Goal: Task Accomplishment & Management: Use online tool/utility

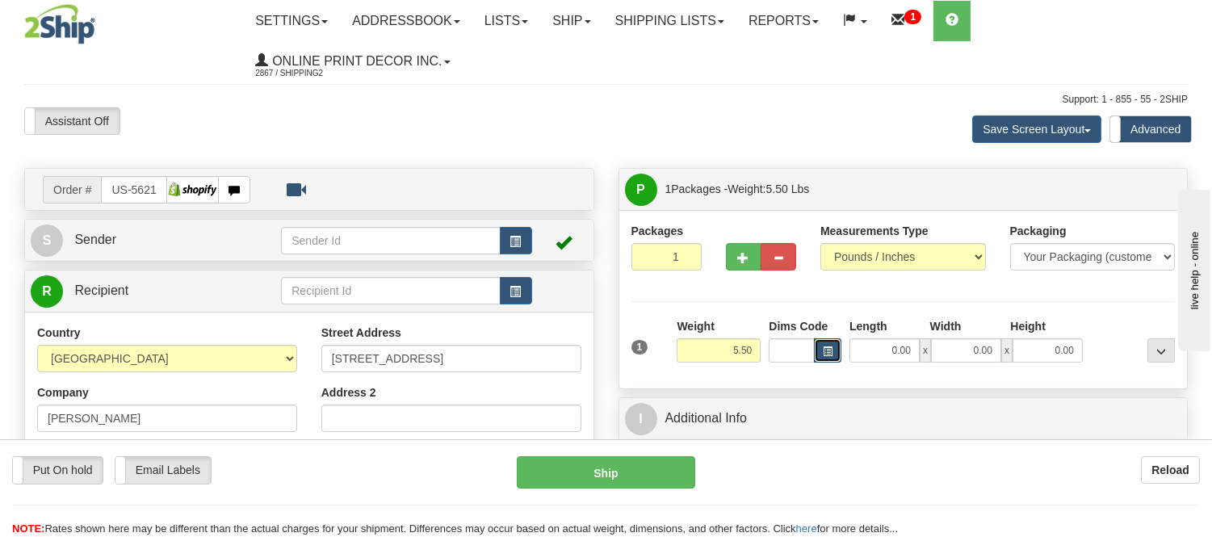
click at [838, 348] on button "button" at bounding box center [827, 350] width 27 height 24
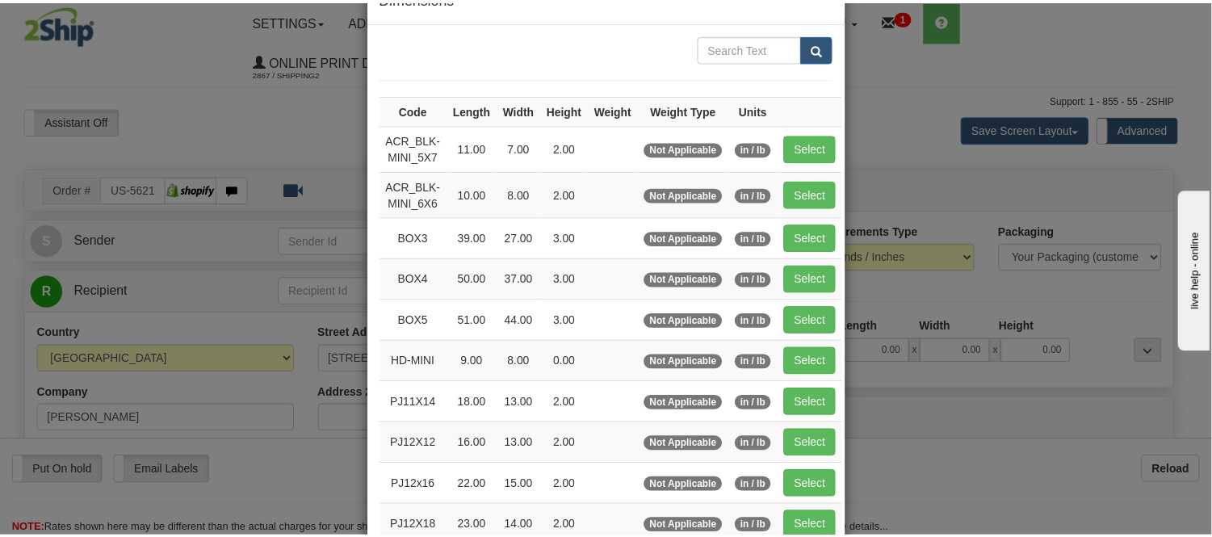
scroll to position [90, 0]
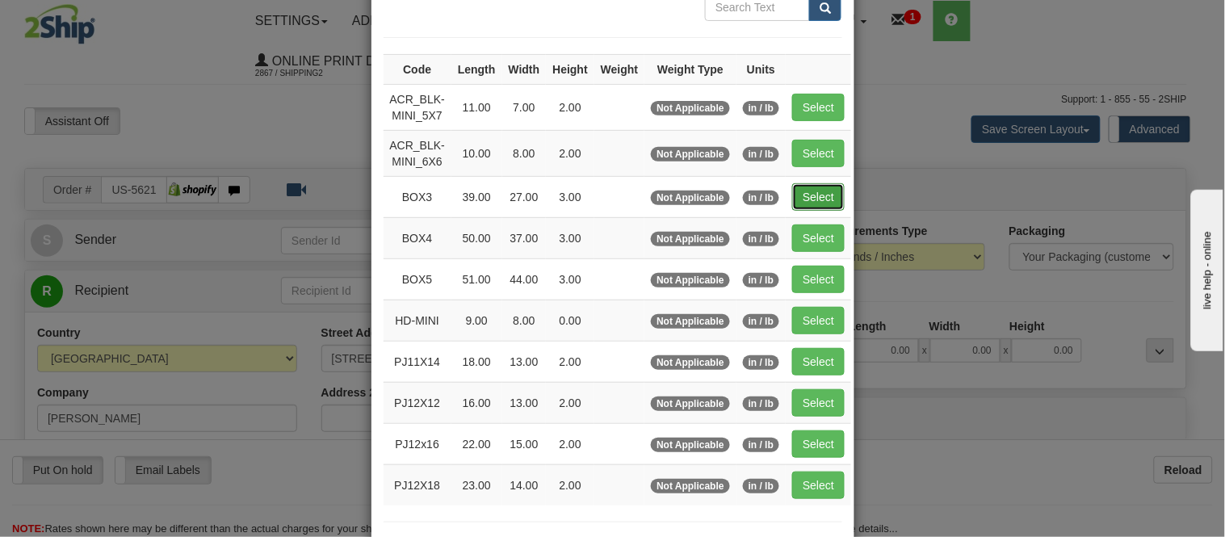
click at [800, 198] on button "Select" at bounding box center [818, 196] width 52 height 27
type input "BOX3"
type input "39.00"
type input "27.00"
type input "3.00"
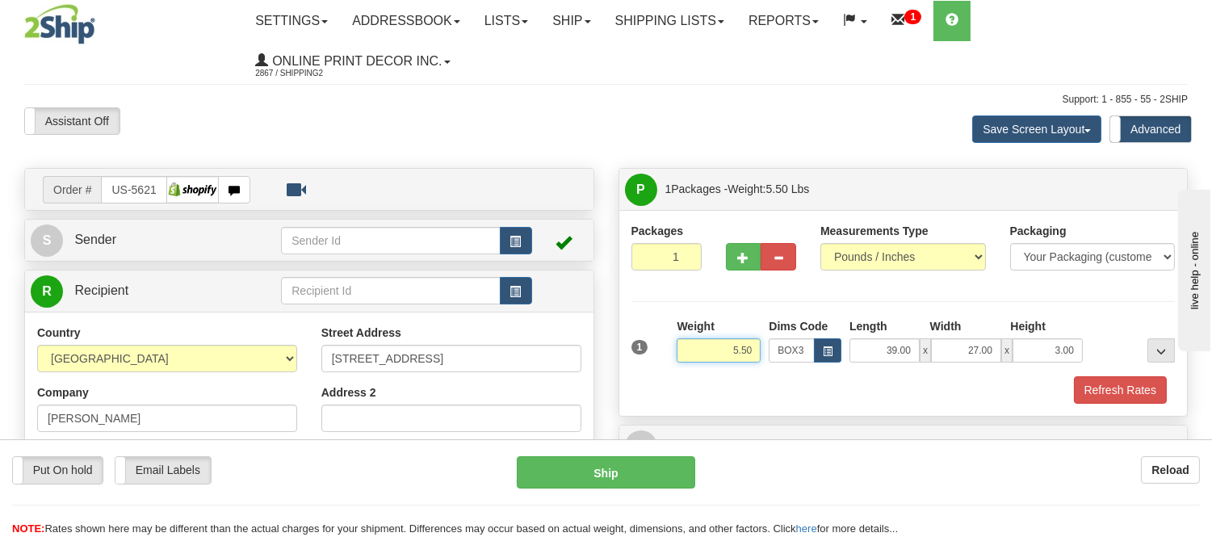
drag, startPoint x: 753, startPoint y: 345, endPoint x: 701, endPoint y: 367, distance: 57.1
click at [701, 367] on div "Weight 5.50" at bounding box center [719, 346] width 92 height 57
drag, startPoint x: 754, startPoint y: 346, endPoint x: 704, endPoint y: 351, distance: 50.4
click at [704, 351] on input "7.98" at bounding box center [719, 350] width 84 height 24
type input "8.98"
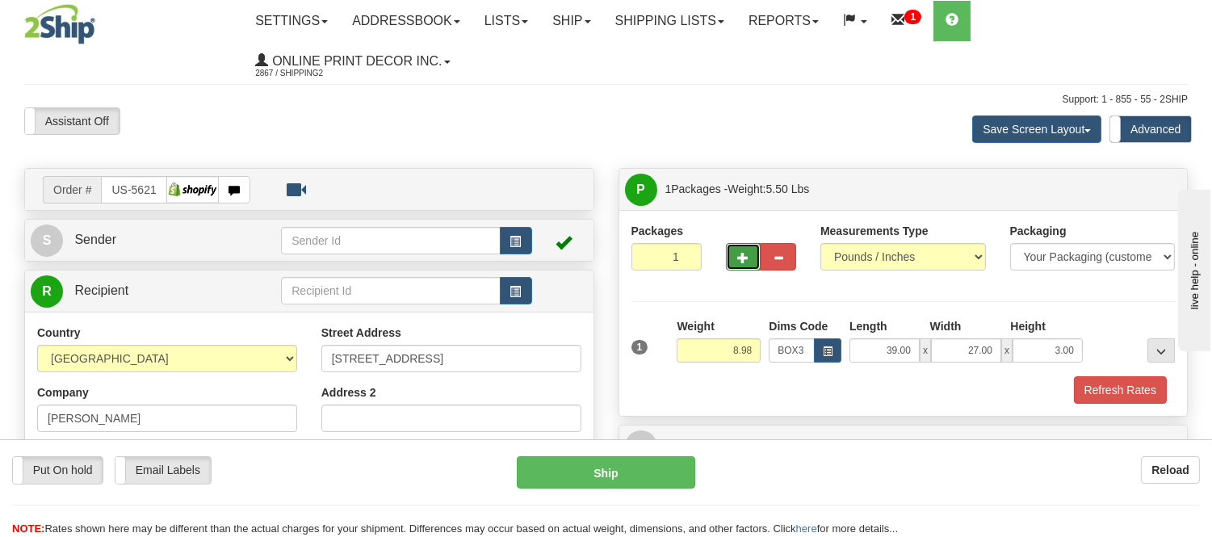
click at [739, 256] on span "button" at bounding box center [743, 258] width 11 height 10
radio input "true"
type input "2"
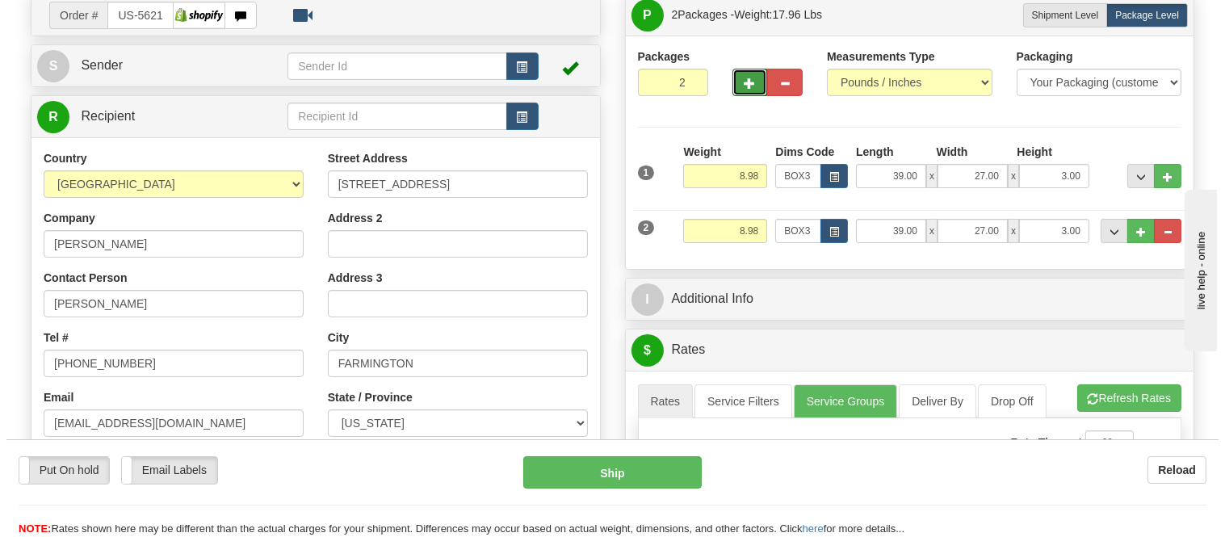
scroll to position [179, 0]
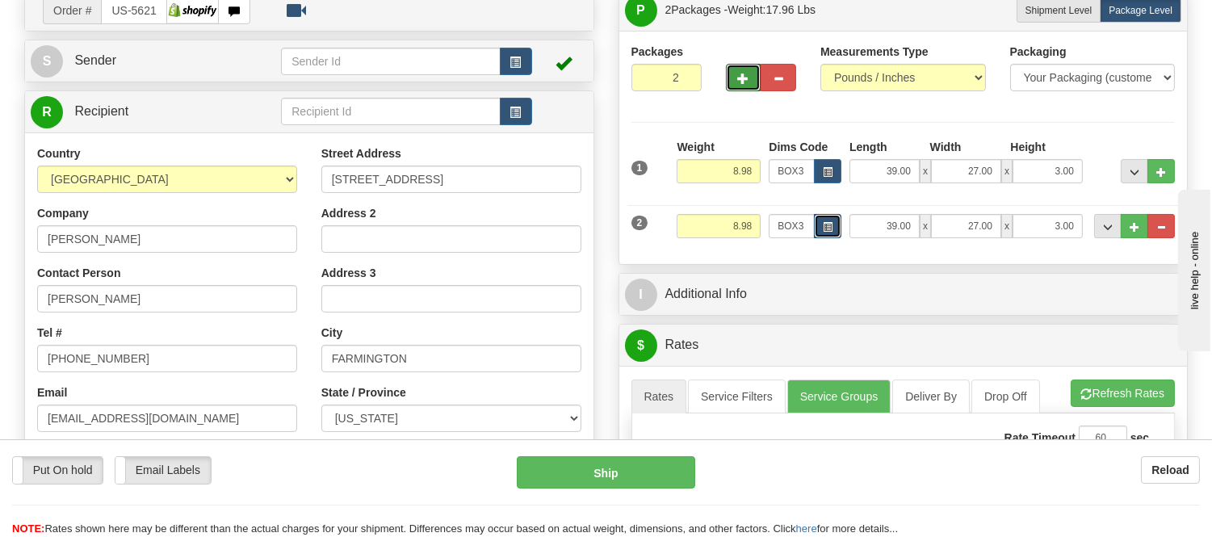
click at [824, 227] on span "button" at bounding box center [828, 227] width 10 height 9
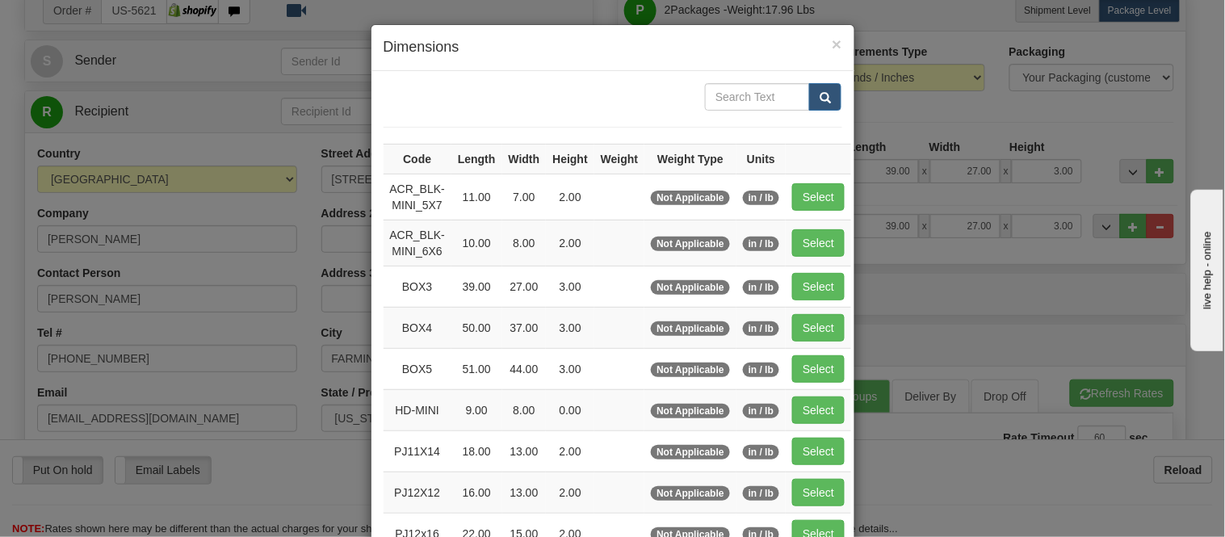
scroll to position [269, 0]
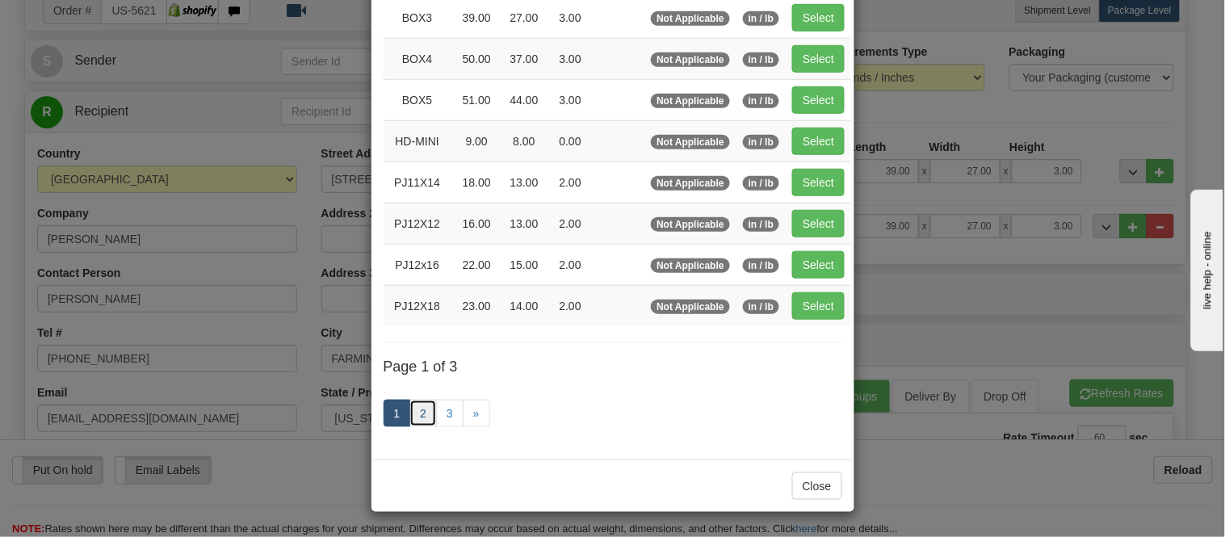
click at [409, 417] on link "2" at bounding box center [422, 413] width 27 height 27
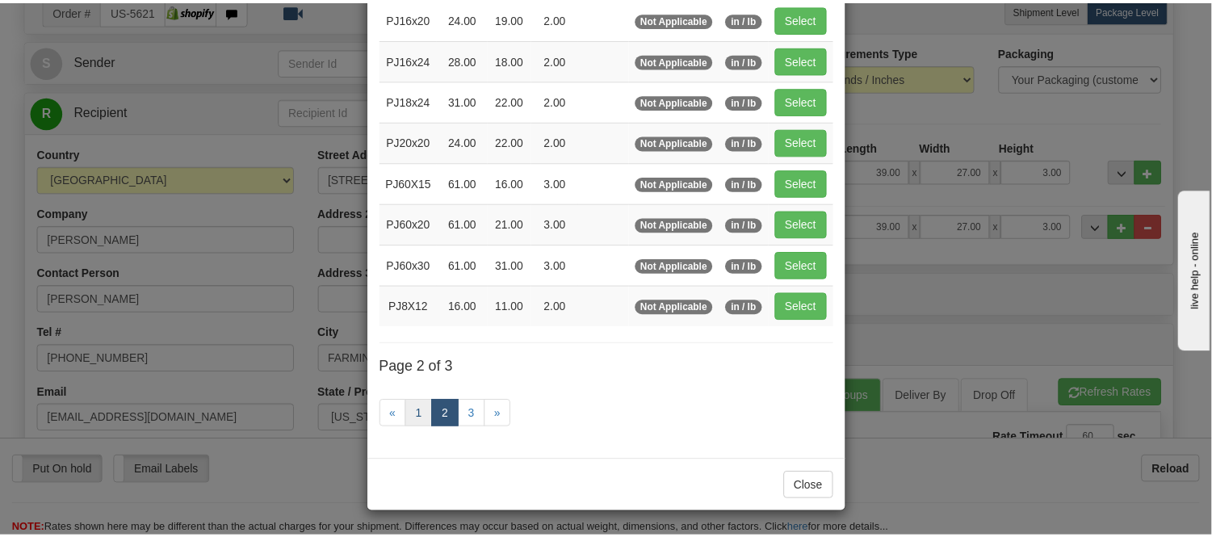
scroll to position [262, 0]
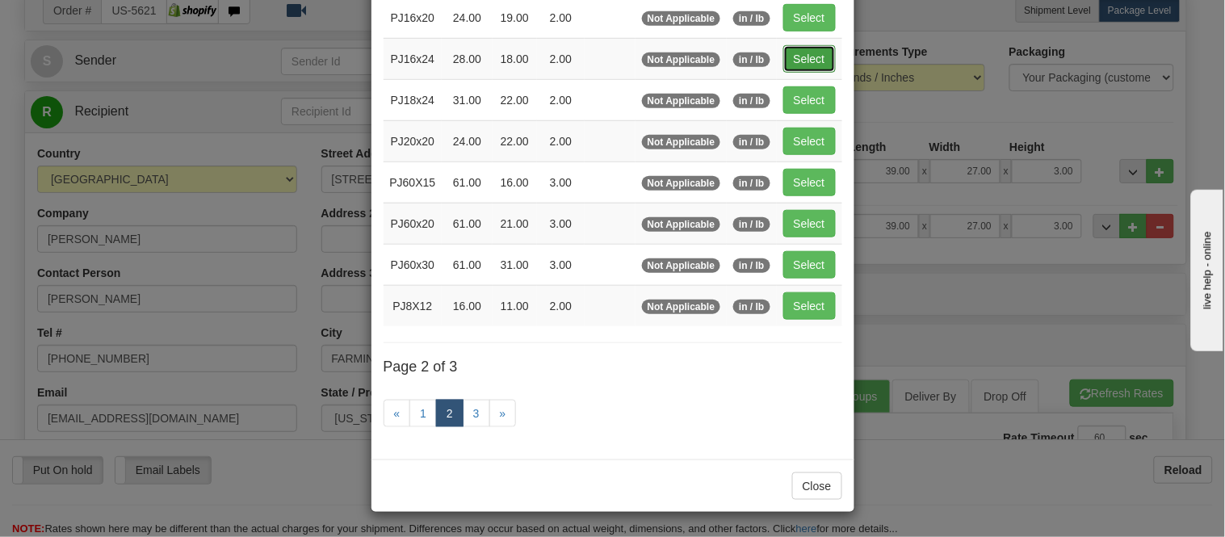
click at [786, 53] on button "Select" at bounding box center [809, 58] width 52 height 27
type input "PJ16x24"
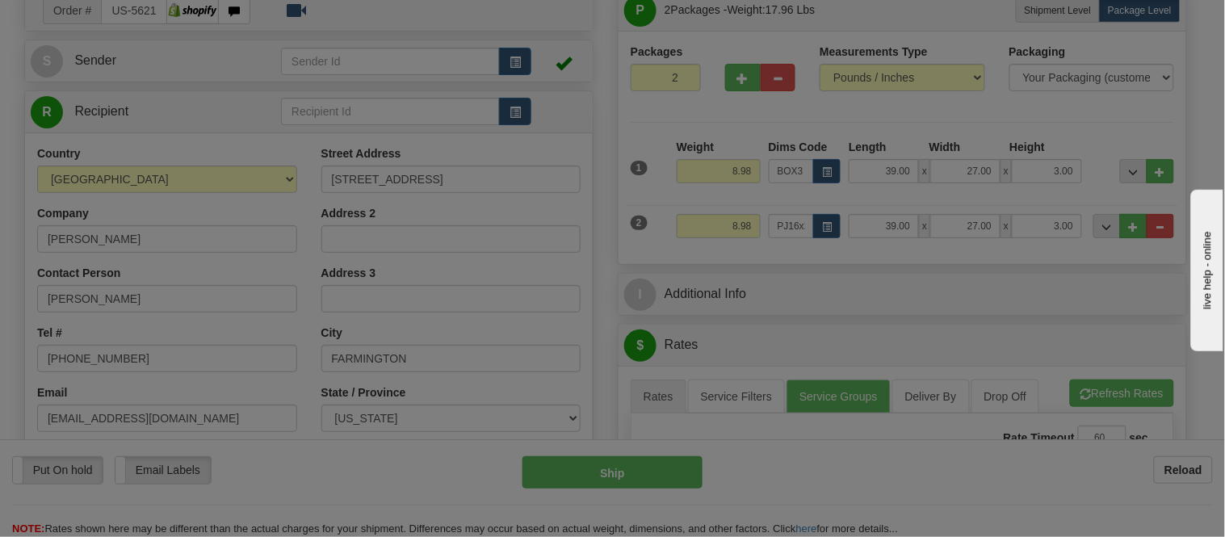
type input "28.00"
type input "18.00"
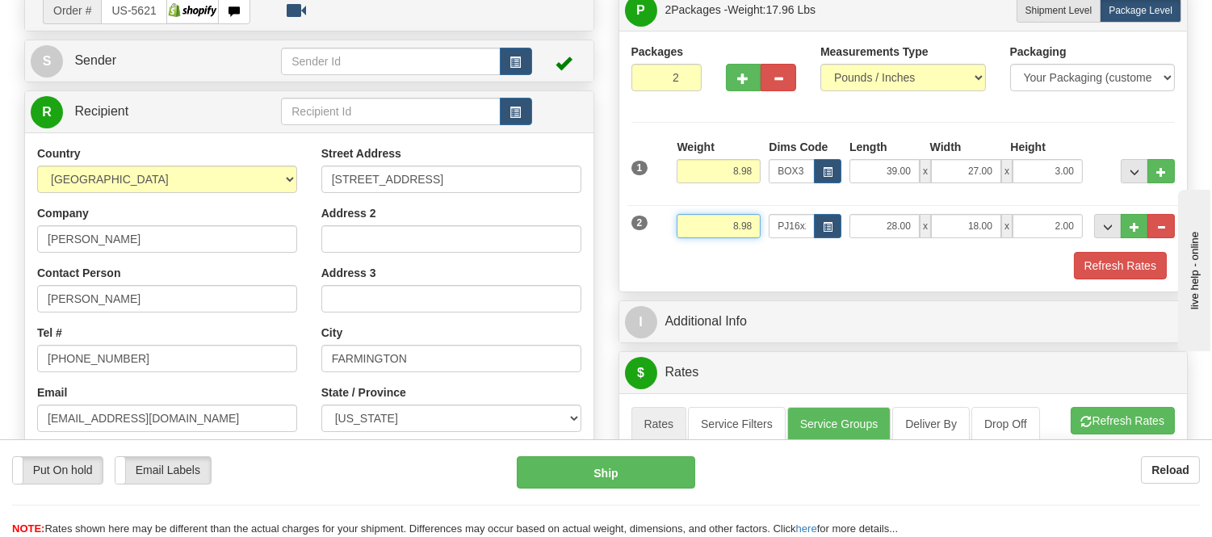
drag, startPoint x: 753, startPoint y: 224, endPoint x: 692, endPoint y: 244, distance: 64.6
click at [692, 244] on div "Weight 8.98" at bounding box center [719, 232] width 92 height 36
drag, startPoint x: 1076, startPoint y: 224, endPoint x: 1048, endPoint y: 227, distance: 28.4
click at [1048, 227] on input "2.00" at bounding box center [1048, 226] width 70 height 24
click button "Delete" at bounding box center [0, 0] width 0 height 0
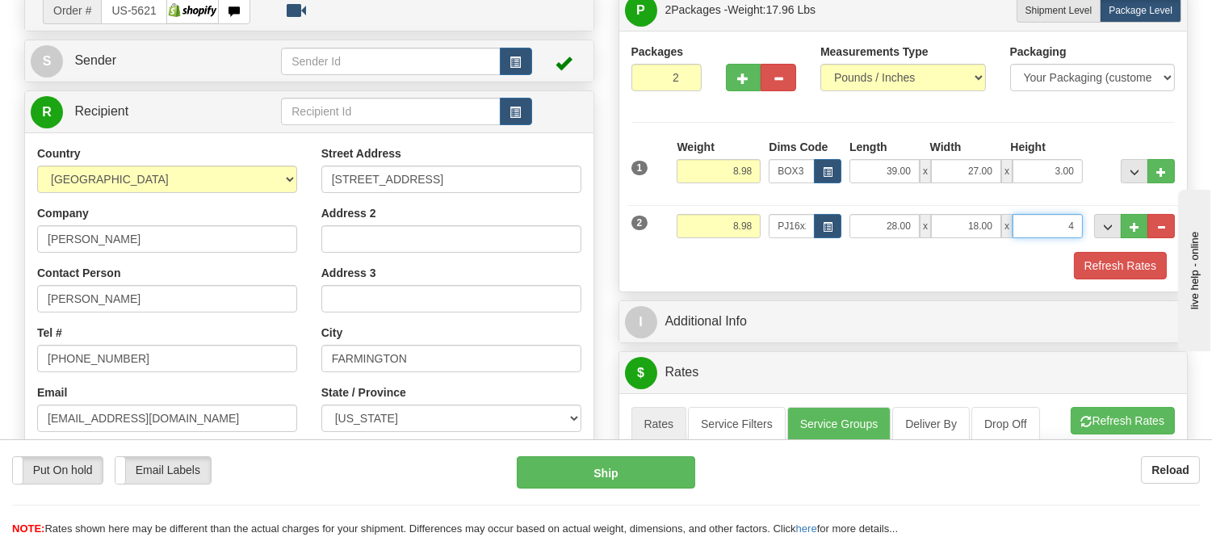
type input "4.00"
click at [1109, 267] on button "Refresh Rates" at bounding box center [1120, 265] width 93 height 27
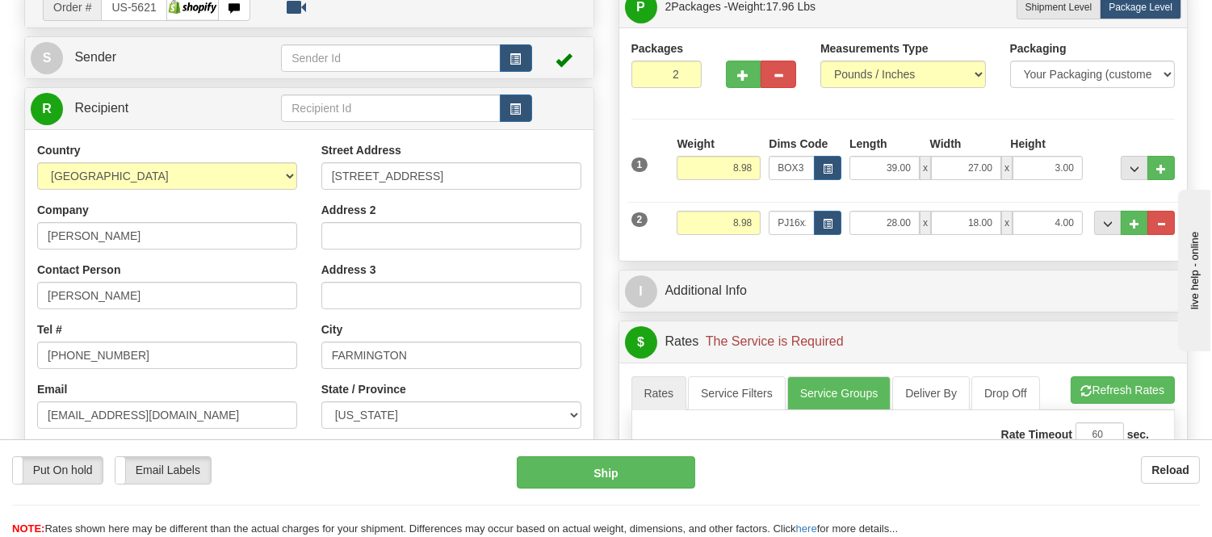
scroll to position [179, 0]
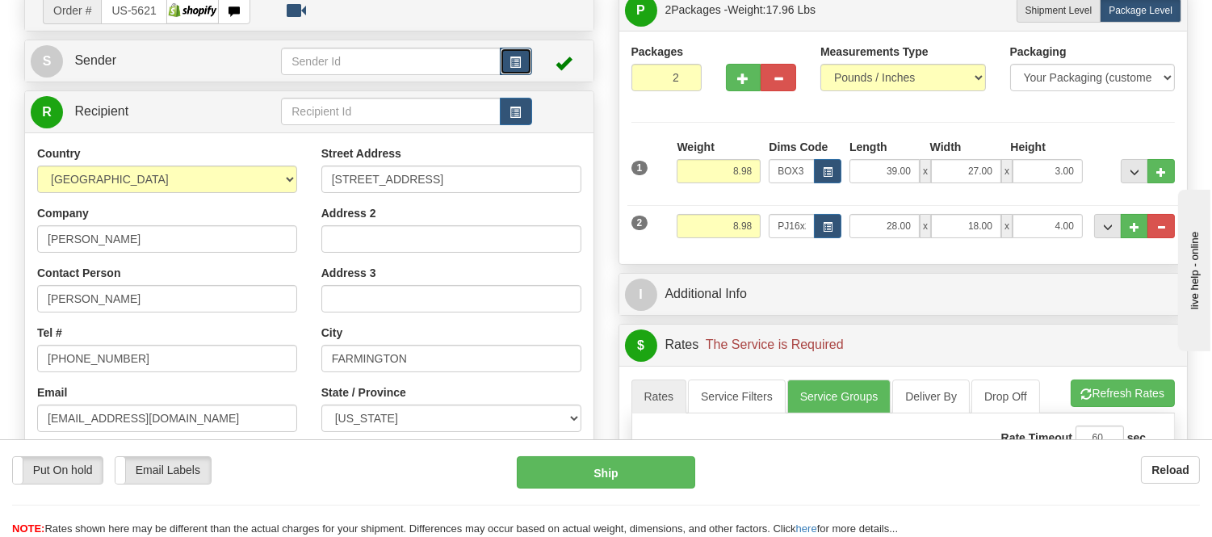
click at [514, 57] on span "button" at bounding box center [515, 62] width 11 height 10
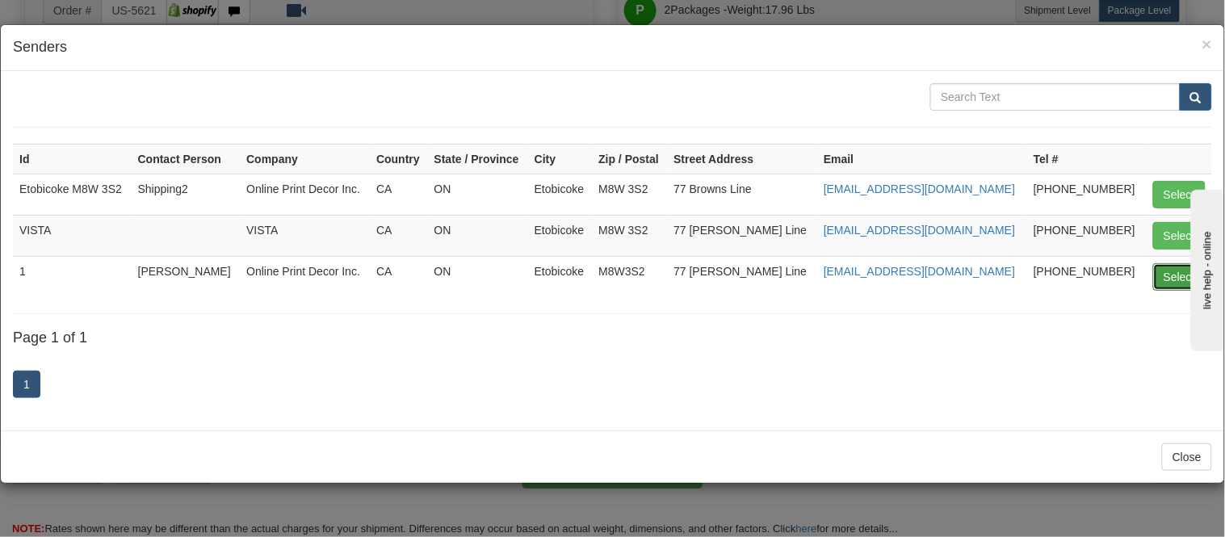
click at [1177, 275] on button "Select" at bounding box center [1179, 276] width 52 height 27
type input "1"
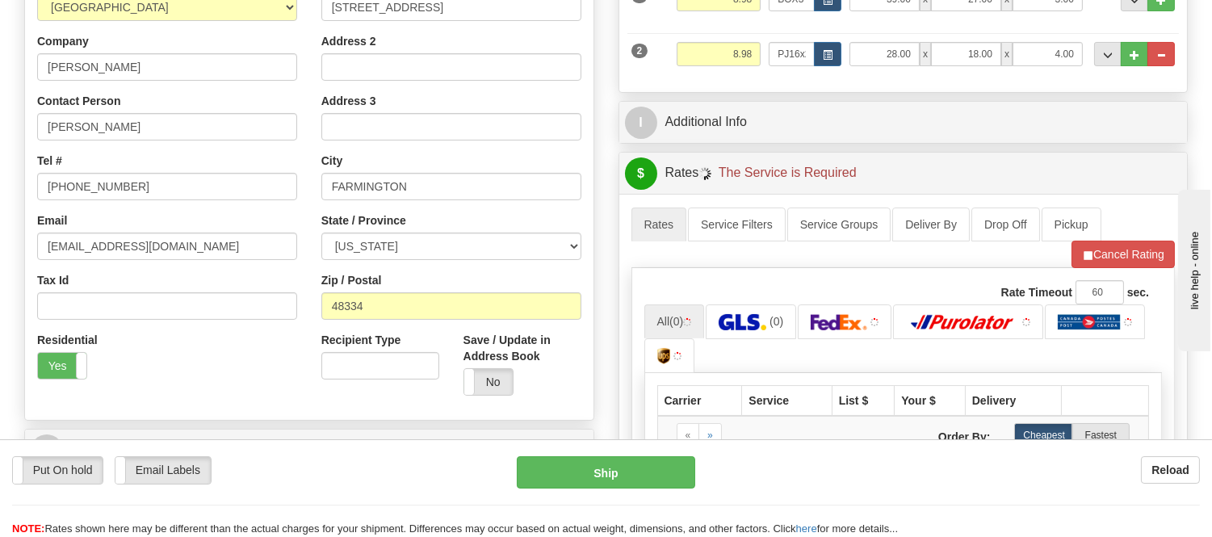
scroll to position [358, 0]
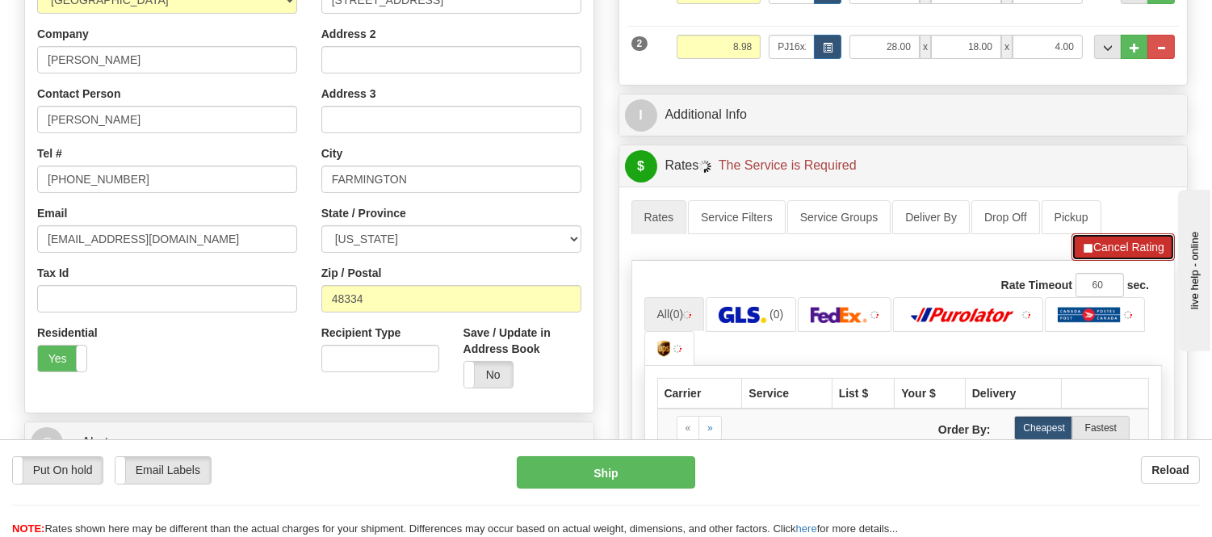
click at [1111, 247] on button "Cancel Rating" at bounding box center [1122, 246] width 103 height 27
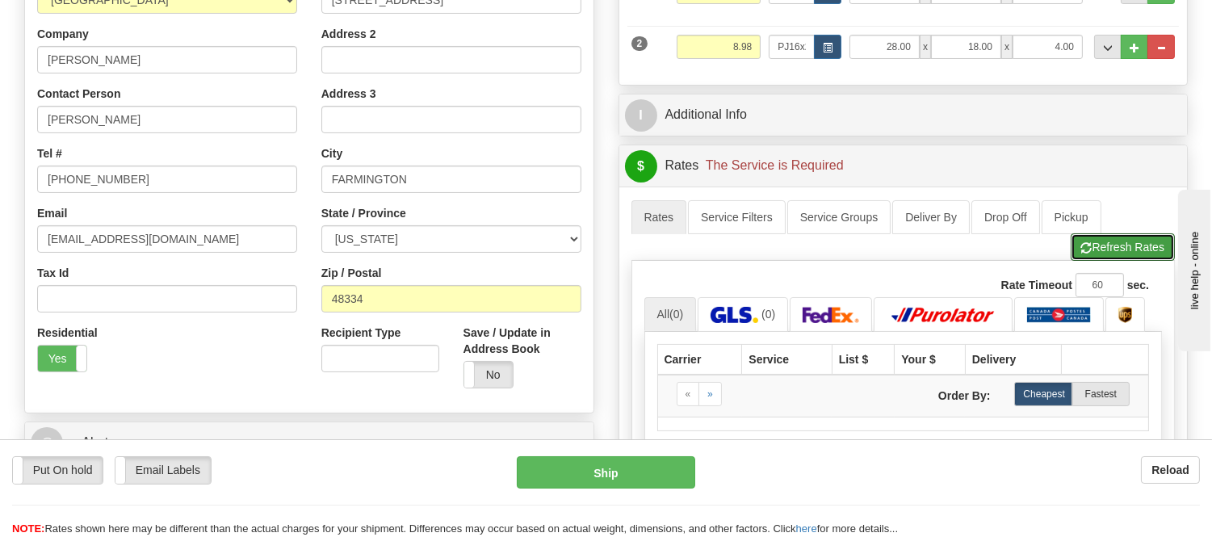
click at [1111, 247] on button "Refresh Rates" at bounding box center [1123, 246] width 104 height 27
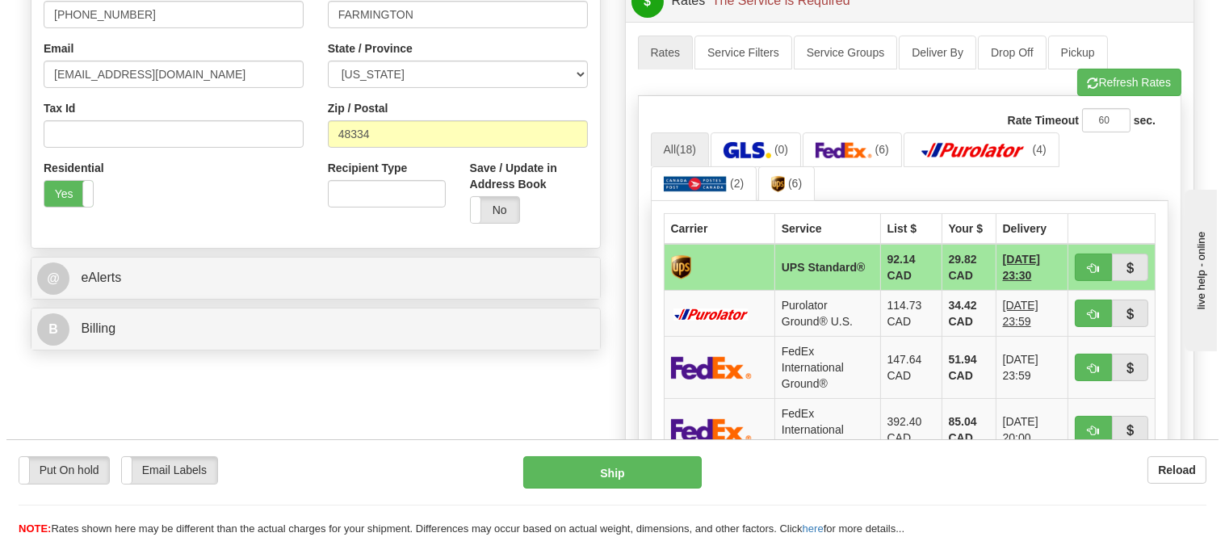
scroll to position [538, 0]
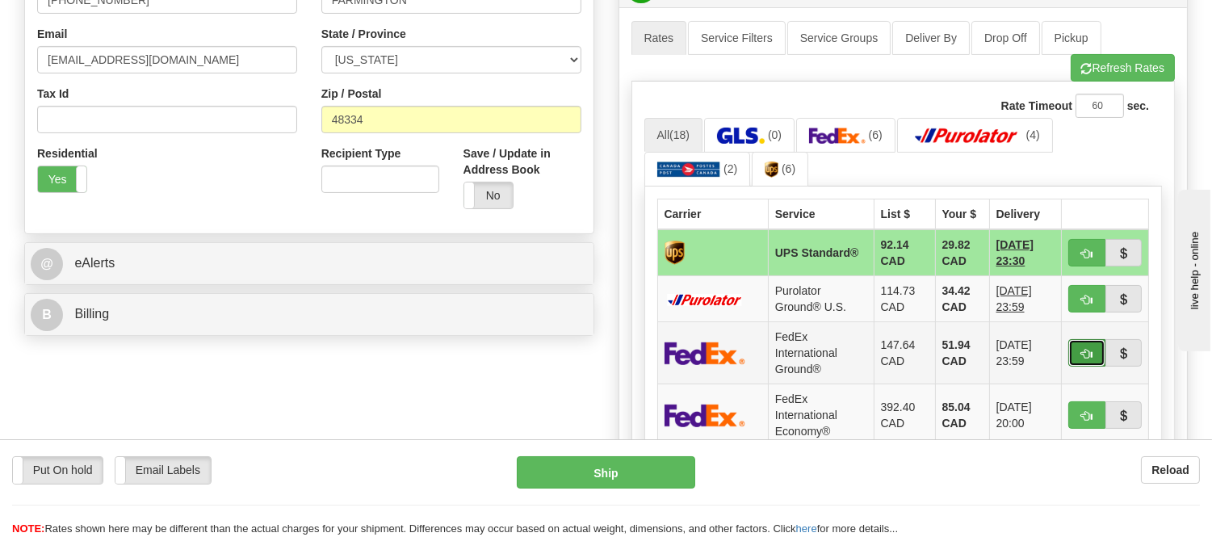
click at [1086, 343] on button "button" at bounding box center [1086, 352] width 37 height 27
type input "92"
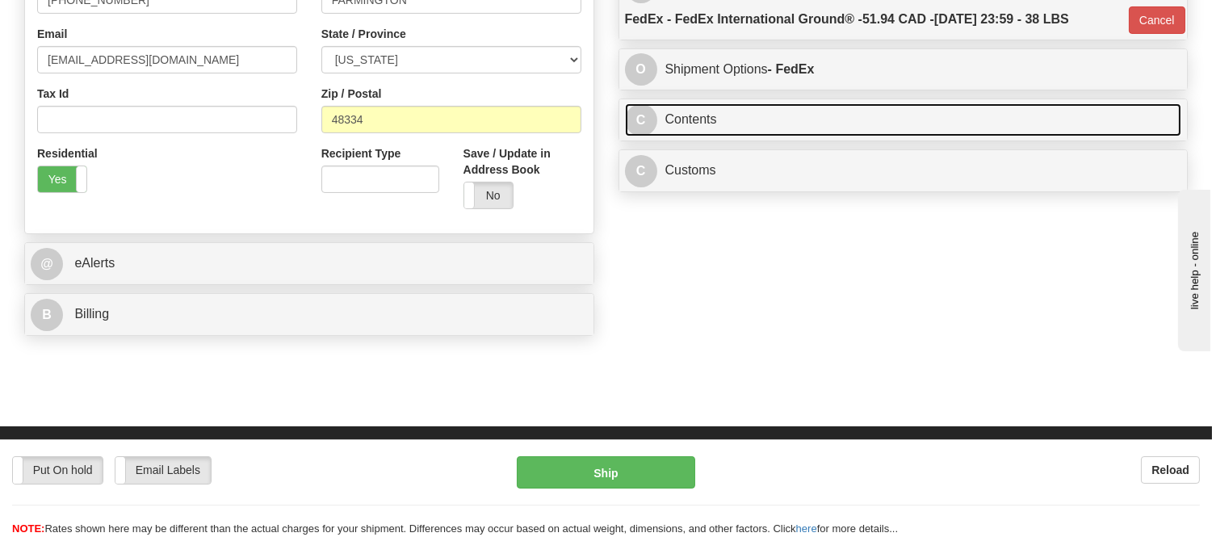
click at [808, 129] on link "C Contents" at bounding box center [903, 119] width 557 height 33
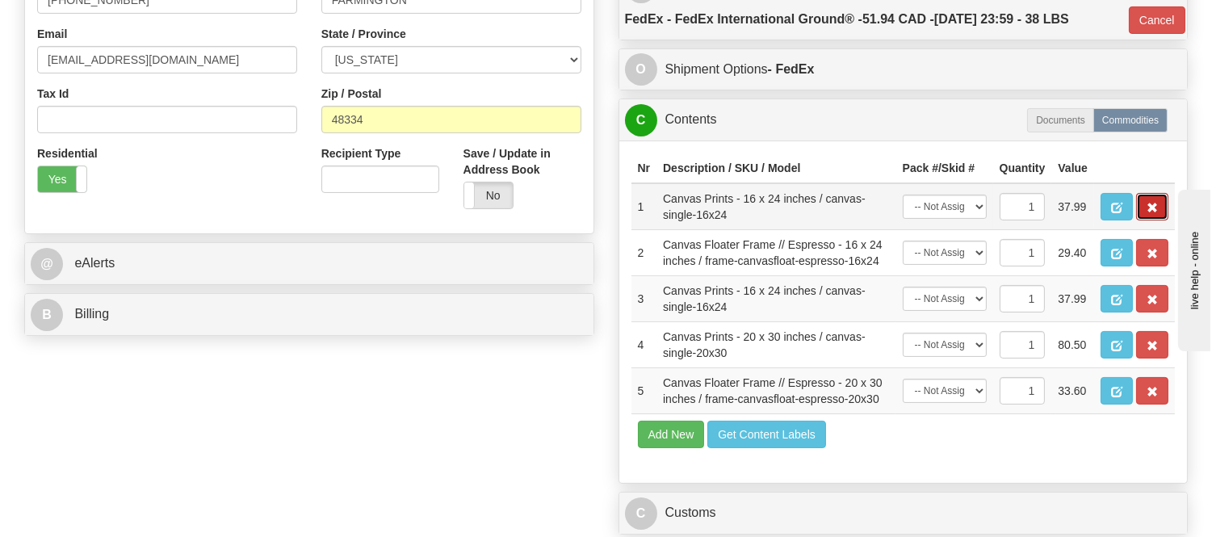
click at [1151, 213] on span "button" at bounding box center [1152, 208] width 11 height 10
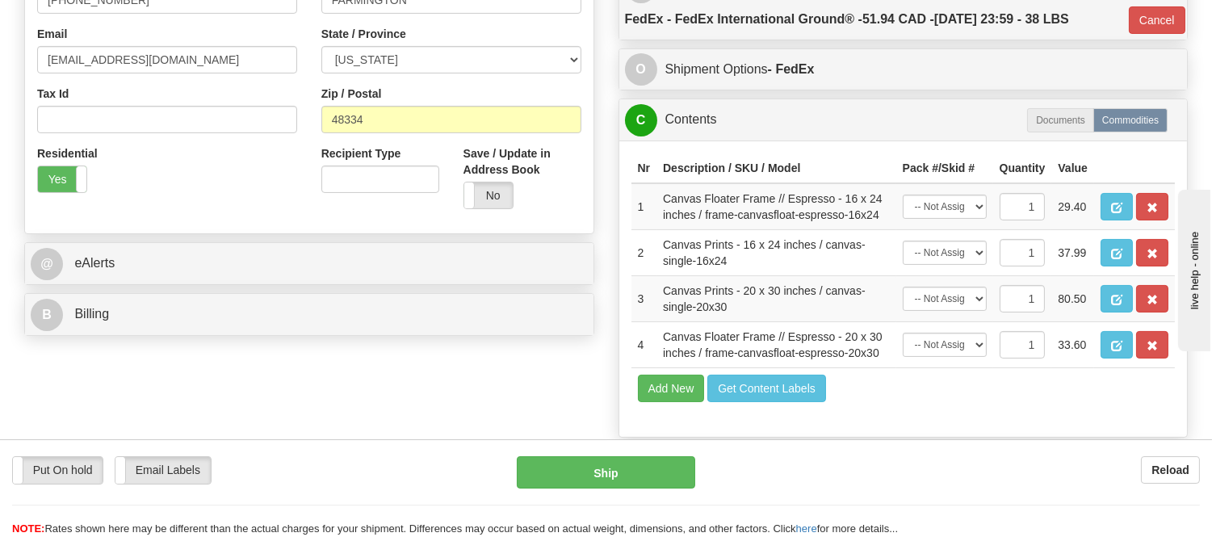
click at [1151, 213] on span "button" at bounding box center [1152, 208] width 11 height 10
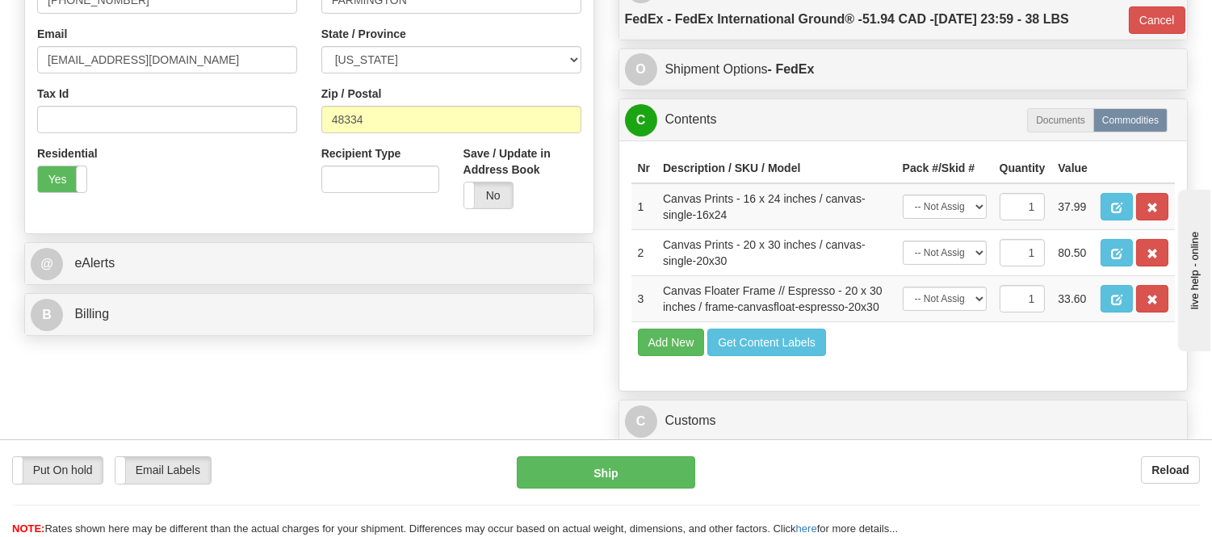
click at [1151, 213] on span "button" at bounding box center [1152, 208] width 11 height 10
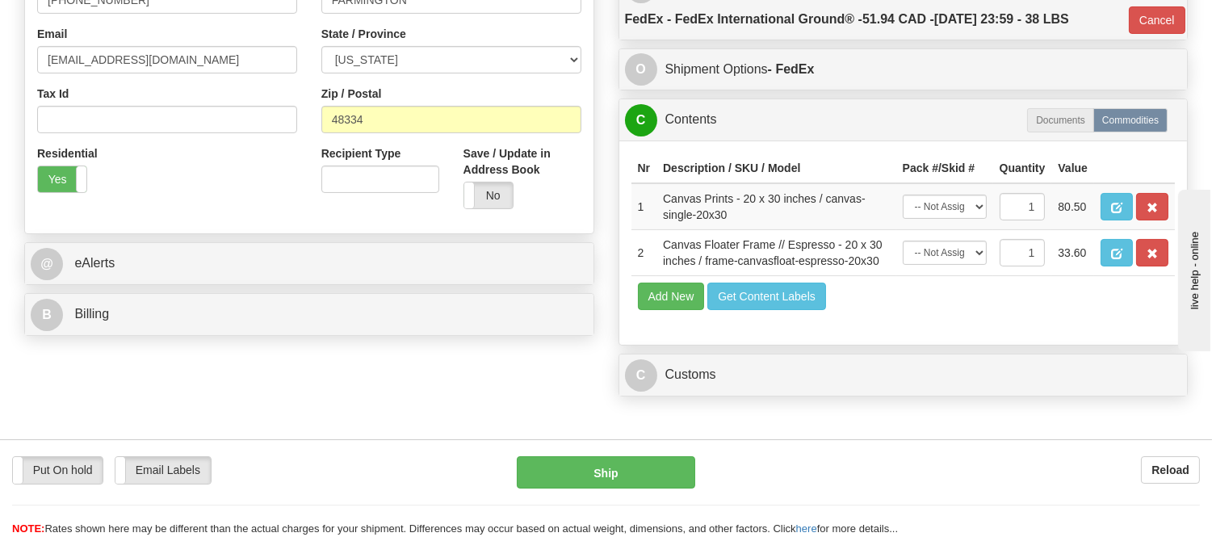
click at [1151, 213] on span "button" at bounding box center [1152, 208] width 11 height 10
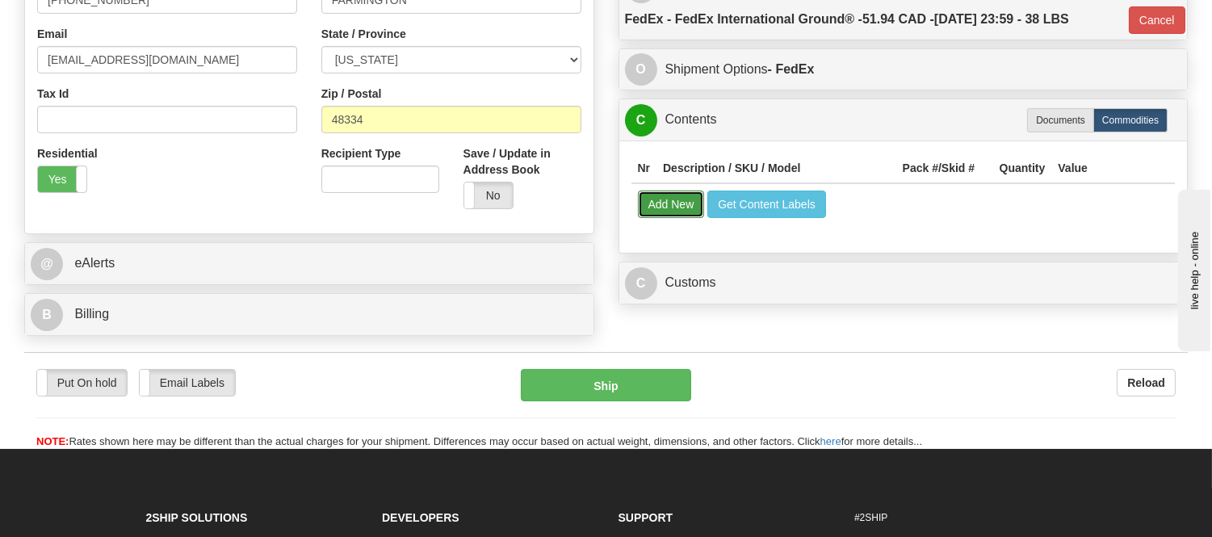
click at [654, 218] on button "Add New" at bounding box center [671, 204] width 67 height 27
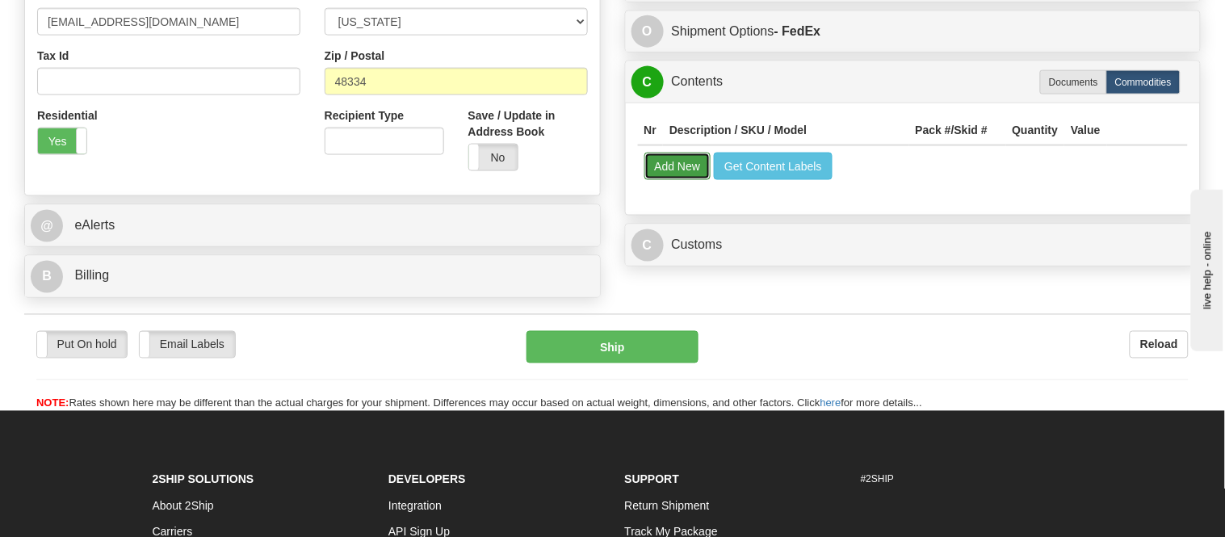
select select
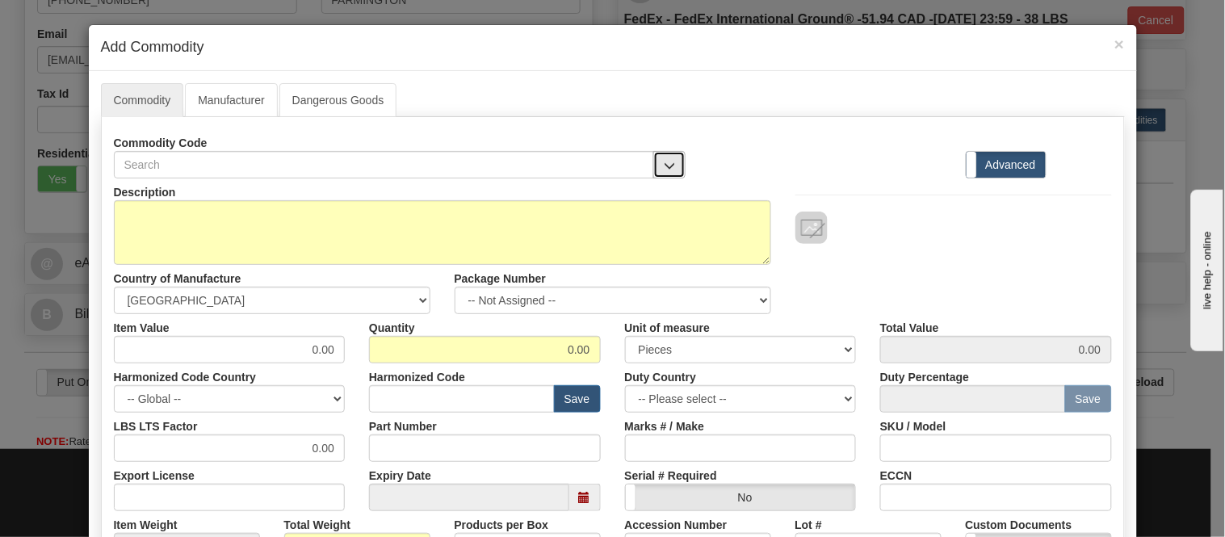
click at [664, 164] on span "button" at bounding box center [669, 166] width 11 height 10
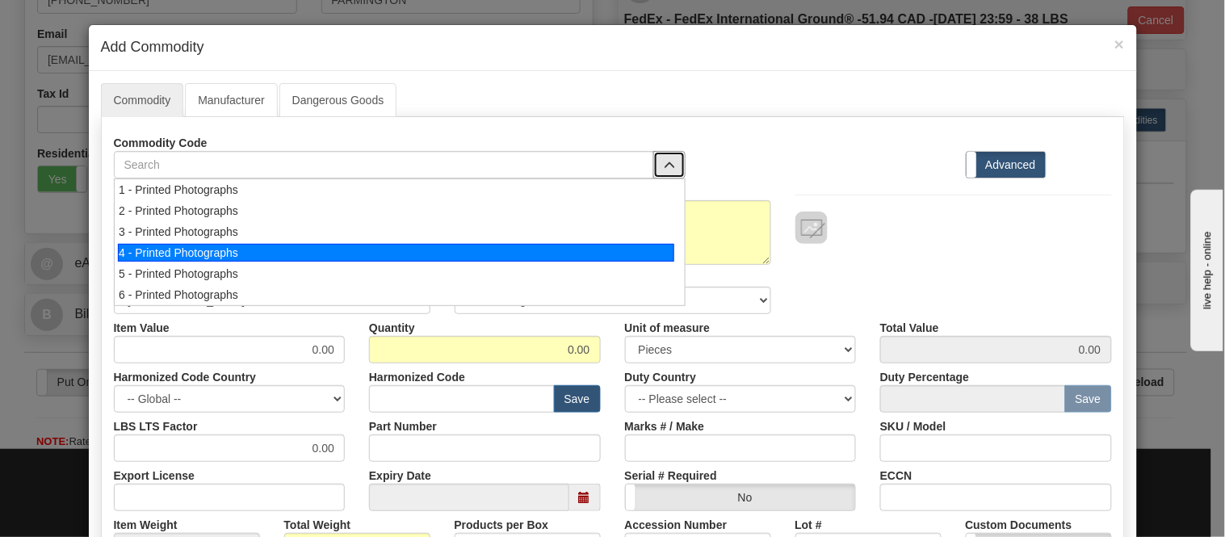
click at [648, 254] on div "4 - Printed Photographs" at bounding box center [396, 253] width 556 height 18
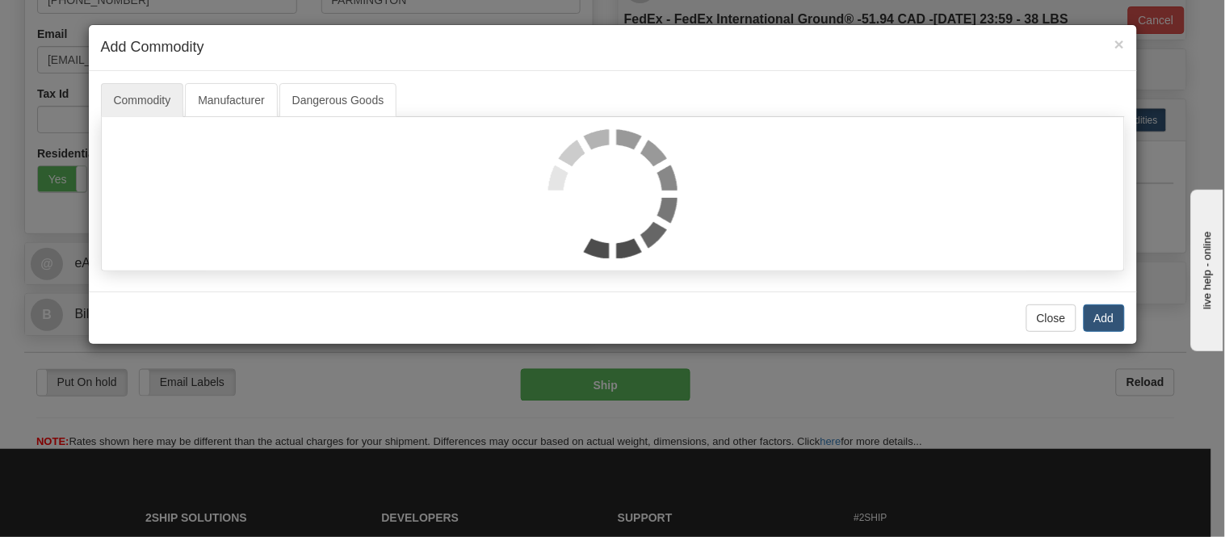
select select "1"
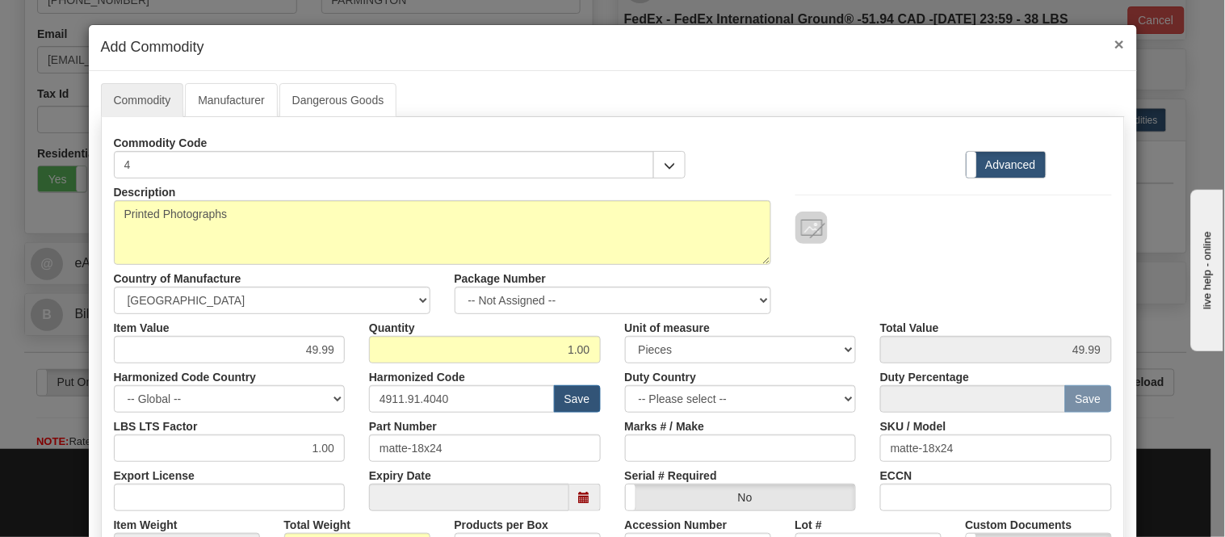
click at [1114, 44] on span "×" at bounding box center [1119, 44] width 10 height 19
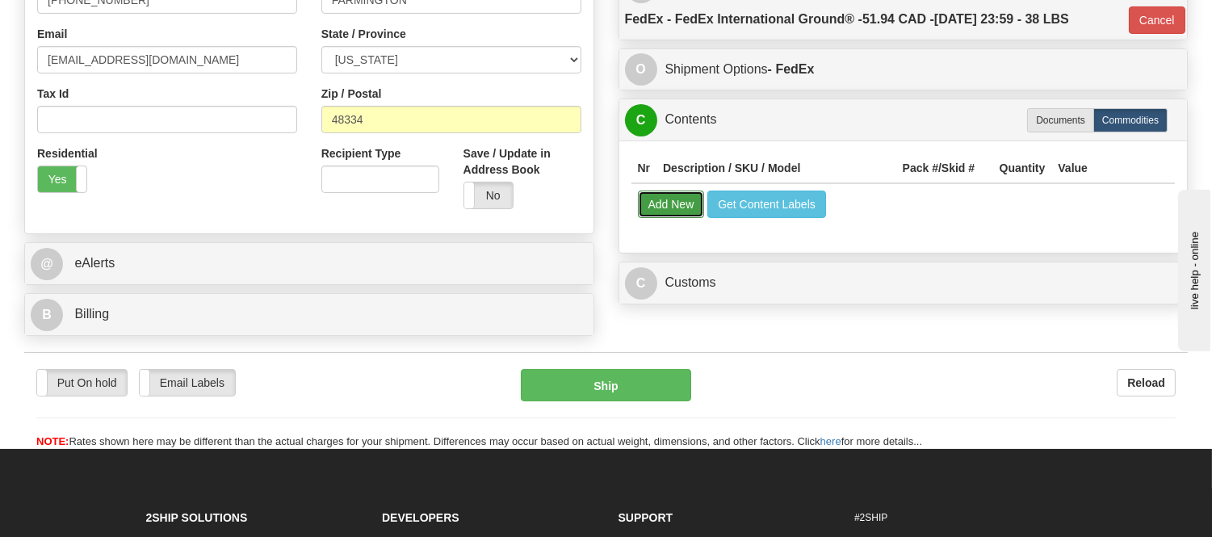
click at [687, 198] on button "Add New" at bounding box center [671, 204] width 67 height 27
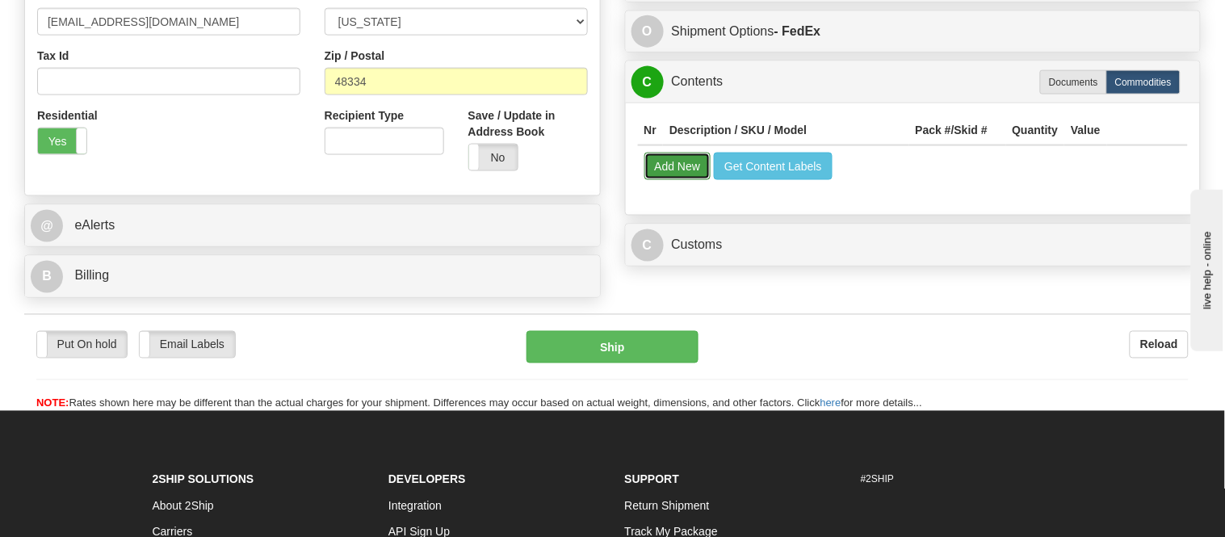
select select
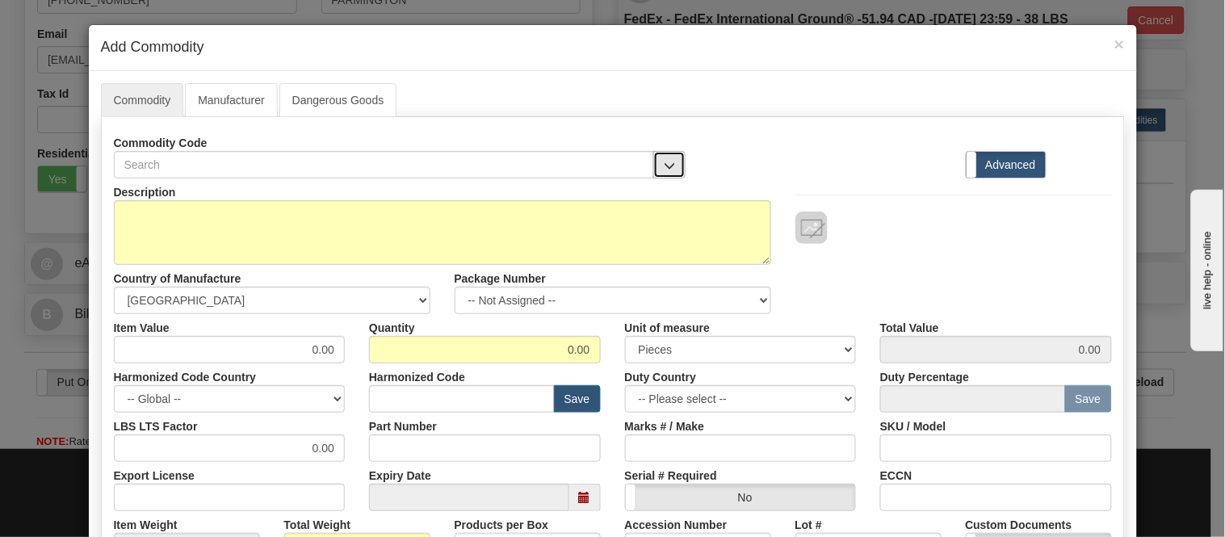
click at [664, 167] on span "button" at bounding box center [669, 166] width 11 height 10
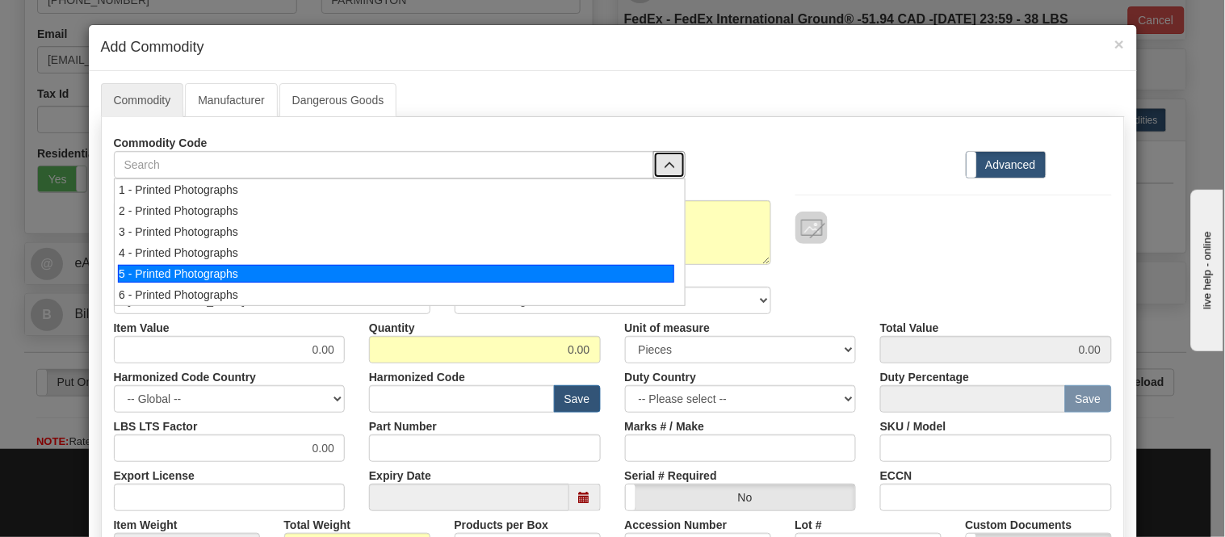
click at [670, 263] on li "5 - Printed Photographs" at bounding box center [400, 273] width 570 height 21
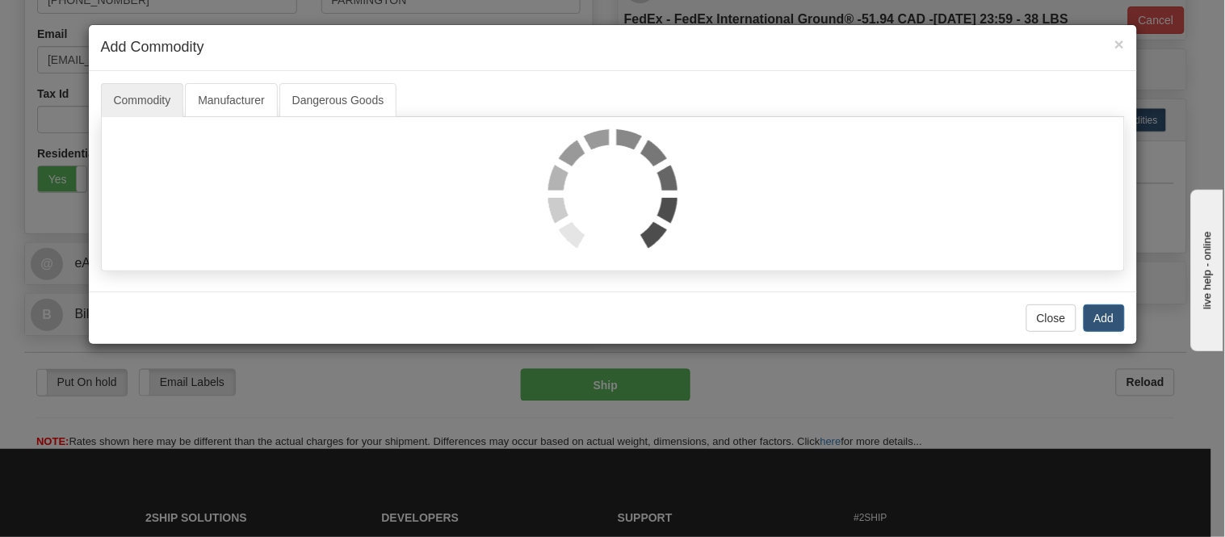
select select "1"
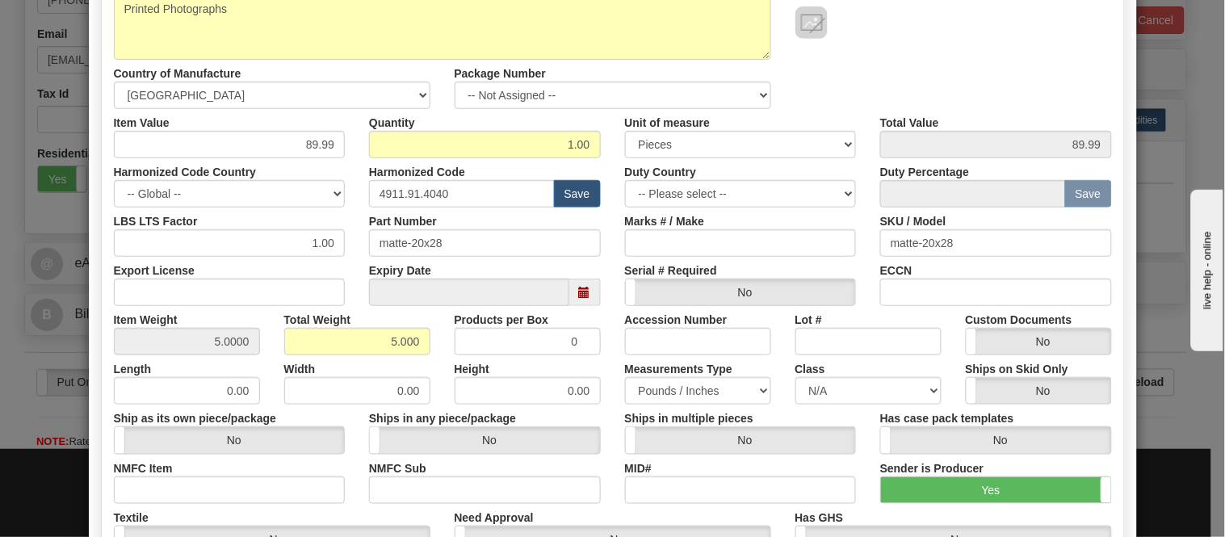
scroll to position [90, 0]
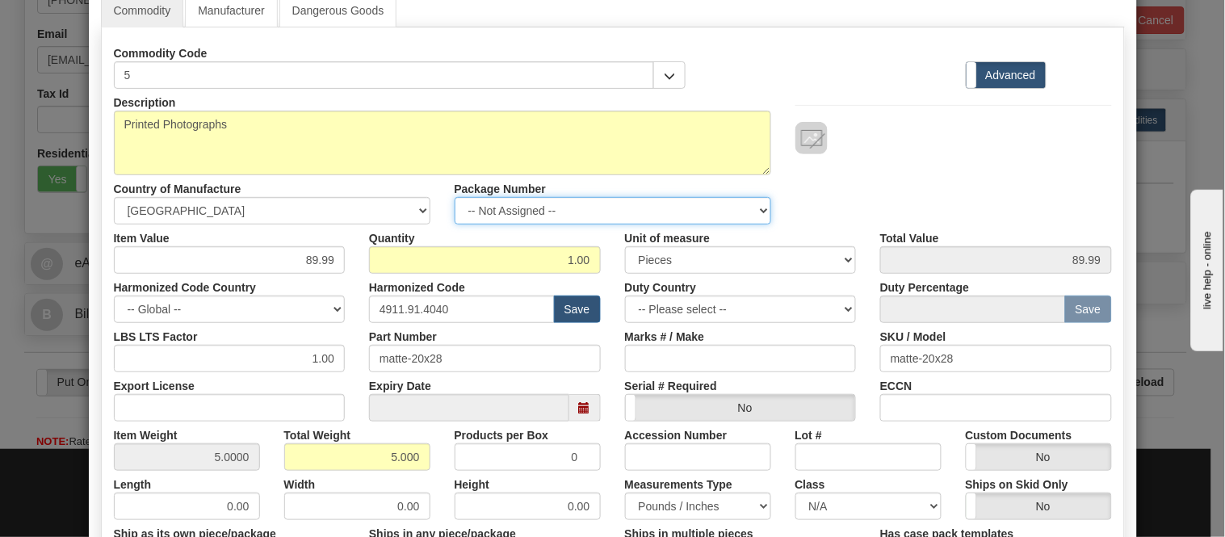
click at [614, 207] on select "-- Not Assigned -- Item 1 Item 2" at bounding box center [613, 210] width 317 height 27
select select "0"
click at [455, 197] on select "-- Not Assigned -- Item 1 Item 2" at bounding box center [613, 210] width 317 height 27
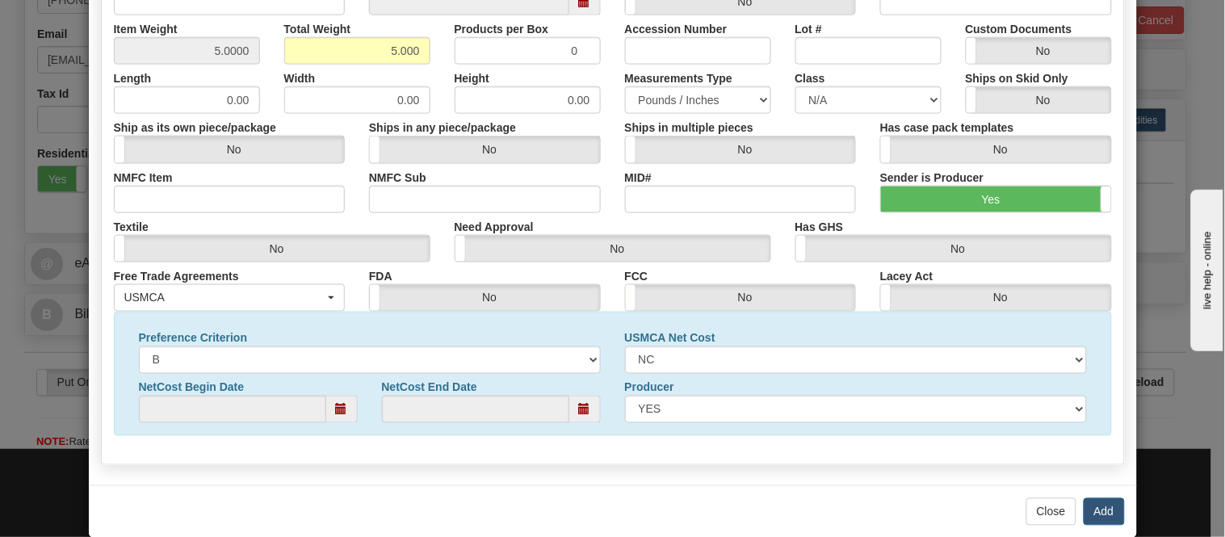
scroll to position [522, 0]
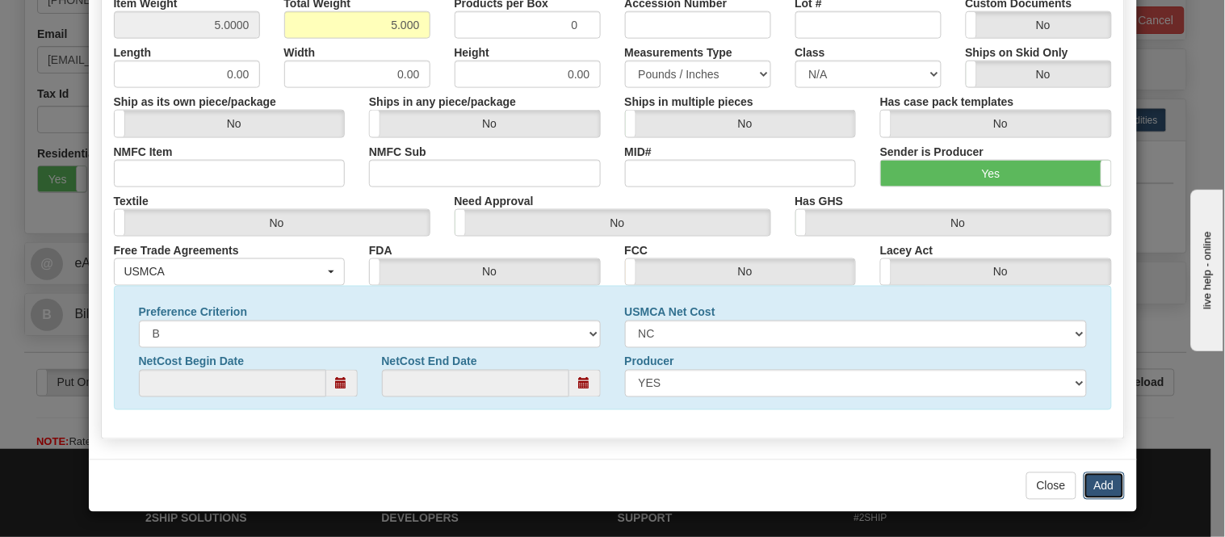
click at [1090, 479] on button "Add" at bounding box center [1104, 485] width 41 height 27
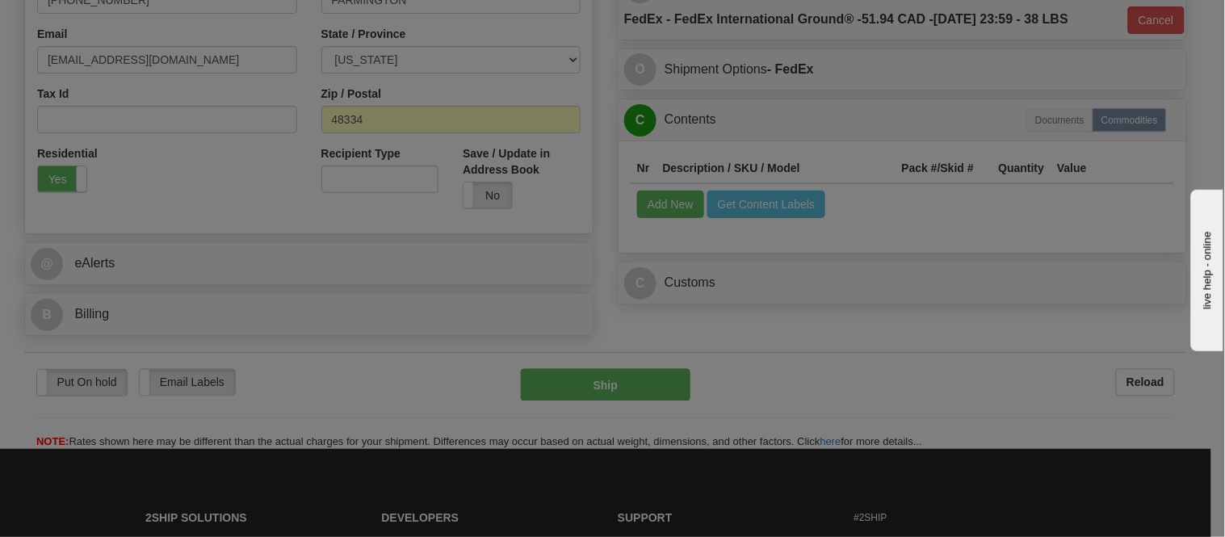
scroll to position [0, 0]
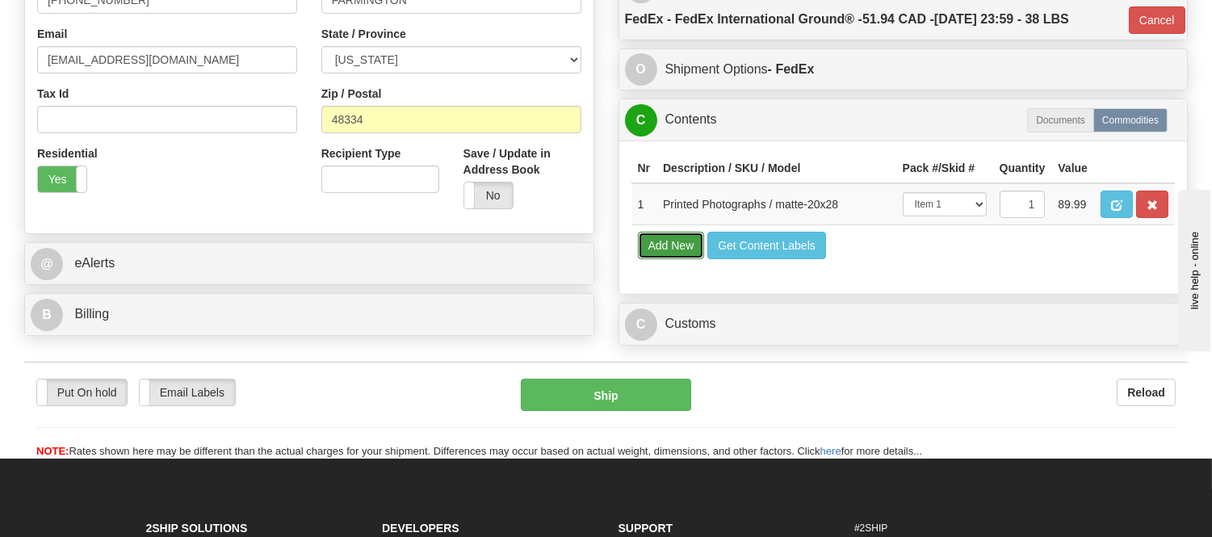
click at [673, 259] on button "Add New" at bounding box center [671, 245] width 67 height 27
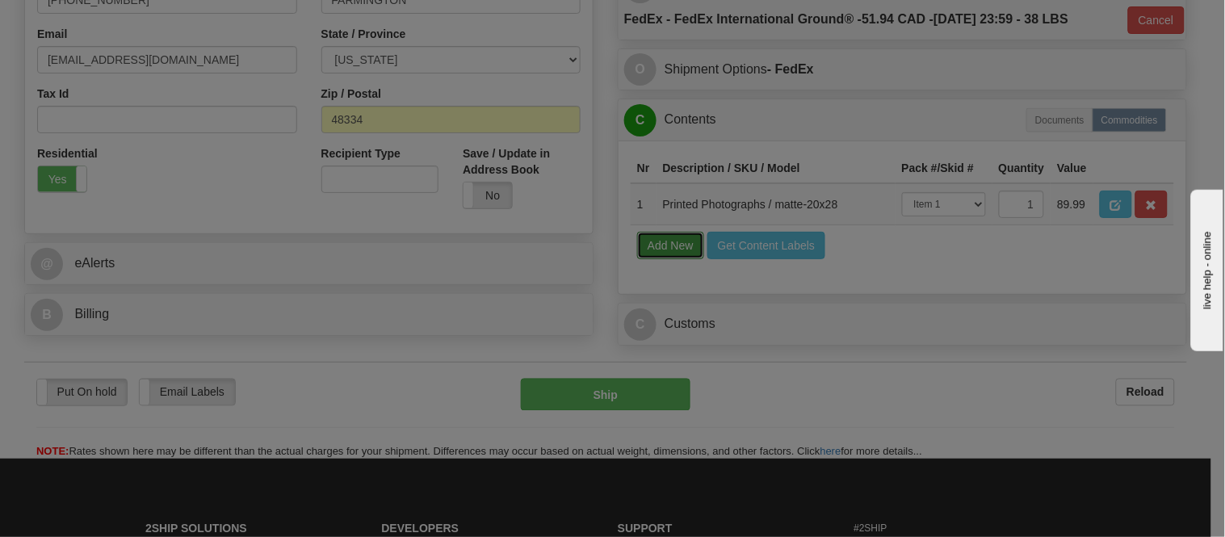
select select
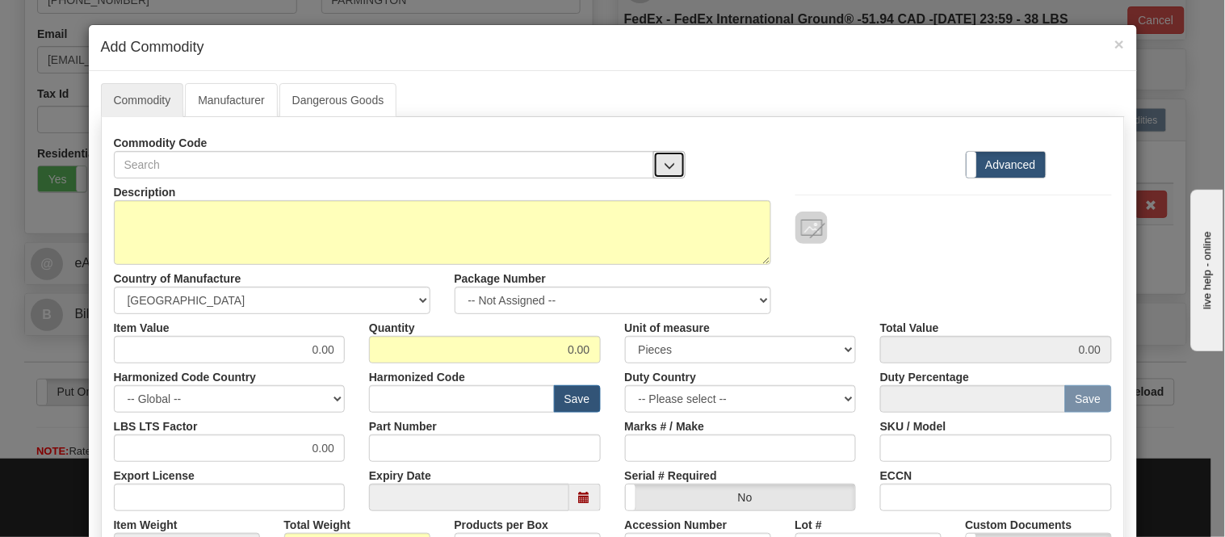
click at [657, 152] on button "button" at bounding box center [669, 164] width 32 height 27
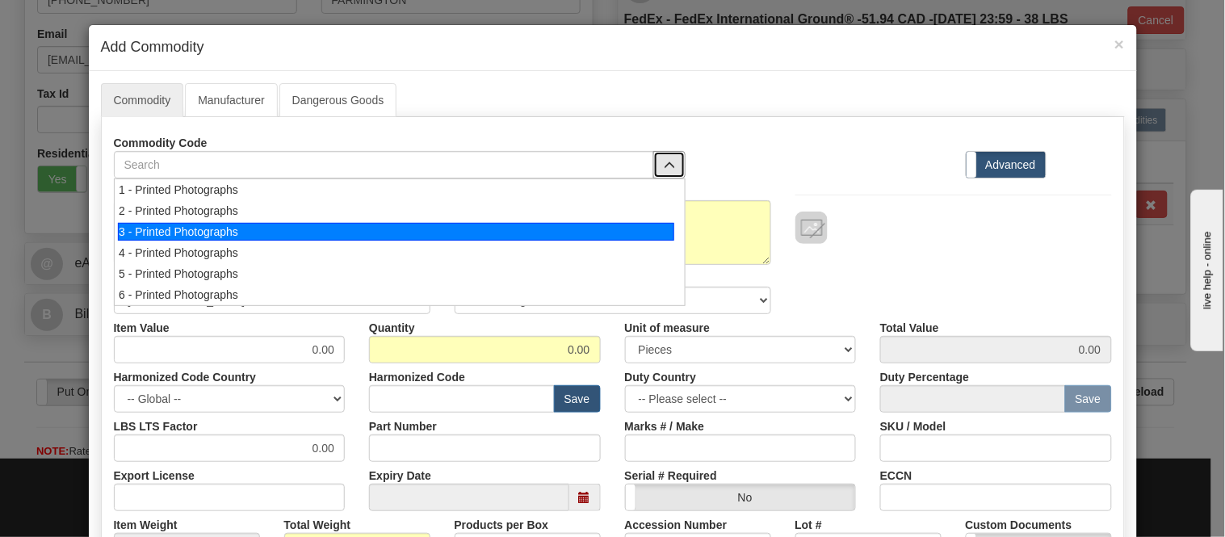
click at [650, 230] on div "3 - Printed Photographs" at bounding box center [396, 232] width 556 height 18
select select "1"
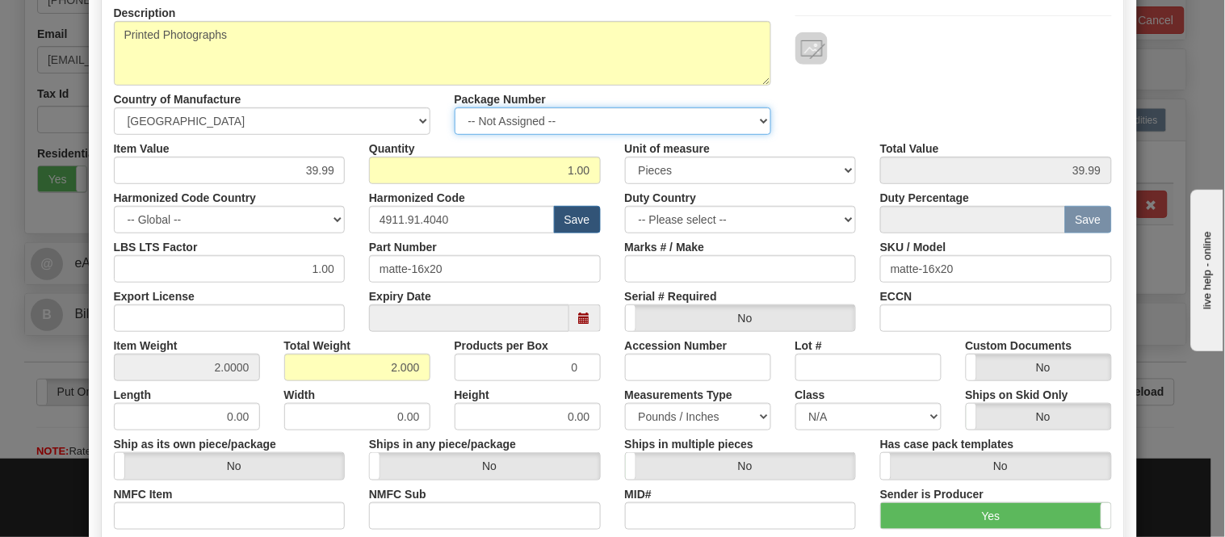
click at [713, 125] on div "Description Printed Photographs Country of Manufacture -- Unknown -- AFGHANISTA…" at bounding box center [613, 383] width 998 height 769
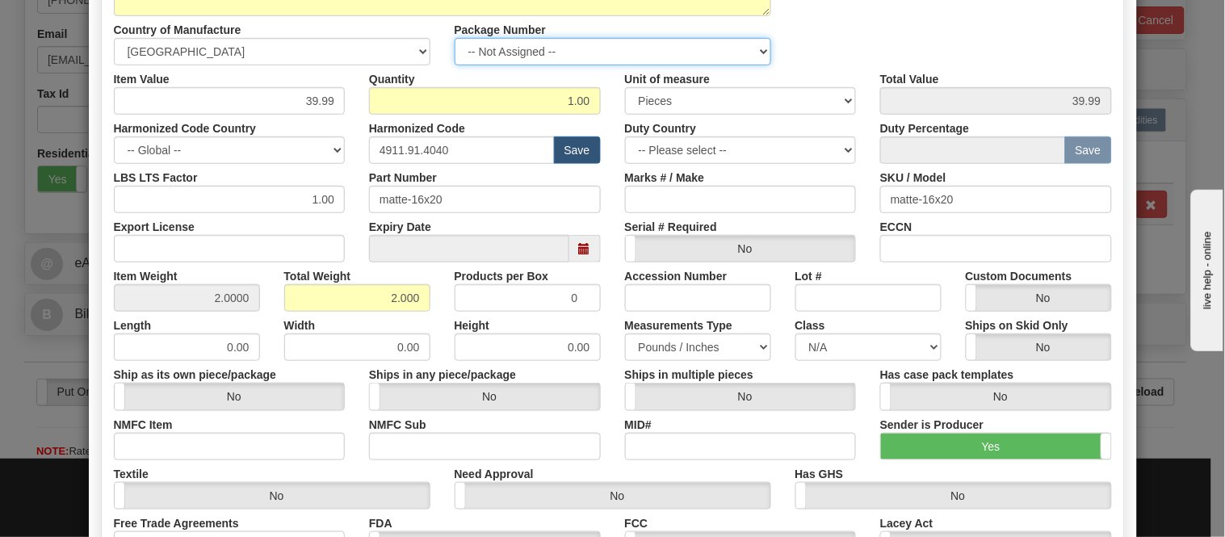
scroll to position [269, 0]
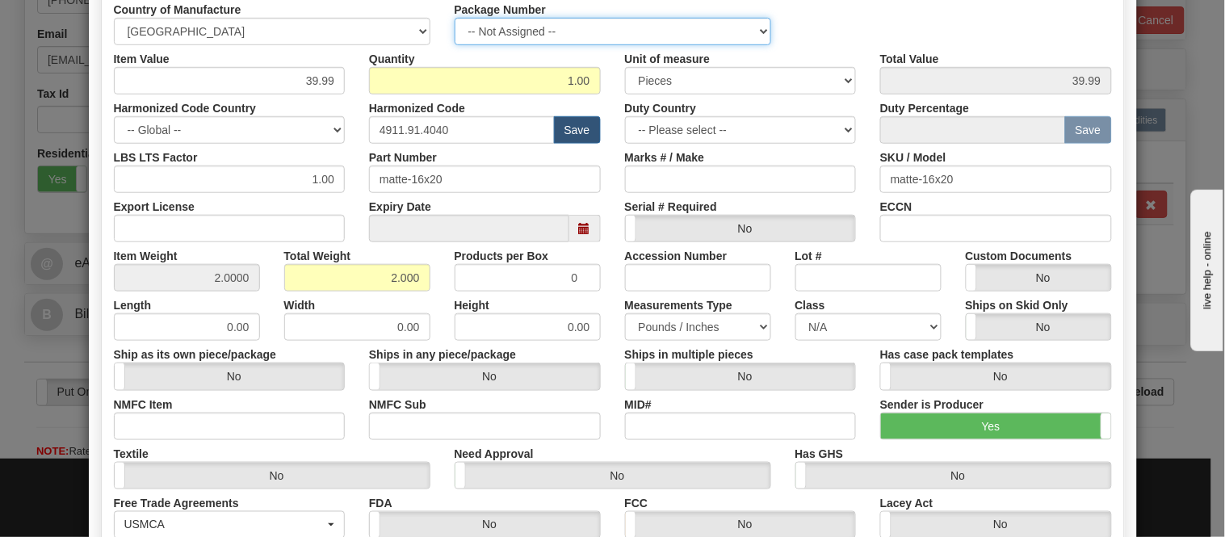
click at [737, 30] on select "-- Not Assigned -- Item 1 Item 2" at bounding box center [613, 31] width 317 height 27
click at [725, 111] on div "Duty Country -- Please select -- AFGHANISTAN ALAND ISLANDS ALBANIA ALGERIA AMER…" at bounding box center [741, 118] width 256 height 49
click at [736, 37] on select "-- Not Assigned -- Item 1 Item 2" at bounding box center [613, 31] width 317 height 27
select select "1"
click at [455, 18] on select "-- Not Assigned -- Item 1 Item 2" at bounding box center [613, 31] width 317 height 27
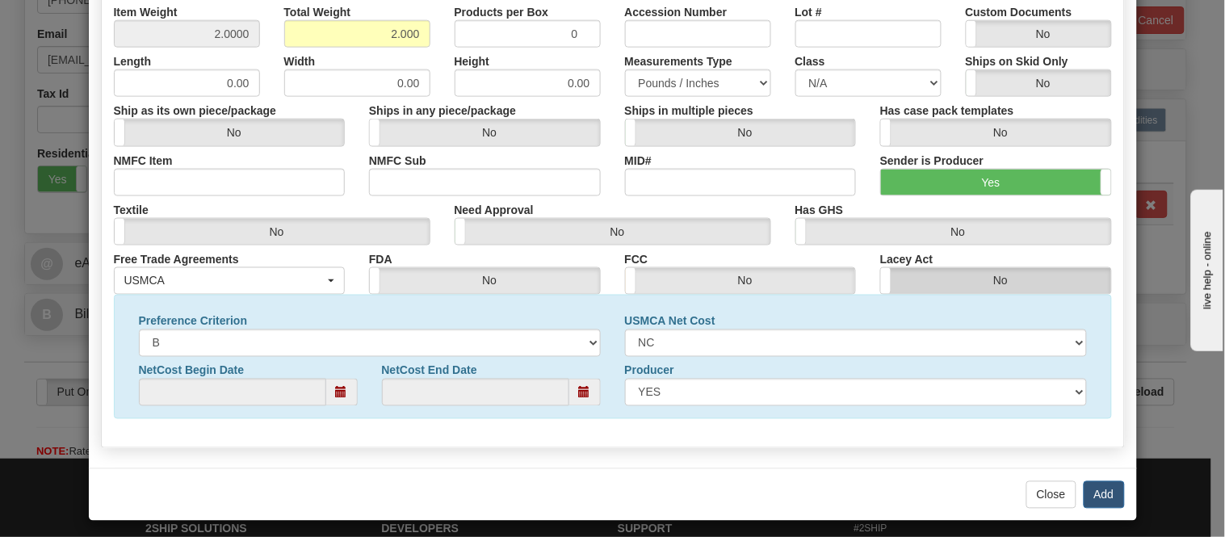
scroll to position [522, 0]
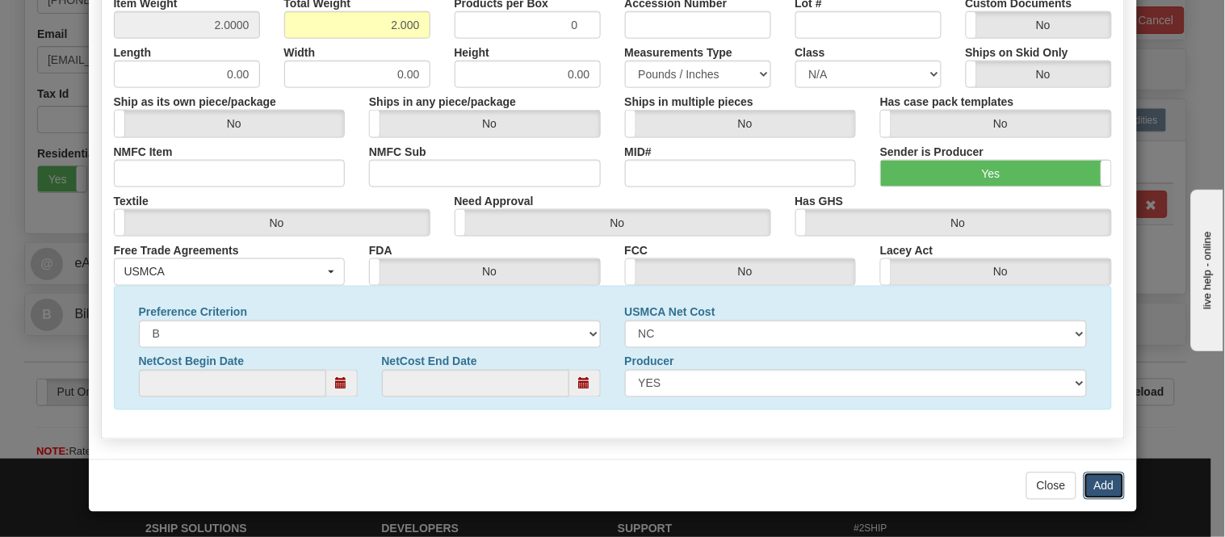
click at [1101, 488] on button "Add" at bounding box center [1104, 485] width 41 height 27
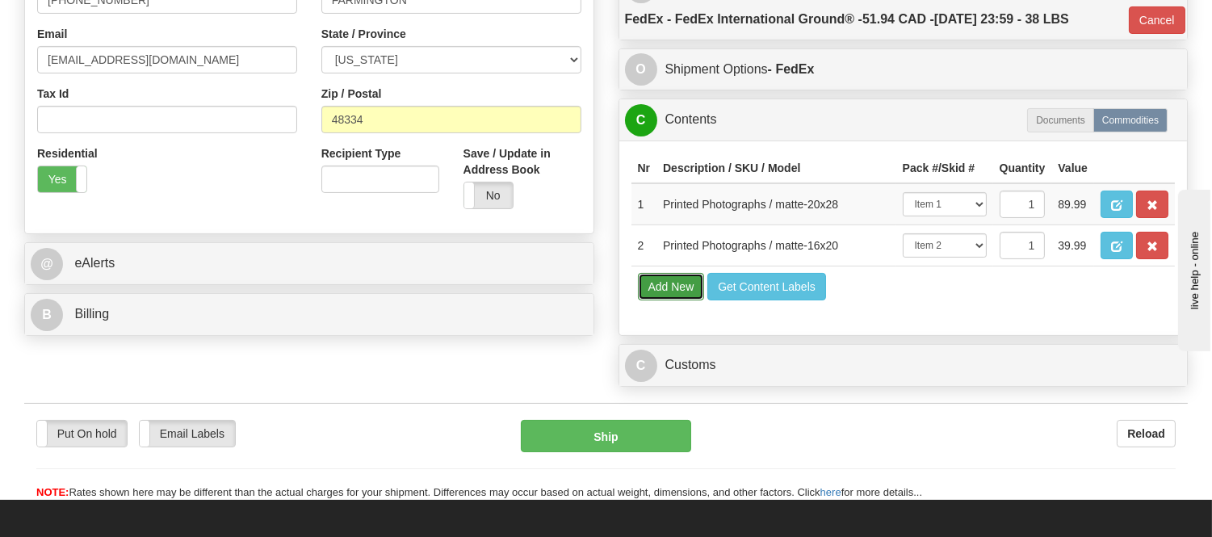
click at [665, 300] on button "Add New" at bounding box center [671, 286] width 67 height 27
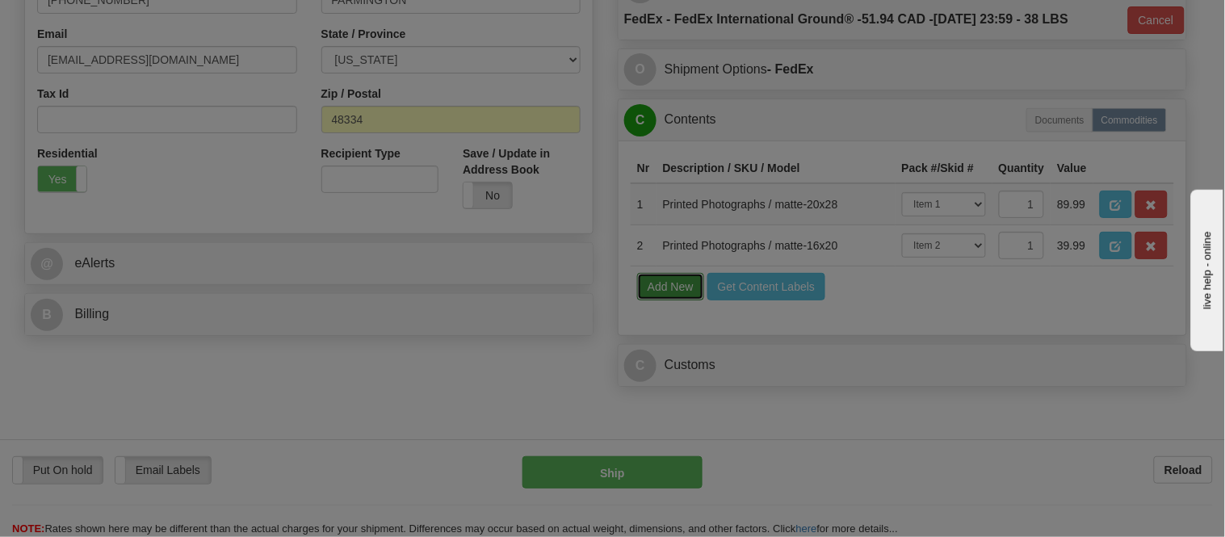
select select
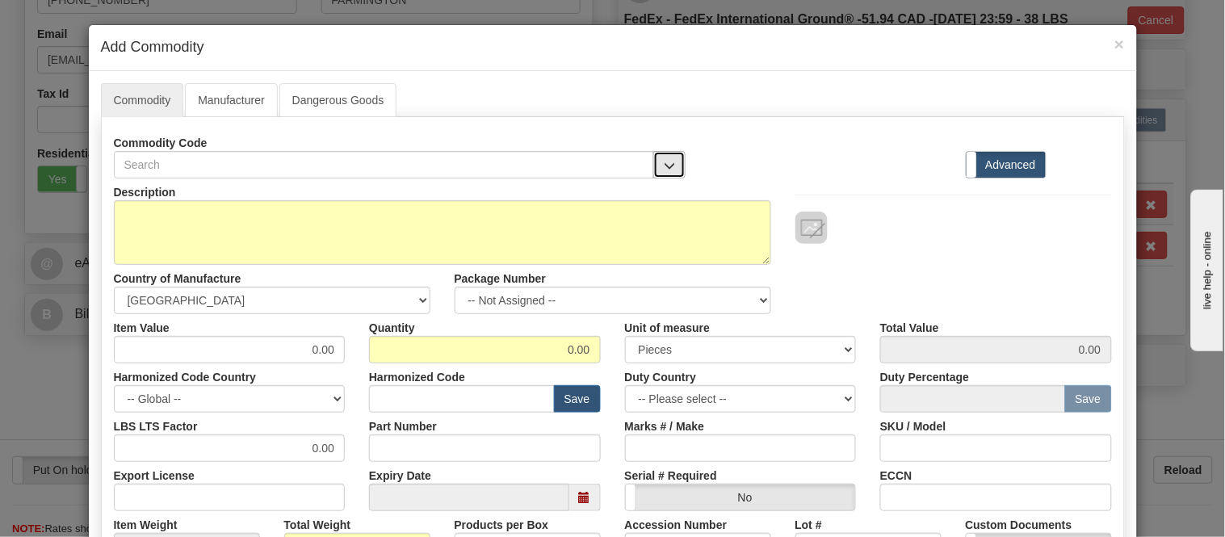
click at [664, 157] on button "button" at bounding box center [669, 164] width 32 height 27
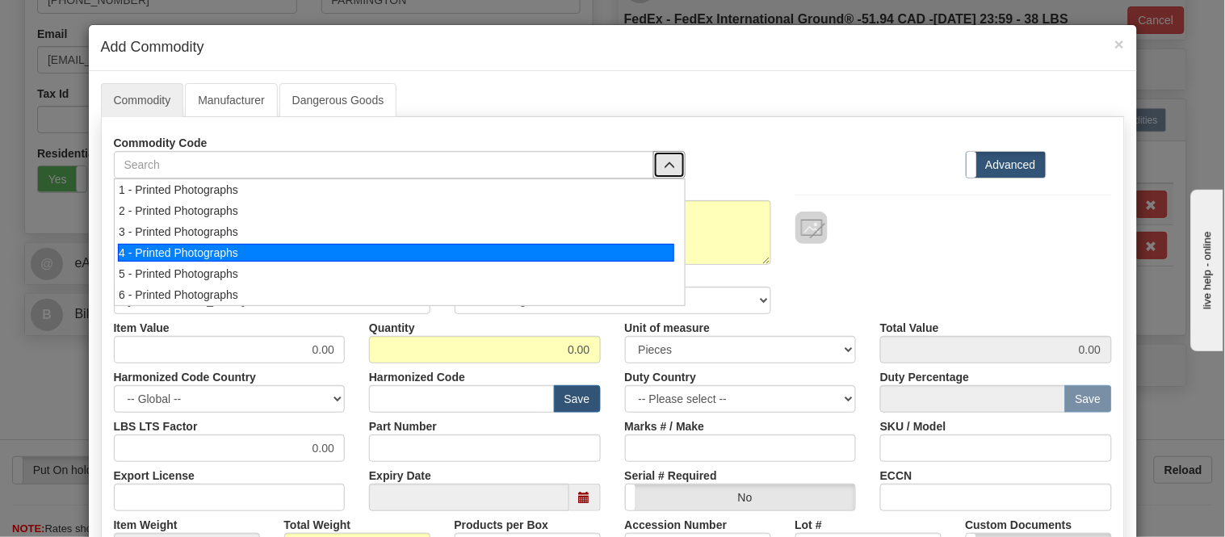
click at [644, 245] on div "4 - Printed Photographs" at bounding box center [396, 253] width 556 height 18
select select "1"
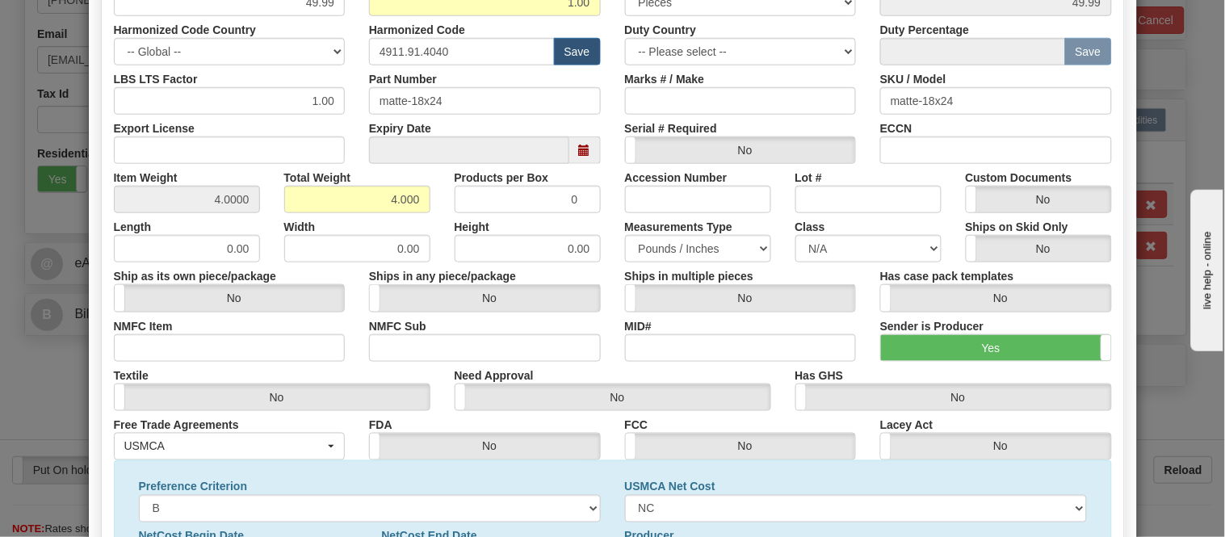
scroll to position [73, 0]
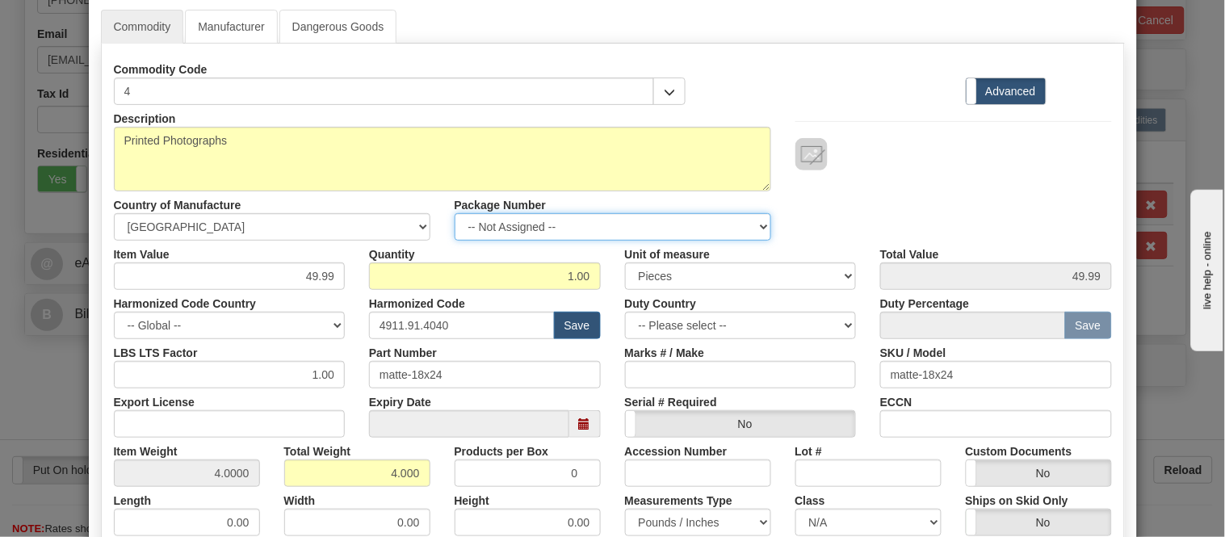
click at [673, 223] on select "-- Not Assigned -- Item 1 Item 2" at bounding box center [613, 226] width 317 height 27
select select "1"
click at [455, 213] on select "-- Not Assigned -- Item 1 Item 2" at bounding box center [613, 226] width 317 height 27
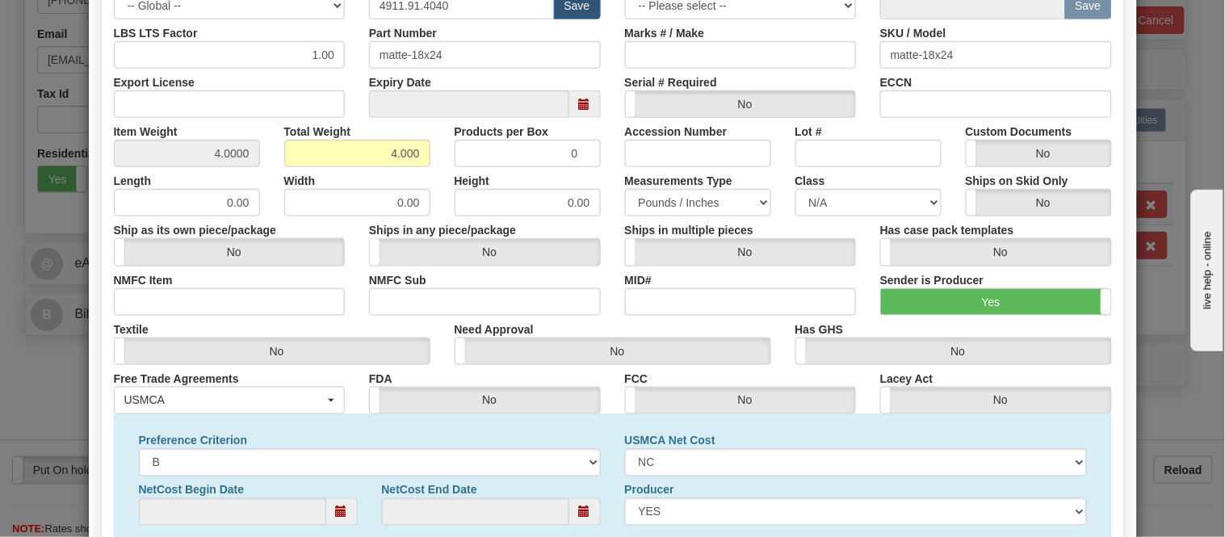
scroll to position [522, 0]
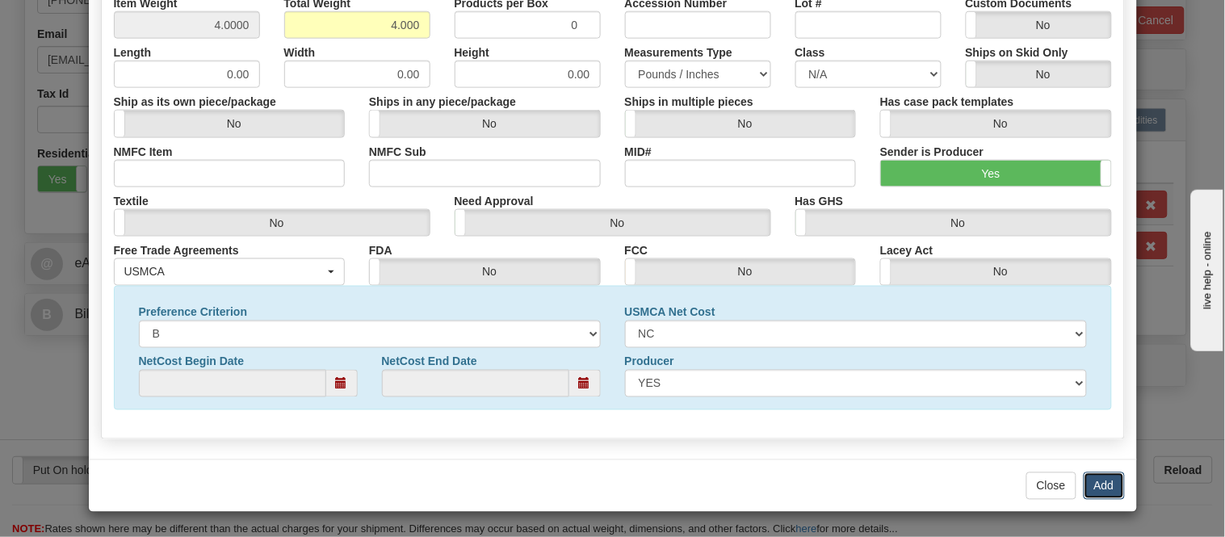
click at [1084, 490] on button "Add" at bounding box center [1104, 485] width 41 height 27
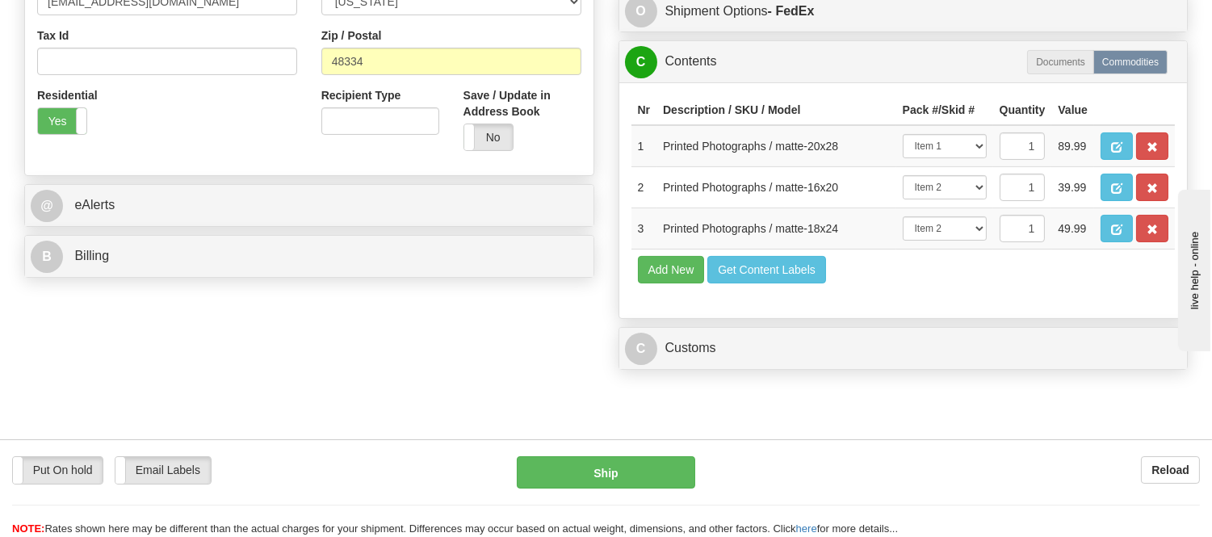
scroll to position [627, 0]
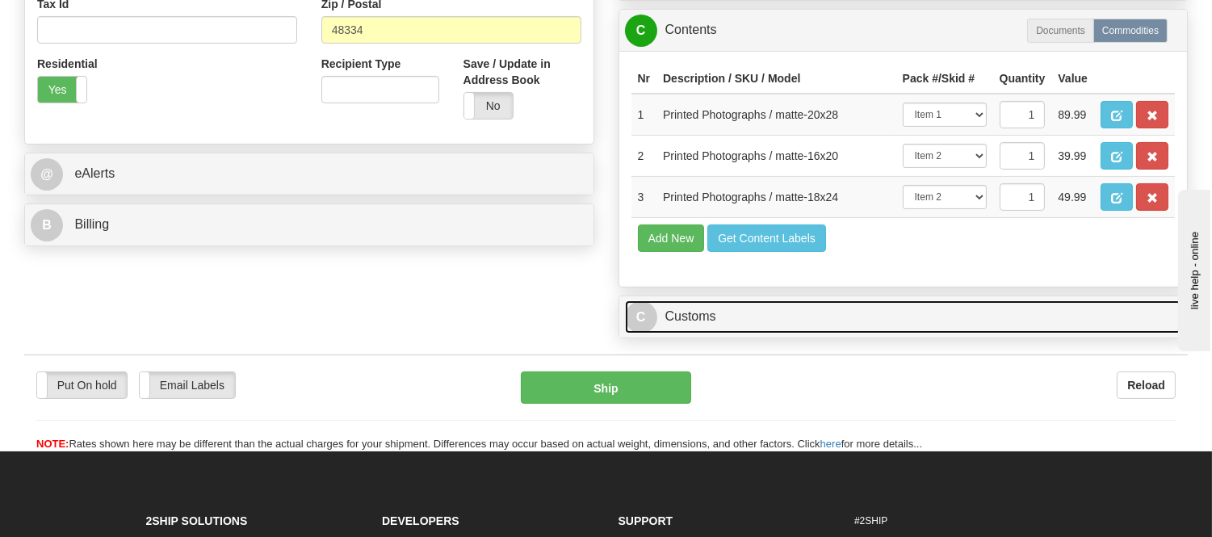
click at [752, 333] on link "C Customs" at bounding box center [903, 316] width 557 height 33
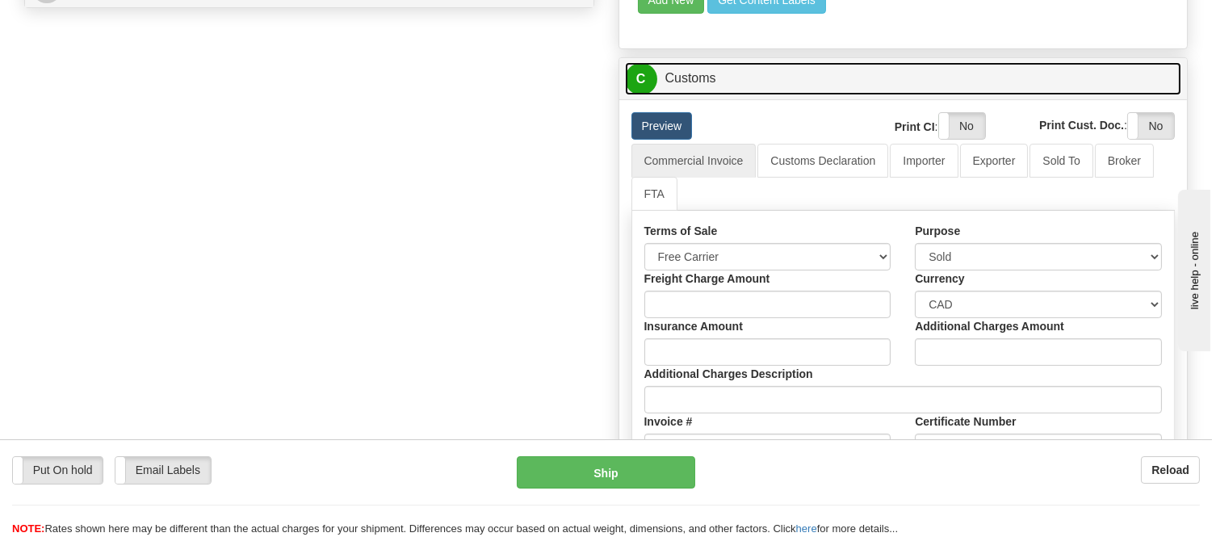
scroll to position [897, 0]
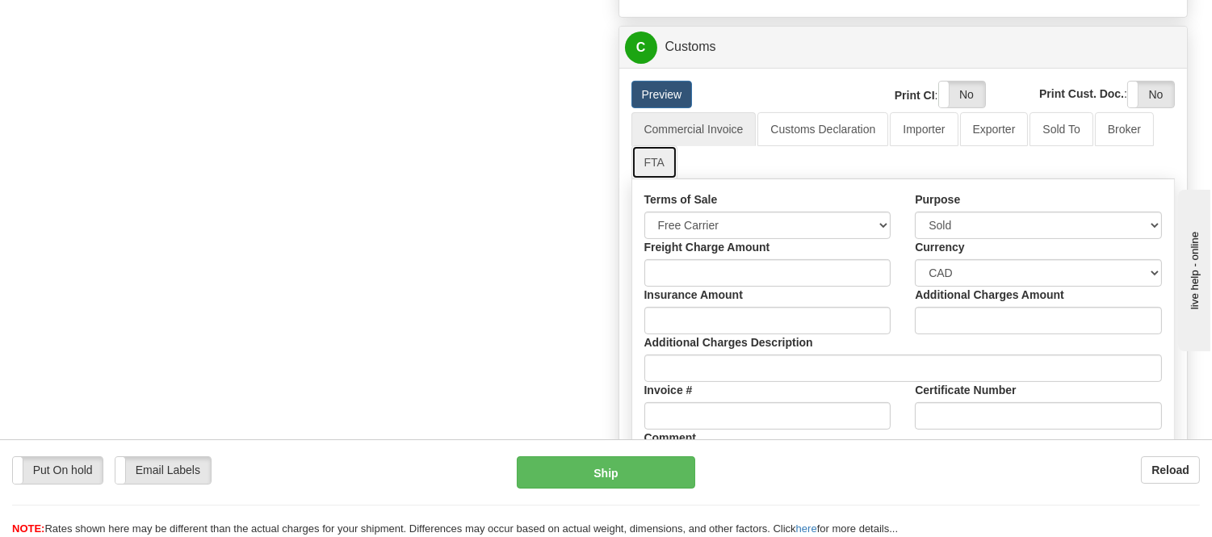
click at [662, 179] on link "FTA" at bounding box center [654, 162] width 46 height 34
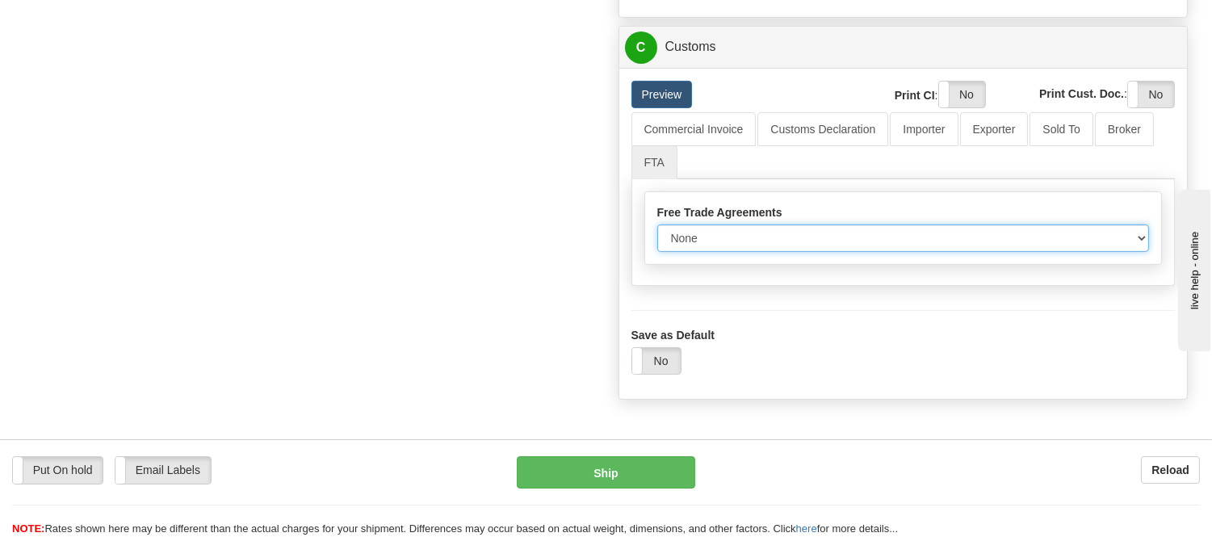
click at [717, 252] on select "None Other USMCA CETA CUKTCA" at bounding box center [903, 237] width 493 height 27
select select "1"
click at [657, 252] on select "None Other USMCA CETA CUKTCA" at bounding box center [903, 237] width 493 height 27
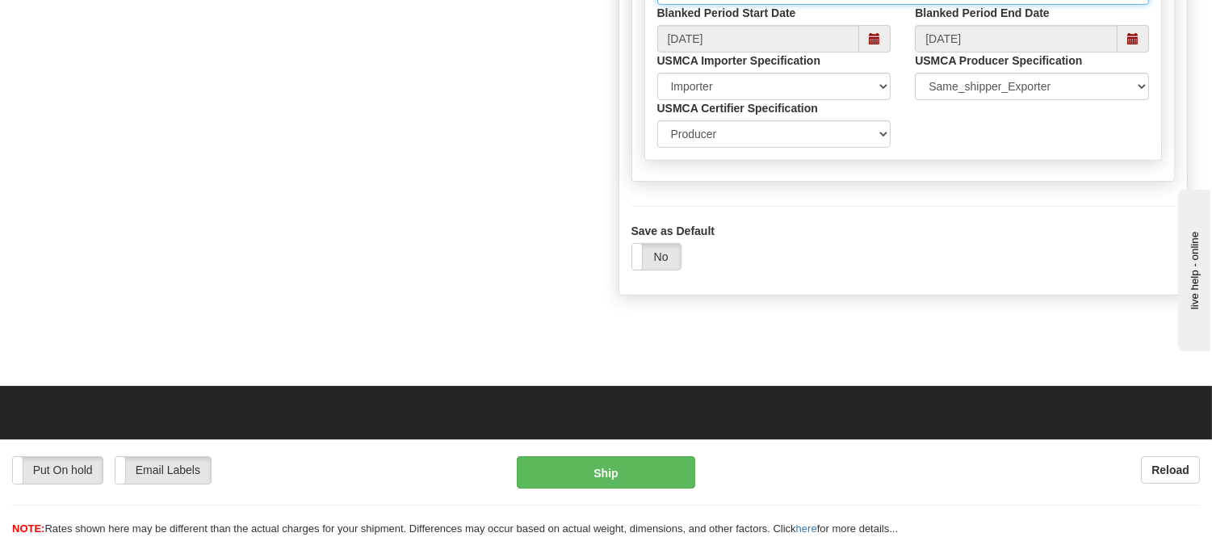
scroll to position [1166, 0]
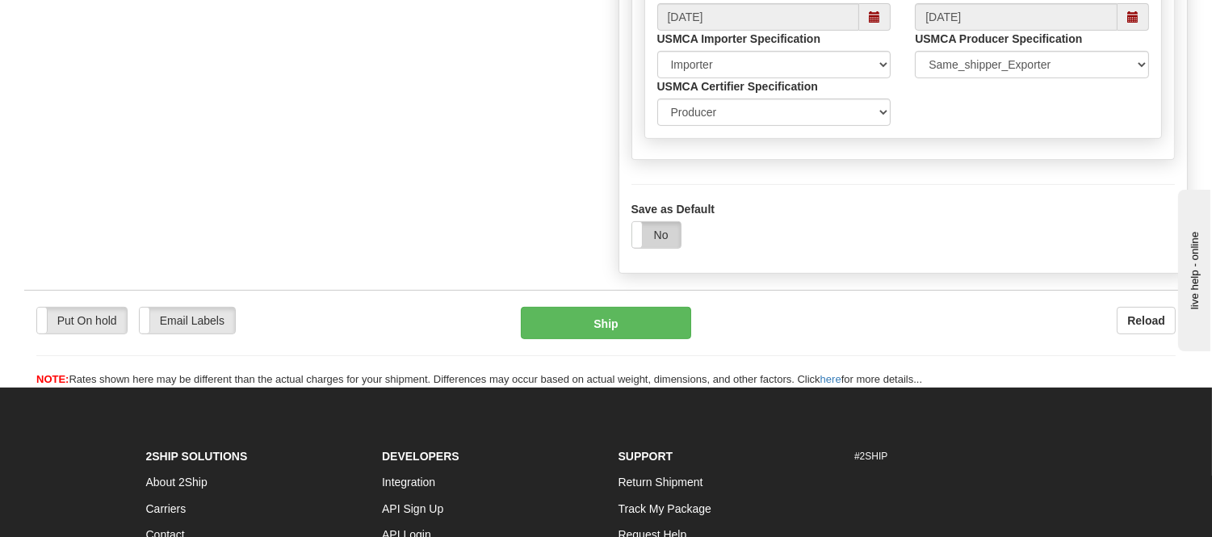
click at [668, 248] on label "No" at bounding box center [656, 235] width 48 height 26
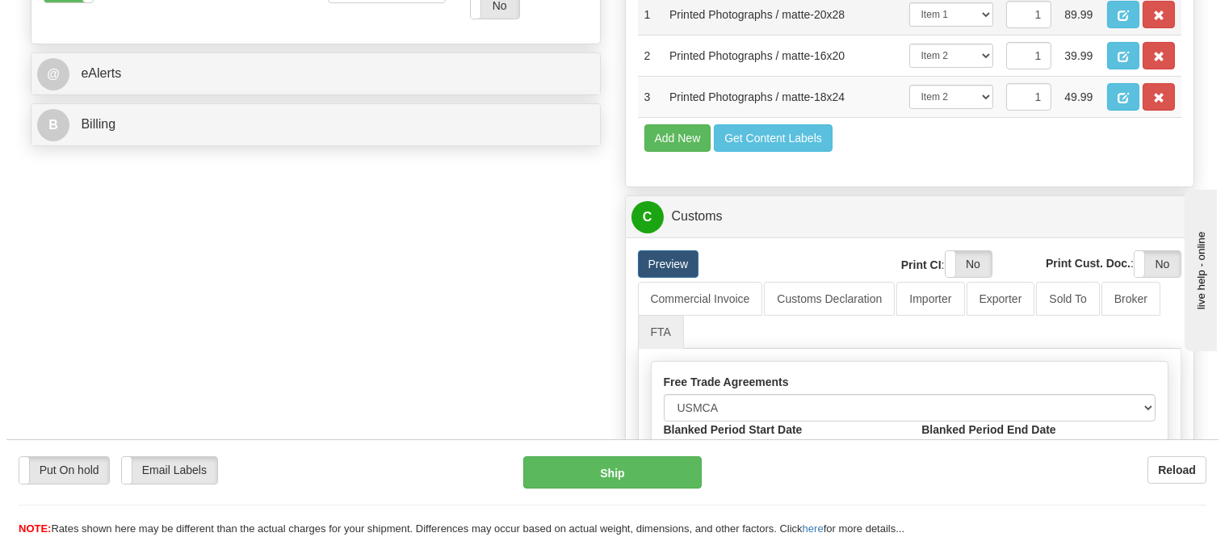
scroll to position [627, 0]
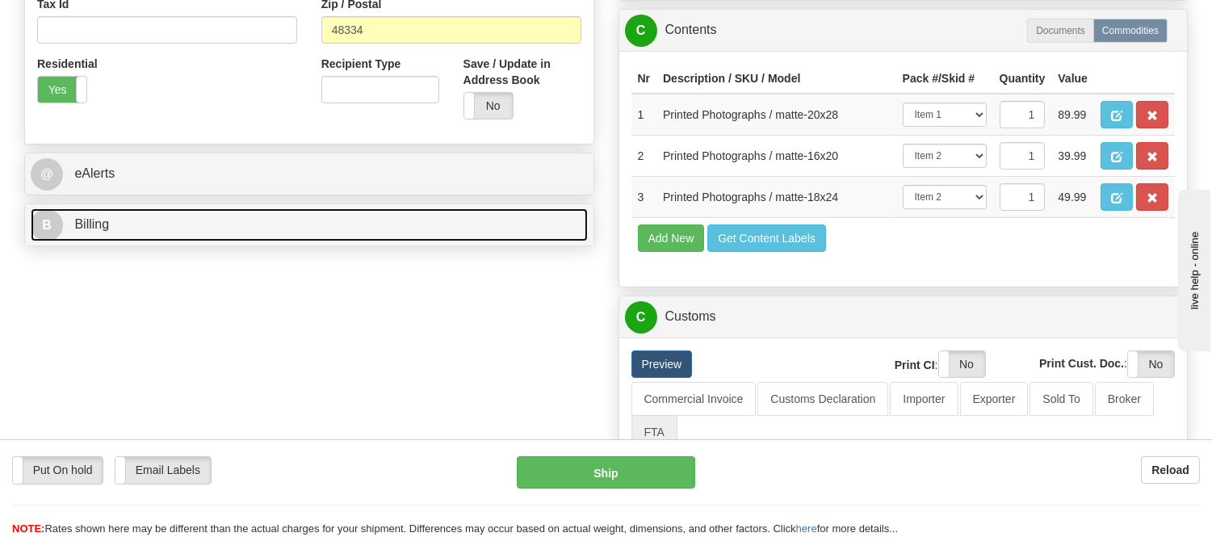
click at [509, 231] on link "B Billing" at bounding box center [309, 224] width 557 height 33
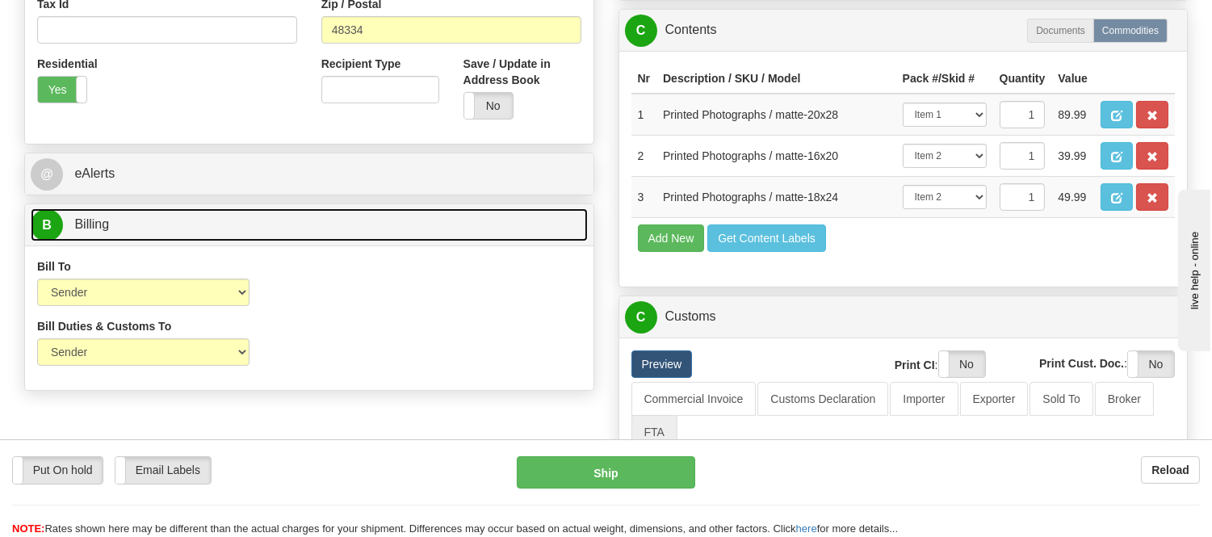
click at [509, 231] on link "B Billing" at bounding box center [309, 224] width 557 height 33
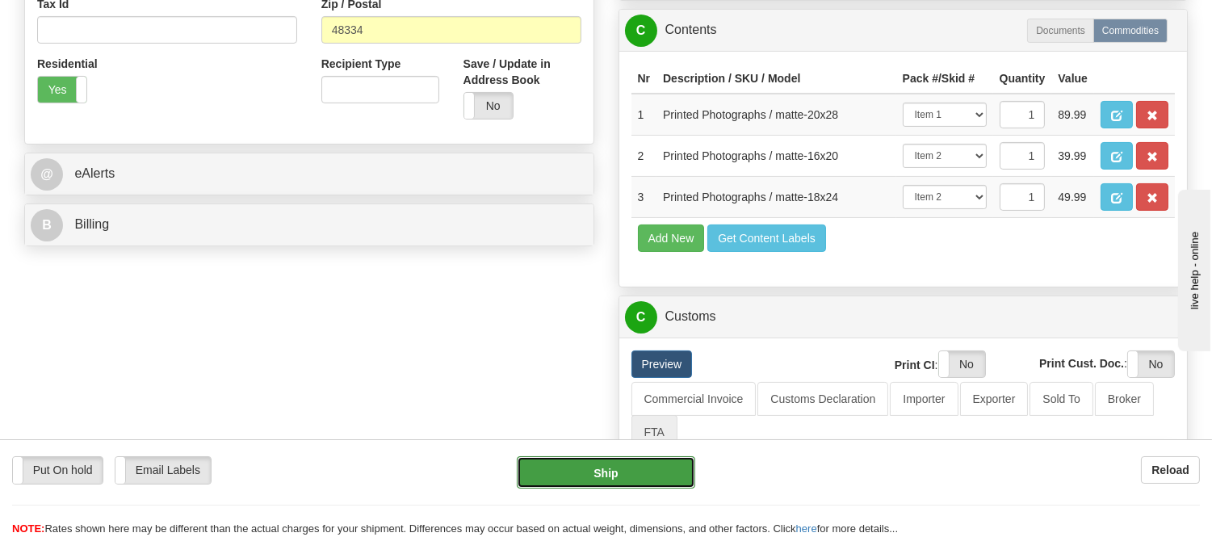
click at [615, 463] on button "Ship" at bounding box center [606, 472] width 178 height 32
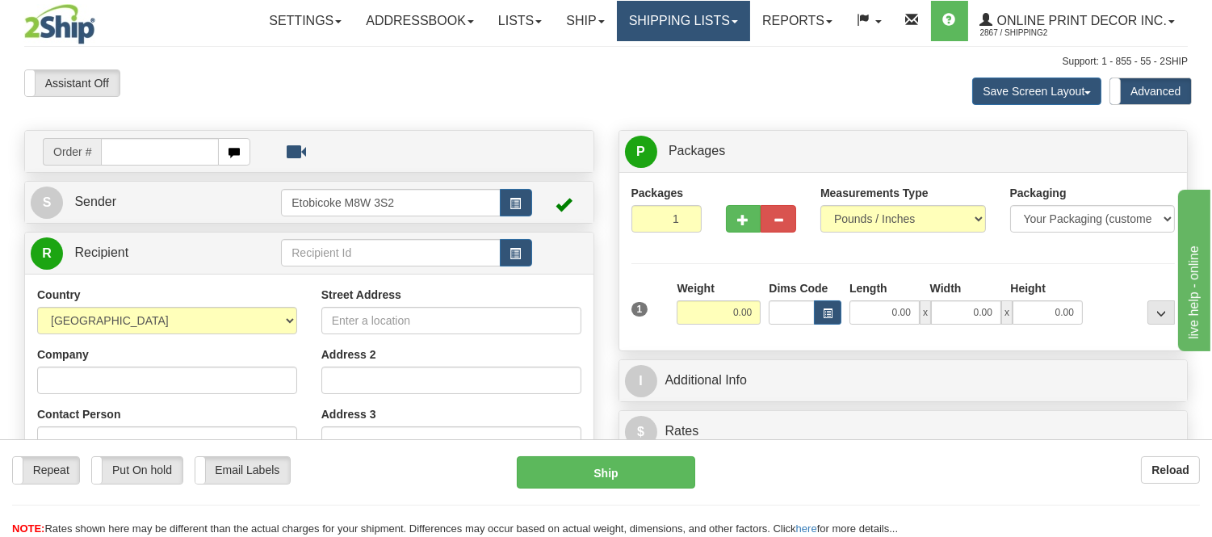
click at [706, 34] on link "Shipping lists" at bounding box center [683, 21] width 133 height 40
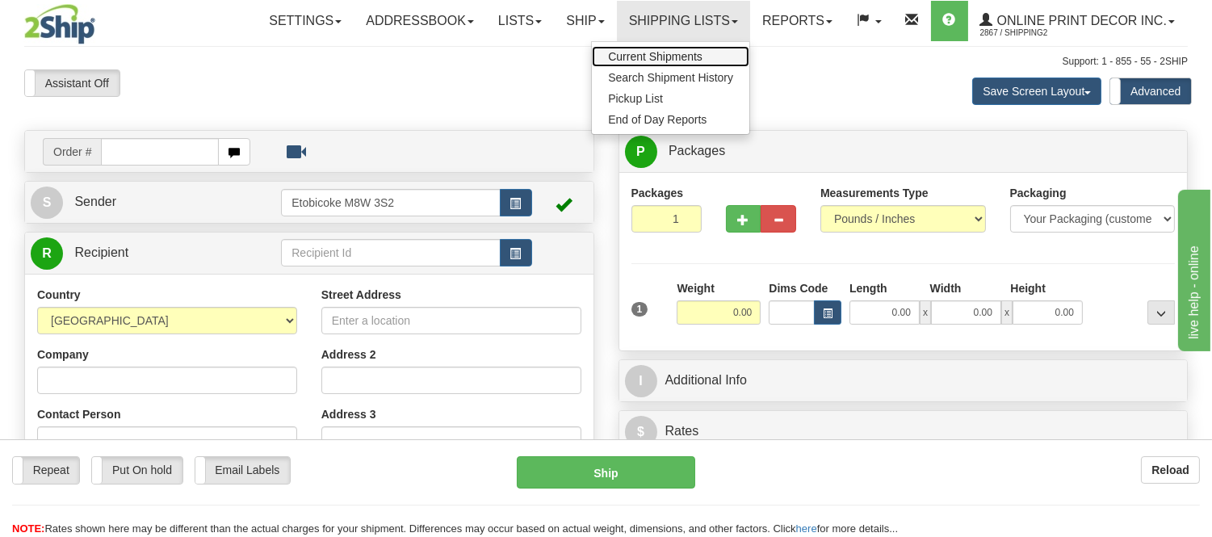
click at [680, 57] on span "Current Shipments" at bounding box center [655, 56] width 94 height 13
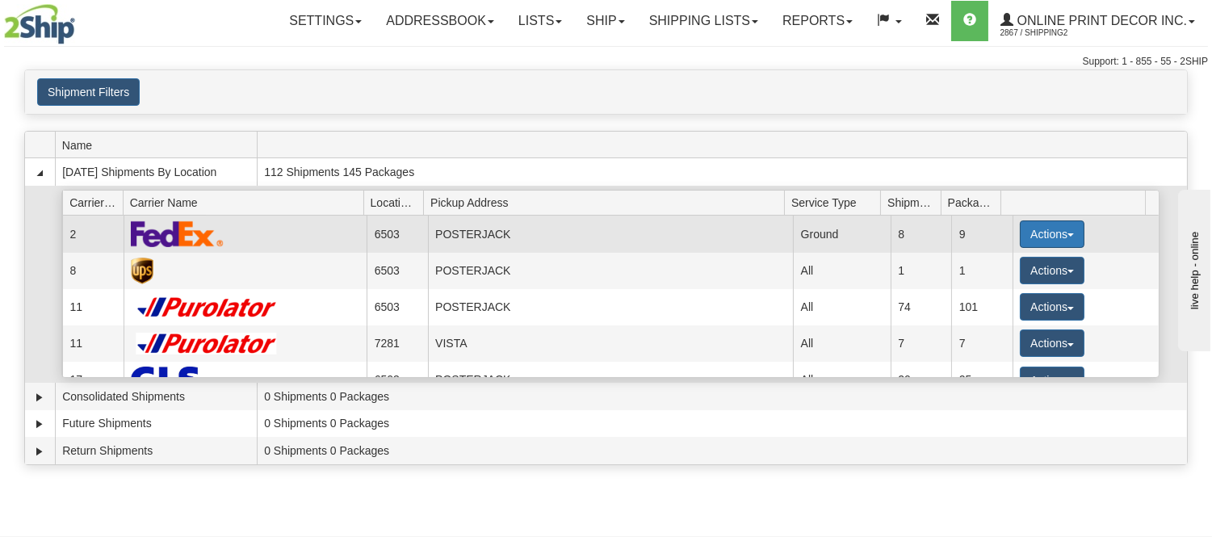
click at [1067, 234] on button "Actions" at bounding box center [1052, 233] width 65 height 27
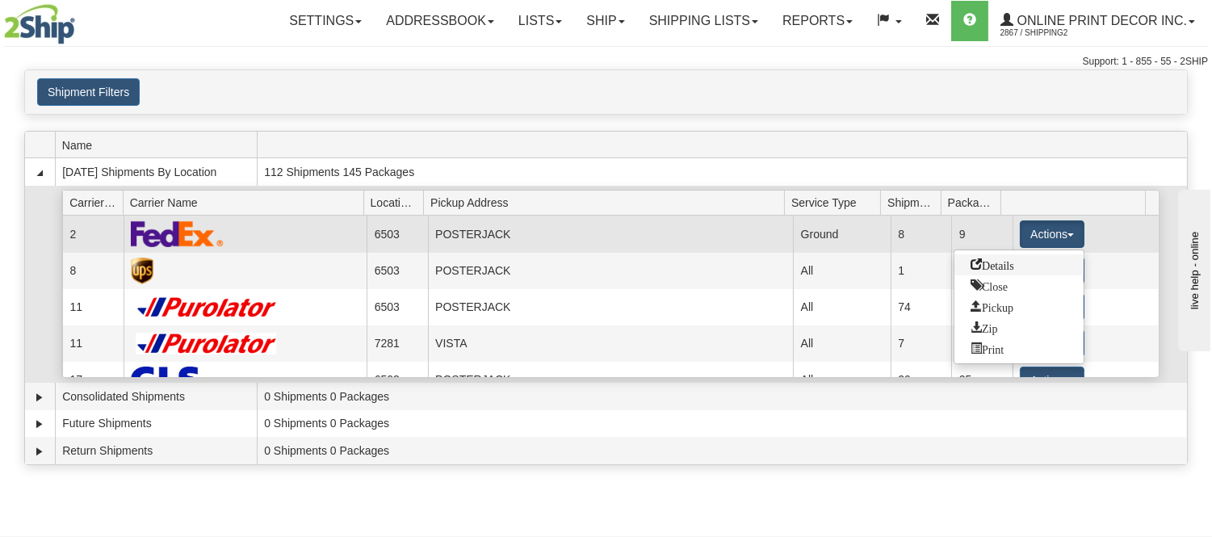
click at [996, 255] on link "Details" at bounding box center [1018, 264] width 129 height 21
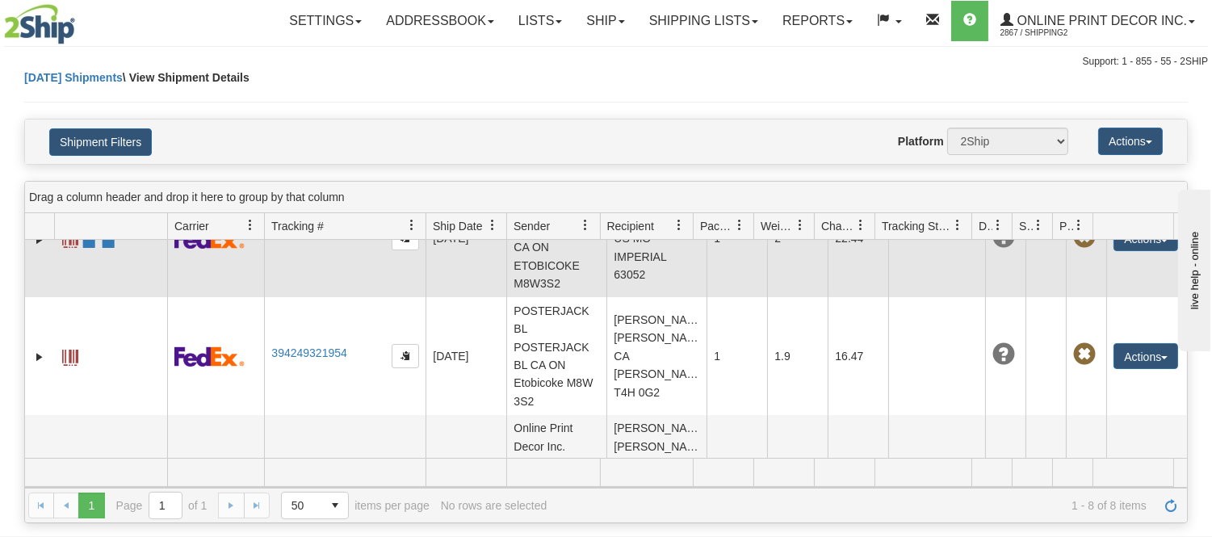
scroll to position [685, 0]
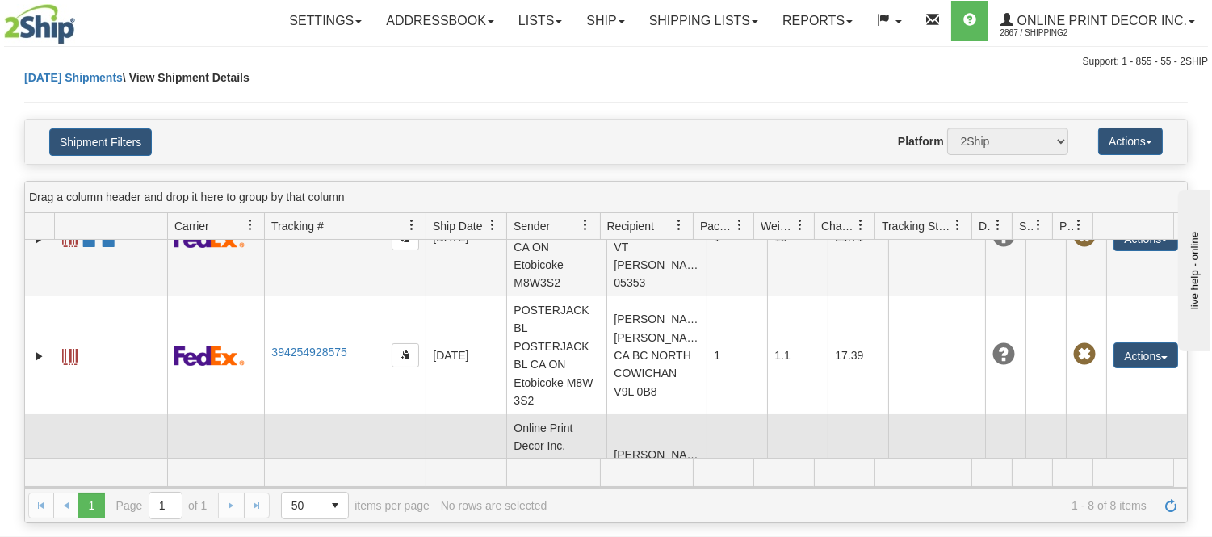
click at [107, 467] on span at bounding box center [109, 475] width 16 height 16
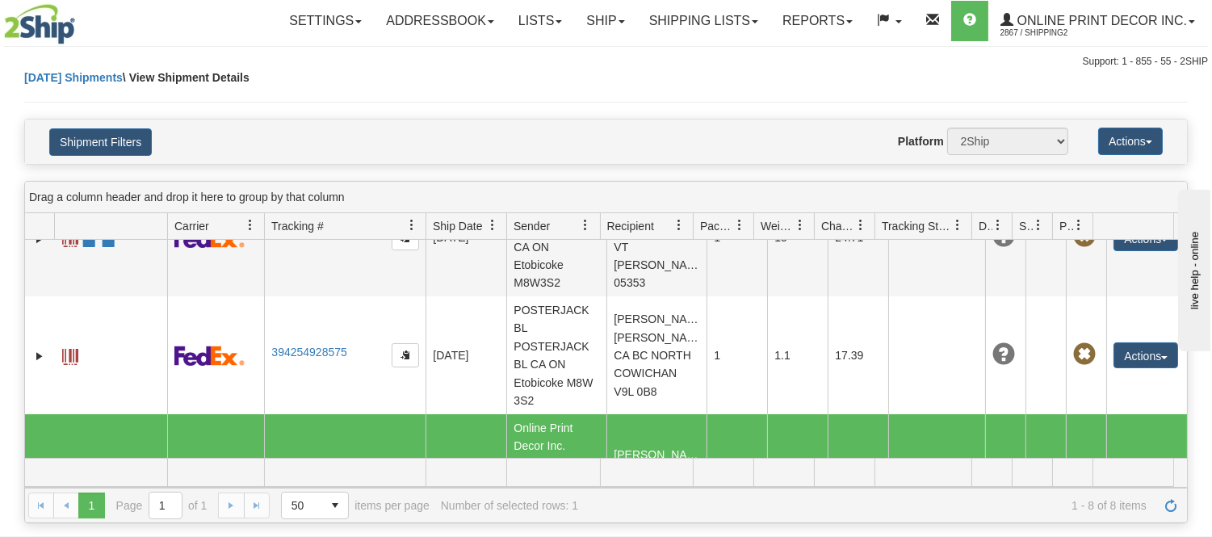
click at [85, 467] on span at bounding box center [90, 475] width 16 height 16
click at [62, 467] on span at bounding box center [70, 475] width 16 height 16
click at [325, 414] on td "394258922080" at bounding box center [344, 473] width 161 height 118
click at [328, 463] on link "394258922080" at bounding box center [308, 469] width 75 height 13
click at [609, 12] on link "Ship" at bounding box center [605, 21] width 62 height 40
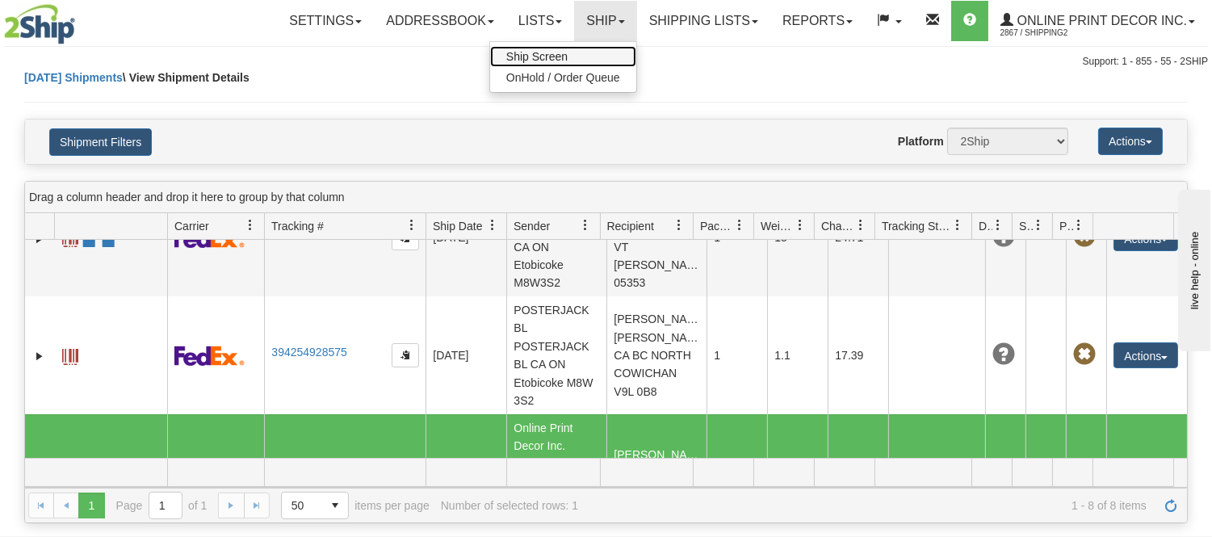
click at [572, 55] on link "Ship Screen" at bounding box center [563, 56] width 146 height 21
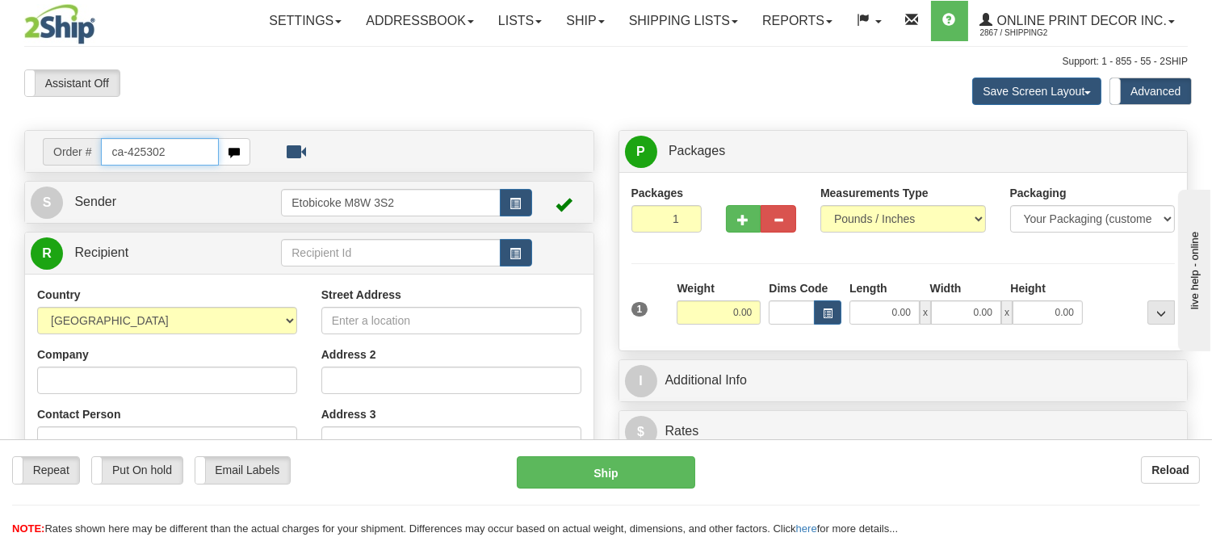
type input "ca-425302"
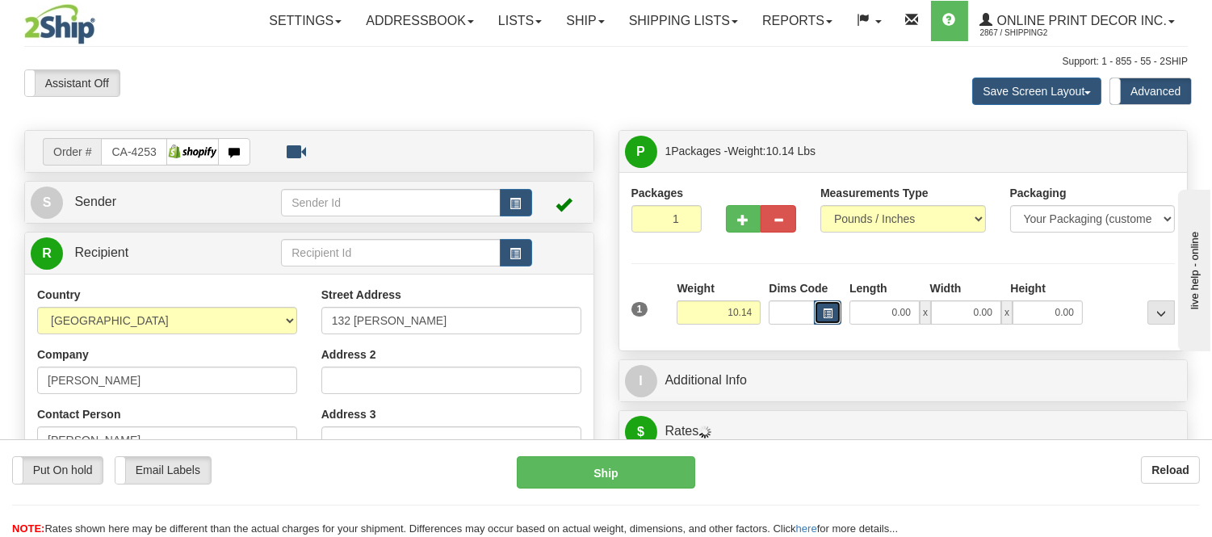
click at [825, 312] on span "button" at bounding box center [828, 313] width 10 height 9
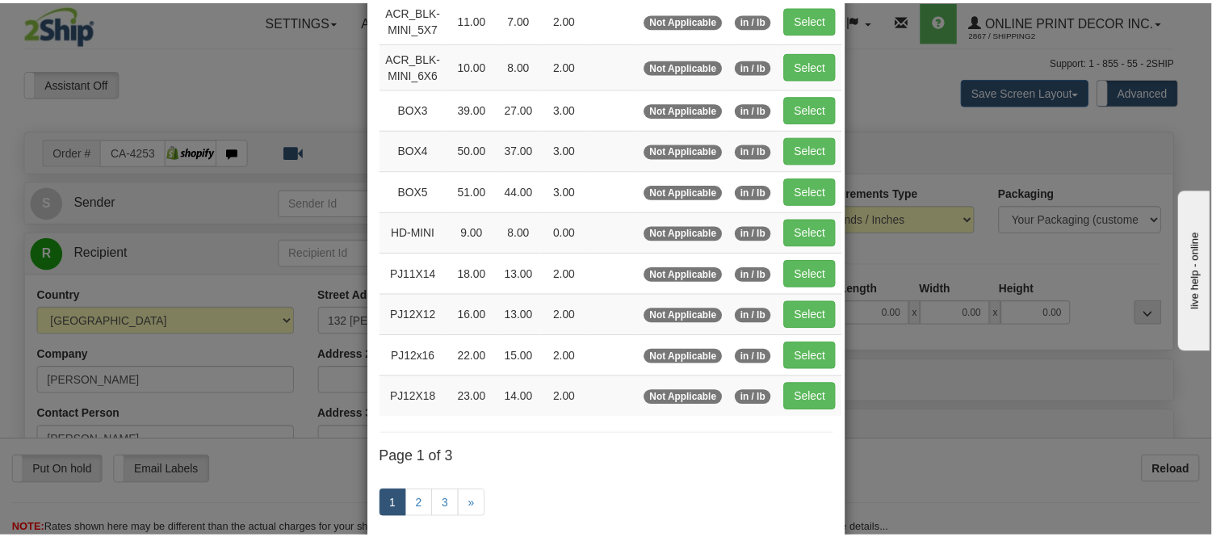
scroll to position [179, 0]
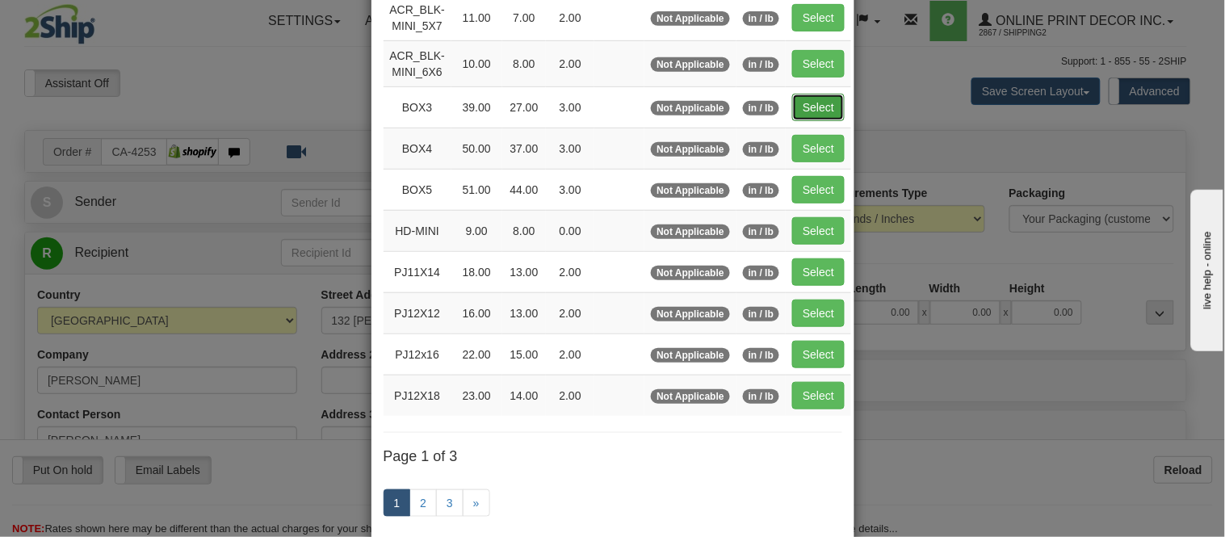
click at [792, 108] on button "Select" at bounding box center [818, 107] width 52 height 27
type input "BOX3"
type input "39.00"
type input "27.00"
type input "3.00"
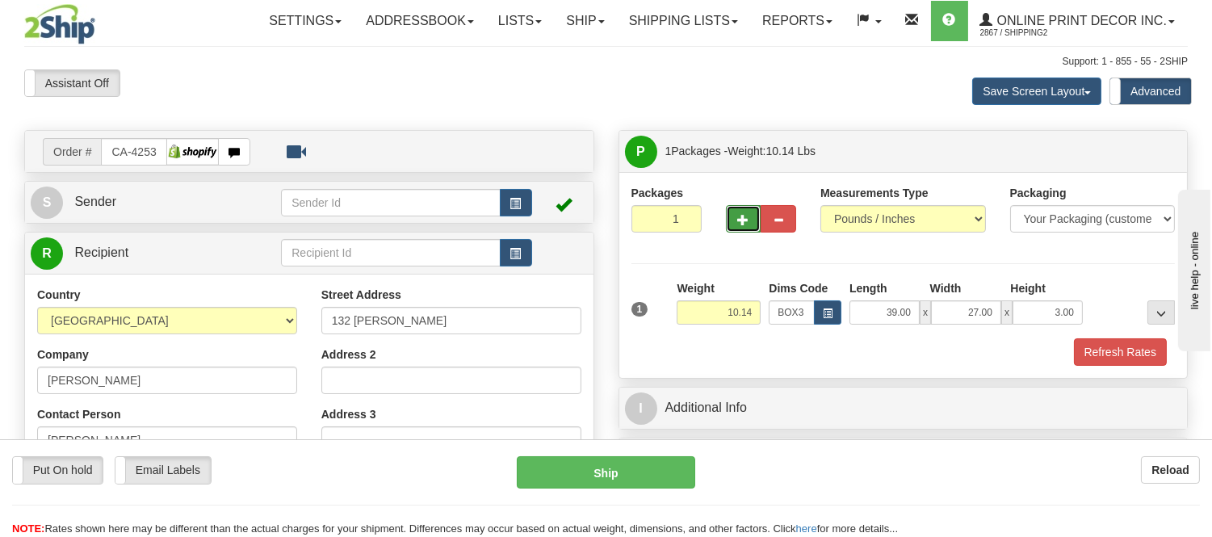
click at [744, 228] on button "button" at bounding box center [744, 218] width 36 height 27
radio input "true"
type input "2"
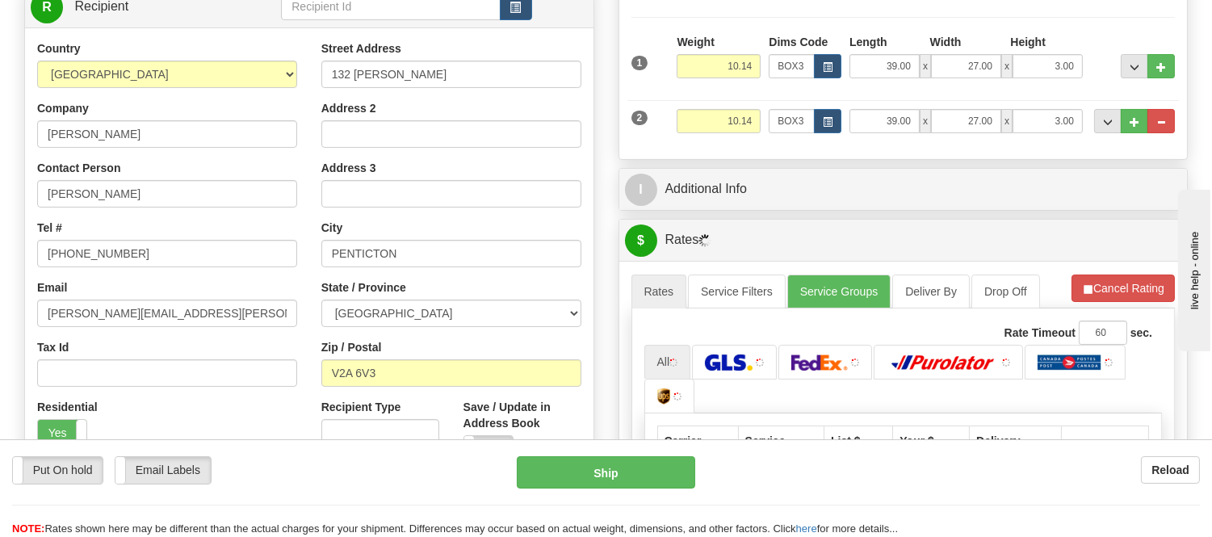
scroll to position [269, 0]
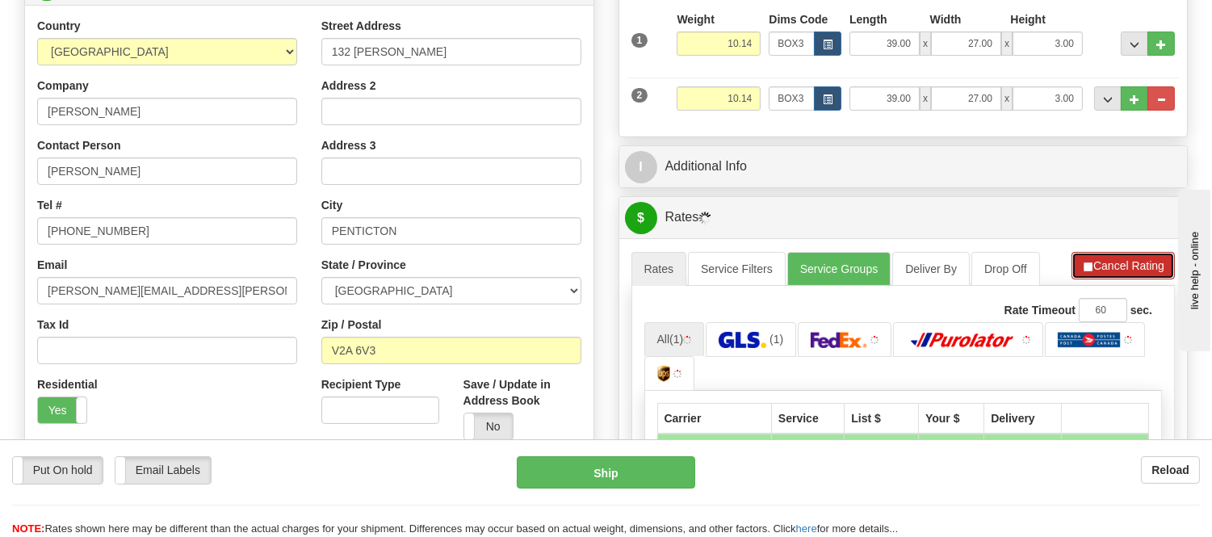
click at [1092, 268] on button "Cancel Rating" at bounding box center [1122, 265] width 103 height 27
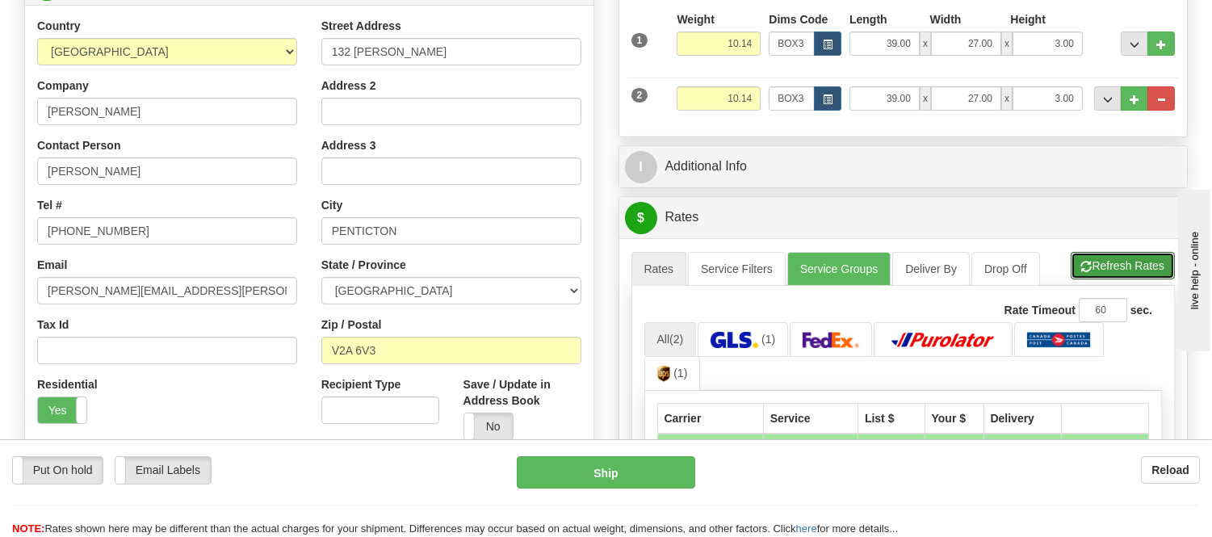
click at [1092, 268] on button "Refresh Rates" at bounding box center [1123, 265] width 104 height 27
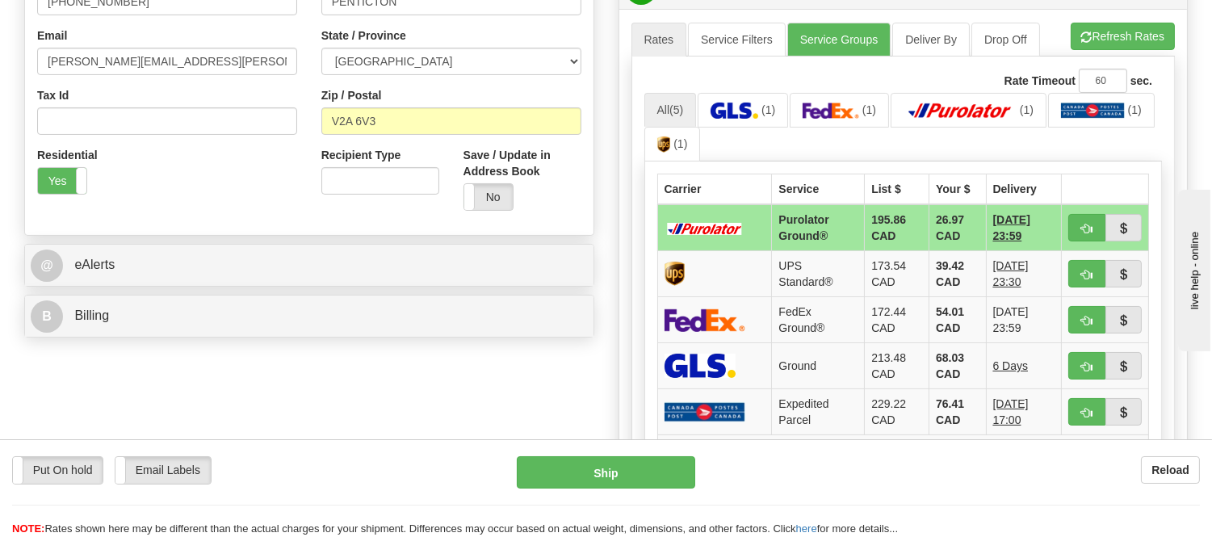
scroll to position [538, 0]
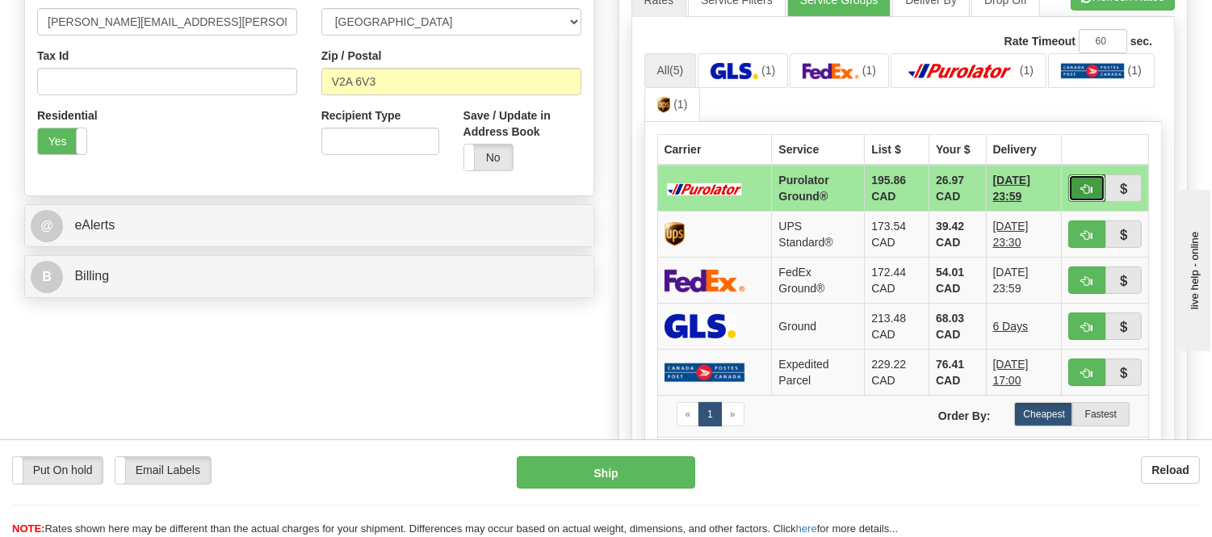
click at [1086, 195] on button "button" at bounding box center [1086, 187] width 37 height 27
type input "260"
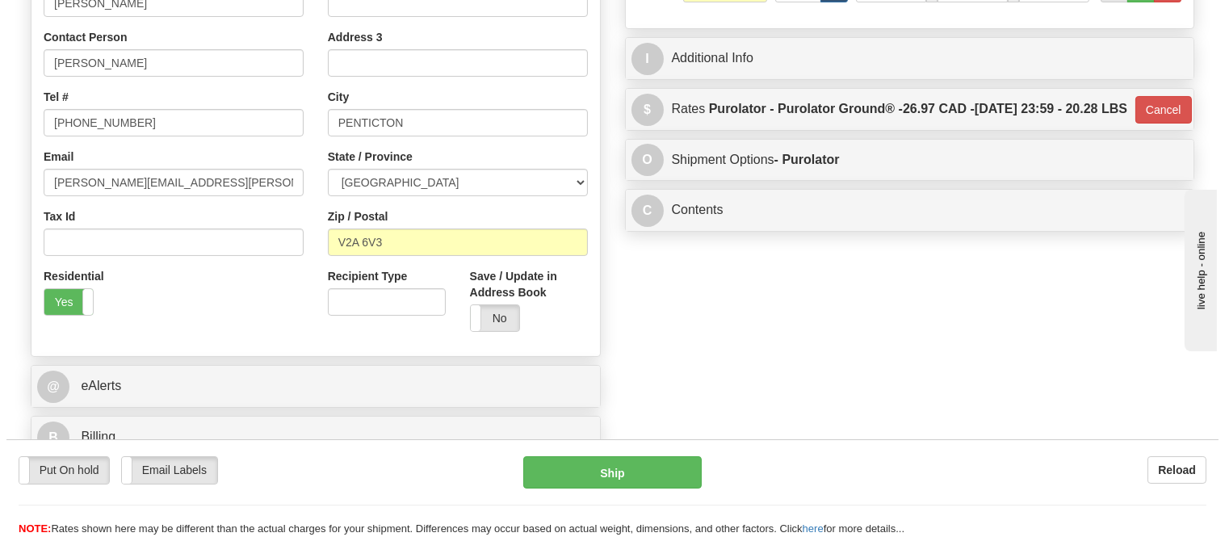
scroll to position [90, 0]
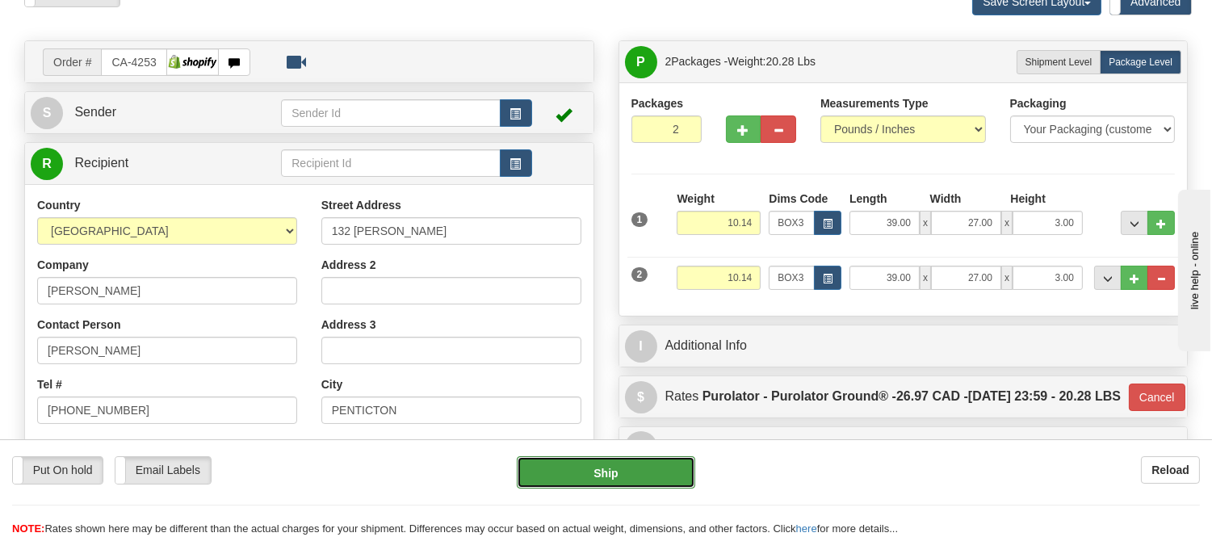
click at [566, 472] on button "Ship" at bounding box center [606, 472] width 178 height 32
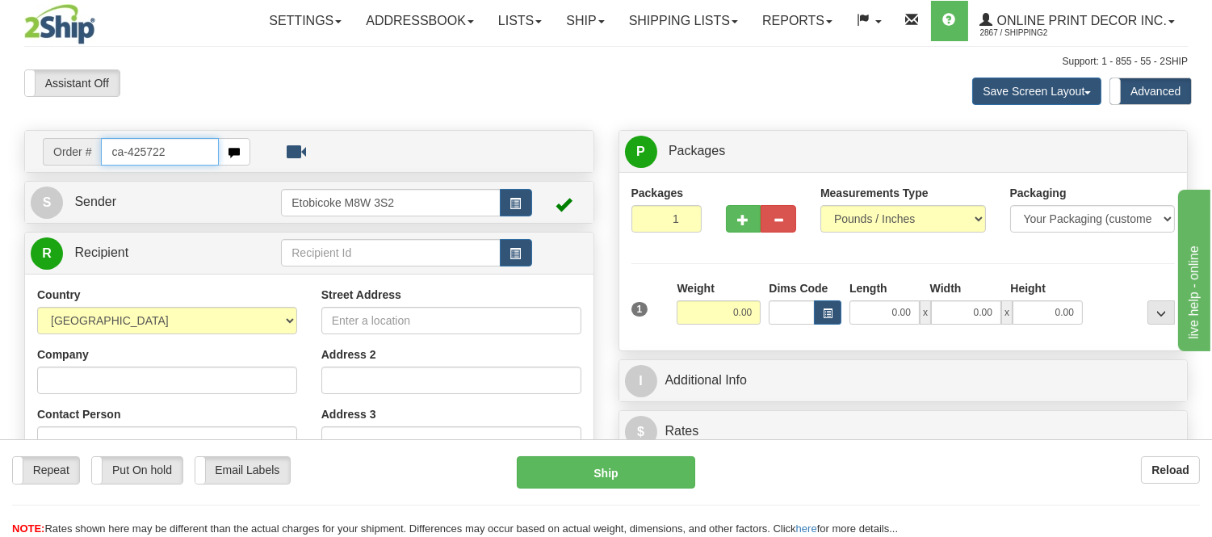
type input "ca-425722"
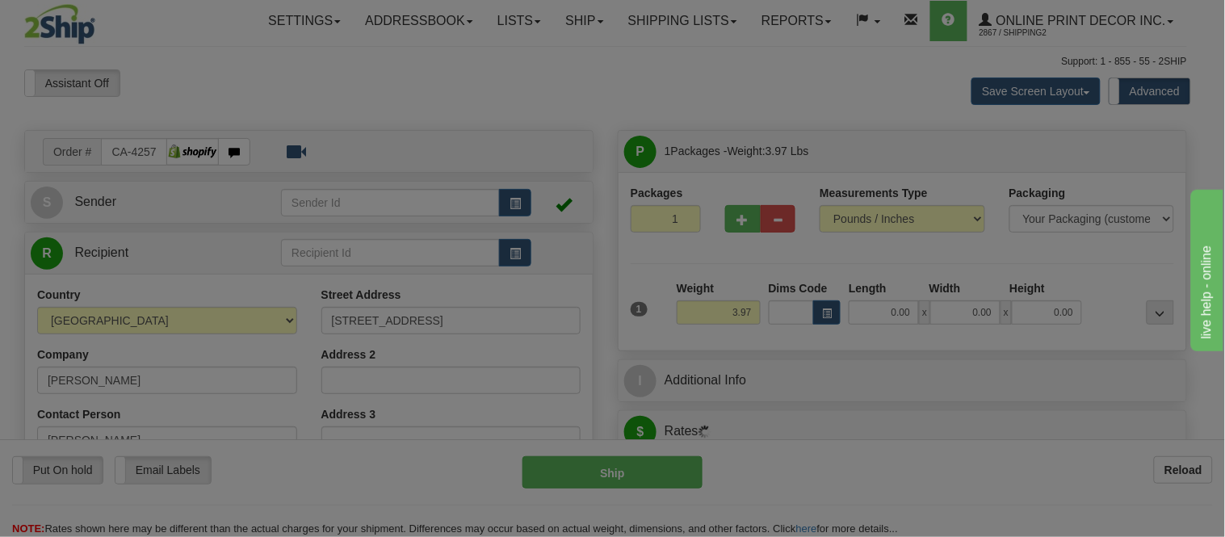
type input "MOUNT PEARL"
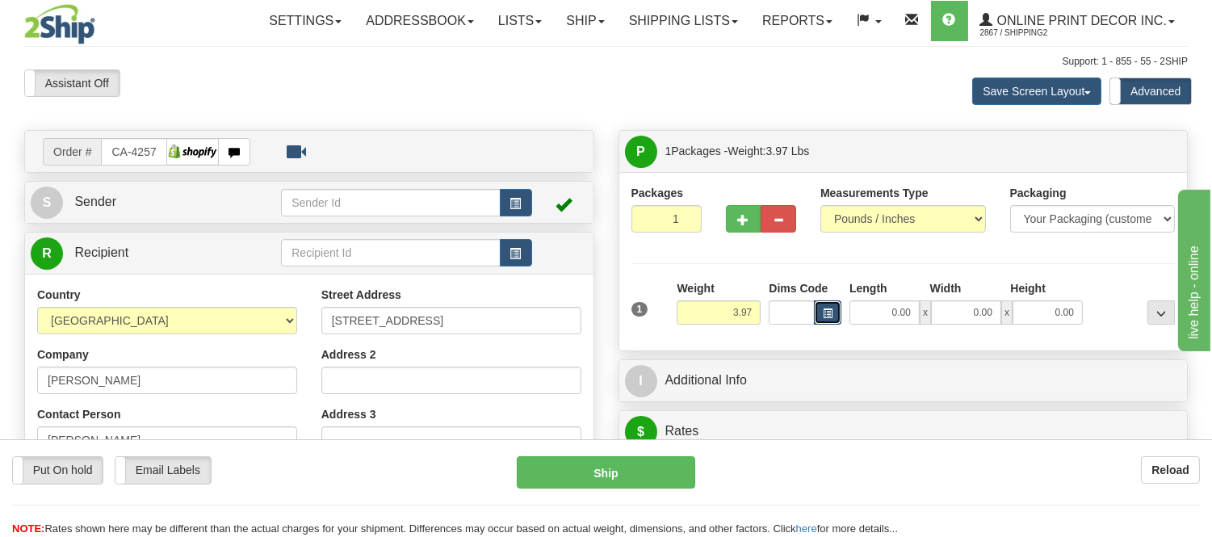
click at [828, 316] on span "button" at bounding box center [828, 313] width 10 height 9
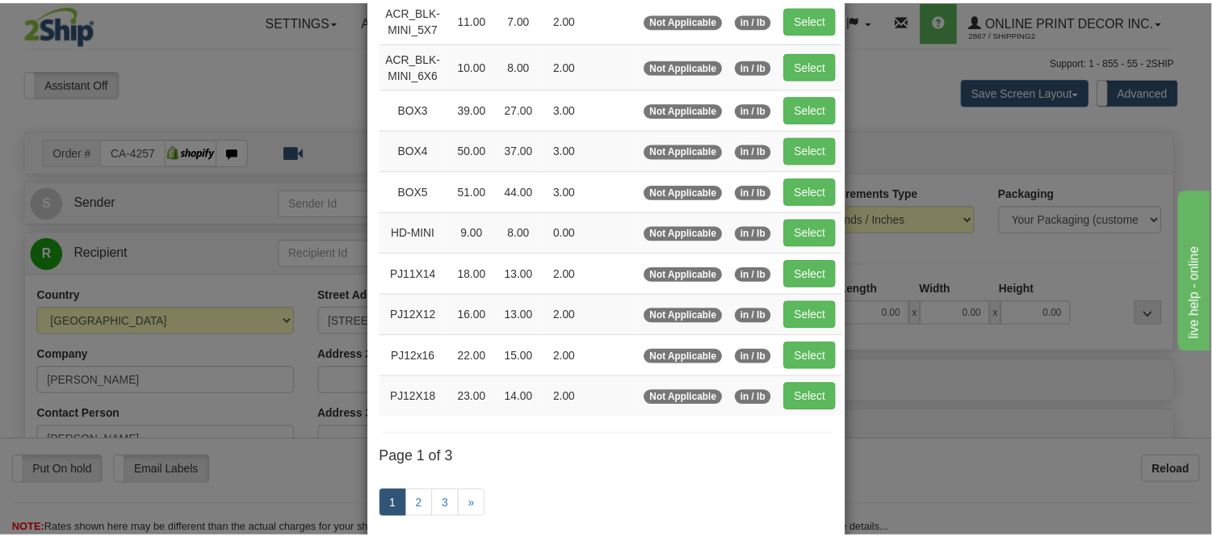
scroll to position [179, 0]
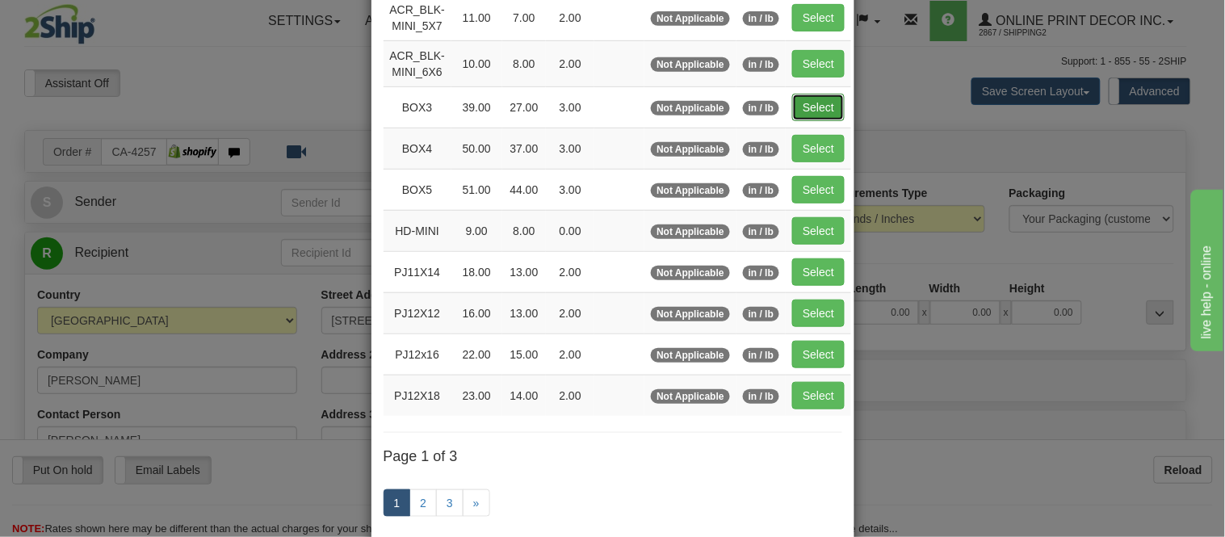
click at [814, 103] on button "Select" at bounding box center [818, 107] width 52 height 27
type input "BOX3"
type input "39.00"
type input "27.00"
type input "3.00"
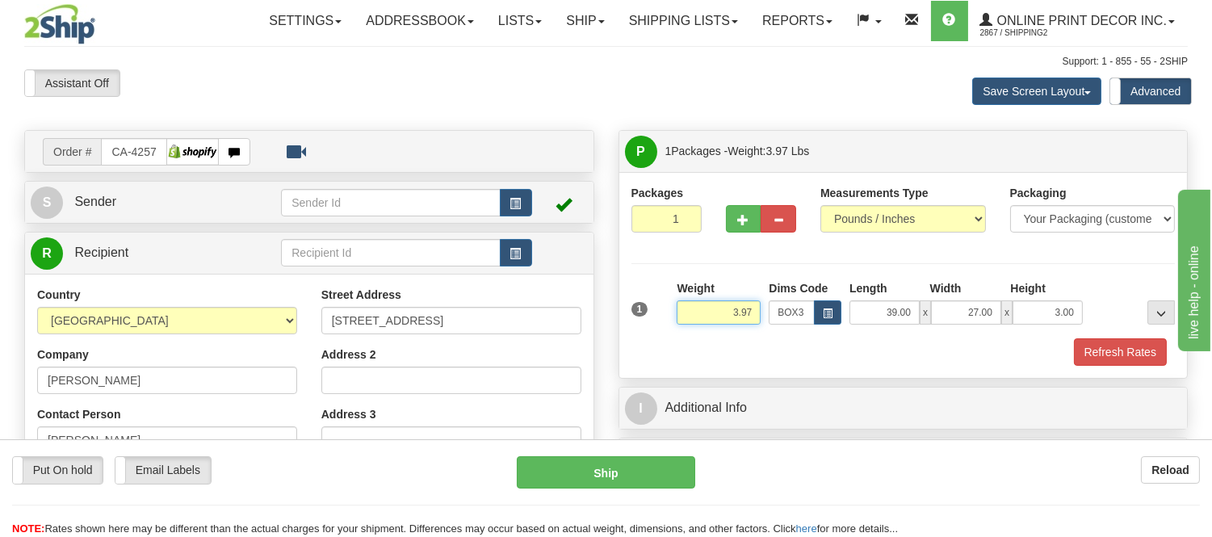
drag, startPoint x: 749, startPoint y: 312, endPoint x: 690, endPoint y: 339, distance: 65.4
click at [690, 339] on div "1 Weight 3.97 Dims Code BOX3" at bounding box center [903, 323] width 544 height 86
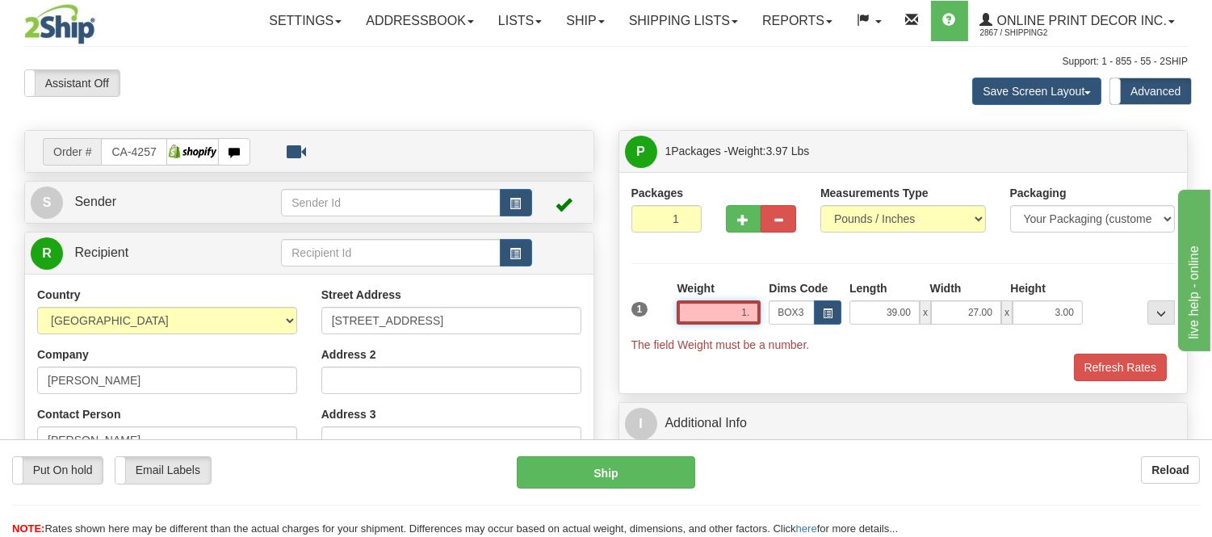
type input "1"
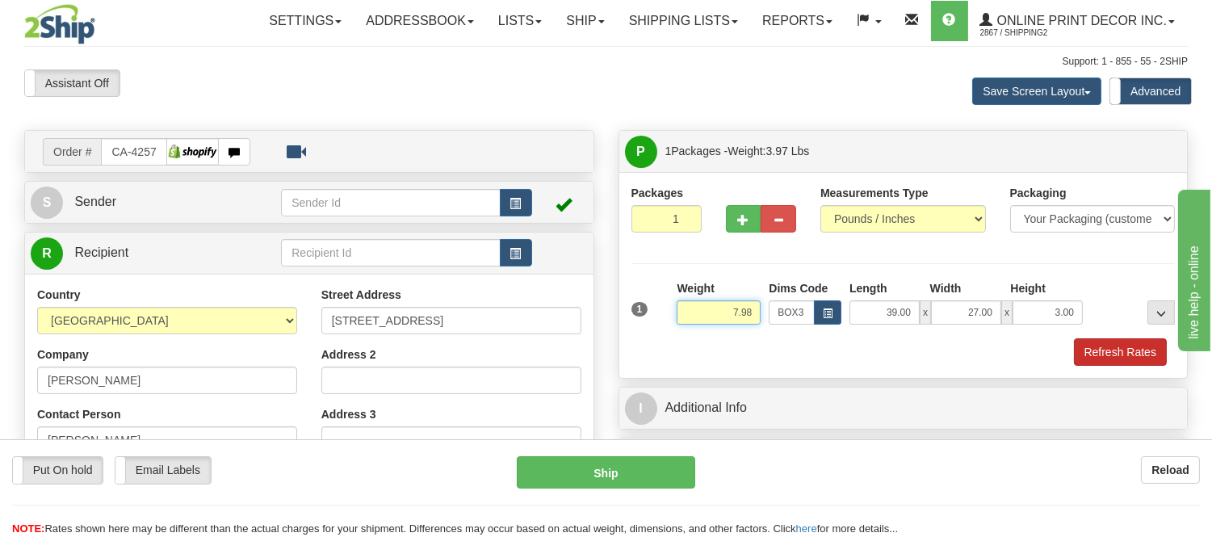
type input "7.98"
click at [1100, 345] on button "Refresh Rates" at bounding box center [1120, 351] width 93 height 27
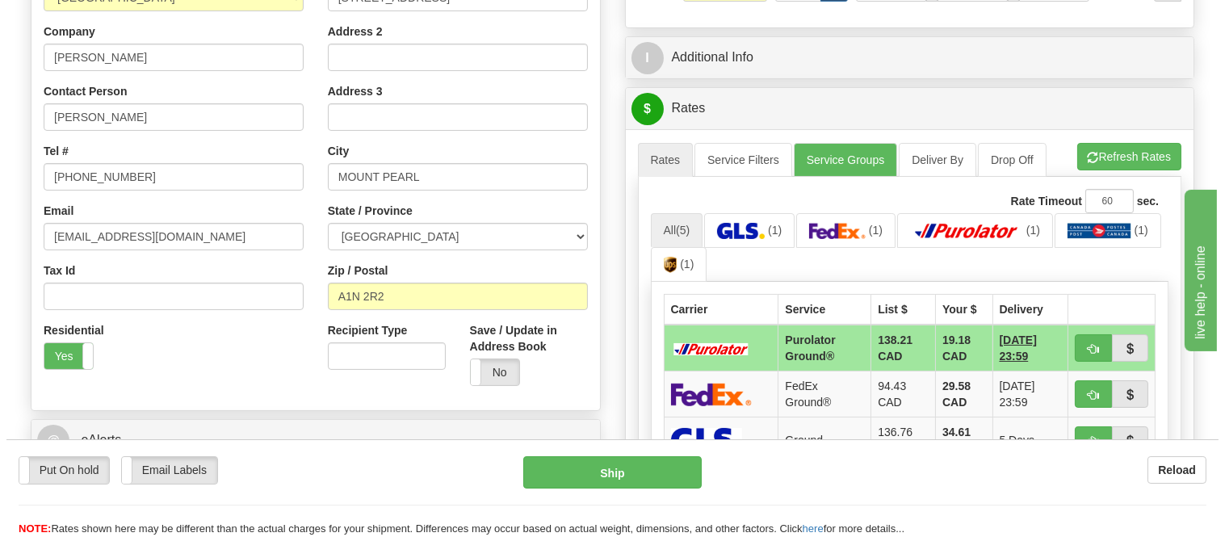
scroll to position [354, 0]
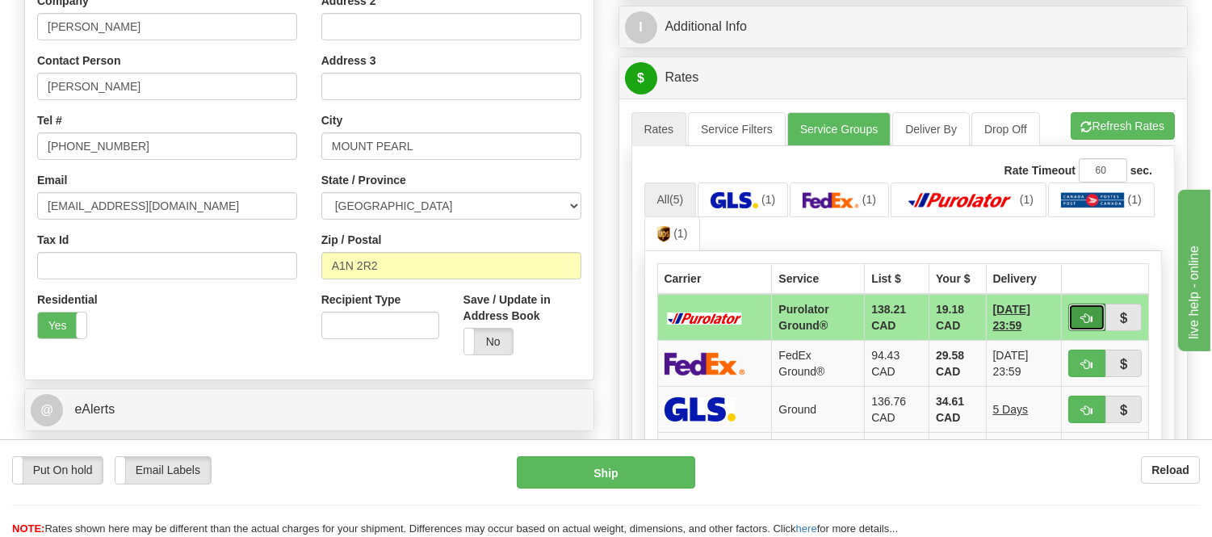
click at [1076, 317] on button "button" at bounding box center [1086, 317] width 37 height 27
type input "260"
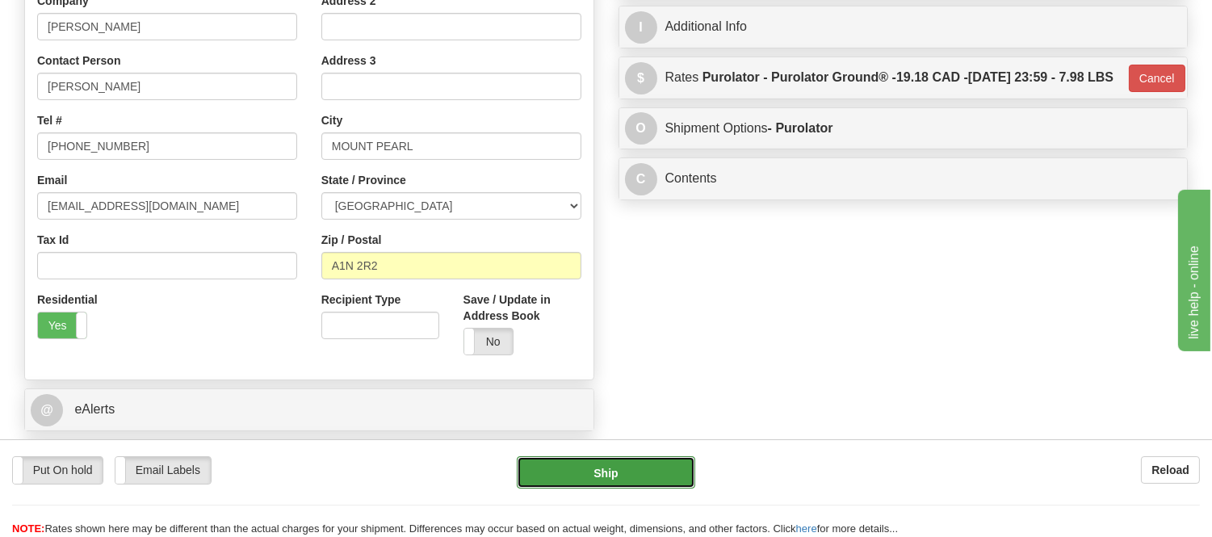
click at [566, 463] on button "Ship" at bounding box center [606, 472] width 178 height 32
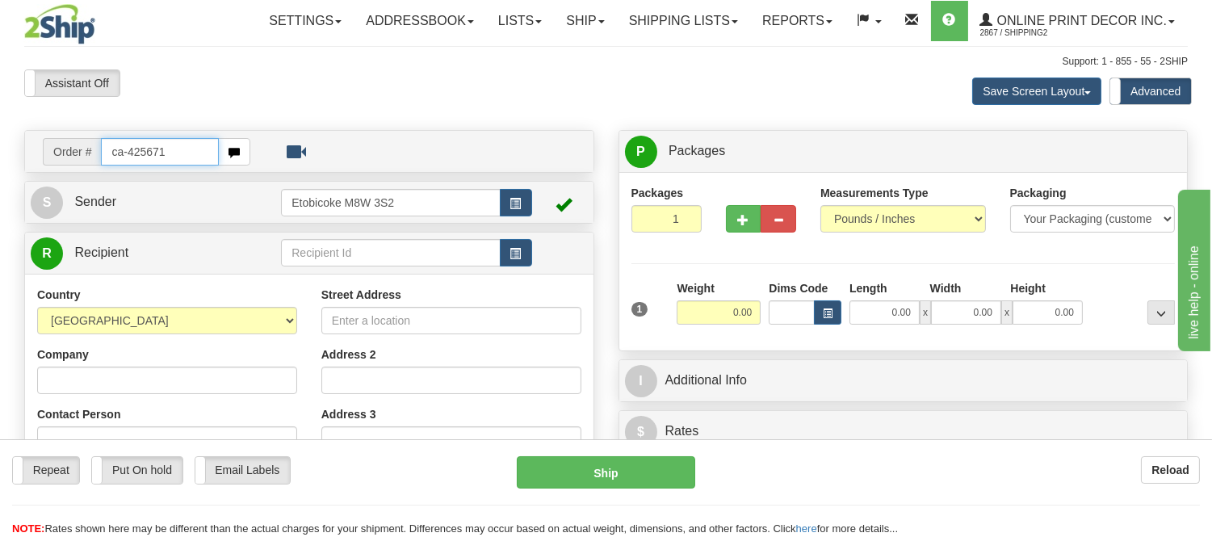
type input "ca-425671"
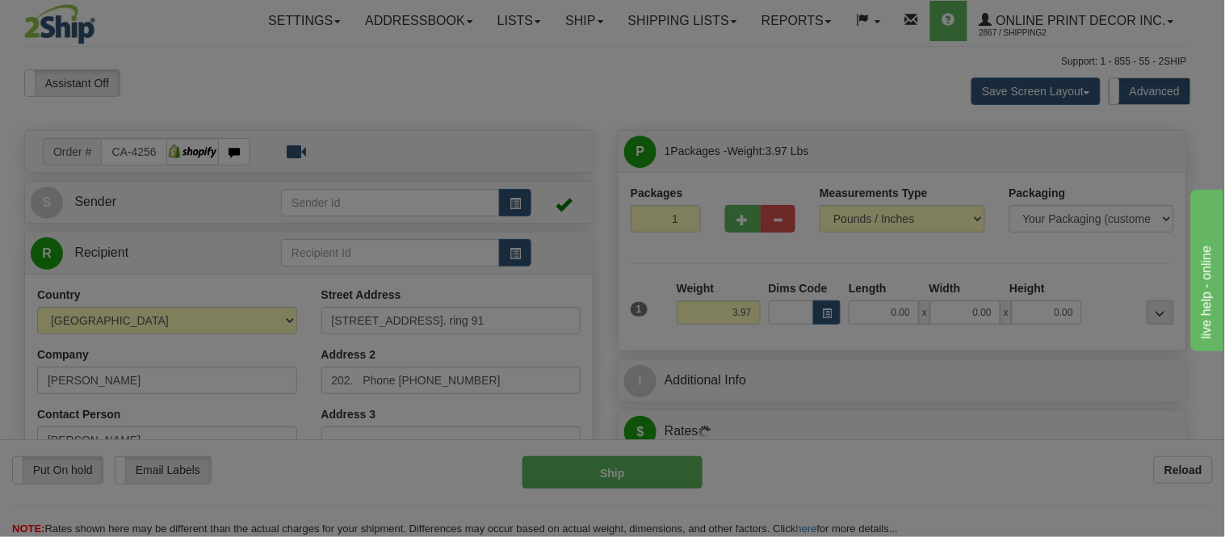
type input "[GEOGRAPHIC_DATA]"
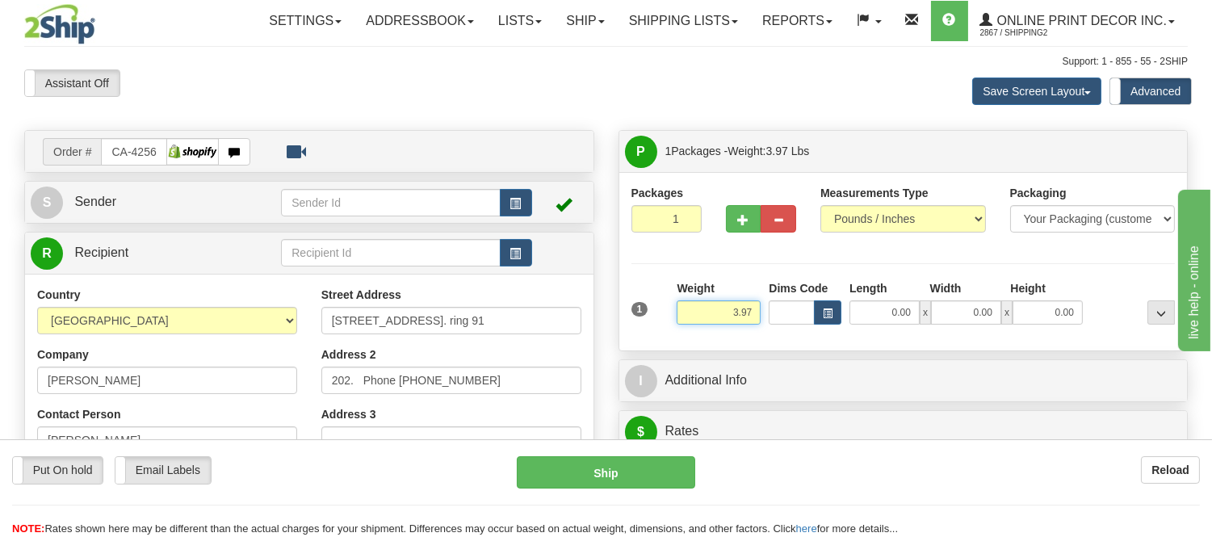
drag, startPoint x: 756, startPoint y: 308, endPoint x: 673, endPoint y: 309, distance: 83.2
click at [673, 309] on div "Weight 3.97" at bounding box center [719, 308] width 92 height 57
type input "7.98"
click at [827, 309] on span "button" at bounding box center [828, 313] width 10 height 9
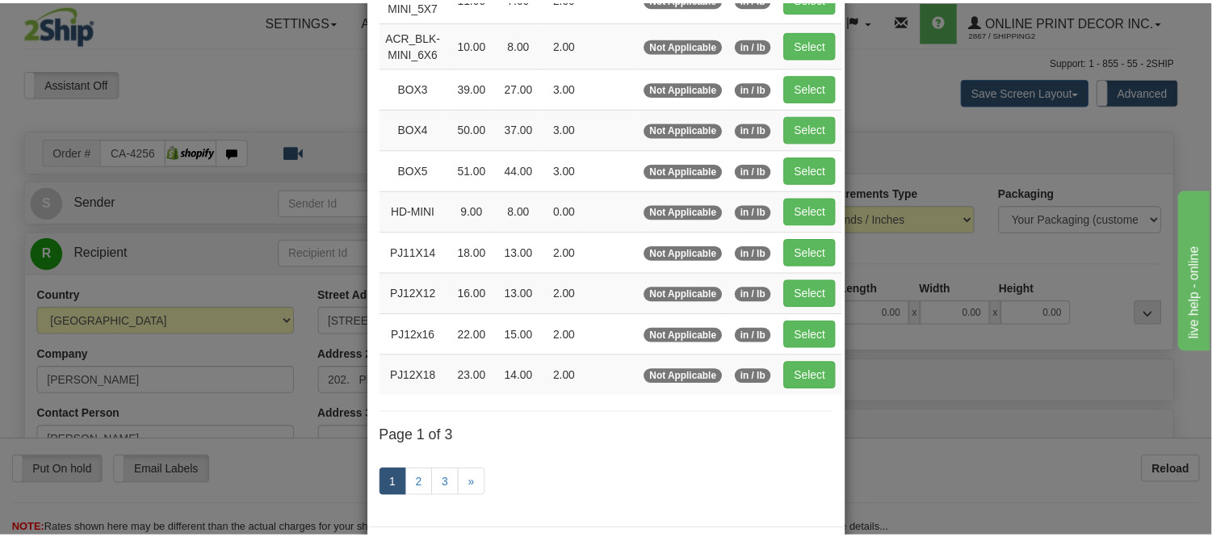
scroll to position [179, 0]
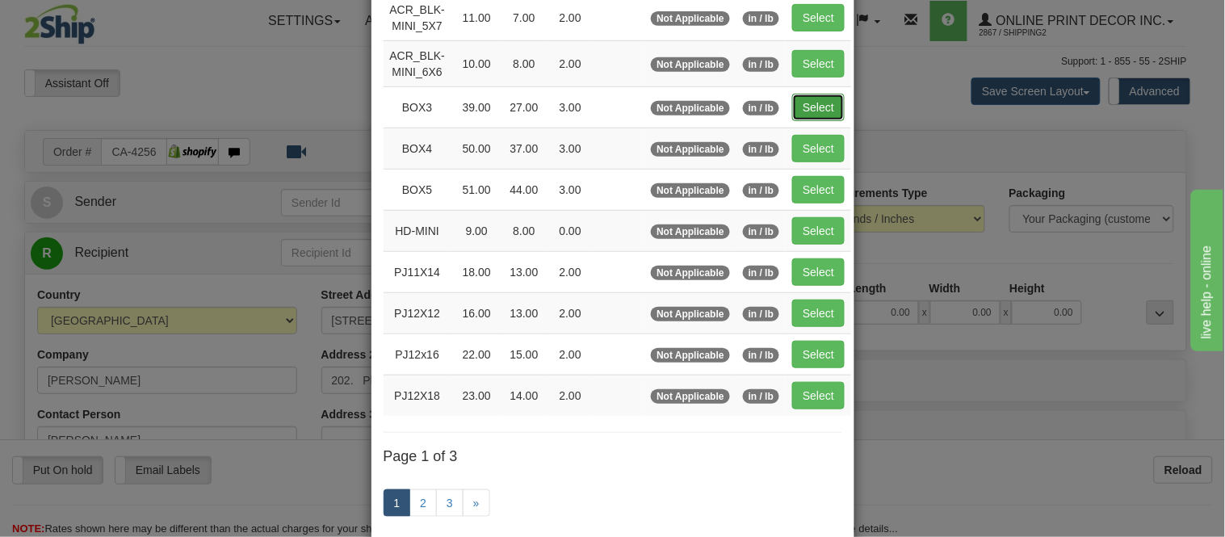
click at [808, 102] on button "Select" at bounding box center [818, 107] width 52 height 27
type input "BOX3"
type input "39.00"
type input "27.00"
type input "3.00"
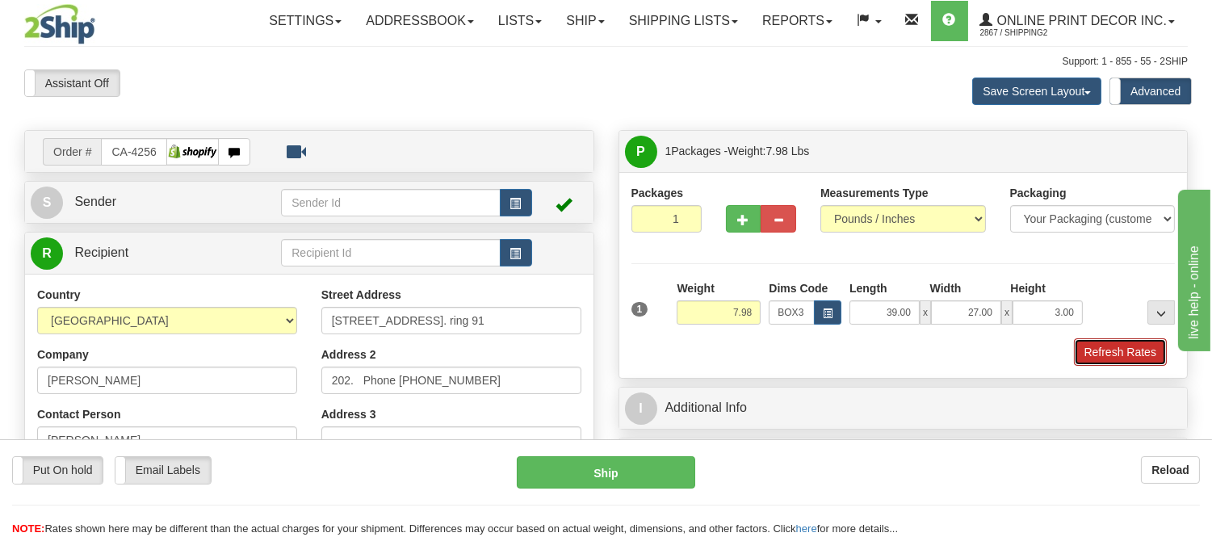
click at [1106, 344] on button "Refresh Rates" at bounding box center [1120, 351] width 93 height 27
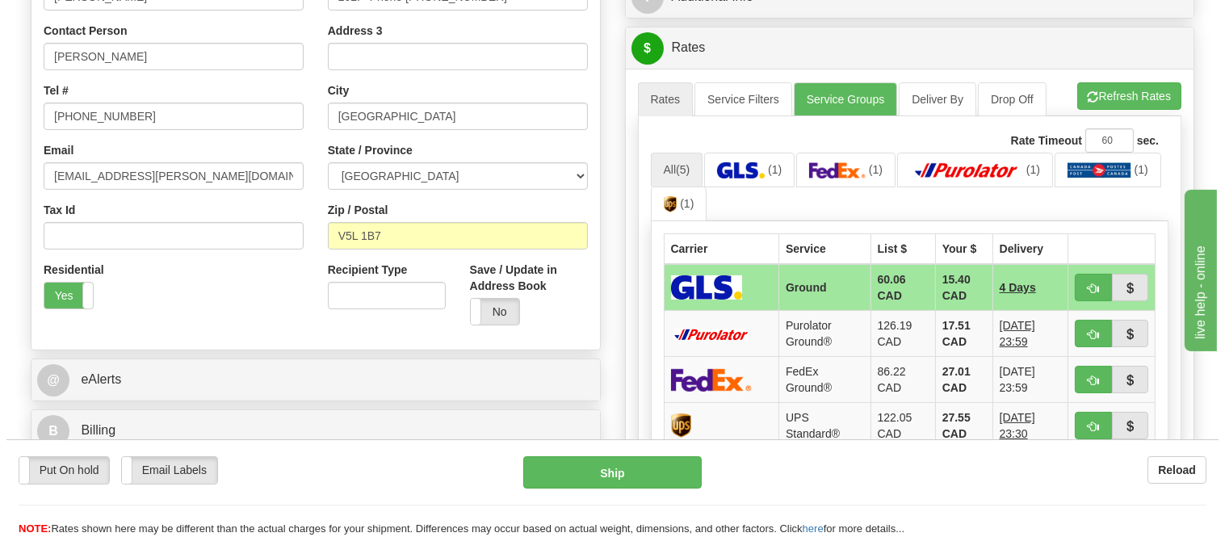
scroll to position [446, 0]
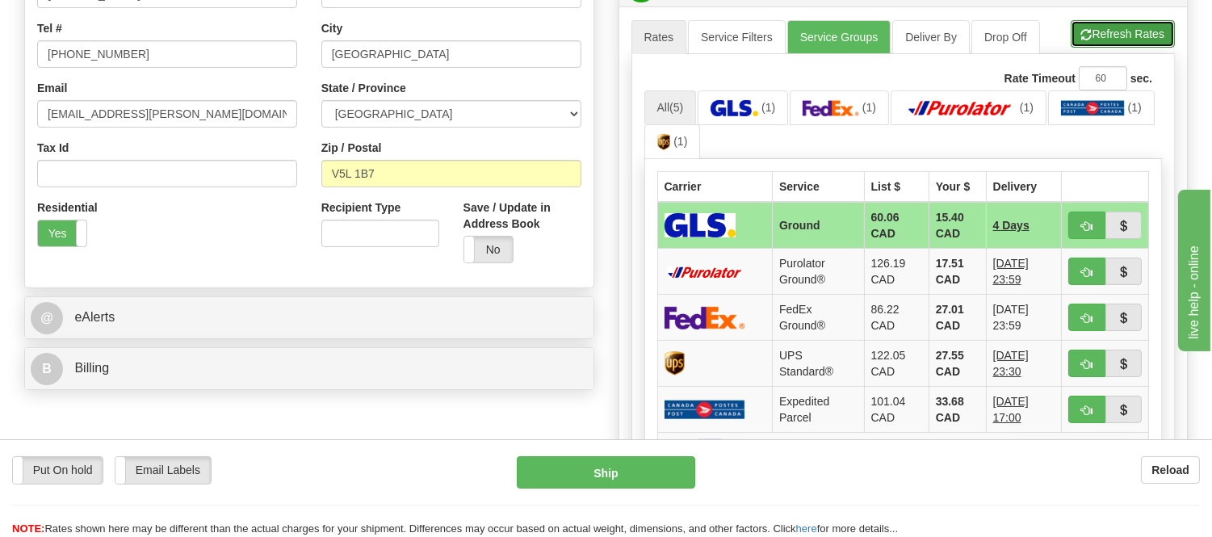
click at [1122, 28] on button "Refresh Rates" at bounding box center [1123, 33] width 104 height 27
click at [1078, 228] on button "button" at bounding box center [1086, 225] width 37 height 27
type input "1"
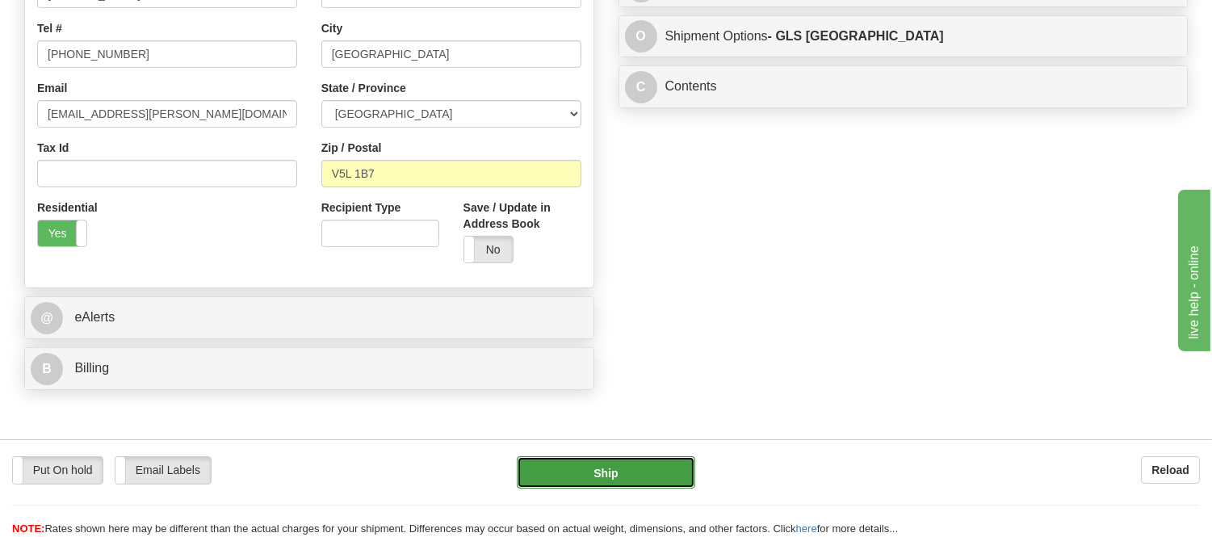
click at [631, 463] on button "Ship" at bounding box center [606, 472] width 178 height 32
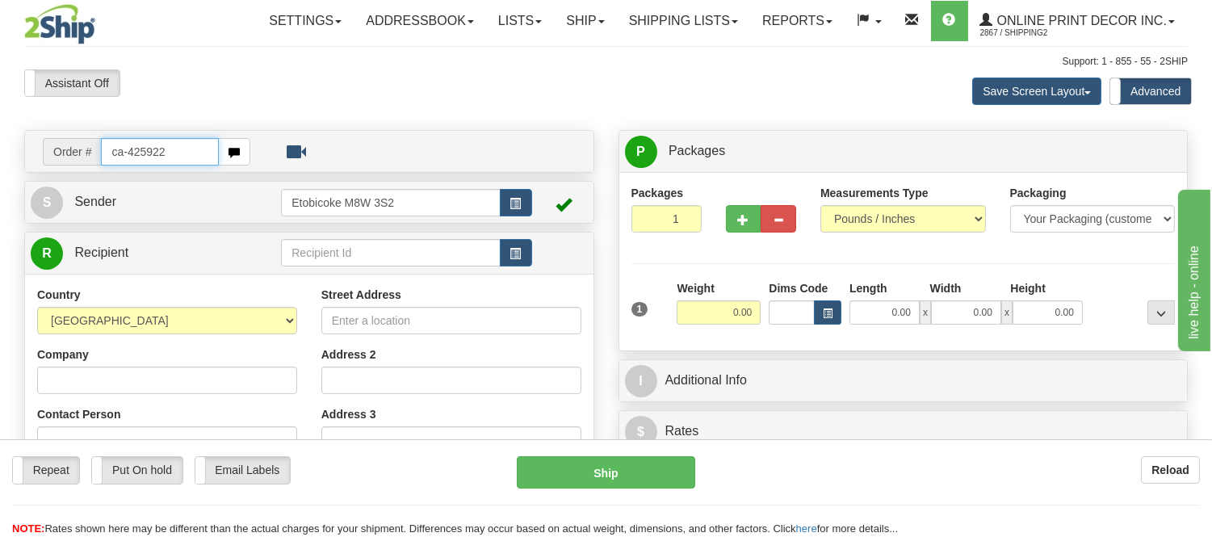
type input "ca-425922"
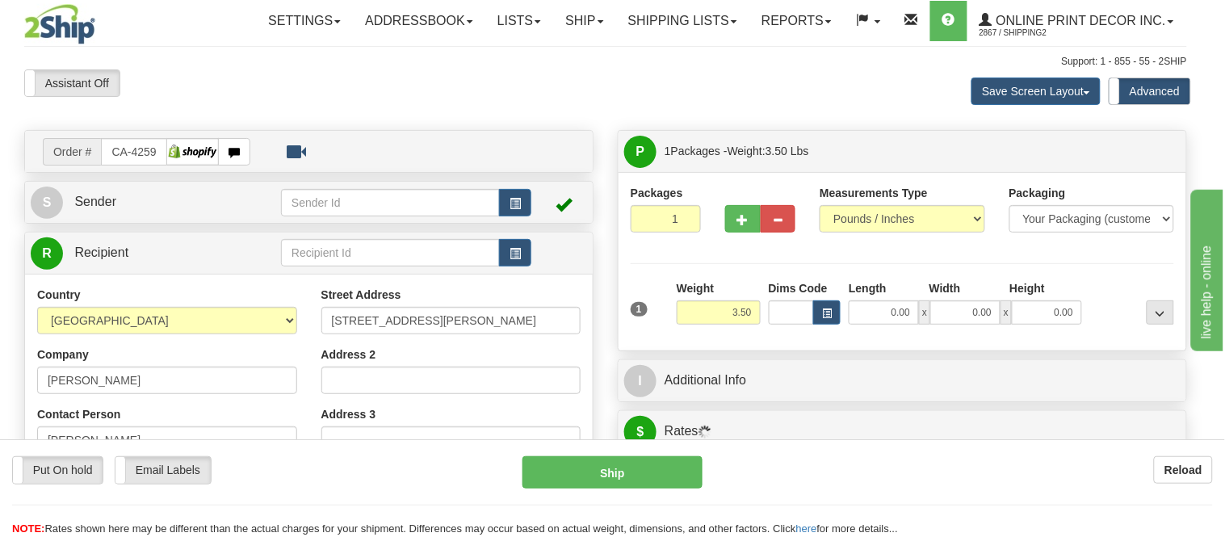
type input "RED DEER"
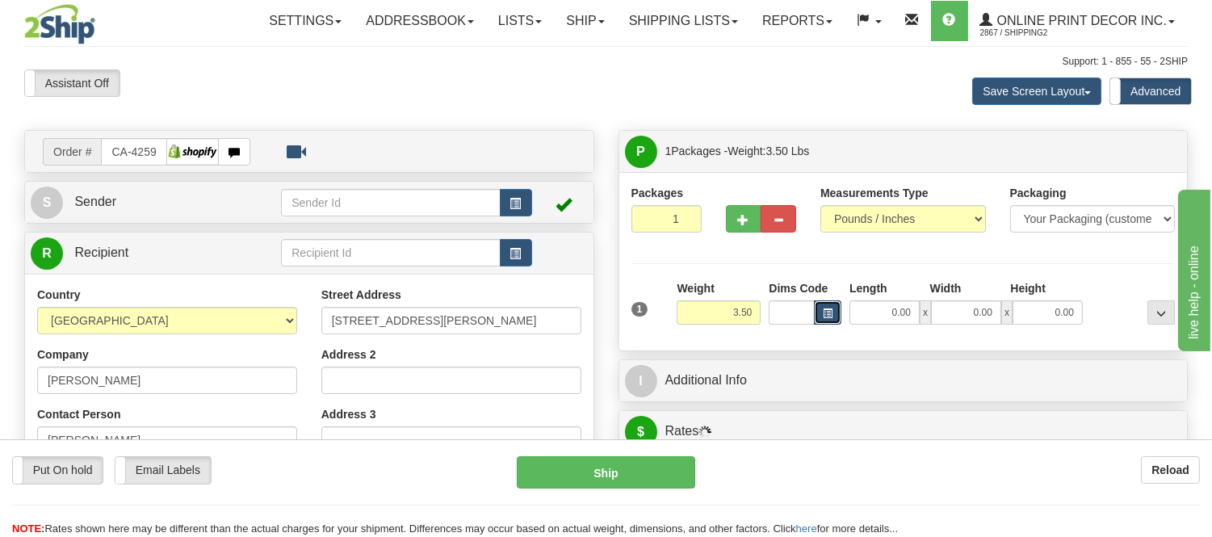
click at [825, 324] on button "button" at bounding box center [827, 312] width 27 height 24
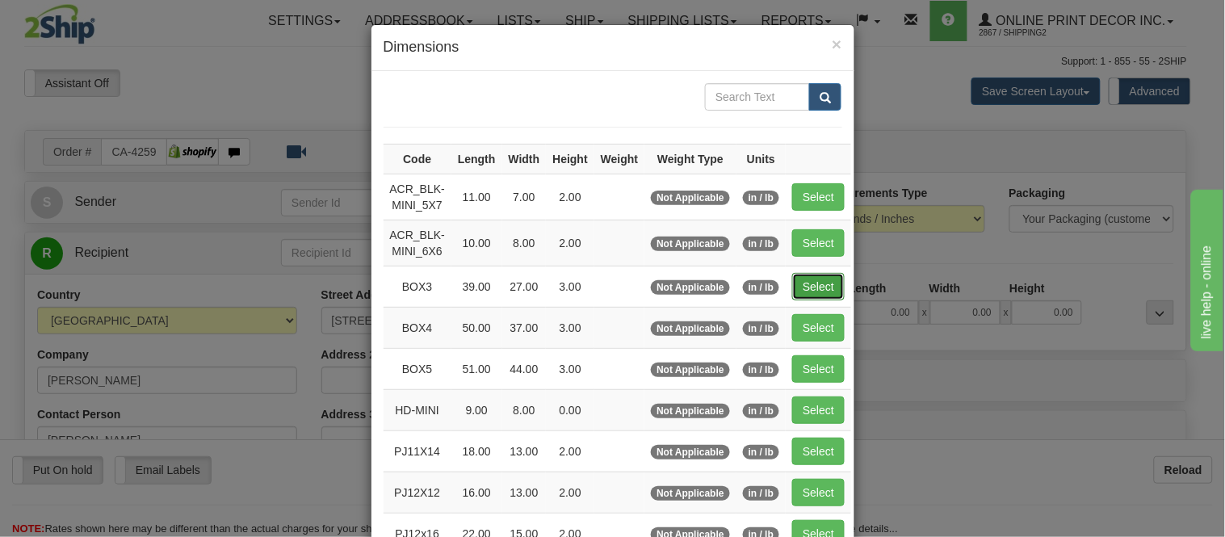
click at [803, 279] on button "Select" at bounding box center [818, 286] width 52 height 27
type input "BOX3"
type input "39.00"
type input "27.00"
type input "3.00"
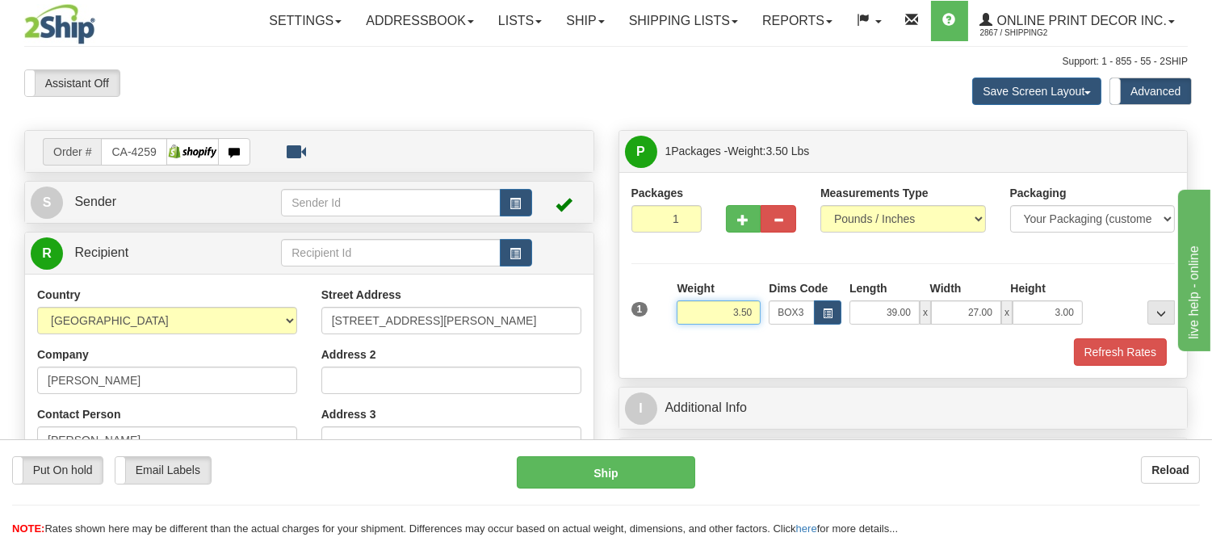
drag, startPoint x: 759, startPoint y: 315, endPoint x: 689, endPoint y: 353, distance: 79.8
click at [689, 353] on div "1 Weight 3.50 Dims Code BOX3" at bounding box center [903, 323] width 544 height 86
type input "9.98"
click at [1147, 350] on button "Refresh Rates" at bounding box center [1120, 351] width 93 height 27
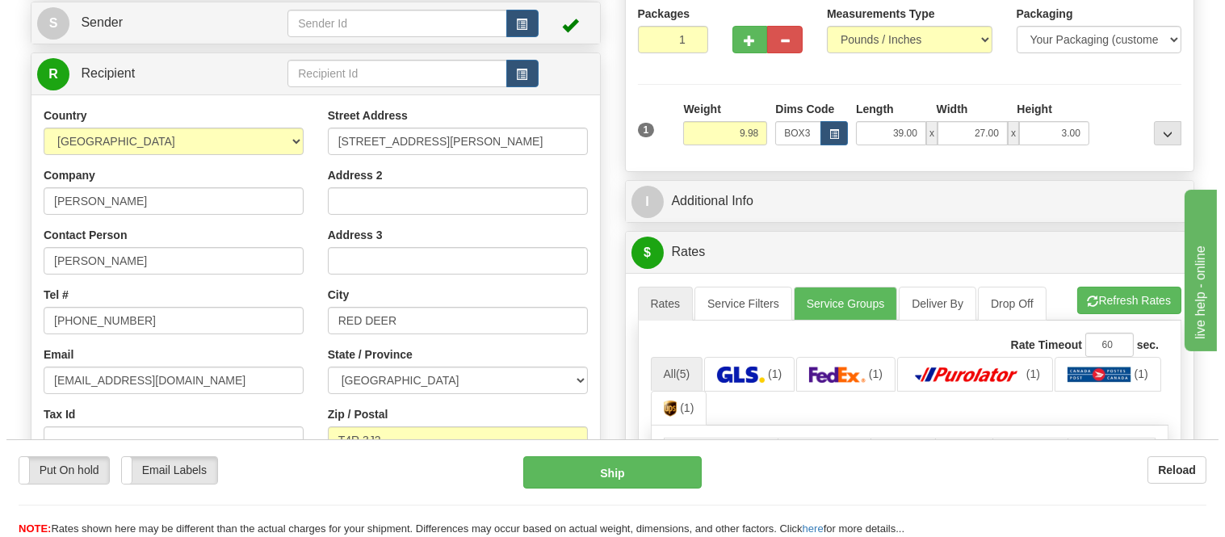
scroll to position [358, 0]
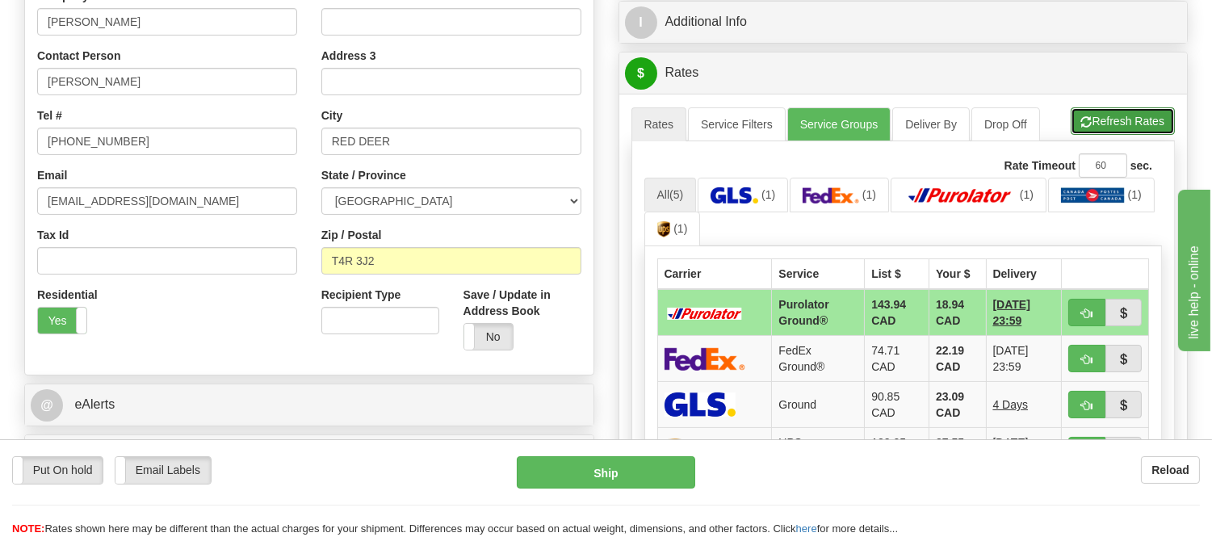
click at [1147, 114] on button "Refresh Rates" at bounding box center [1123, 120] width 104 height 27
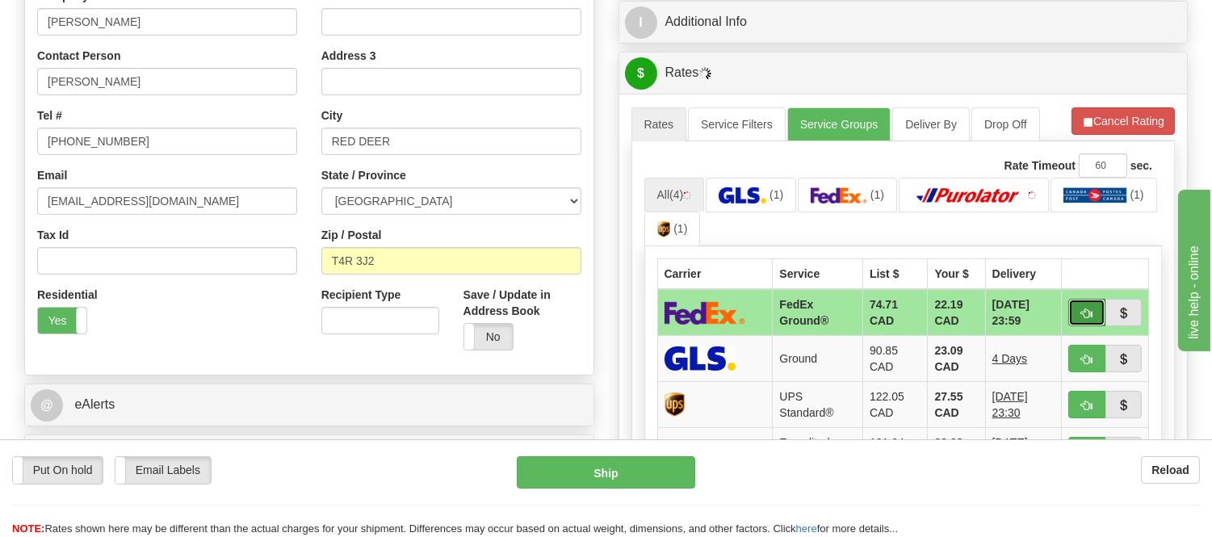
click at [1075, 315] on button "button" at bounding box center [1086, 312] width 37 height 27
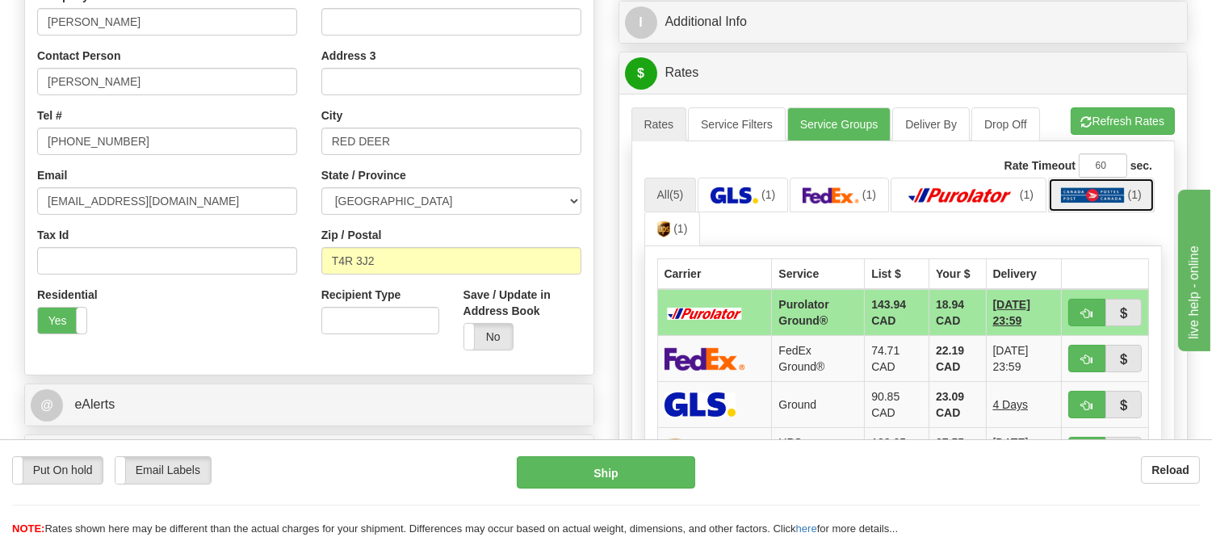
click at [1090, 211] on link "(1)" at bounding box center [1101, 195] width 107 height 35
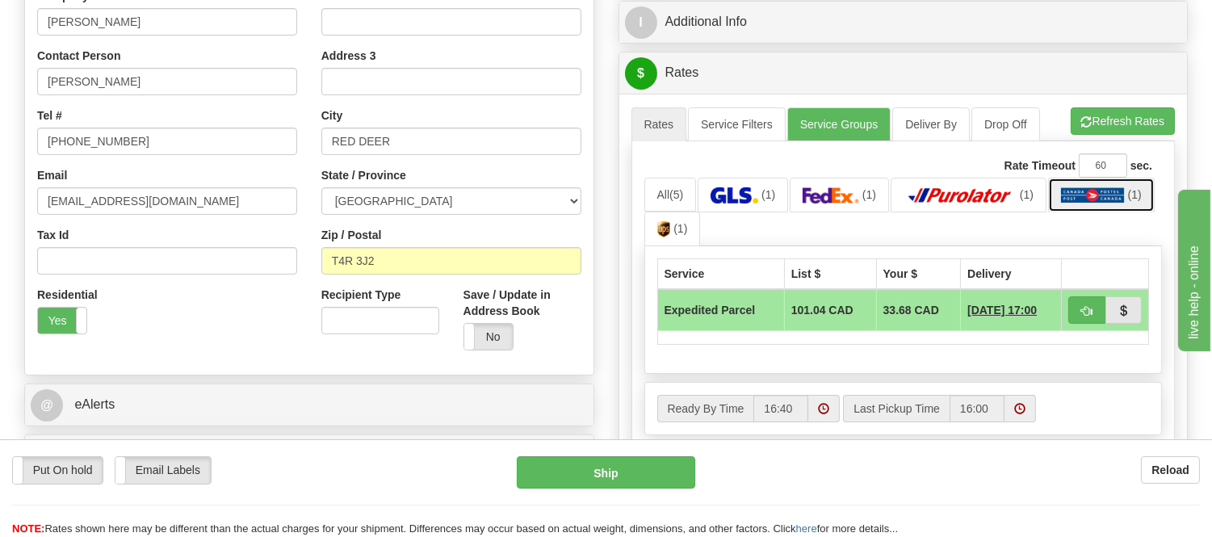
click at [1090, 211] on link "(1)" at bounding box center [1101, 195] width 107 height 35
click at [1095, 123] on button "Refresh Rates" at bounding box center [1123, 120] width 104 height 27
click at [749, 199] on img at bounding box center [735, 195] width 48 height 16
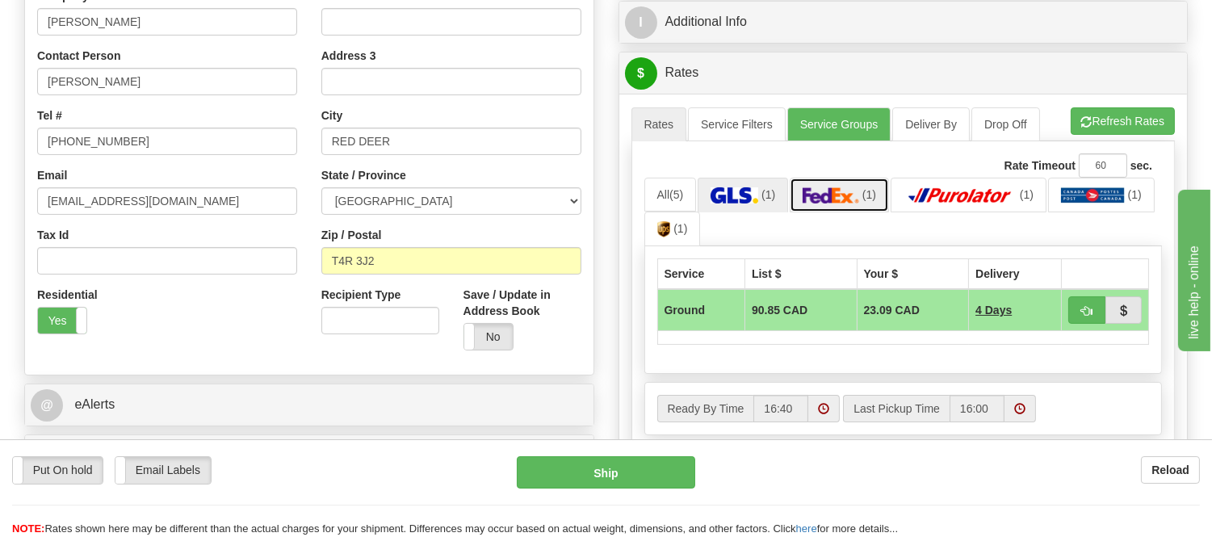
click at [832, 187] on link "(1)" at bounding box center [839, 195] width 99 height 35
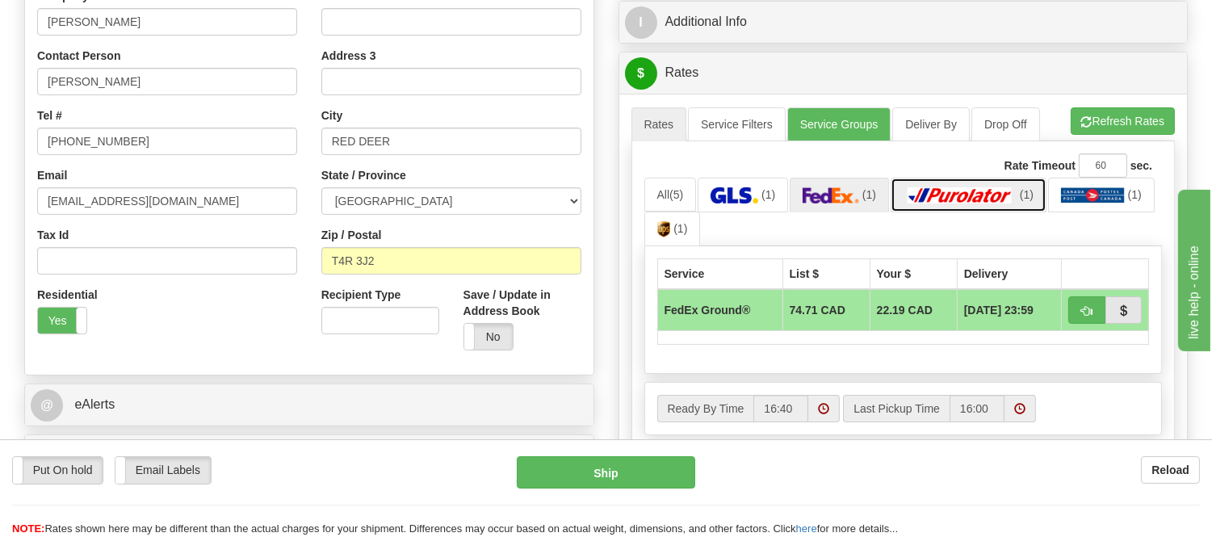
click at [963, 194] on img at bounding box center [960, 195] width 113 height 16
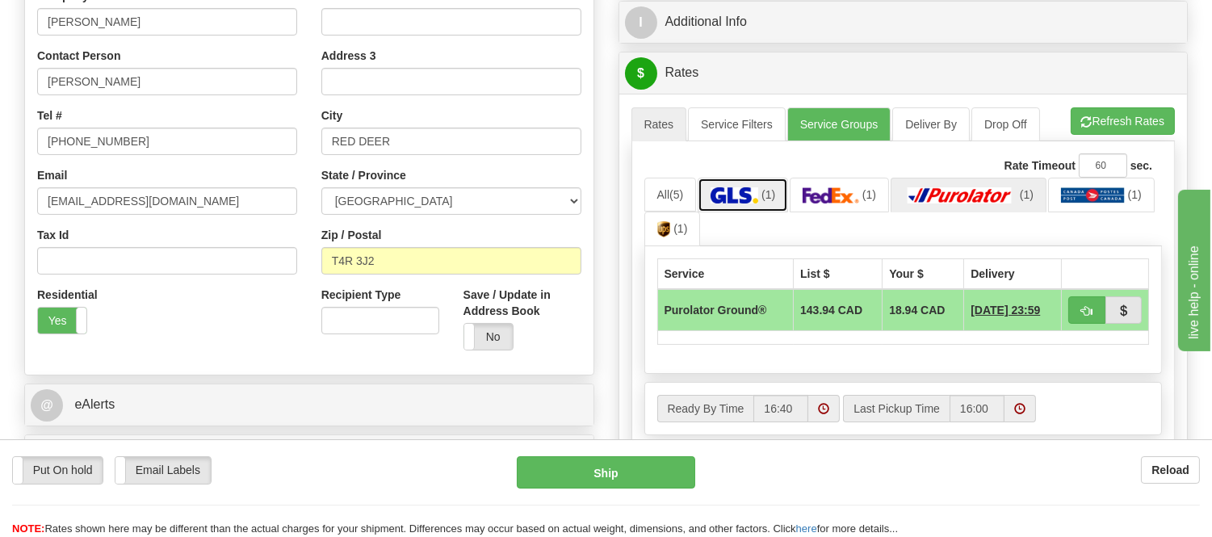
click at [732, 187] on link "(1)" at bounding box center [743, 195] width 90 height 35
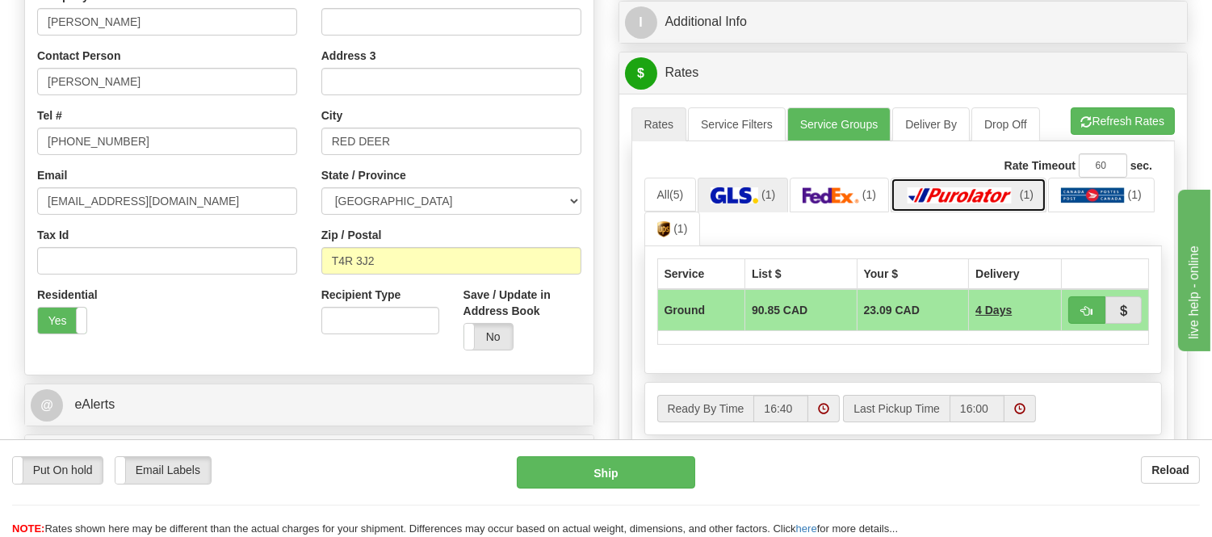
click at [942, 197] on img at bounding box center [960, 195] width 113 height 16
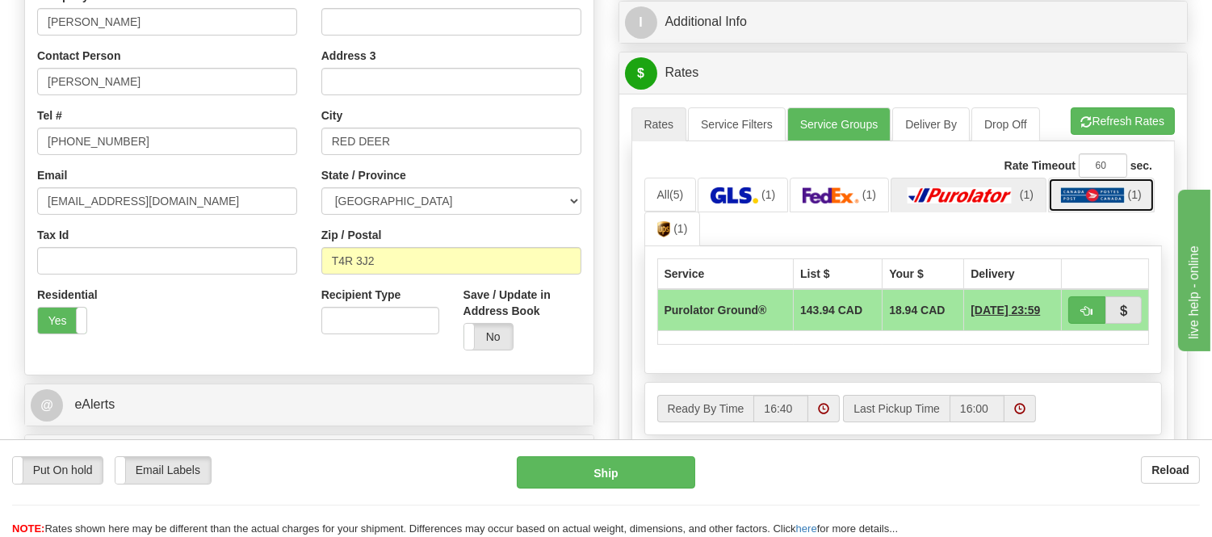
click at [1096, 199] on img at bounding box center [1093, 195] width 64 height 16
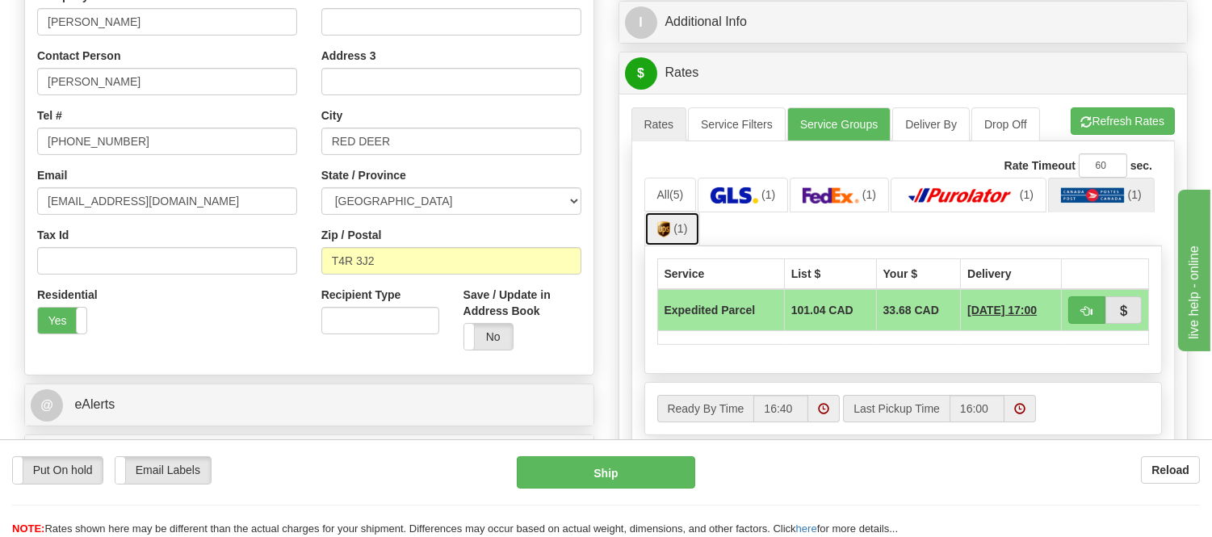
click at [664, 231] on img at bounding box center [664, 229] width 14 height 16
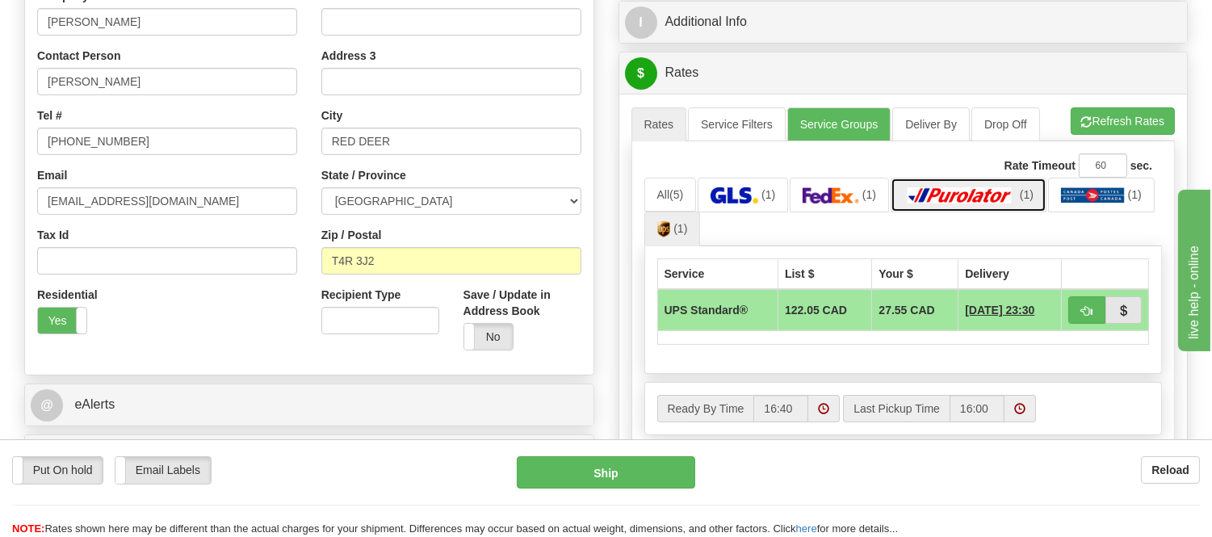
click at [931, 189] on img at bounding box center [960, 195] width 113 height 16
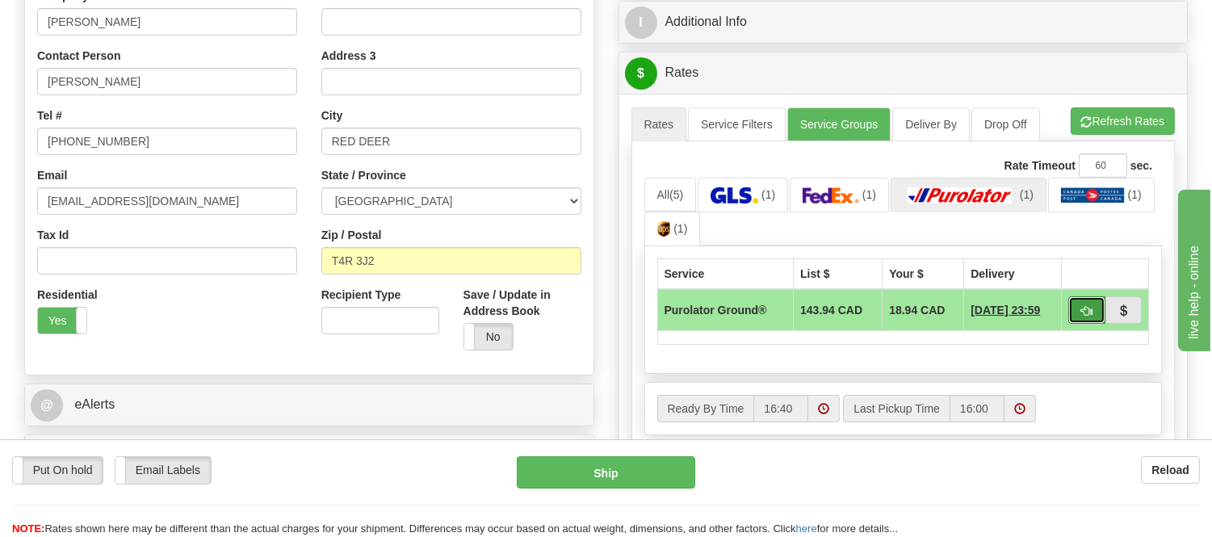
click at [1084, 312] on span "button" at bounding box center [1086, 311] width 11 height 10
type input "260"
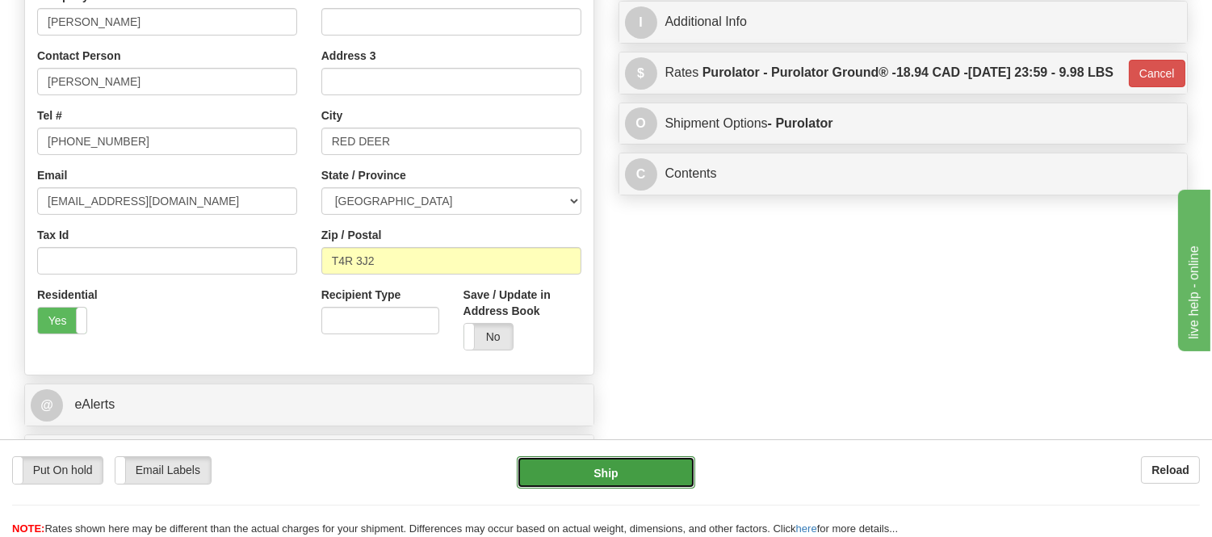
click at [673, 465] on button "Ship" at bounding box center [606, 472] width 178 height 32
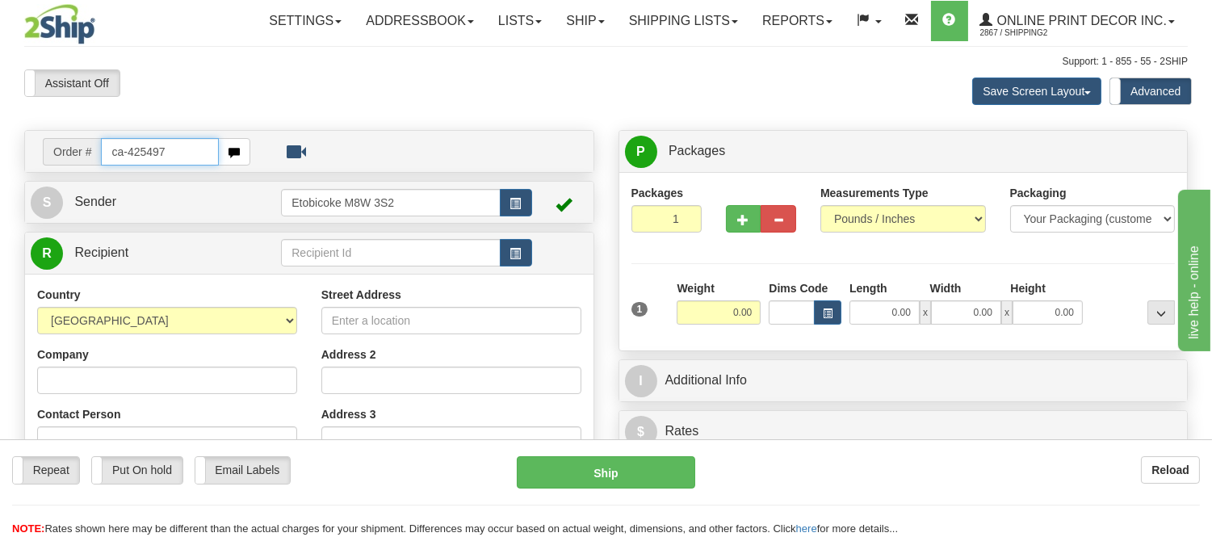
type input "ca-425497"
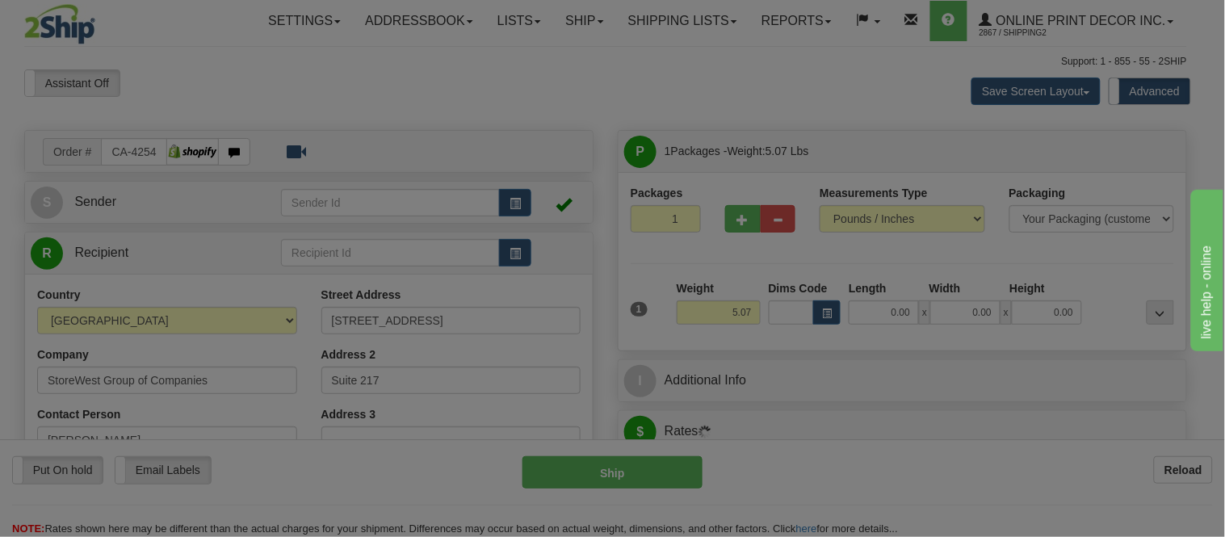
type input "[GEOGRAPHIC_DATA]"
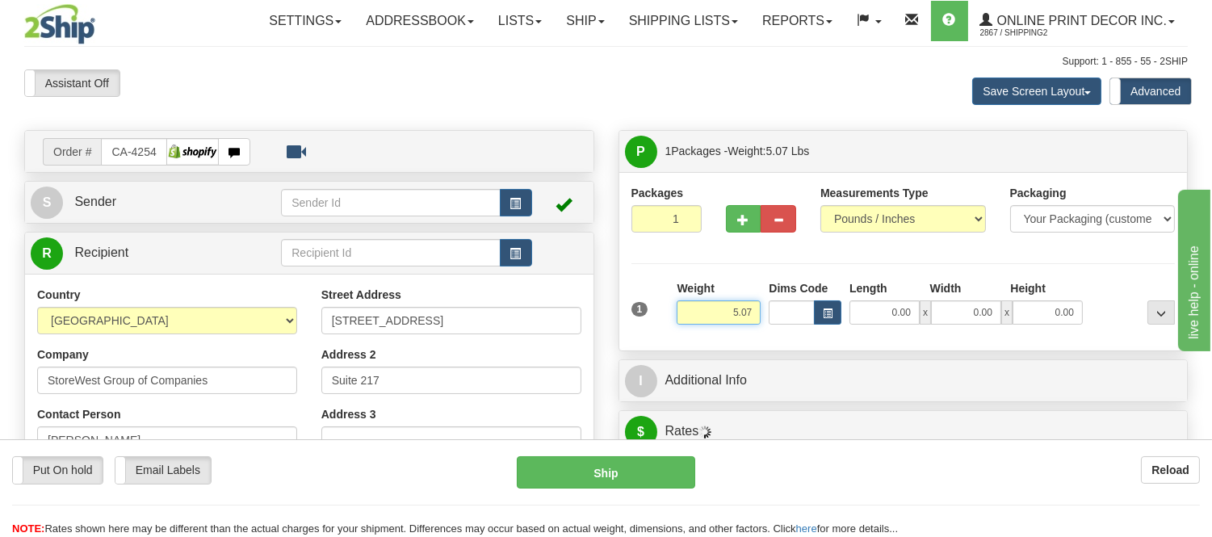
drag, startPoint x: 753, startPoint y: 312, endPoint x: 712, endPoint y: 305, distance: 41.8
click at [712, 305] on input "5.07" at bounding box center [719, 312] width 84 height 24
type input "10.98"
click at [825, 320] on button "button" at bounding box center [827, 312] width 27 height 24
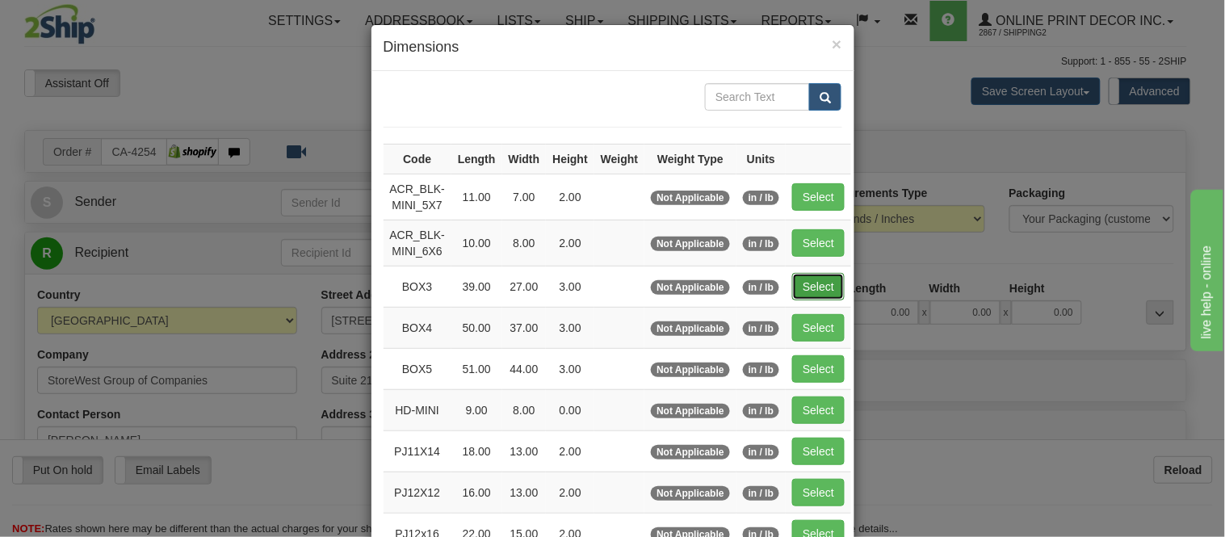
click at [804, 292] on button "Select" at bounding box center [818, 286] width 52 height 27
type input "BOX3"
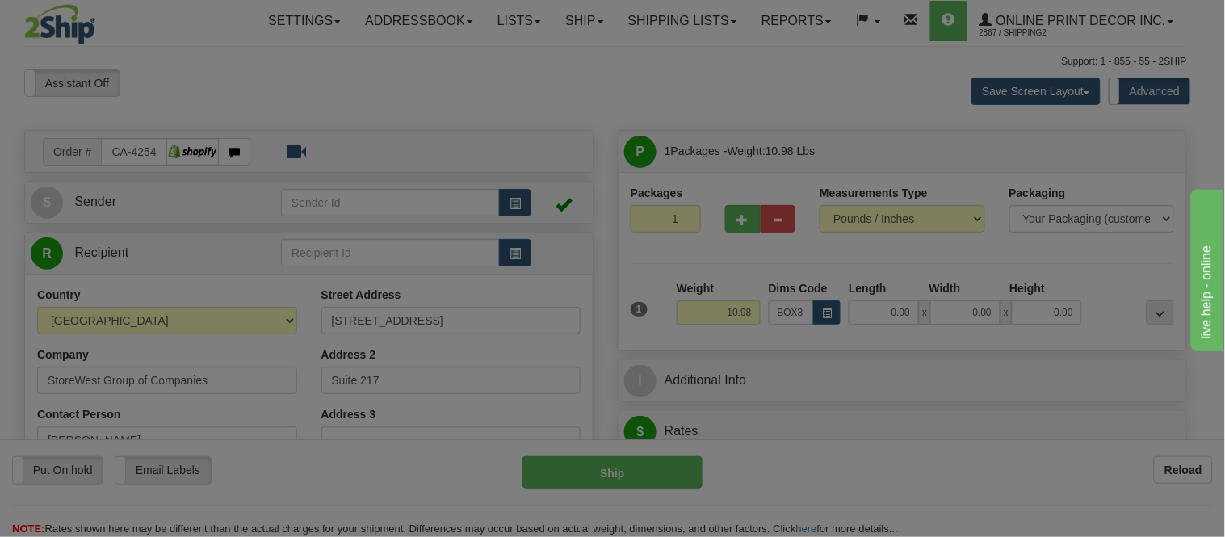
type input "39.00"
type input "27.00"
type input "3.00"
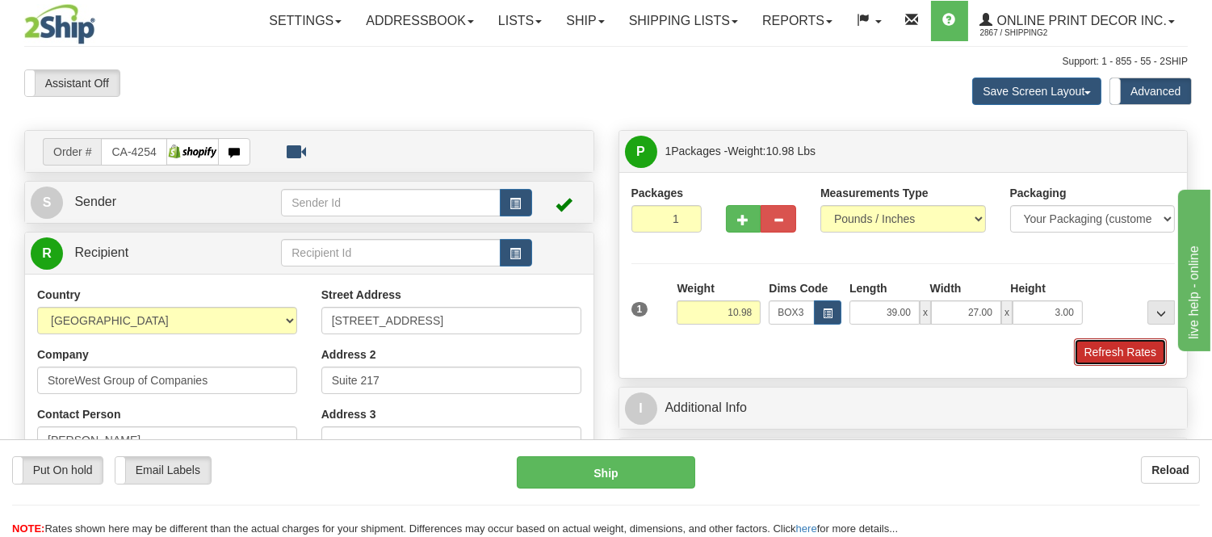
click at [1121, 354] on button "Refresh Rates" at bounding box center [1120, 351] width 93 height 27
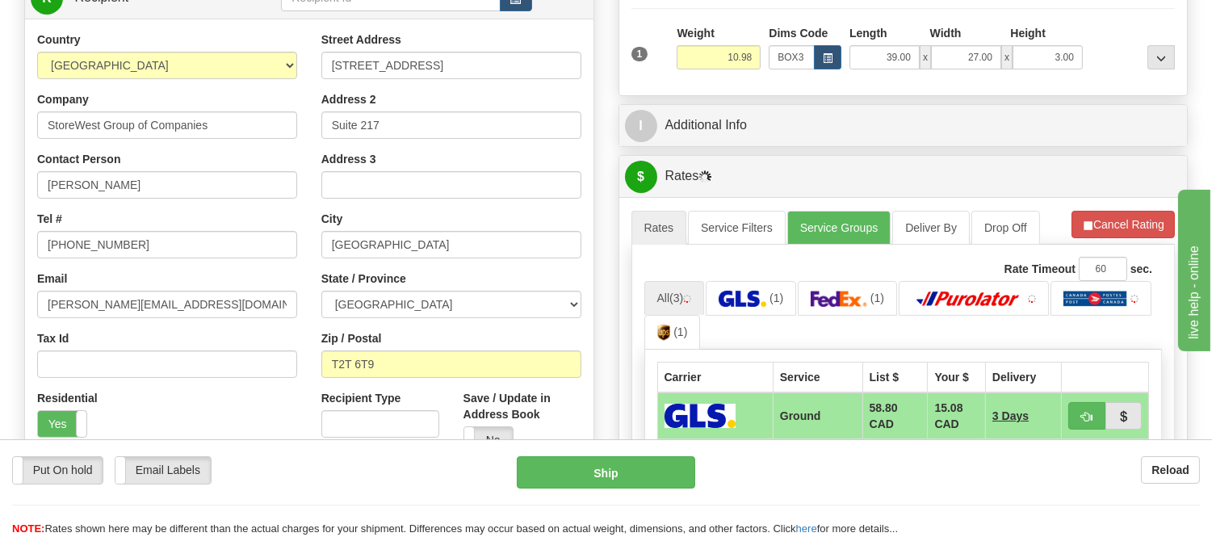
scroll to position [266, 0]
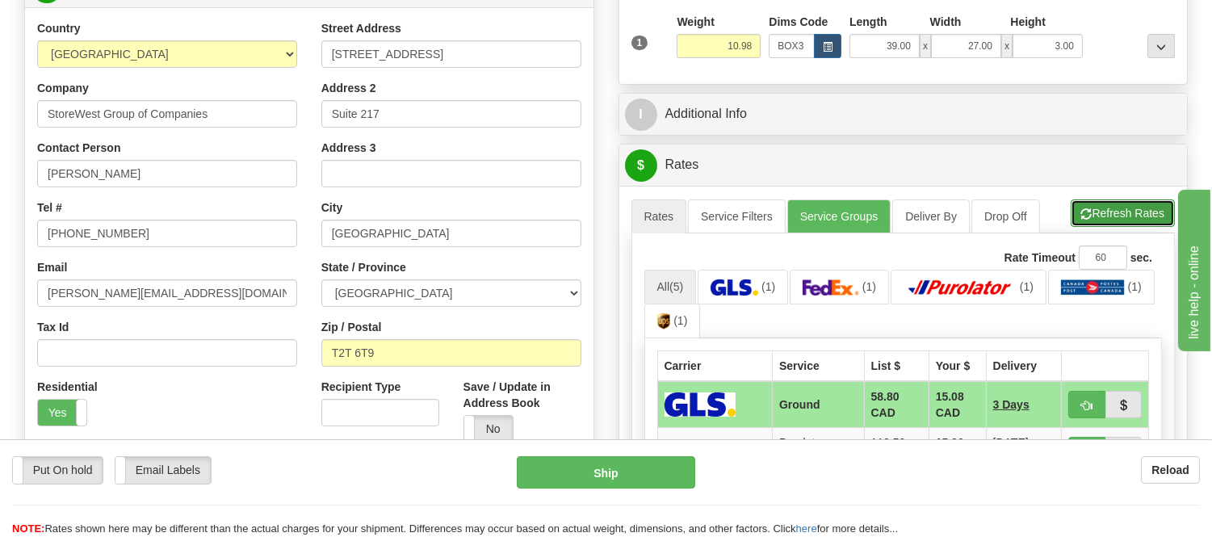
click at [1114, 202] on button "Refresh Rates" at bounding box center [1123, 212] width 104 height 27
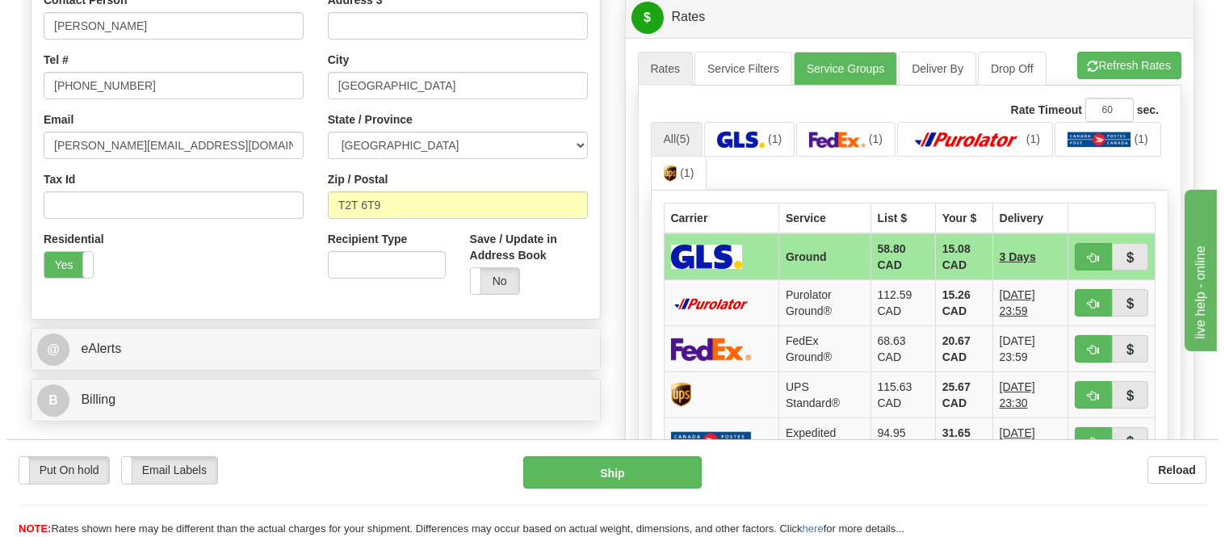
scroll to position [446, 0]
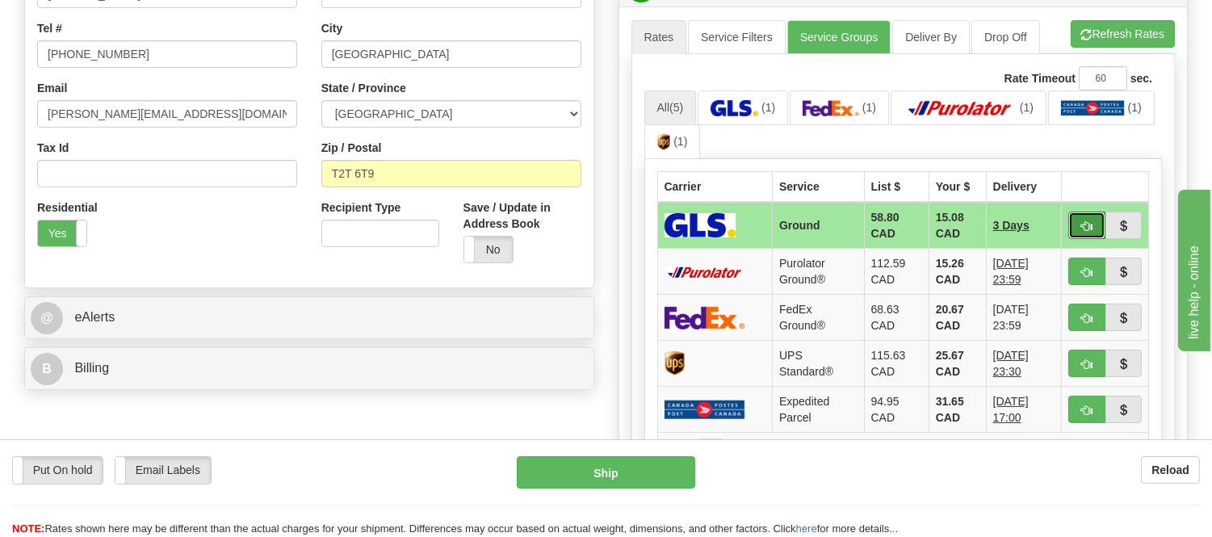
click at [1075, 222] on button "button" at bounding box center [1086, 225] width 37 height 27
type input "1"
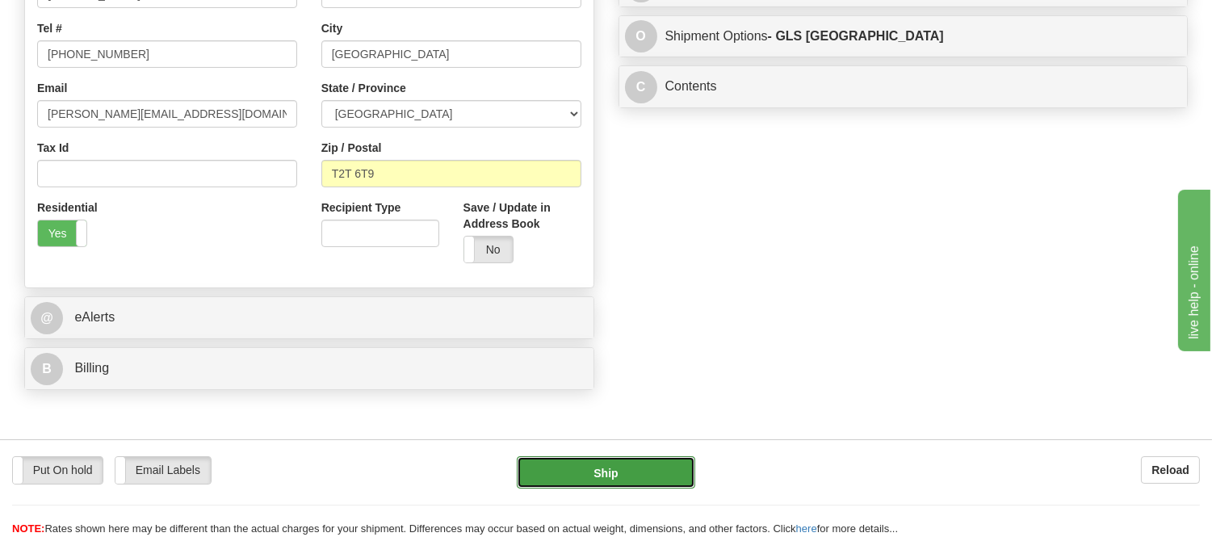
click at [577, 473] on button "Ship" at bounding box center [606, 472] width 178 height 32
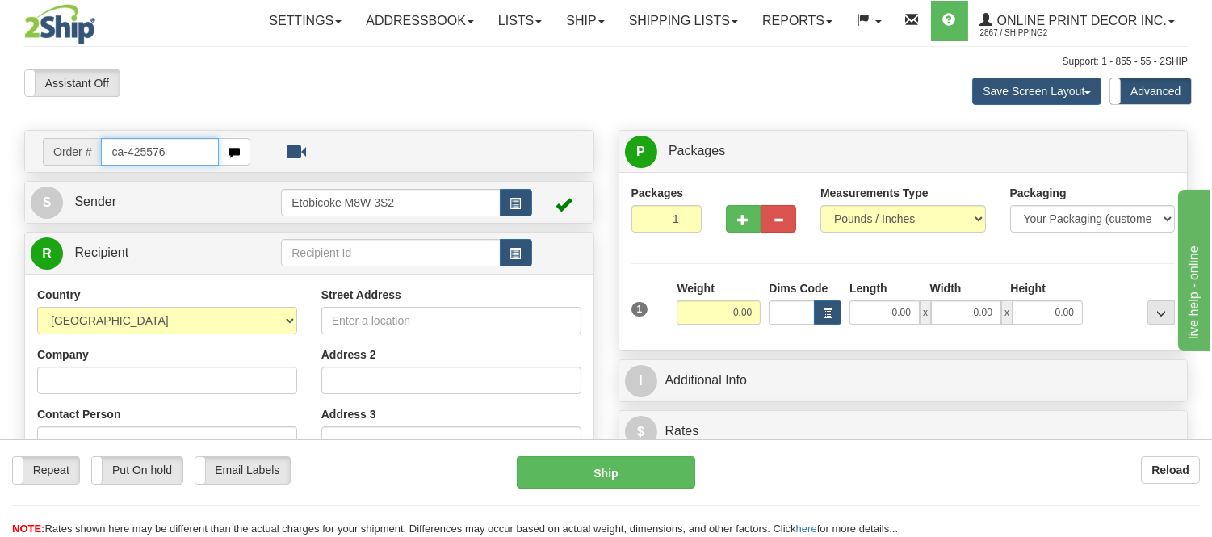
type input "ca-425576"
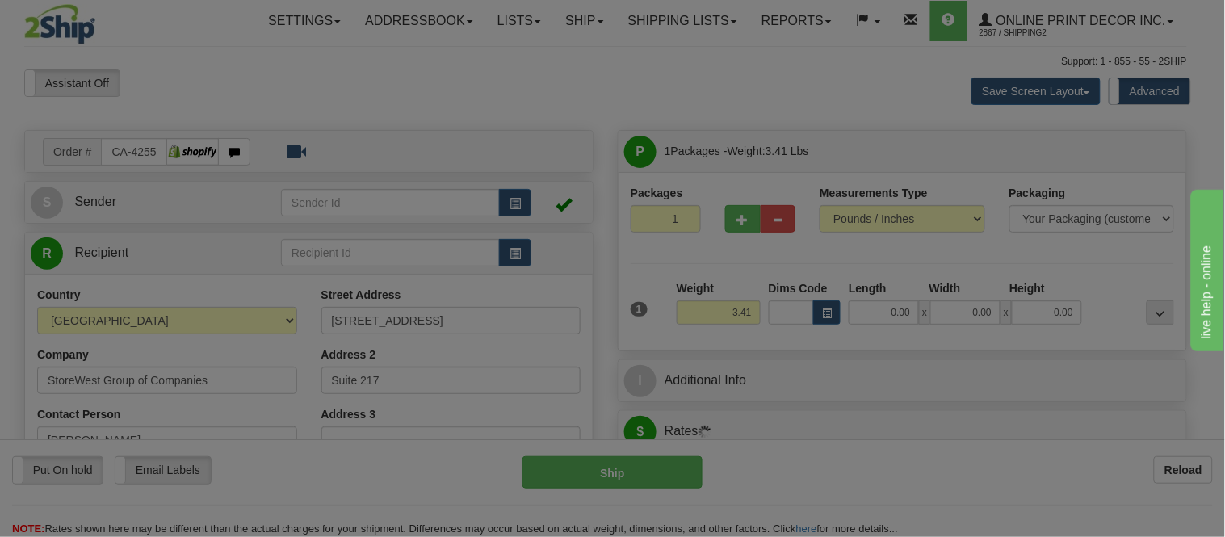
type input "[GEOGRAPHIC_DATA]"
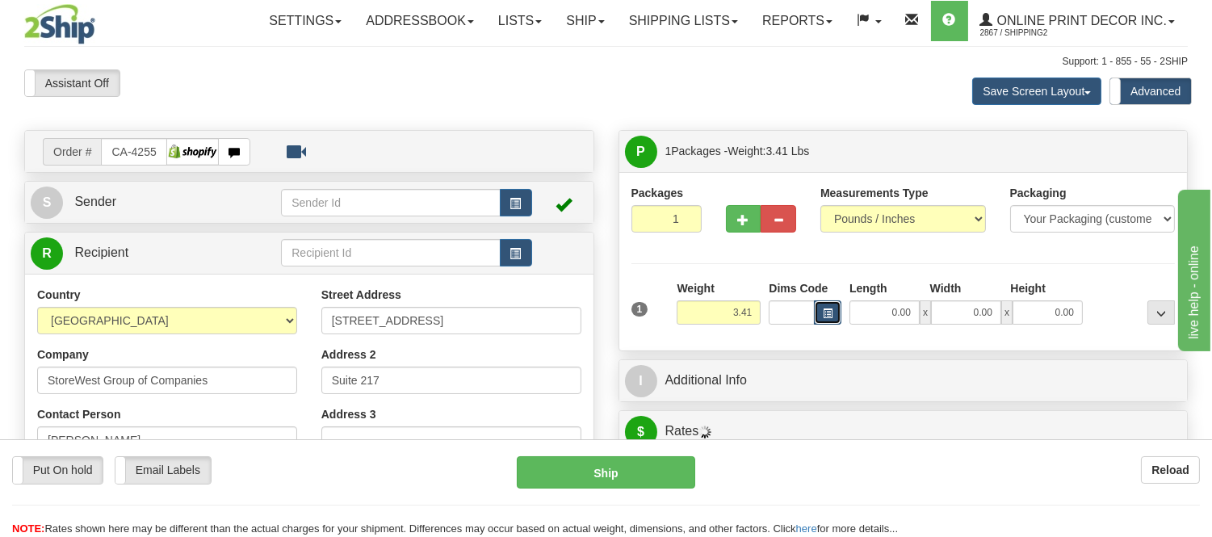
click at [824, 309] on span "button" at bounding box center [828, 313] width 10 height 9
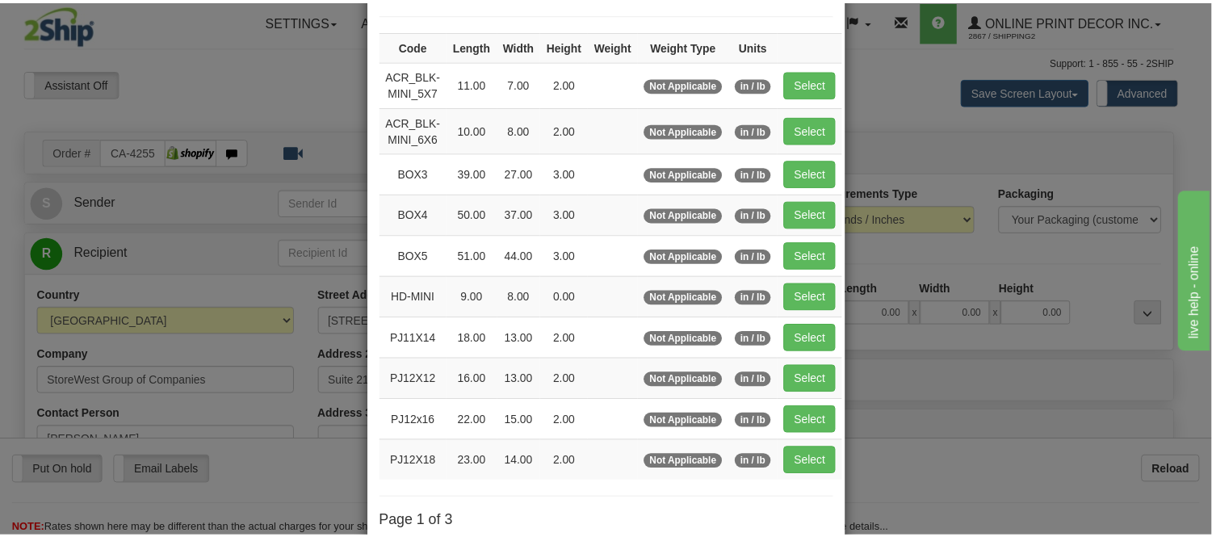
scroll to position [179, 0]
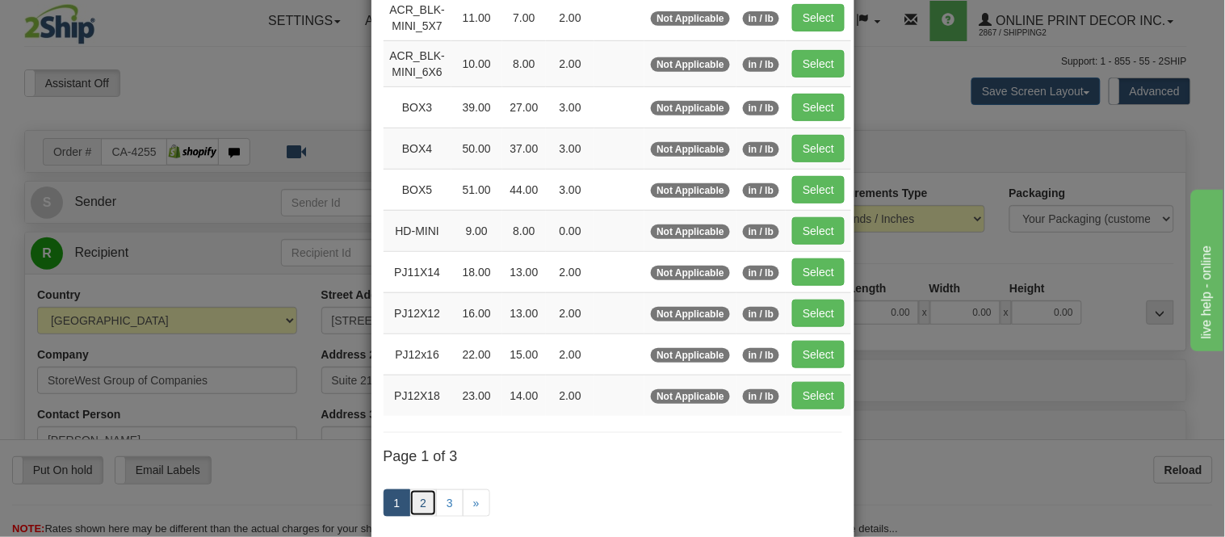
click at [417, 513] on link "2" at bounding box center [422, 502] width 27 height 27
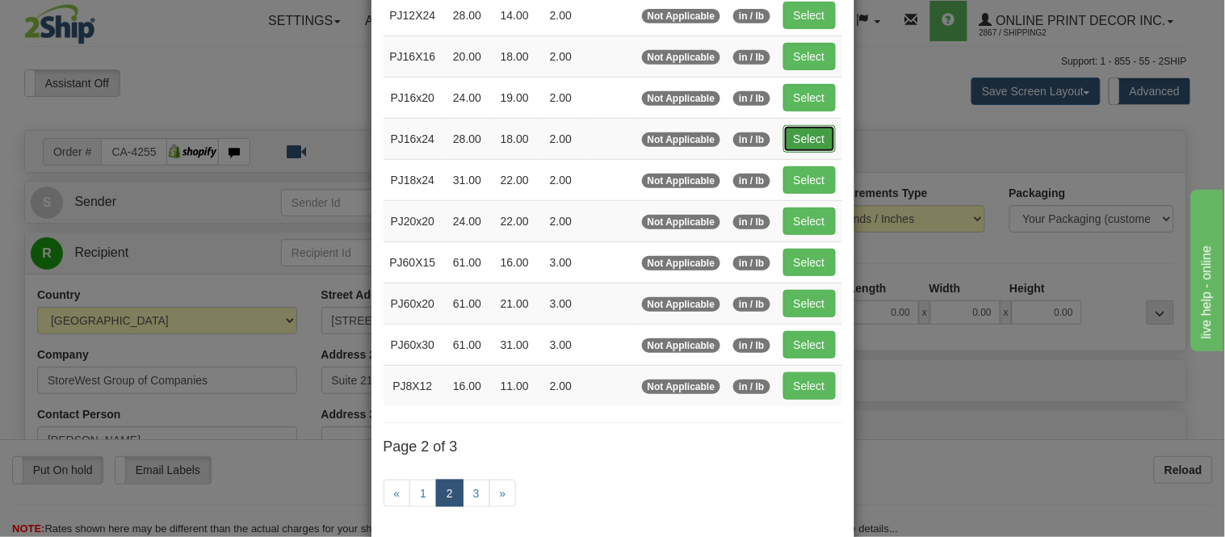
click at [807, 143] on button "Select" at bounding box center [809, 138] width 52 height 27
type input "PJ16x24"
type input "28.00"
type input "18.00"
type input "2.00"
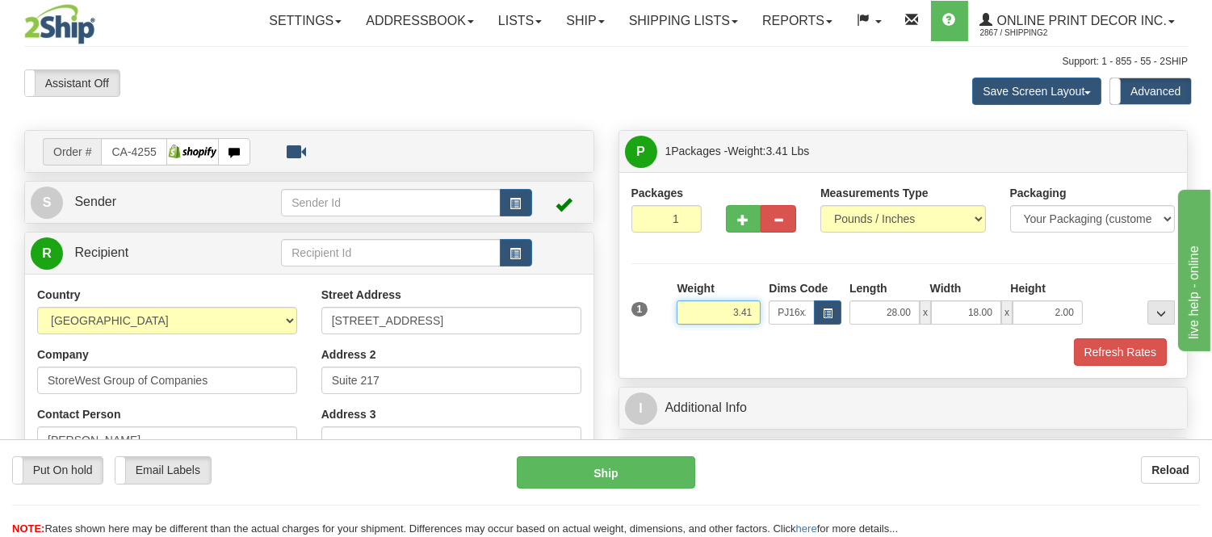
drag, startPoint x: 757, startPoint y: 309, endPoint x: 680, endPoint y: 328, distance: 78.9
click at [680, 328] on div "Weight 3.41" at bounding box center [719, 308] width 92 height 57
type input "5.98"
click at [1088, 355] on button "Refresh Rates" at bounding box center [1120, 351] width 93 height 27
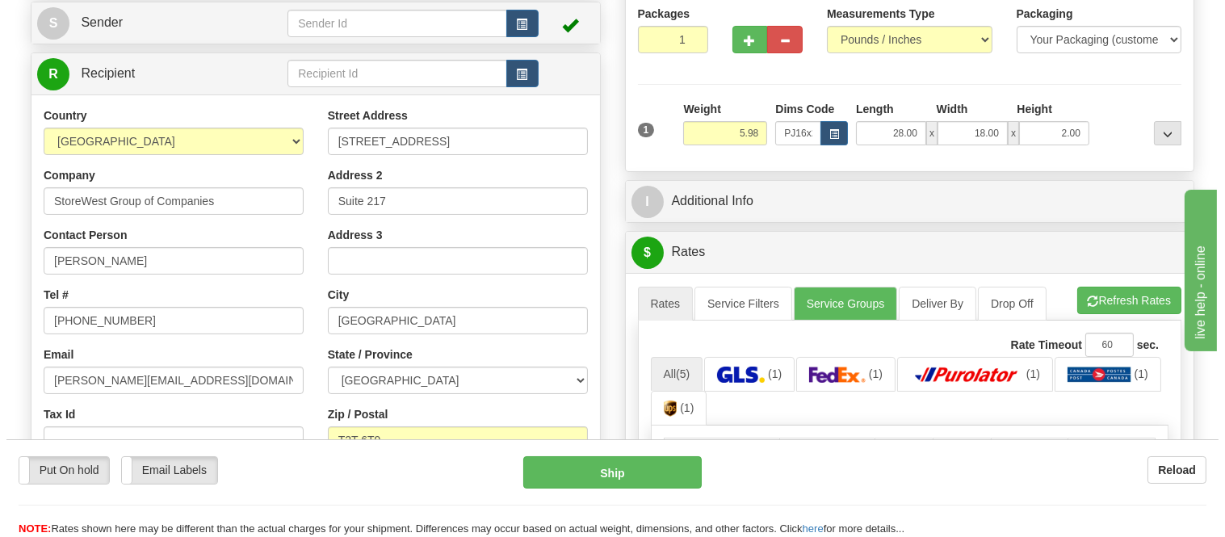
scroll to position [358, 0]
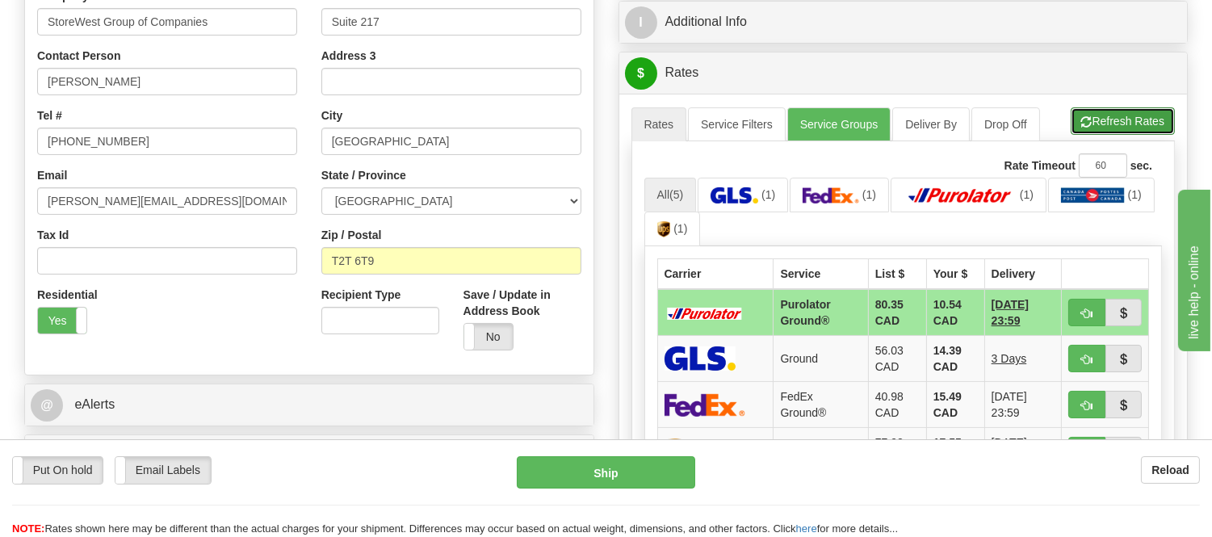
click at [1127, 124] on button "Refresh Rates" at bounding box center [1123, 120] width 104 height 27
click at [1075, 312] on button "button" at bounding box center [1086, 312] width 37 height 27
type input "260"
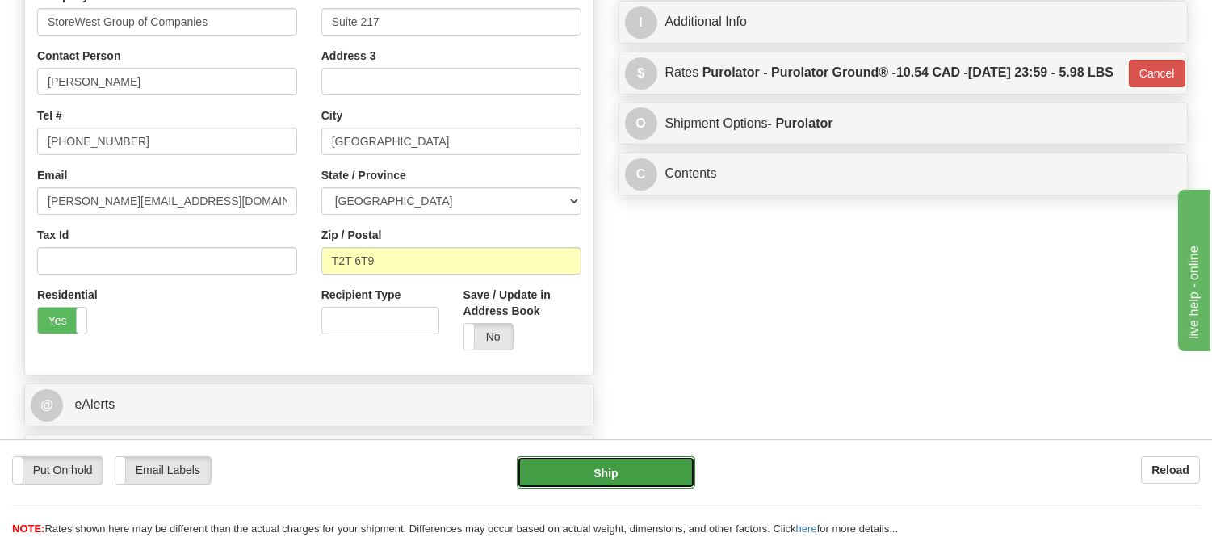
click at [569, 478] on button "Ship" at bounding box center [606, 472] width 178 height 32
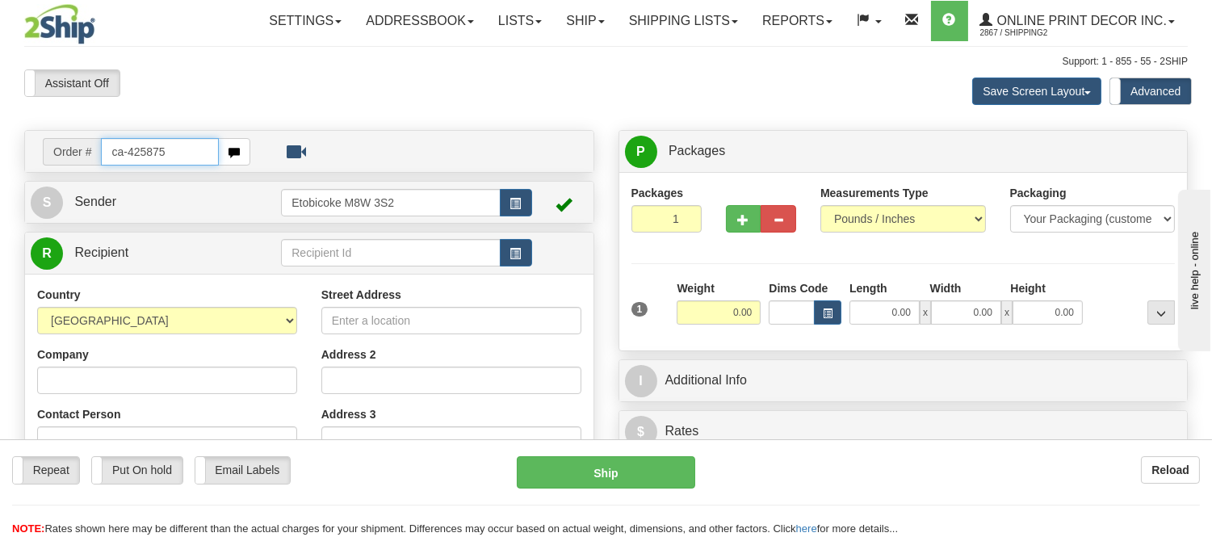
type input "ca-425875"
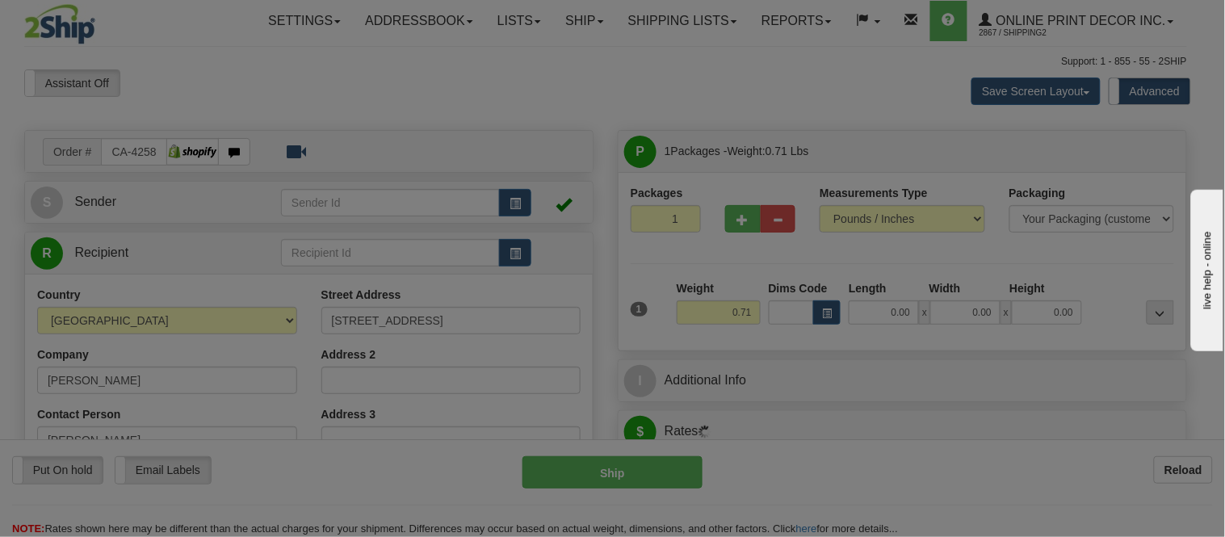
type input "[GEOGRAPHIC_DATA]"
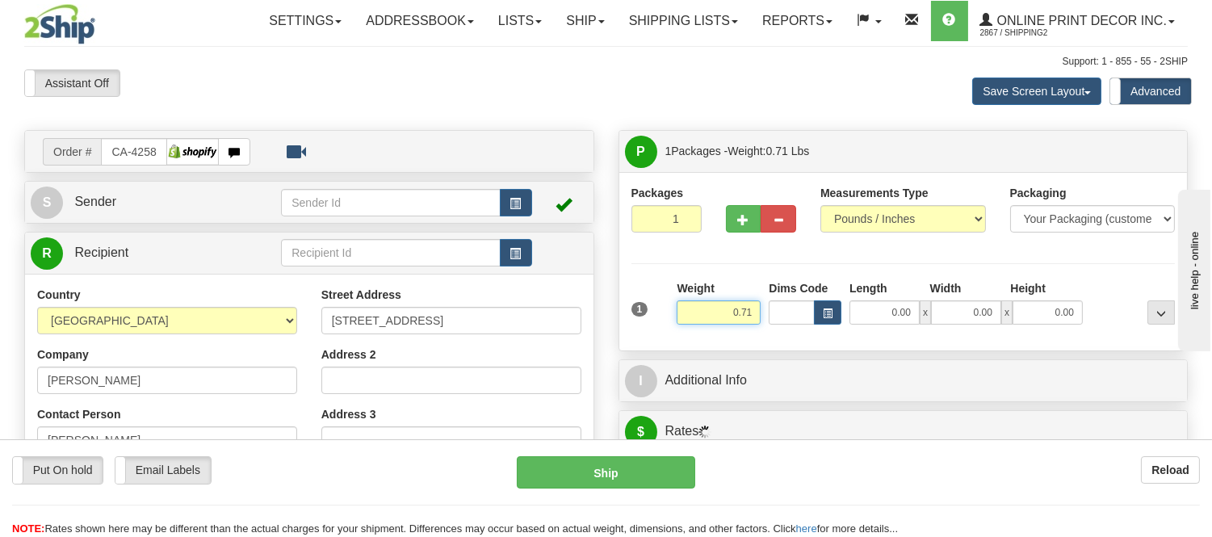
drag, startPoint x: 760, startPoint y: 307, endPoint x: 690, endPoint y: 312, distance: 69.7
click at [690, 312] on input "0.71" at bounding box center [719, 312] width 84 height 24
type input "3.98"
click at [832, 312] on span "button" at bounding box center [828, 313] width 10 height 9
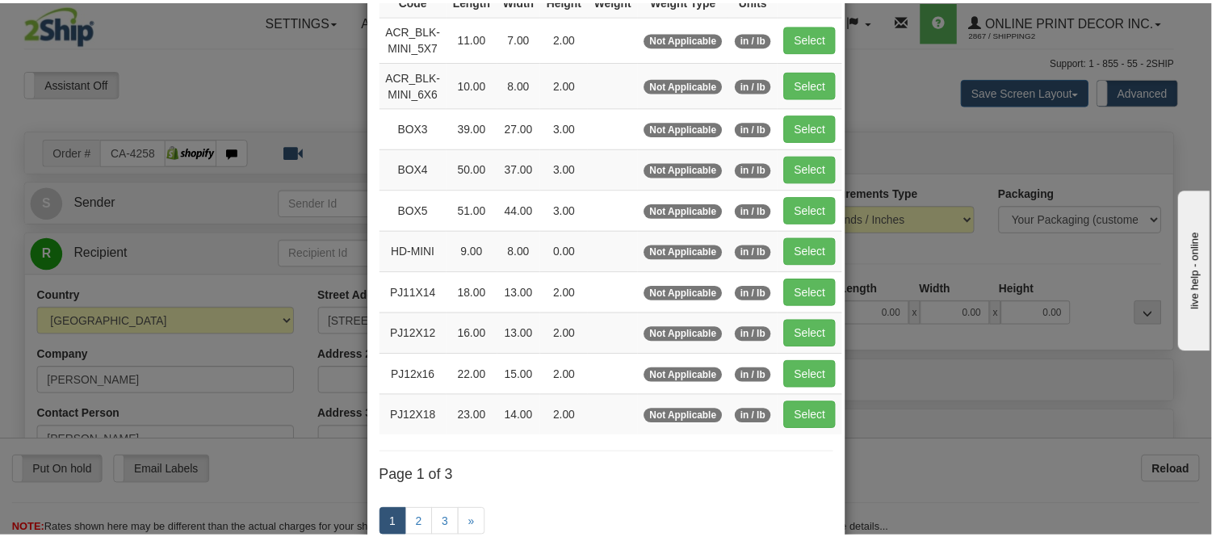
scroll to position [179, 0]
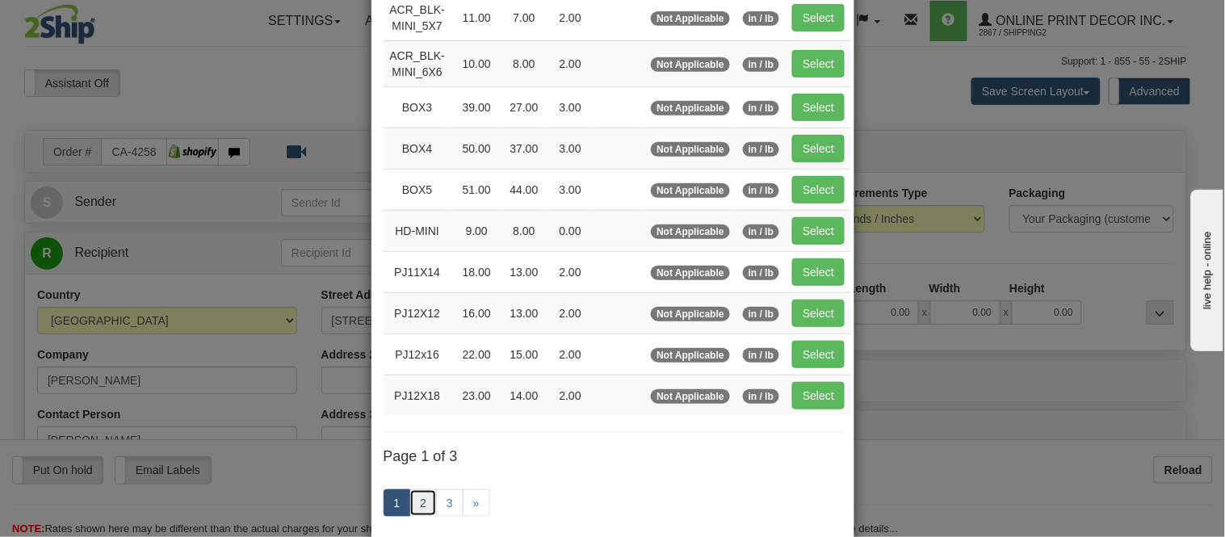
click at [413, 505] on link "2" at bounding box center [422, 502] width 27 height 27
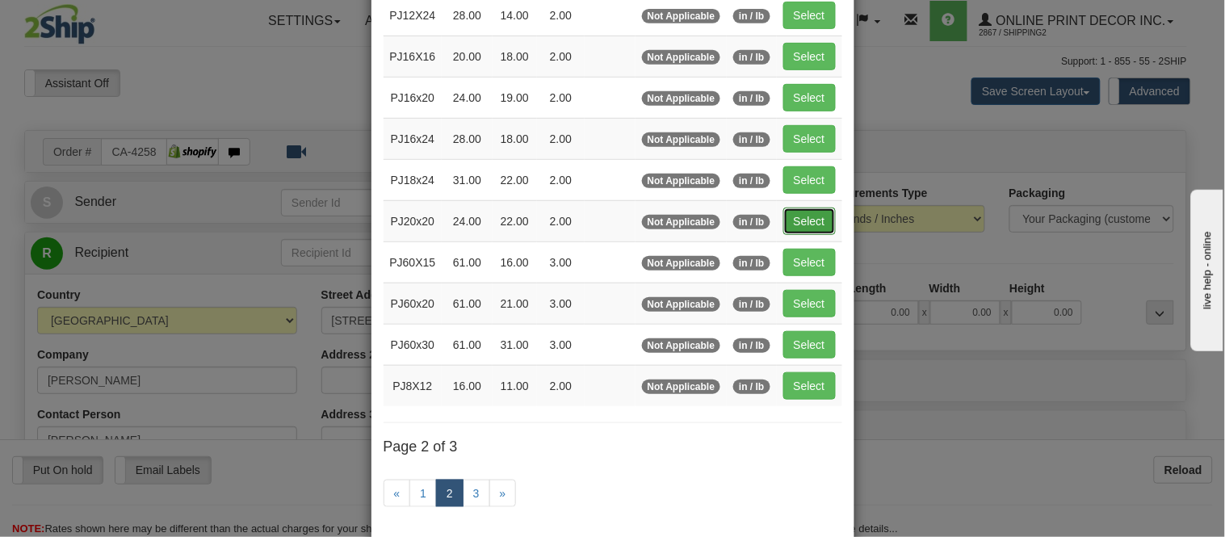
click at [789, 220] on button "Select" at bounding box center [809, 221] width 52 height 27
type input "PJ20x20"
type input "24.00"
type input "22.00"
type input "2.00"
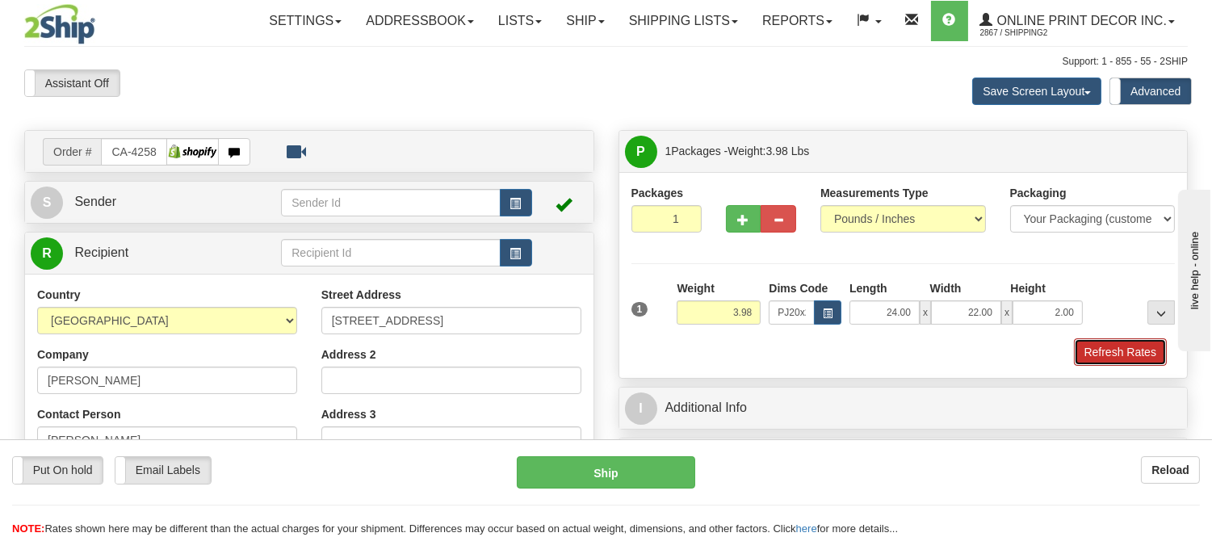
click at [1126, 354] on button "Refresh Rates" at bounding box center [1120, 351] width 93 height 27
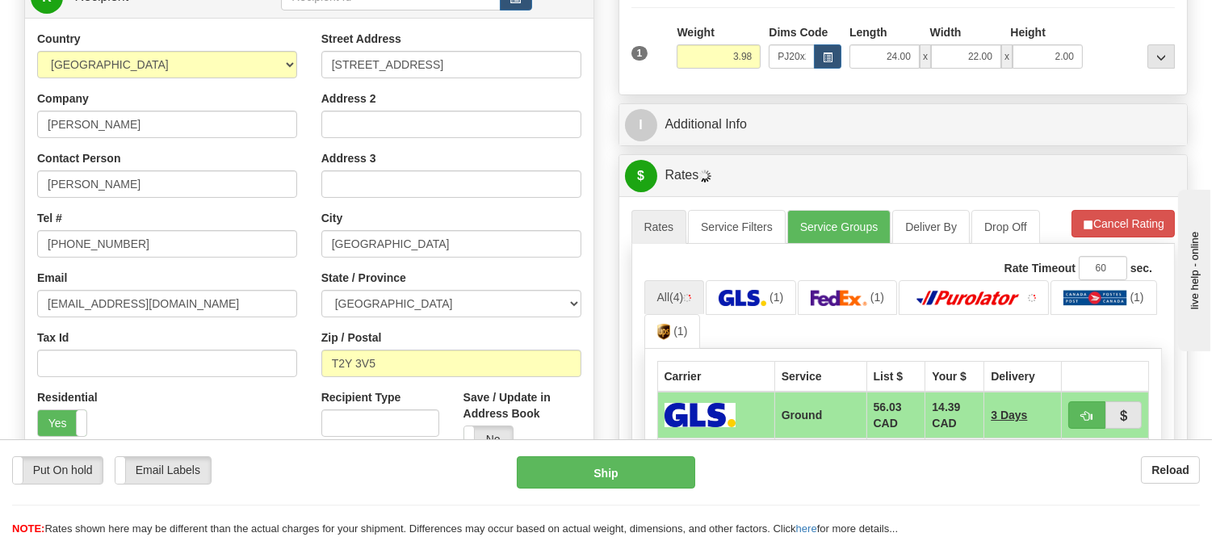
scroll to position [267, 0]
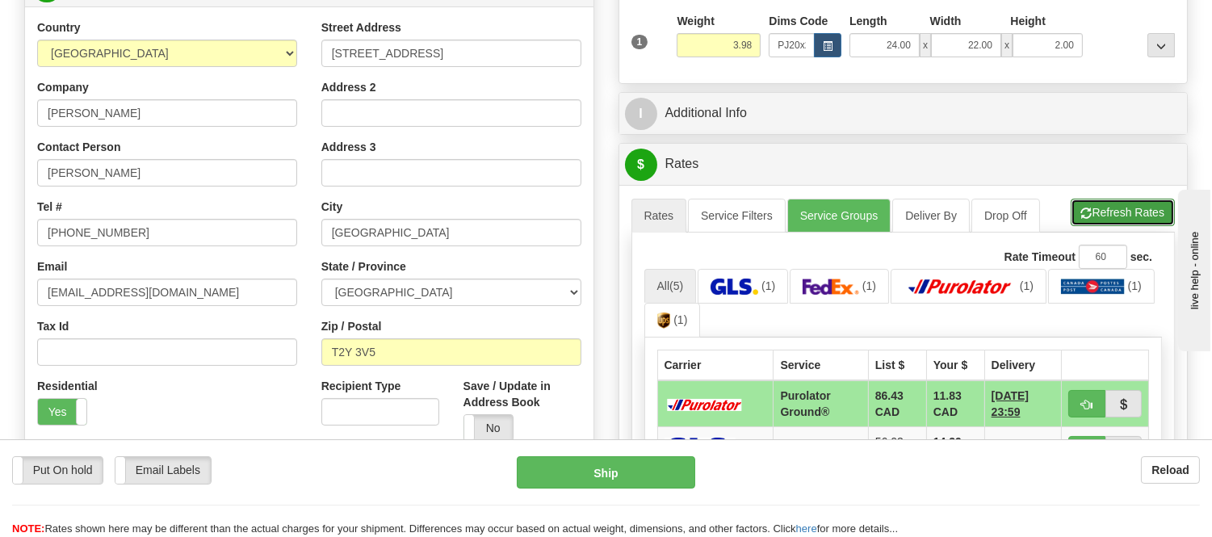
click at [1122, 215] on button "Refresh Rates" at bounding box center [1123, 212] width 104 height 27
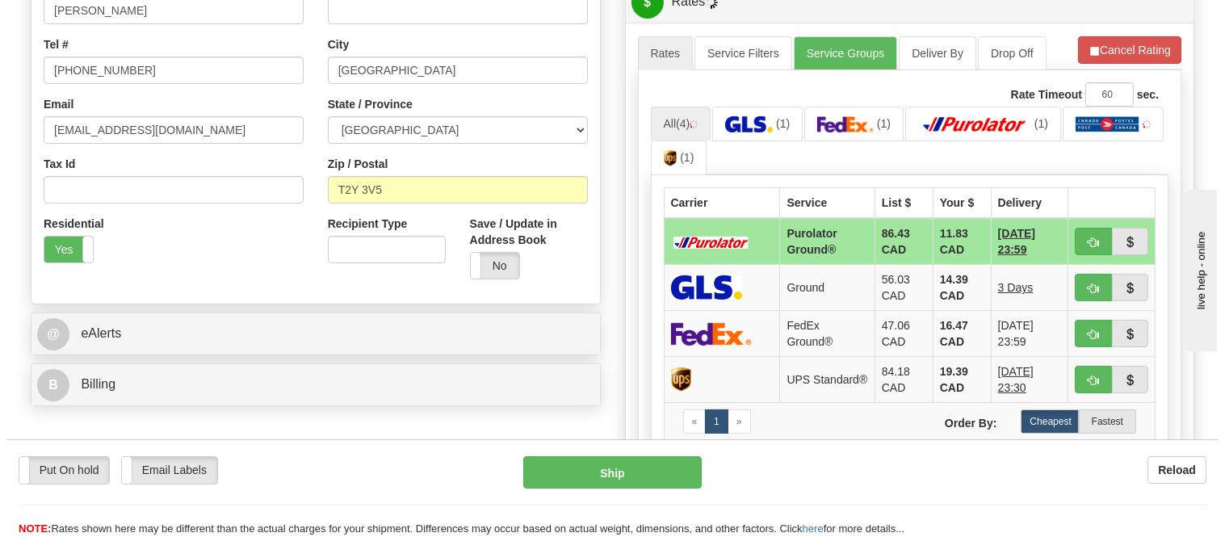
scroll to position [447, 0]
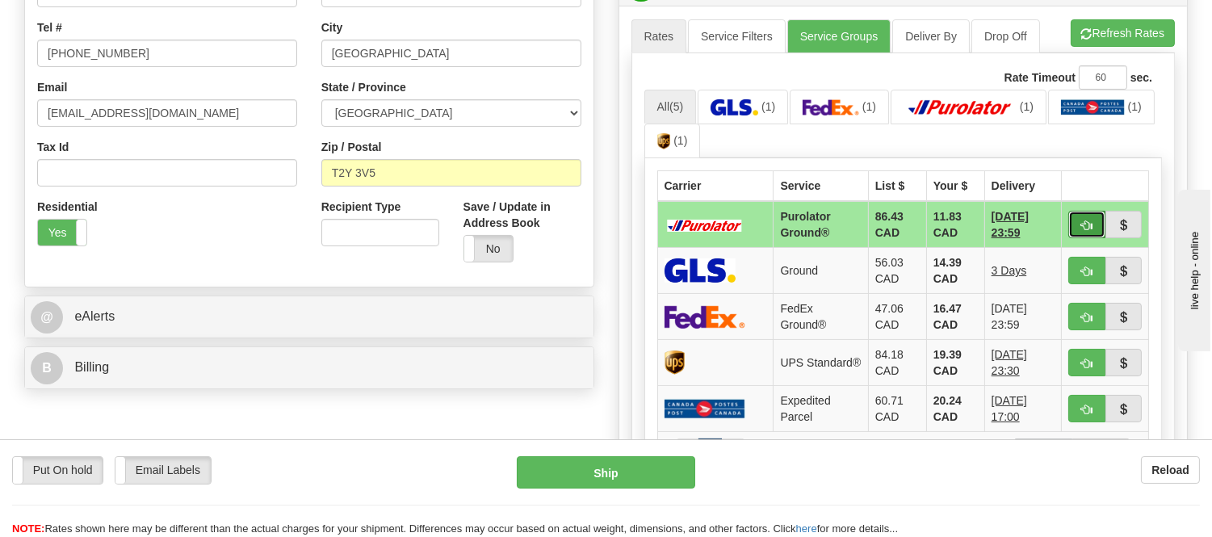
click at [1092, 220] on button "button" at bounding box center [1086, 224] width 37 height 27
type input "260"
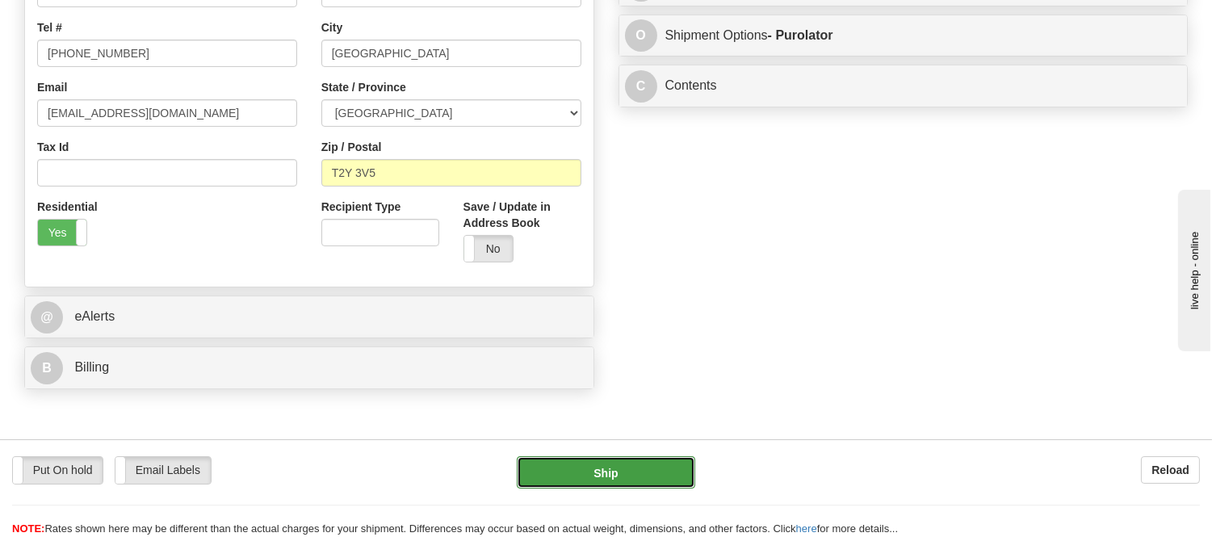
click at [607, 487] on button "Ship" at bounding box center [606, 472] width 178 height 32
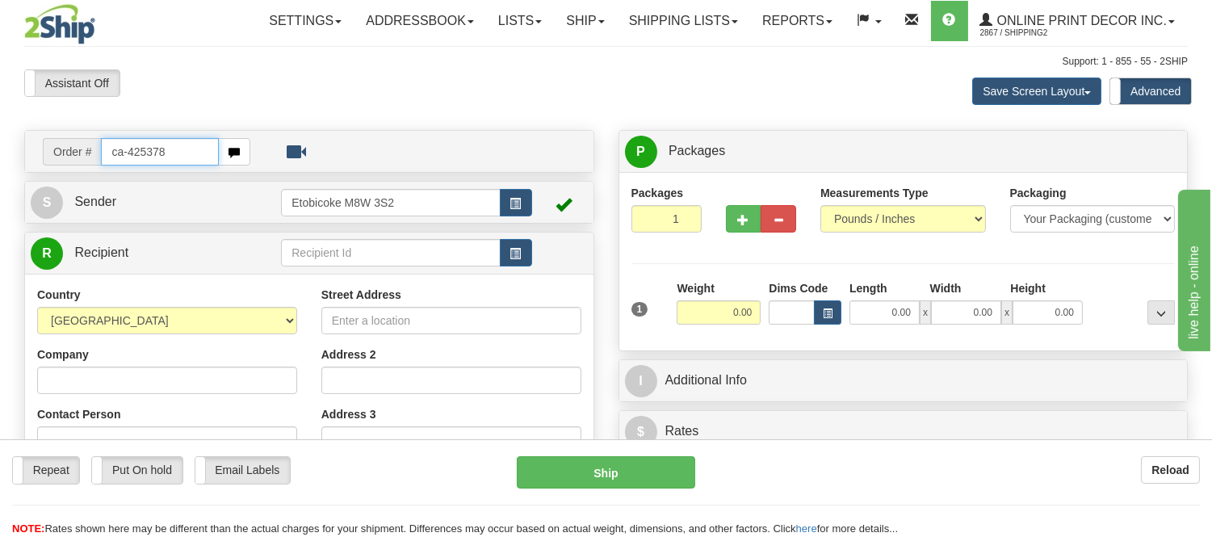
type input "ca-425378"
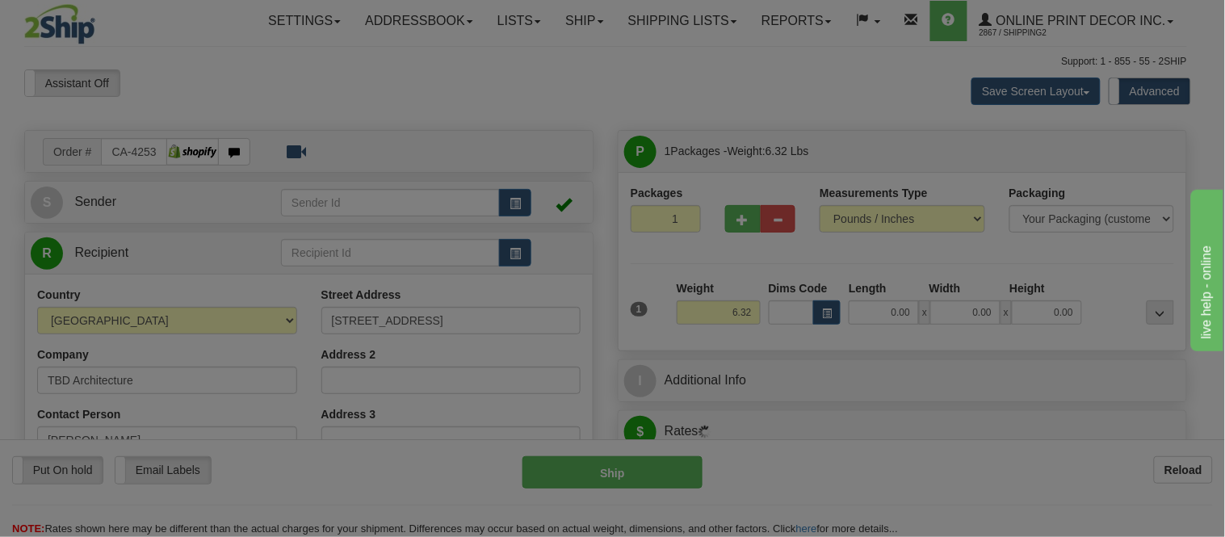
type input "[GEOGRAPHIC_DATA]"
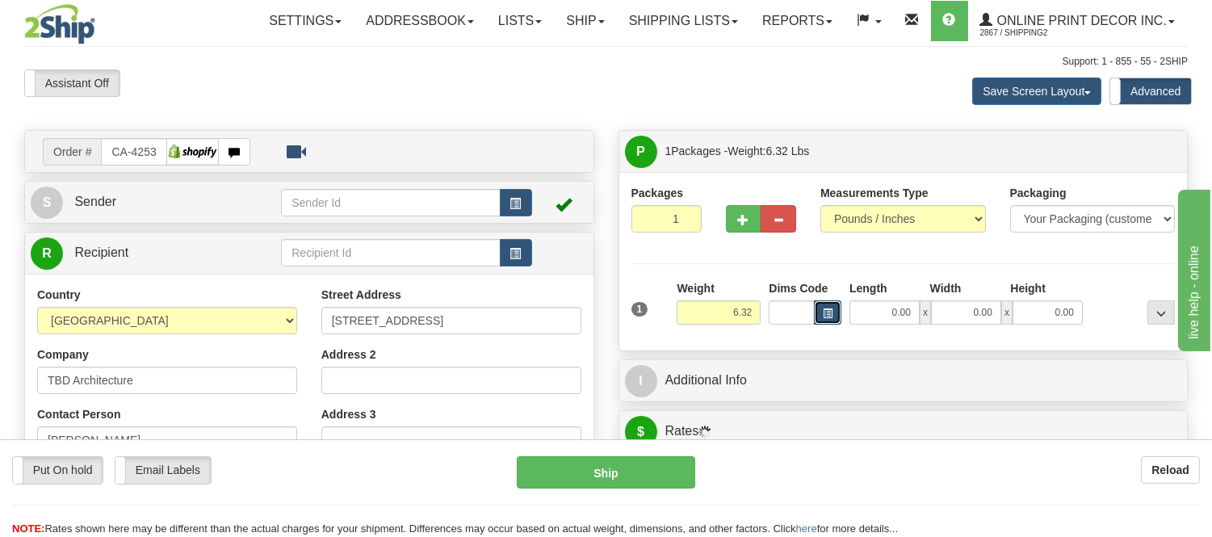
click at [828, 313] on span "button" at bounding box center [828, 313] width 10 height 9
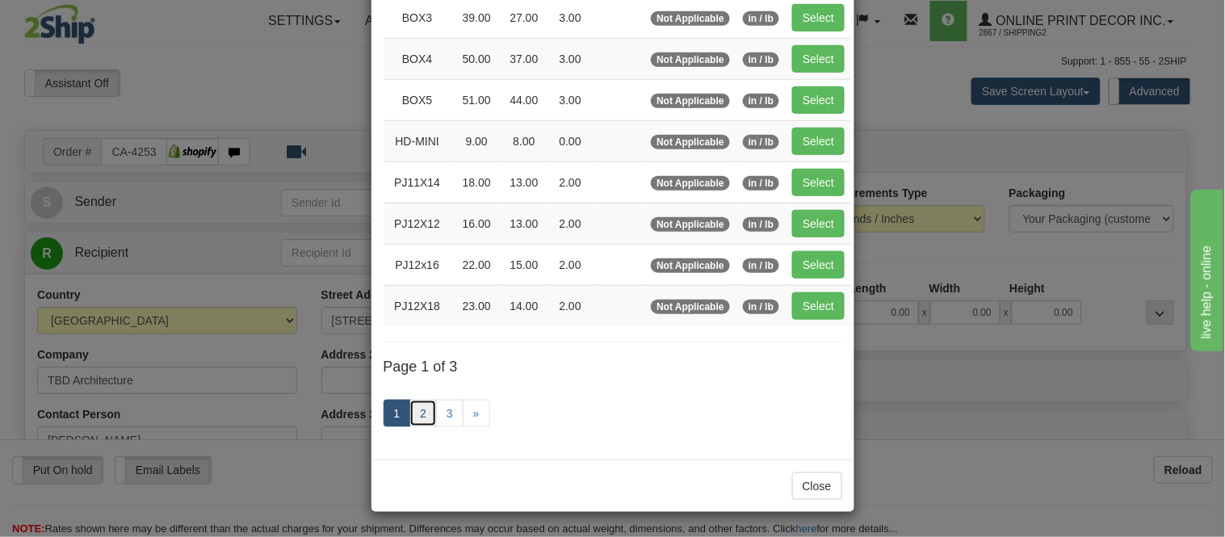
click at [428, 417] on link "2" at bounding box center [422, 413] width 27 height 27
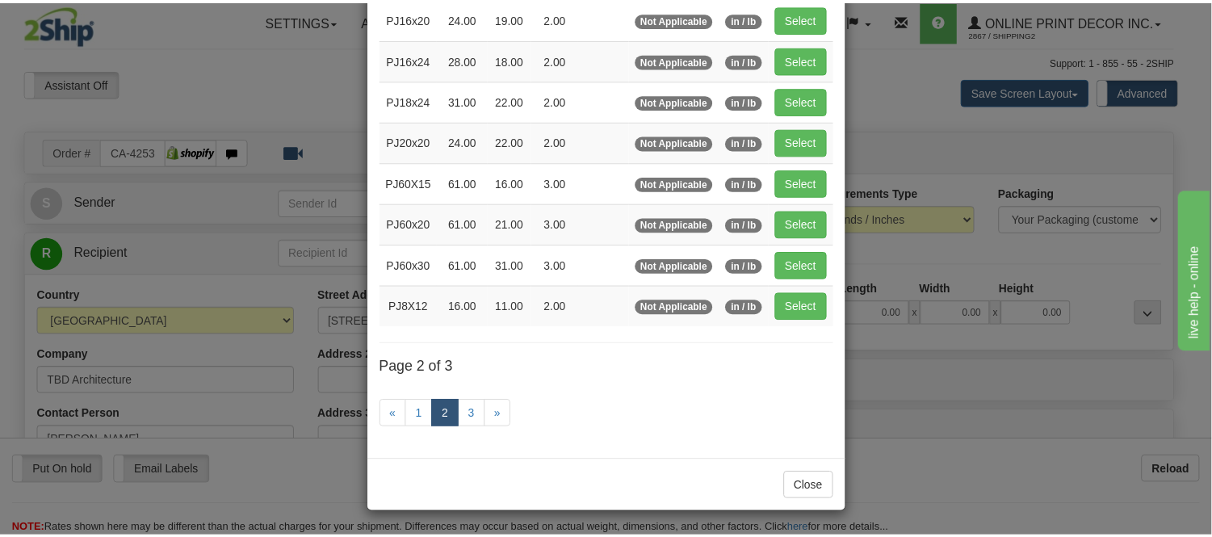
scroll to position [262, 0]
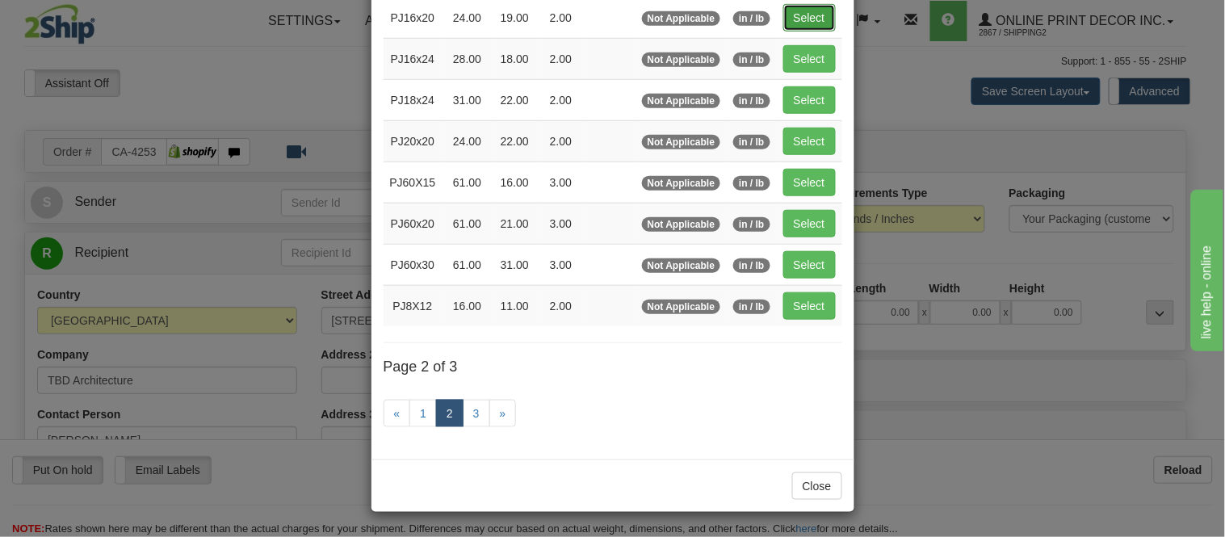
click at [783, 13] on button "Select" at bounding box center [809, 17] width 52 height 27
type input "PJ16x20"
type input "24.00"
type input "19.00"
type input "2.00"
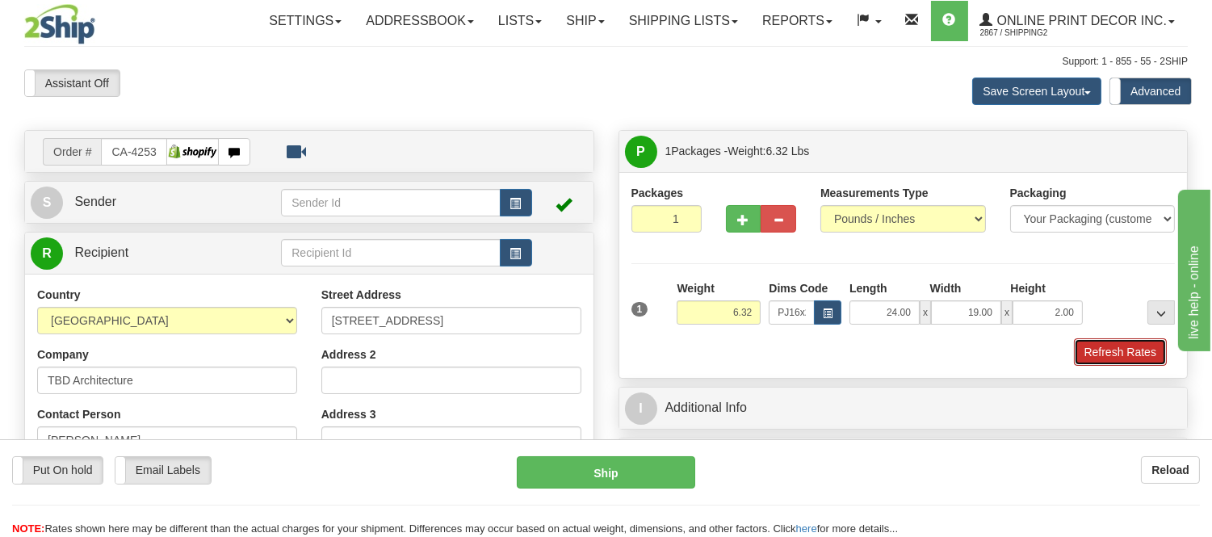
click at [1095, 351] on button "Refresh Rates" at bounding box center [1120, 351] width 93 height 27
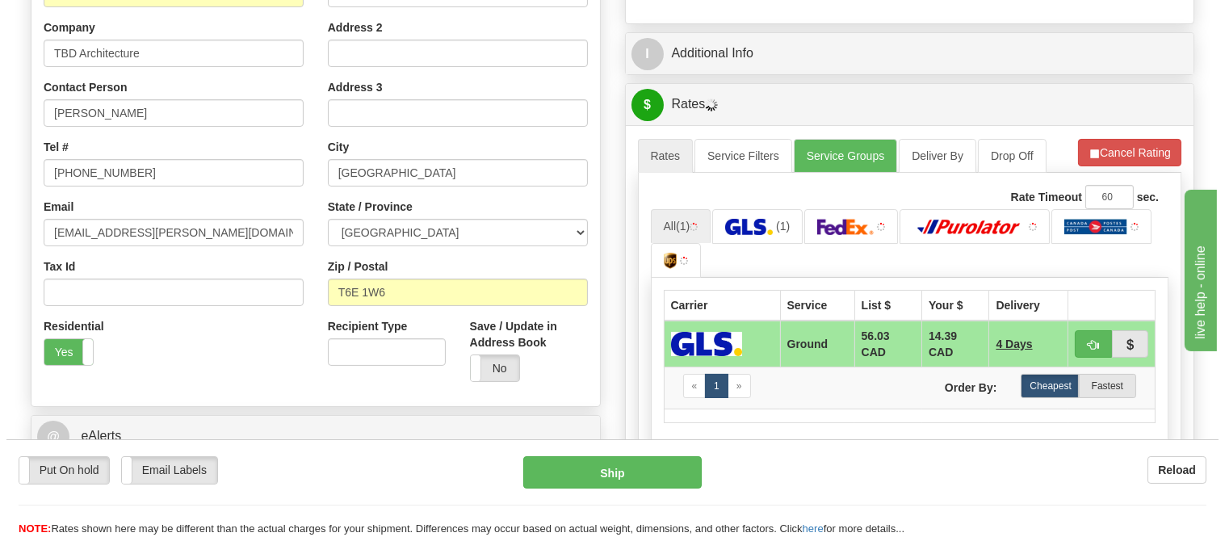
scroll to position [358, 0]
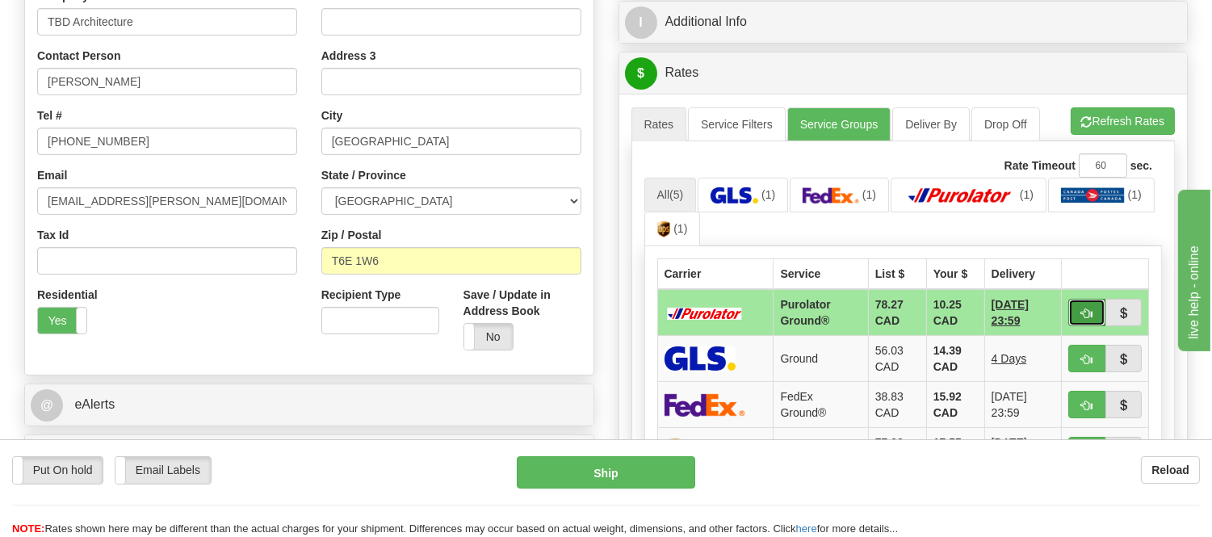
click at [1069, 313] on button "button" at bounding box center [1086, 312] width 37 height 27
type input "260"
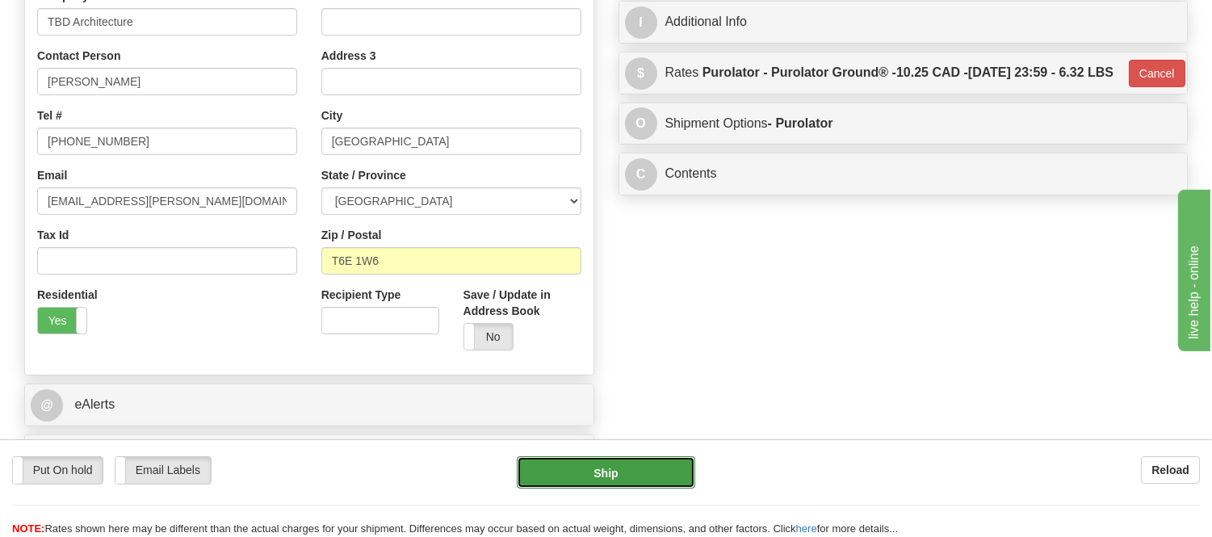
click at [596, 472] on button "Ship" at bounding box center [606, 472] width 178 height 32
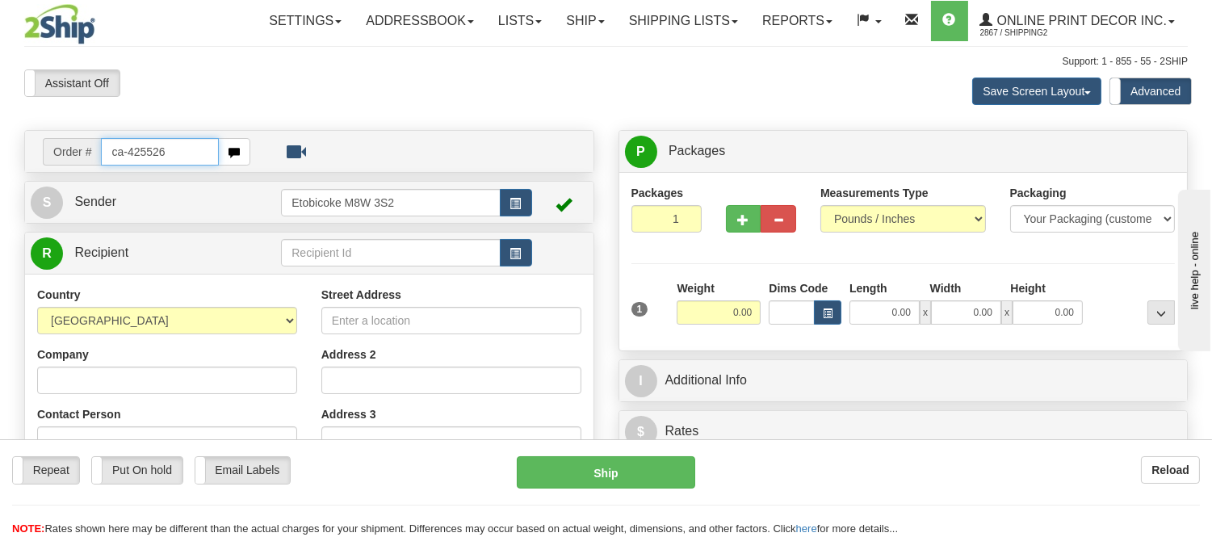
type input "ca-425526"
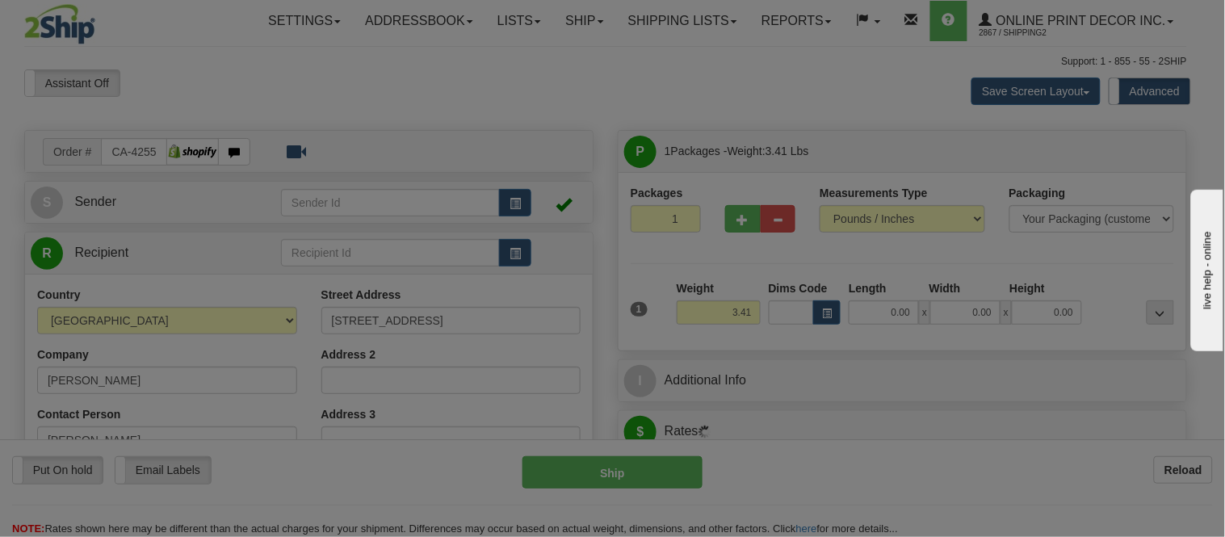
type input "OSOYOOS"
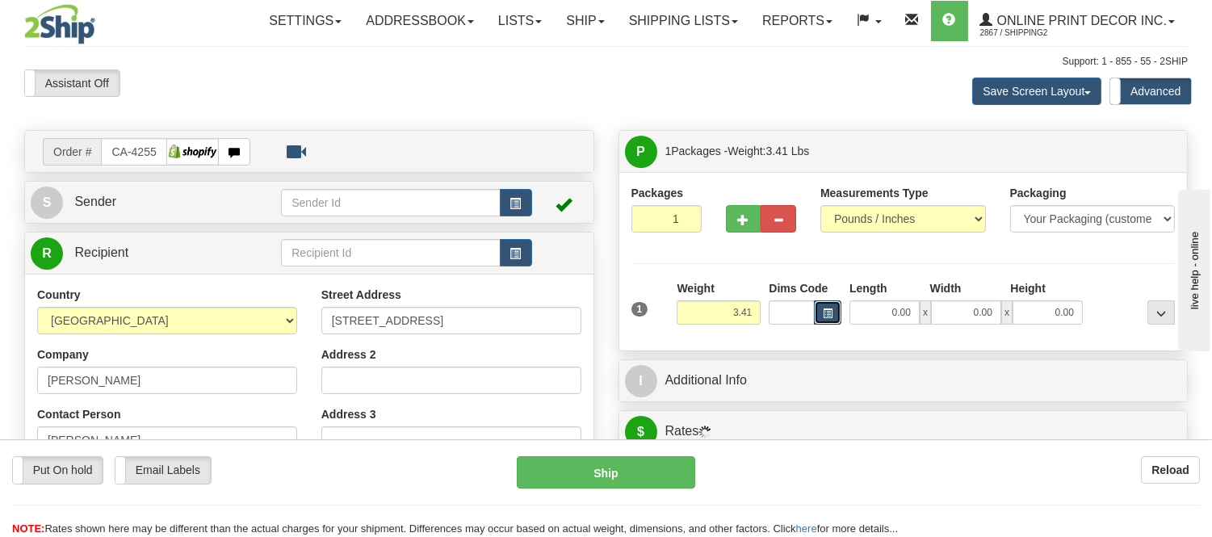
click at [832, 302] on button "button" at bounding box center [827, 312] width 27 height 24
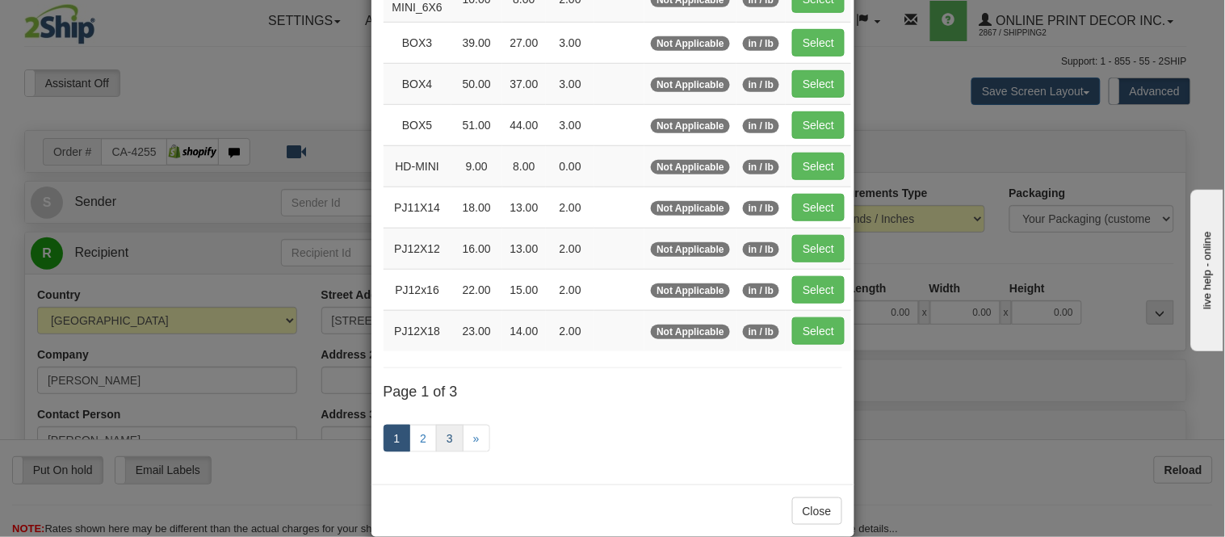
scroll to position [271, 0]
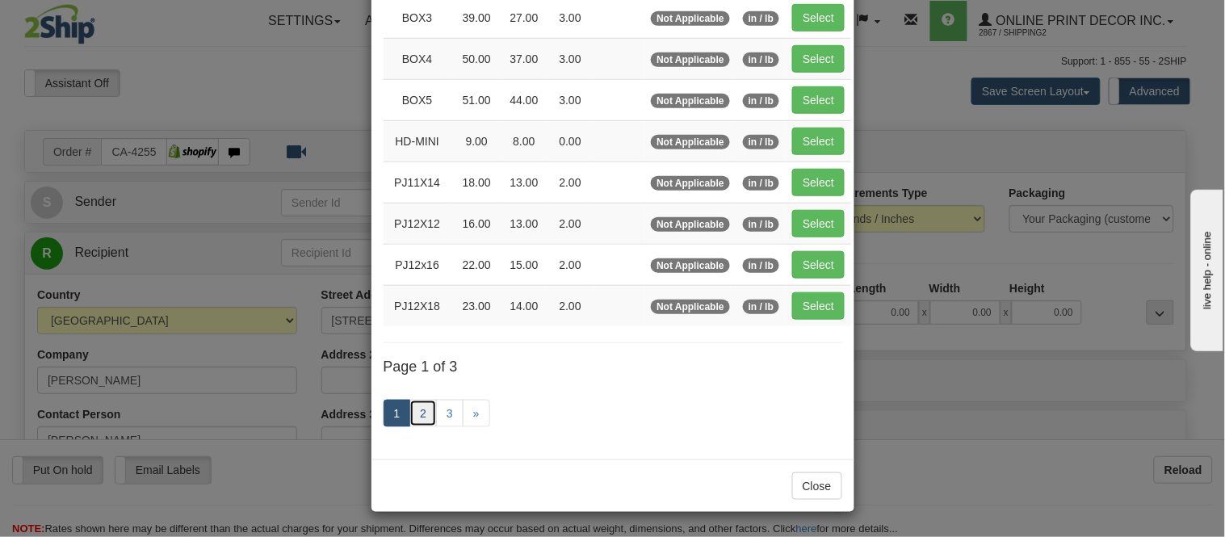
click at [424, 410] on link "2" at bounding box center [422, 413] width 27 height 27
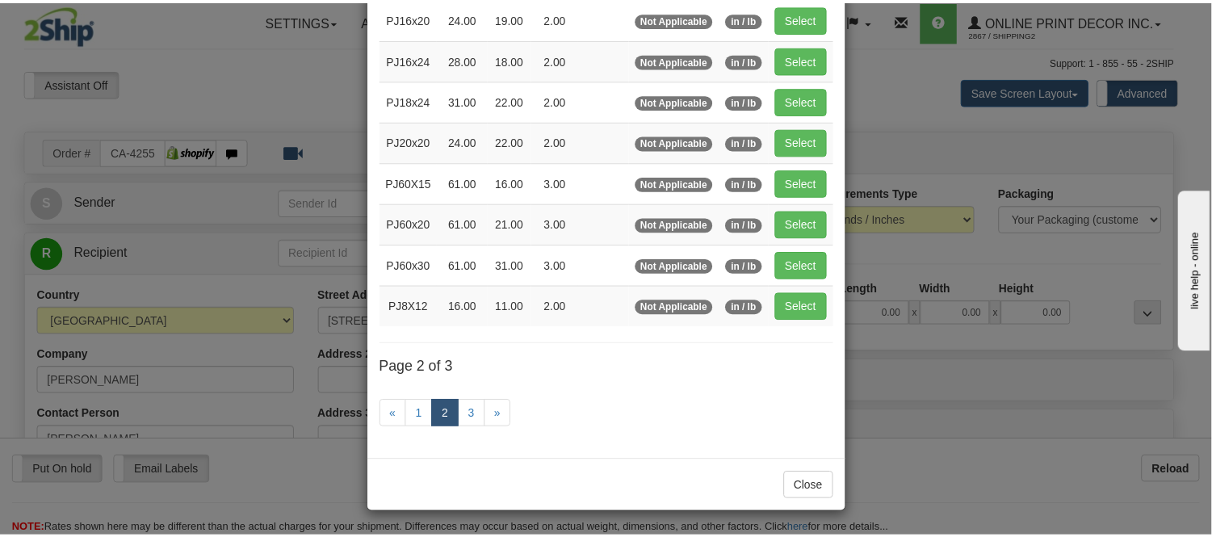
scroll to position [262, 0]
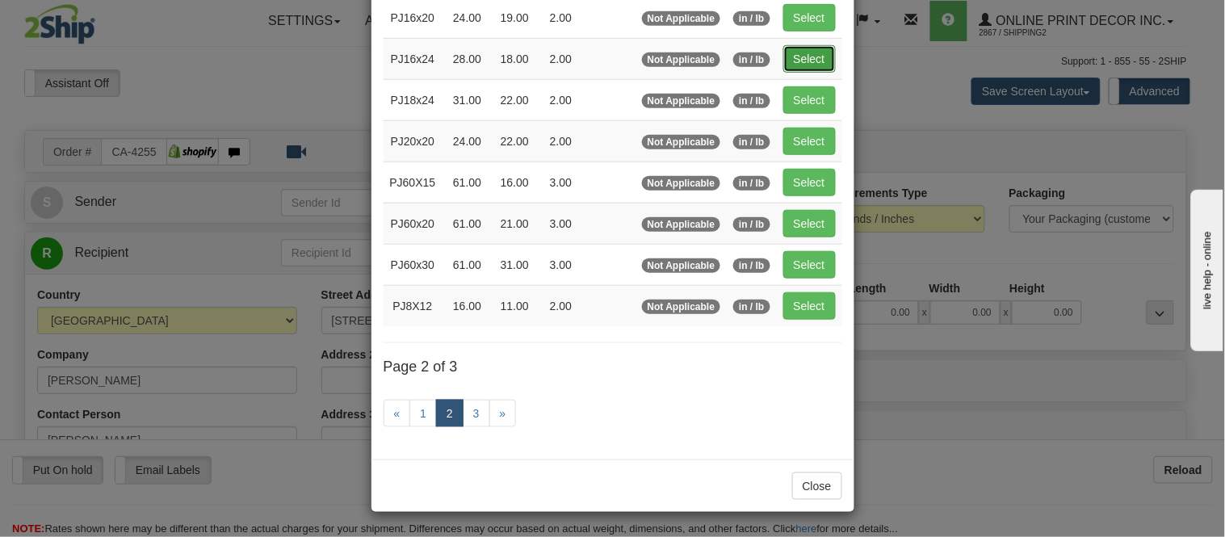
click at [819, 45] on button "Select" at bounding box center [809, 58] width 52 height 27
type input "PJ16x24"
type input "28.00"
type input "18.00"
type input "2.00"
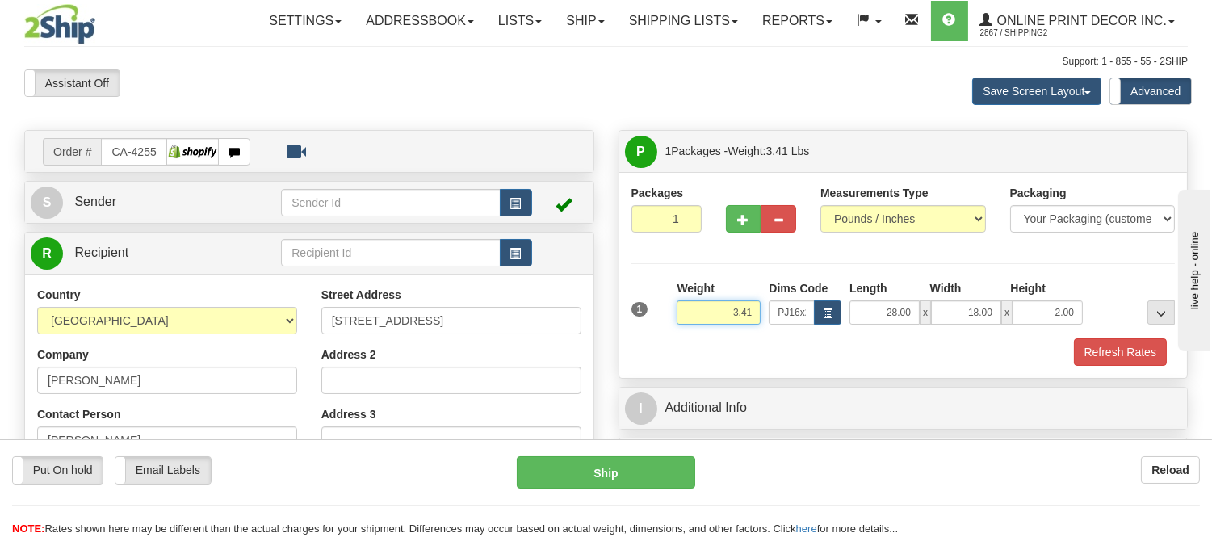
drag, startPoint x: 755, startPoint y: 310, endPoint x: 646, endPoint y: 334, distance: 111.7
click at [646, 334] on div "1 Weight 3.41 Dims Code x x" at bounding box center [903, 308] width 552 height 57
type input "5.98"
click at [1120, 364] on button "Refresh Rates" at bounding box center [1120, 351] width 93 height 27
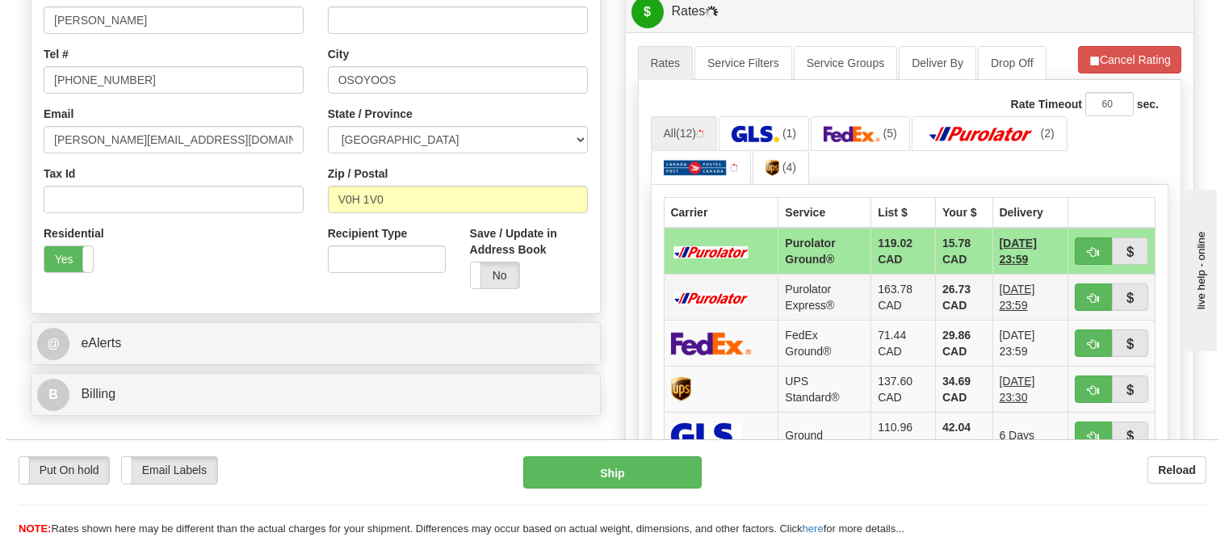
scroll to position [448, 0]
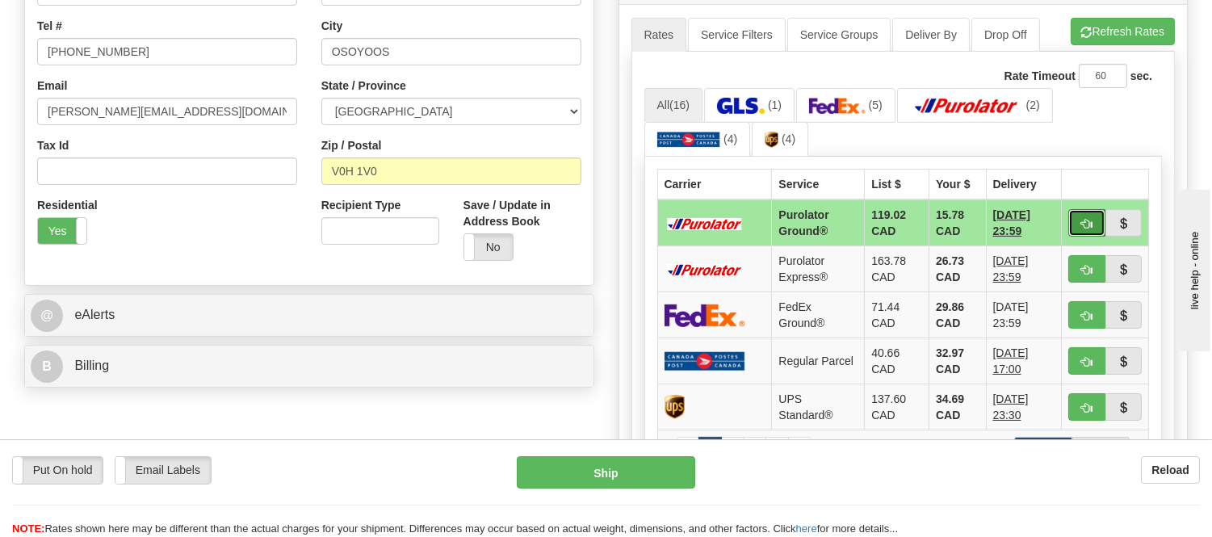
click at [1070, 219] on button "button" at bounding box center [1086, 222] width 37 height 27
type input "260"
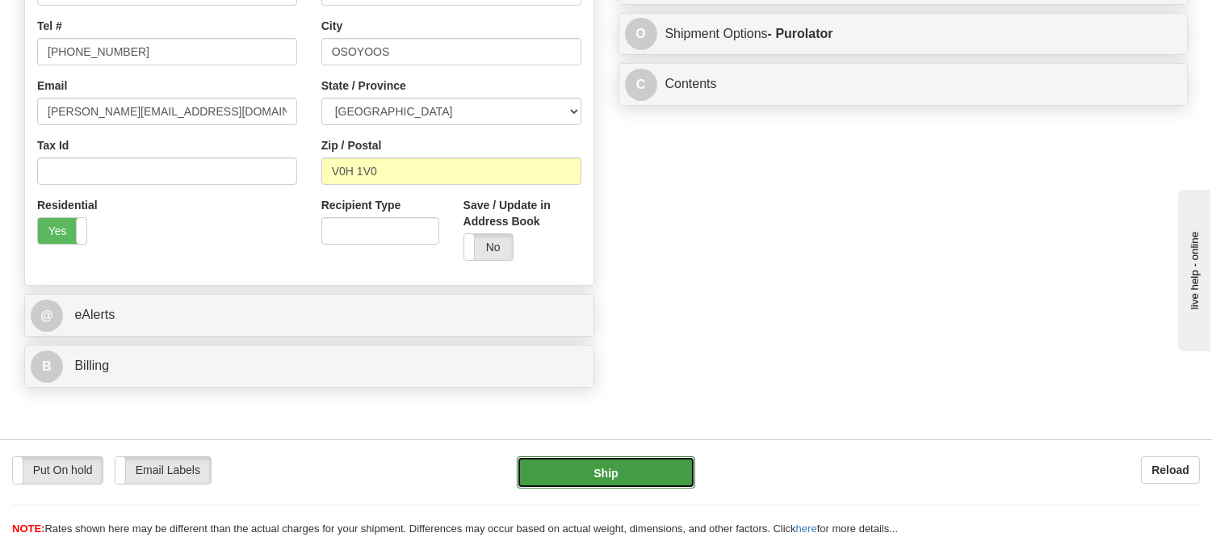
click at [666, 463] on button "Ship" at bounding box center [606, 472] width 178 height 32
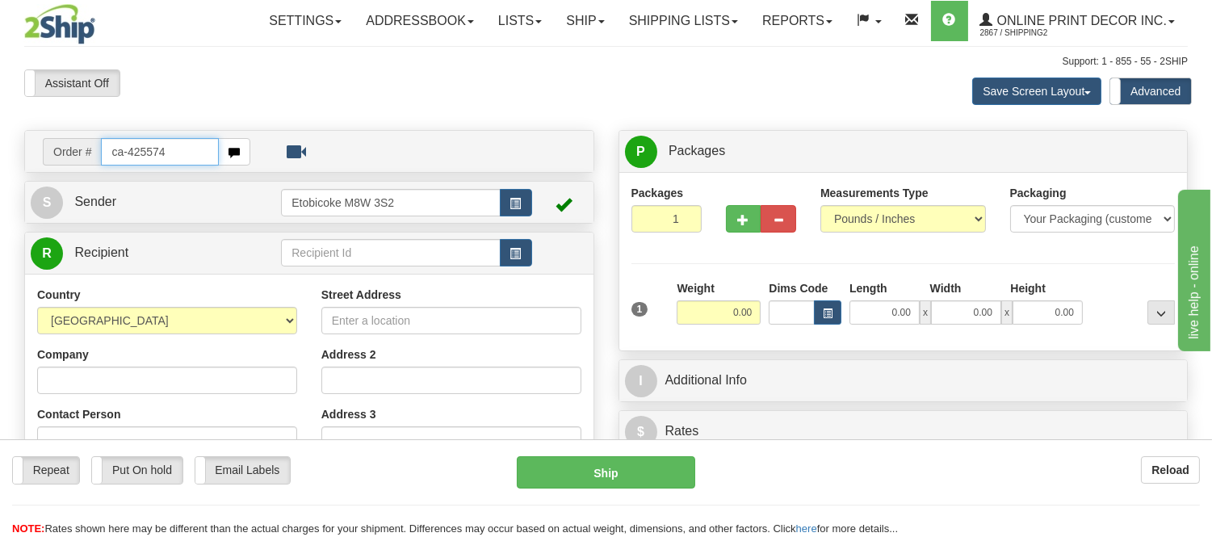
type input "ca-425574"
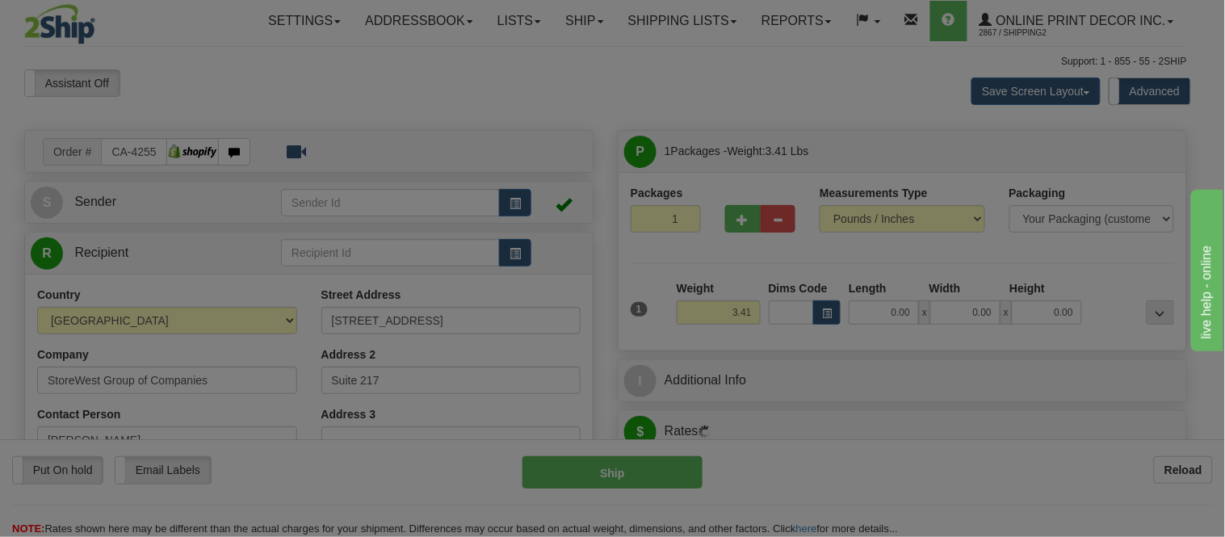
type input "[GEOGRAPHIC_DATA]"
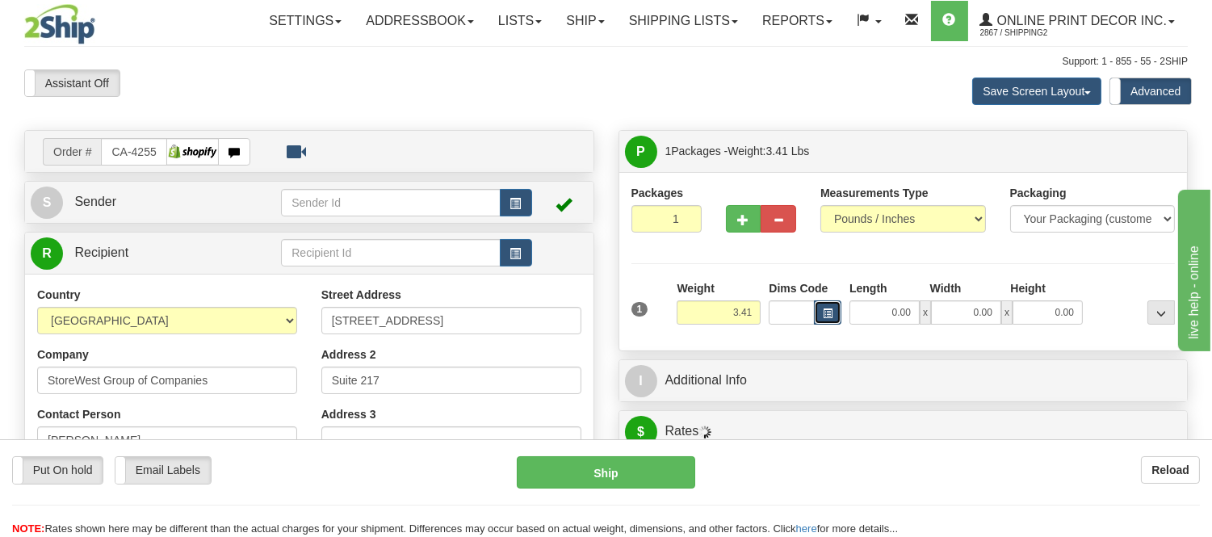
click at [824, 317] on span "button" at bounding box center [828, 313] width 10 height 9
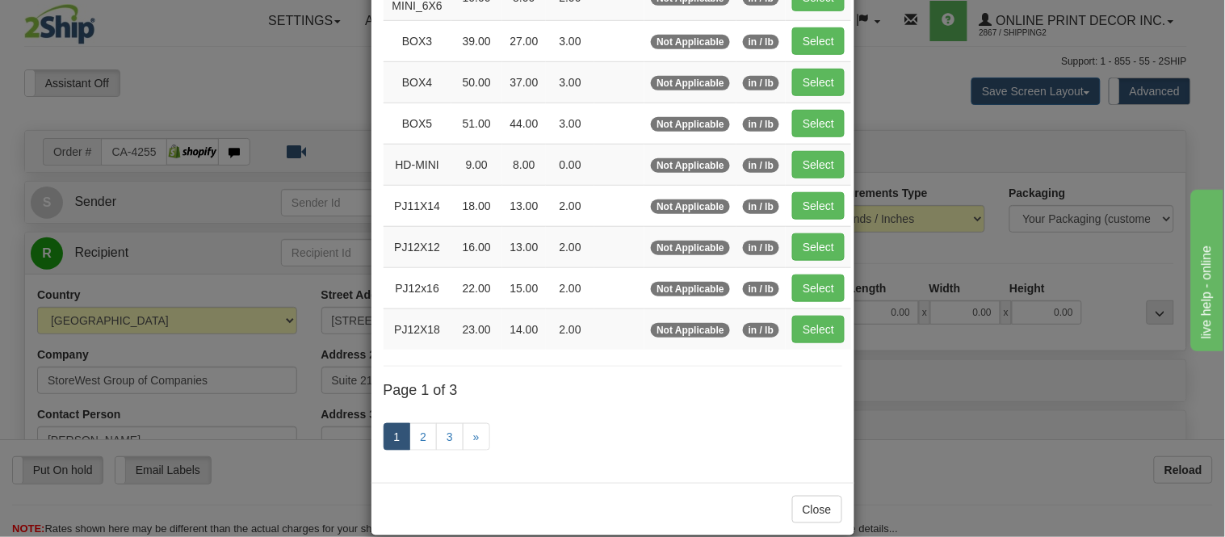
scroll to position [269, 0]
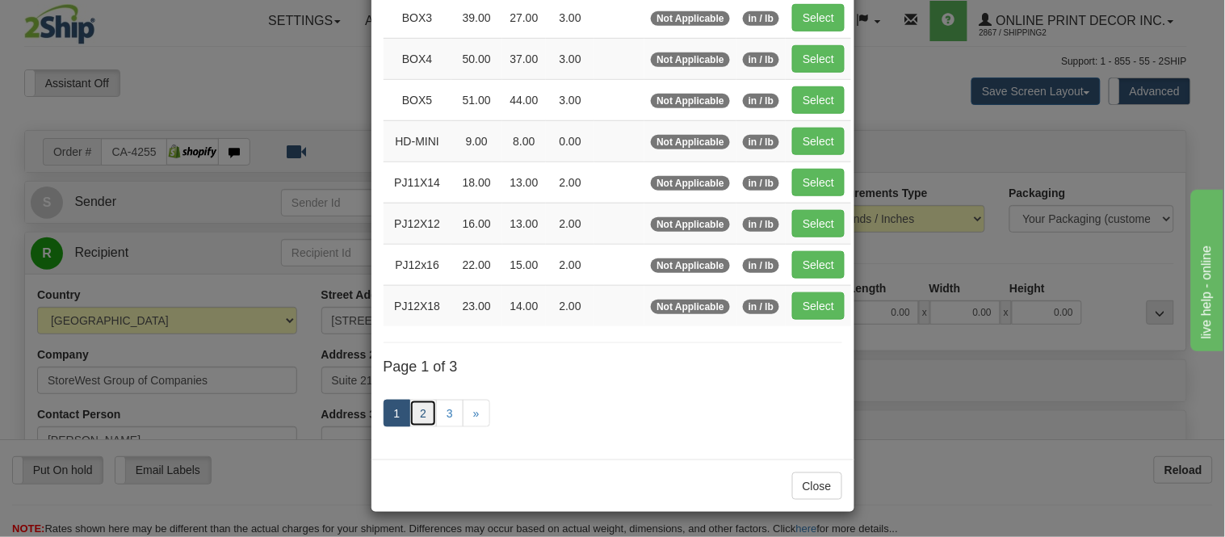
click at [421, 407] on link "2" at bounding box center [422, 413] width 27 height 27
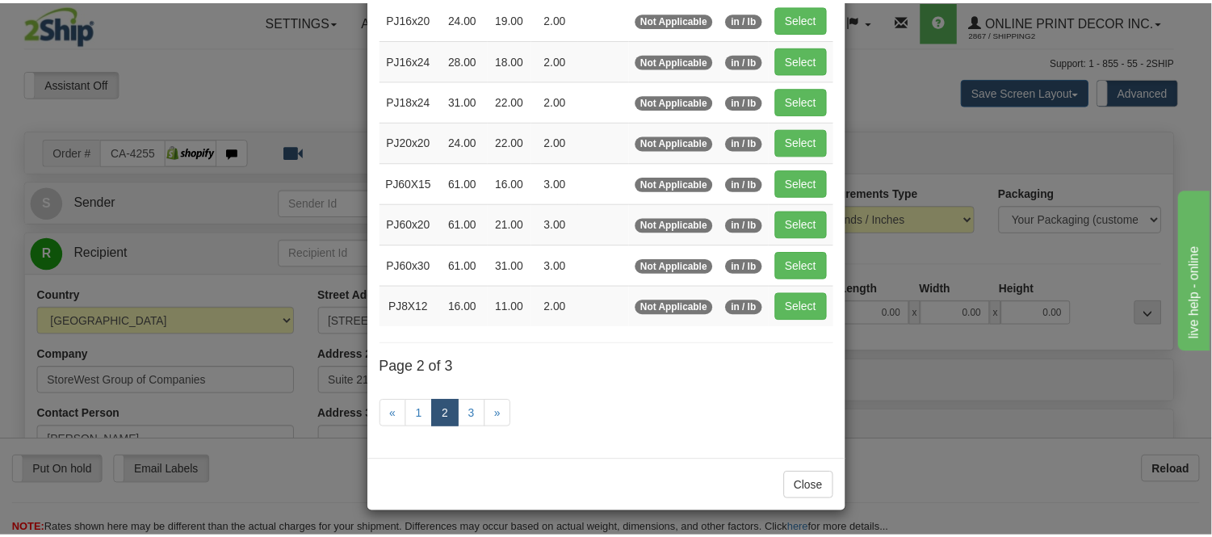
scroll to position [262, 0]
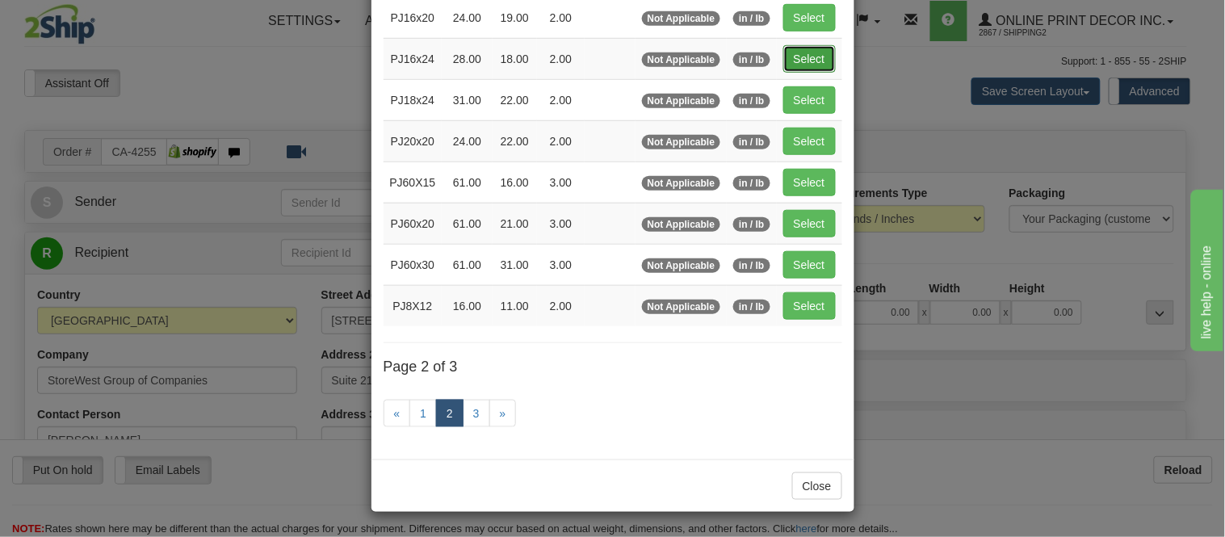
click at [796, 52] on button "Select" at bounding box center [809, 58] width 52 height 27
type input "PJ16x24"
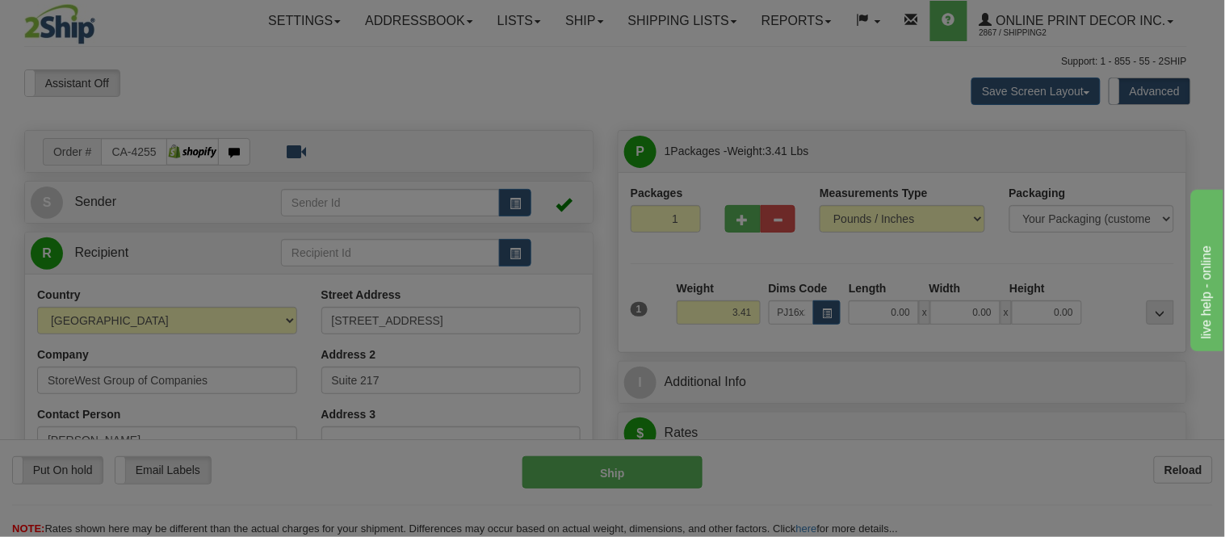
type input "28.00"
type input "18.00"
type input "2.00"
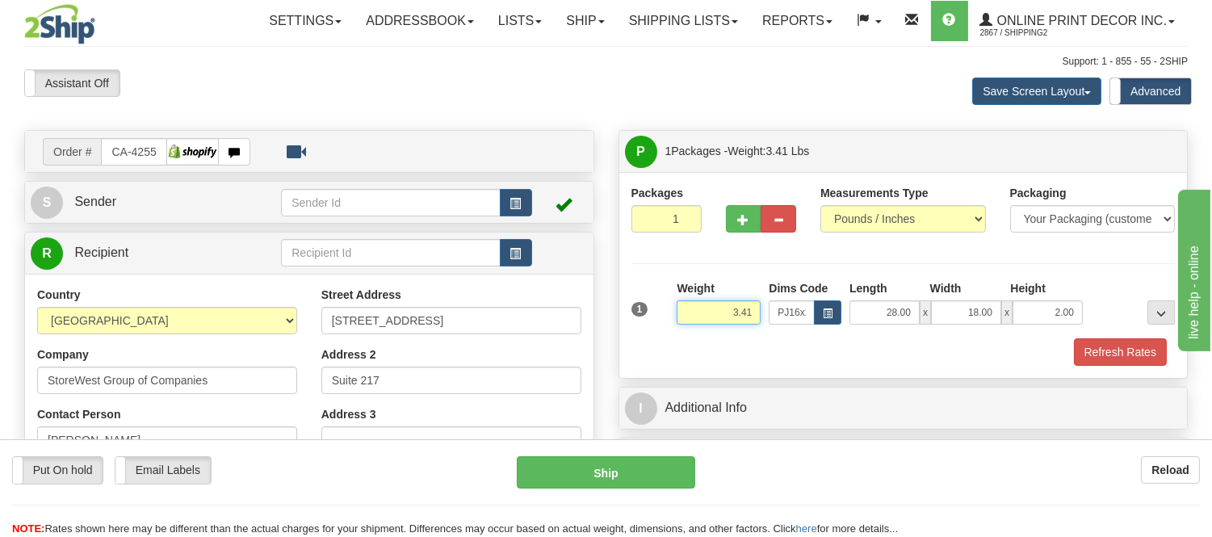
drag, startPoint x: 754, startPoint y: 311, endPoint x: 671, endPoint y: 333, distance: 86.2
click at [671, 333] on div "1 Weight 3.41 Dims Code x x" at bounding box center [903, 308] width 552 height 57
type input "5.98"
click at [1080, 350] on button "Refresh Rates" at bounding box center [1120, 351] width 93 height 27
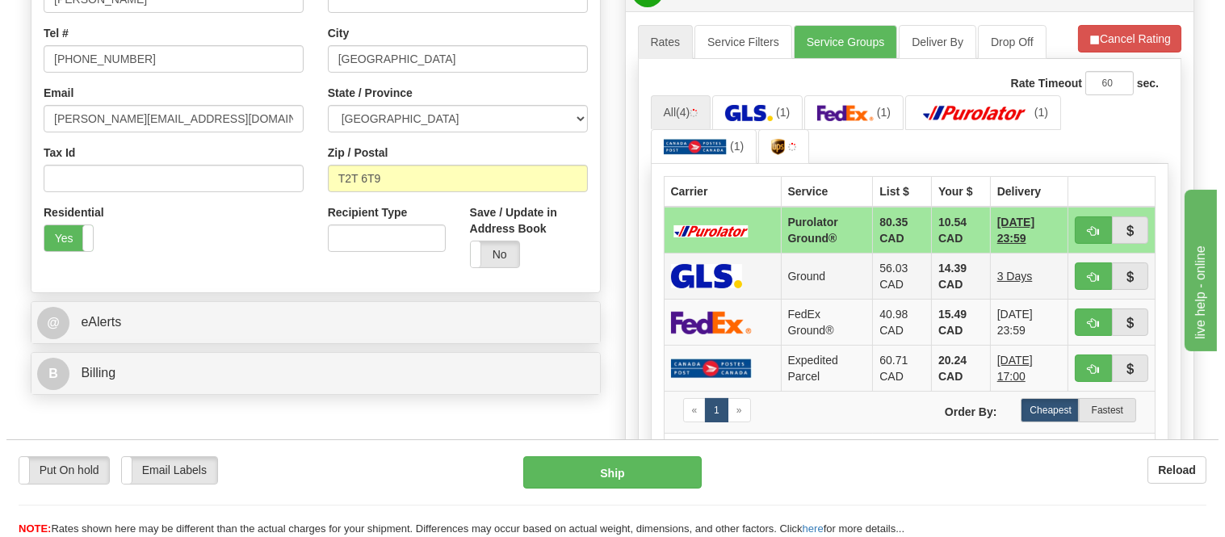
scroll to position [448, 0]
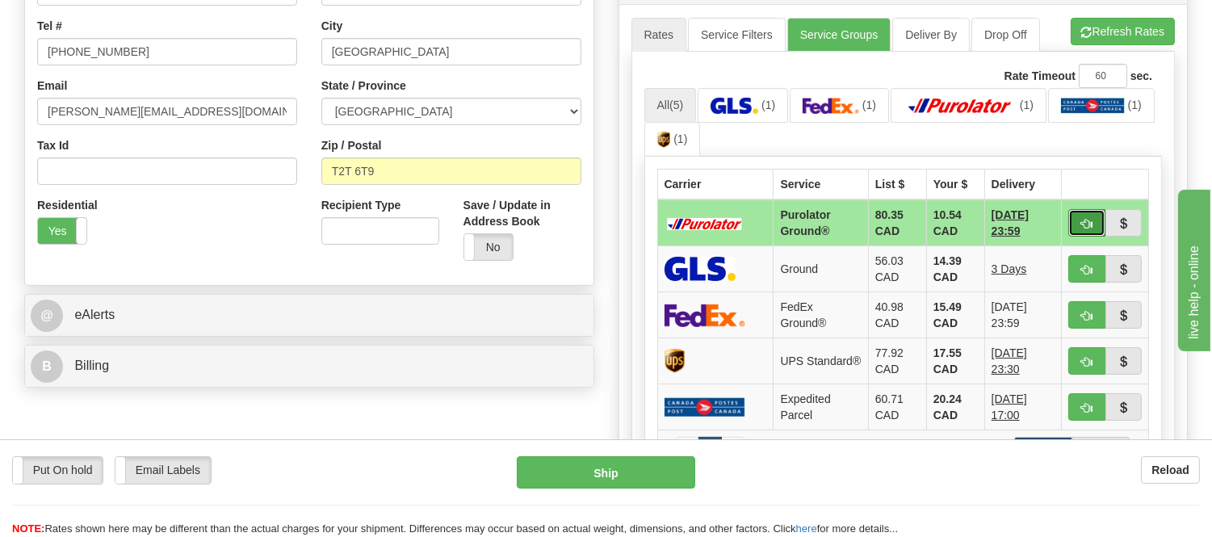
click at [1082, 224] on span "button" at bounding box center [1086, 224] width 11 height 10
type input "260"
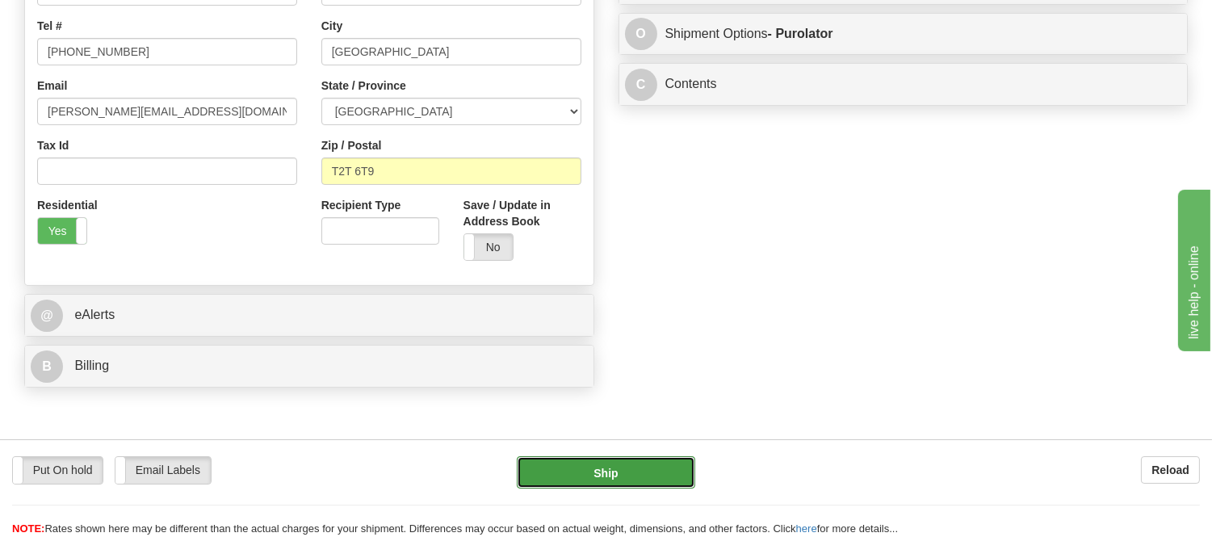
click at [631, 472] on button "Ship" at bounding box center [606, 472] width 178 height 32
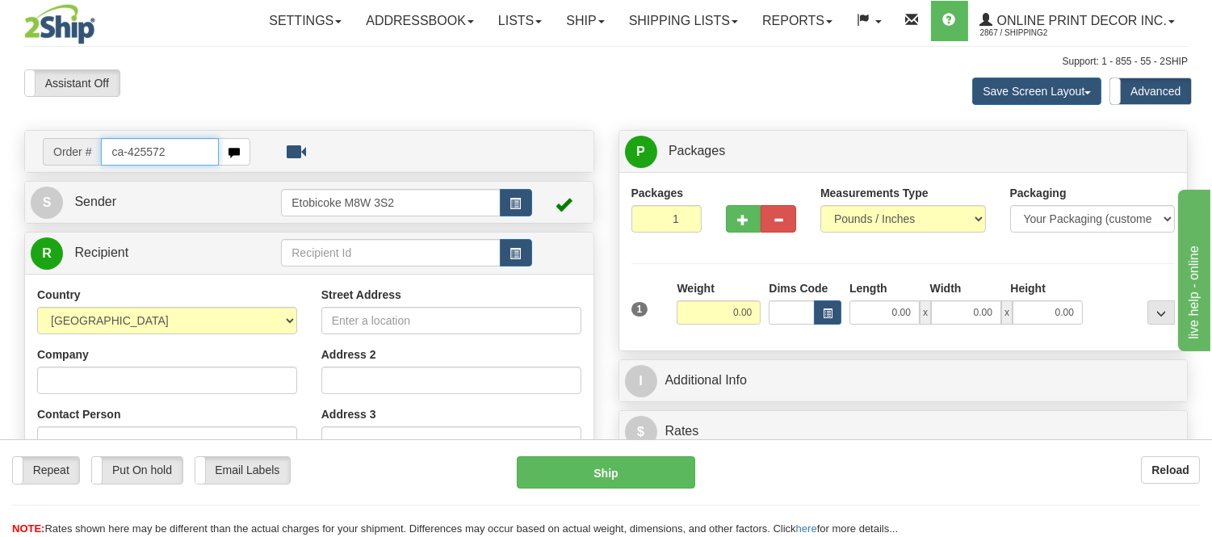
type input "ca-425572"
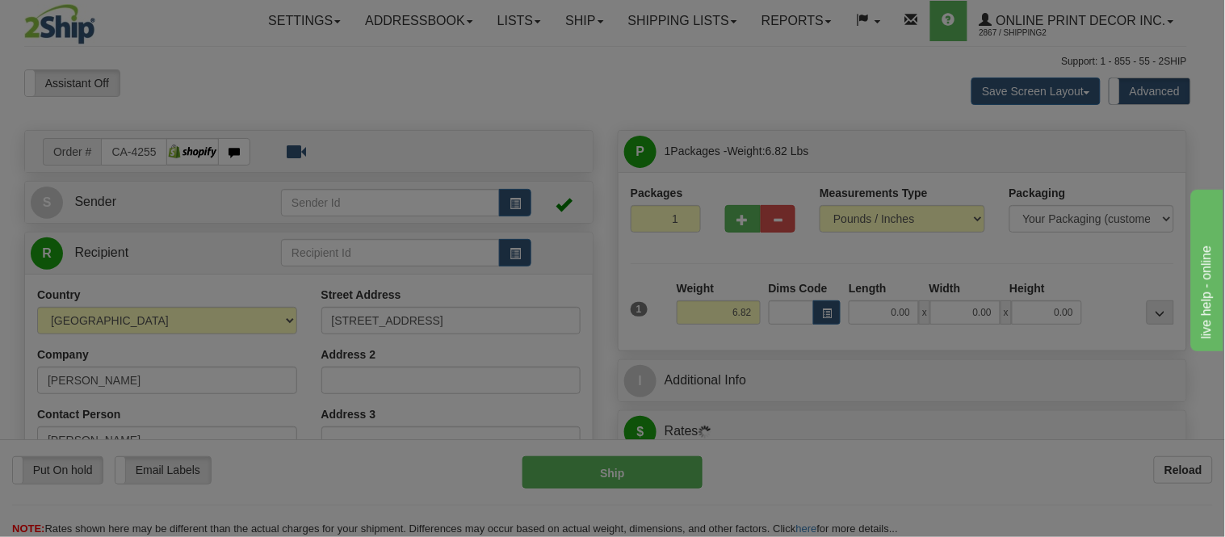
type input "LISTOWEL"
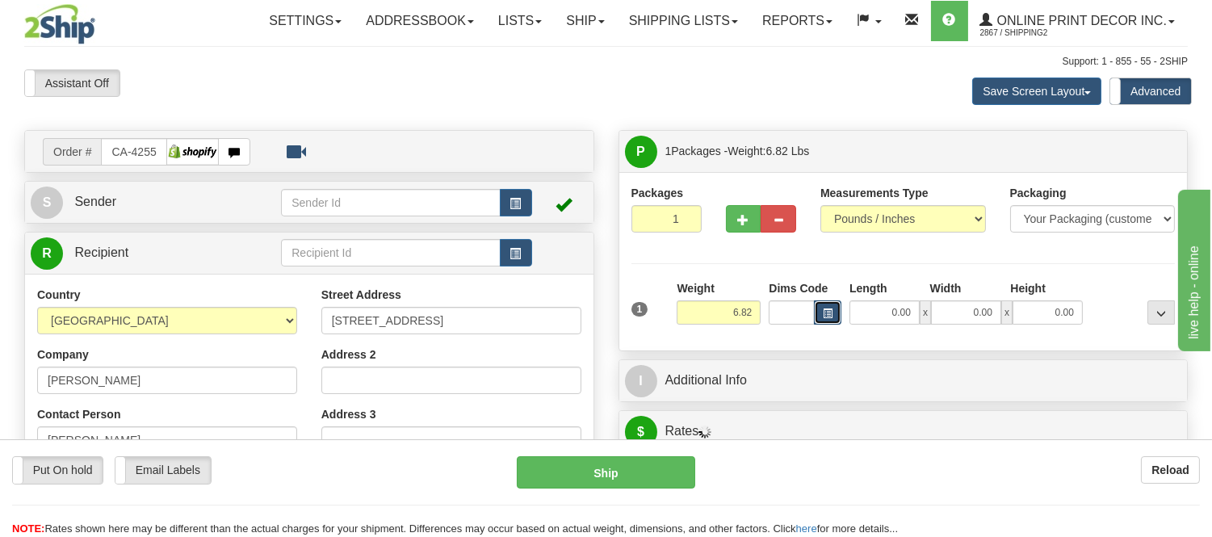
click at [821, 312] on button "button" at bounding box center [827, 312] width 27 height 24
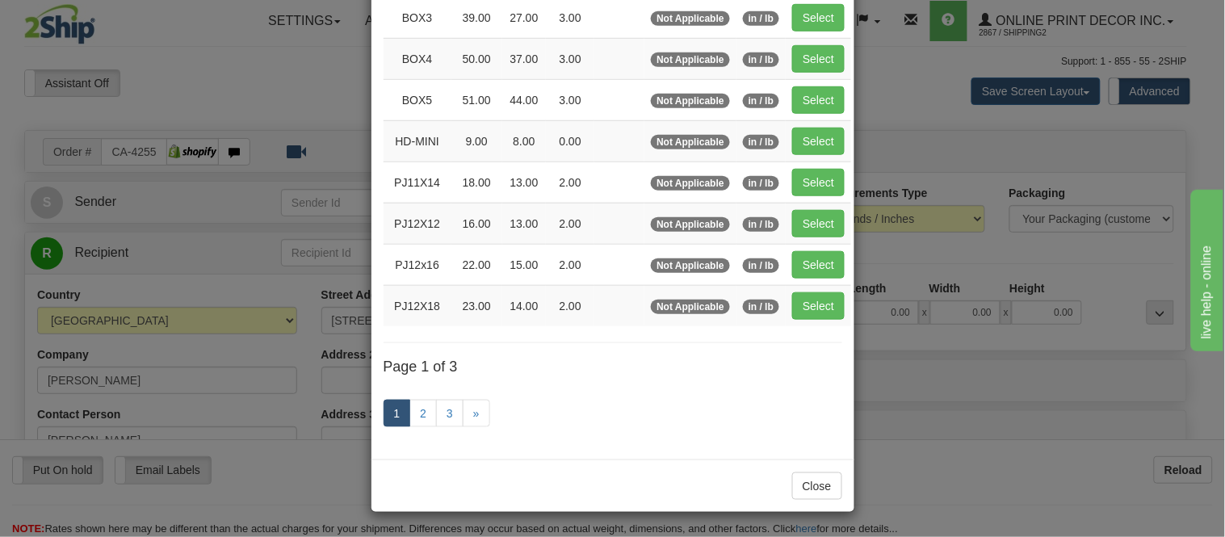
scroll to position [271, 0]
click at [422, 417] on link "2" at bounding box center [422, 413] width 27 height 27
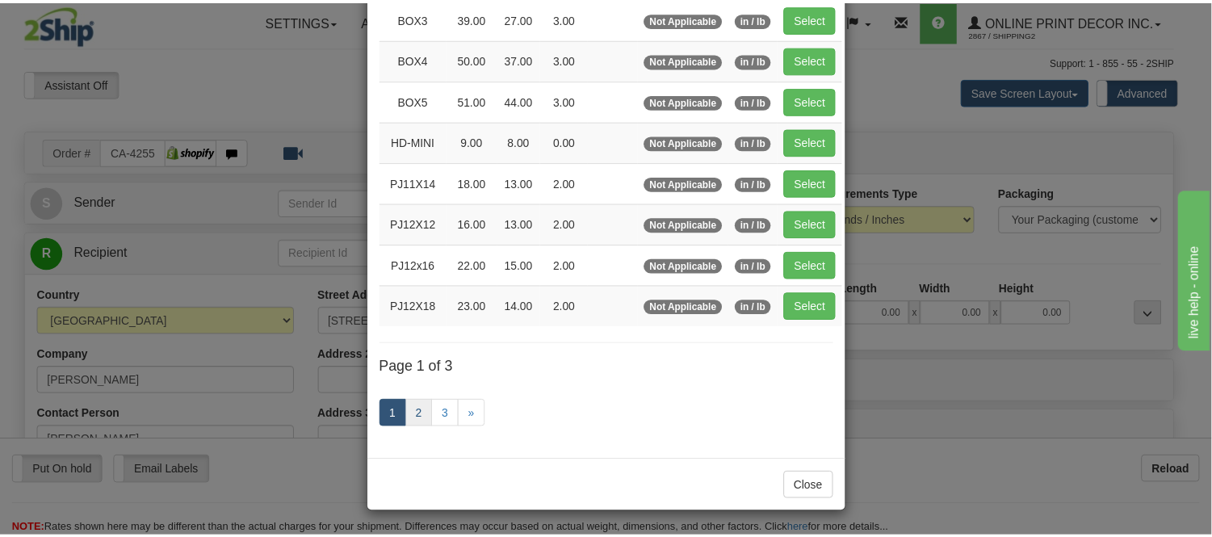
scroll to position [262, 0]
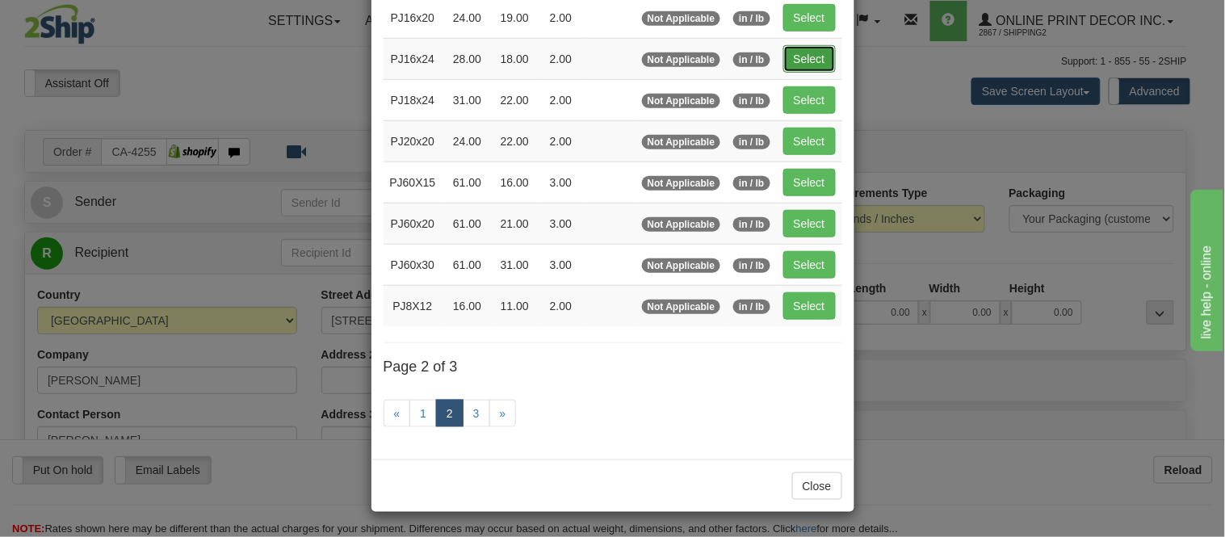
click at [813, 57] on button "Select" at bounding box center [809, 58] width 52 height 27
type input "PJ16x24"
type input "28.00"
type input "18.00"
type input "2.00"
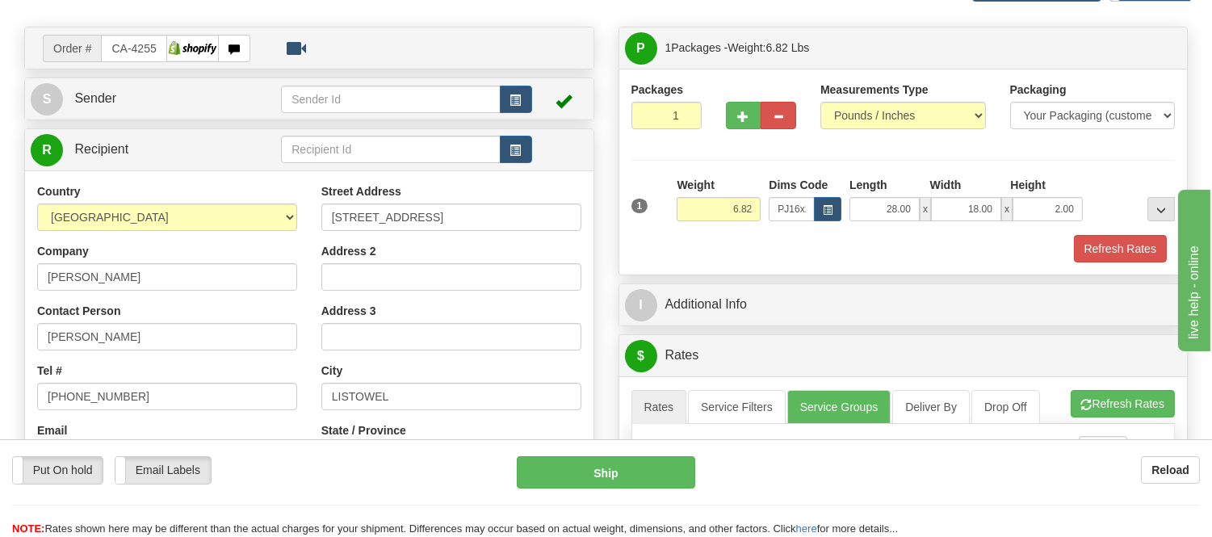
scroll to position [90, 0]
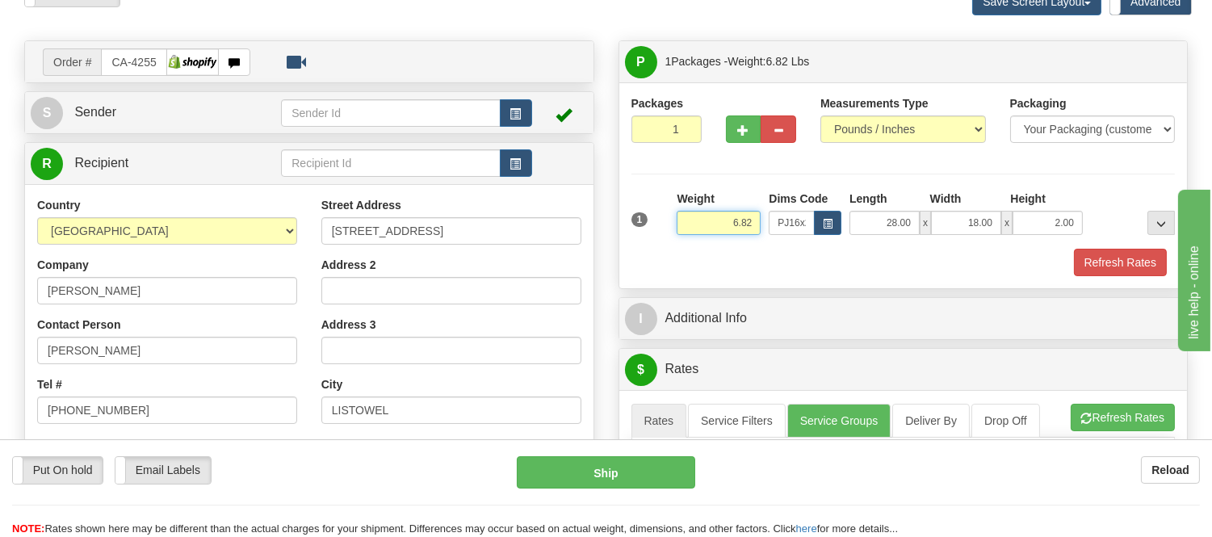
drag, startPoint x: 757, startPoint y: 224, endPoint x: 678, endPoint y: 266, distance: 89.6
click at [678, 266] on div "1 Weight 6.82 Dims Code PJ16x24 Length Width Height x x" at bounding box center [903, 234] width 544 height 86
type input "5.98"
click at [744, 135] on span "button" at bounding box center [743, 130] width 11 height 10
radio input "true"
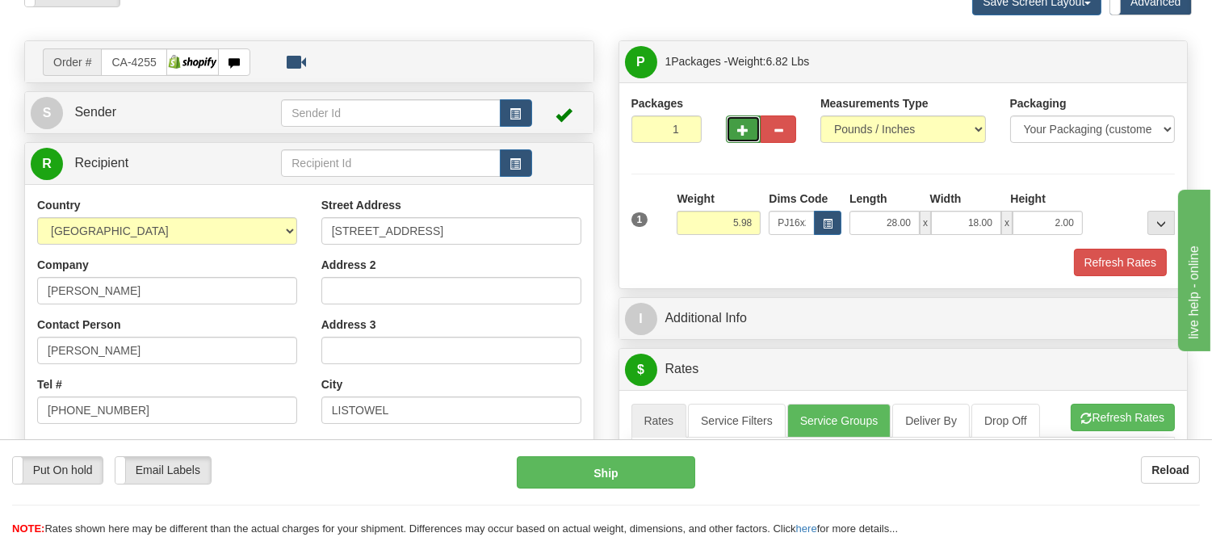
type input "2"
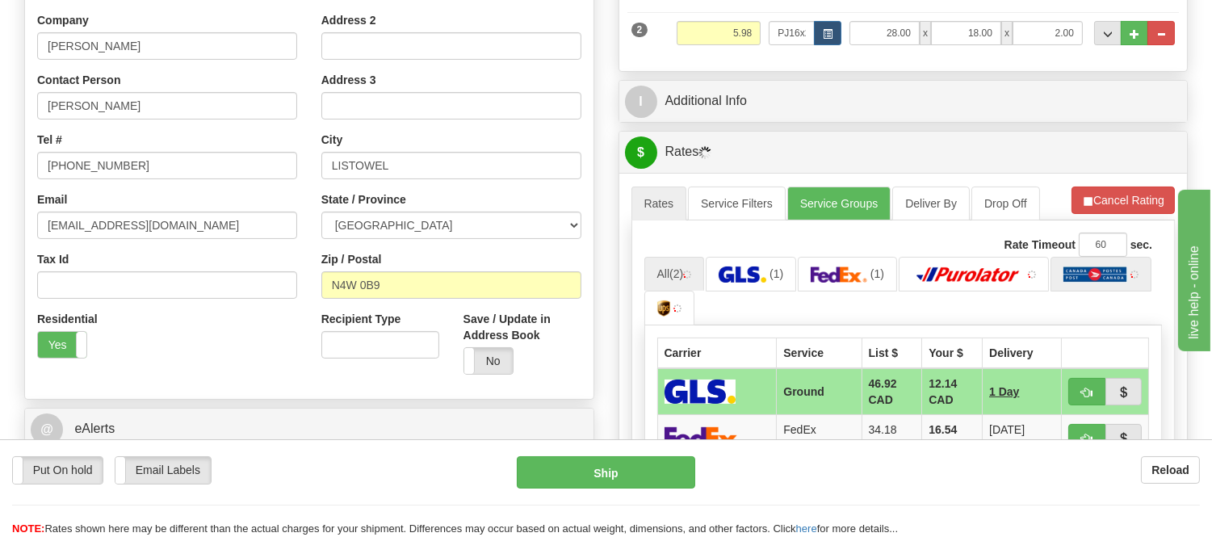
scroll to position [358, 0]
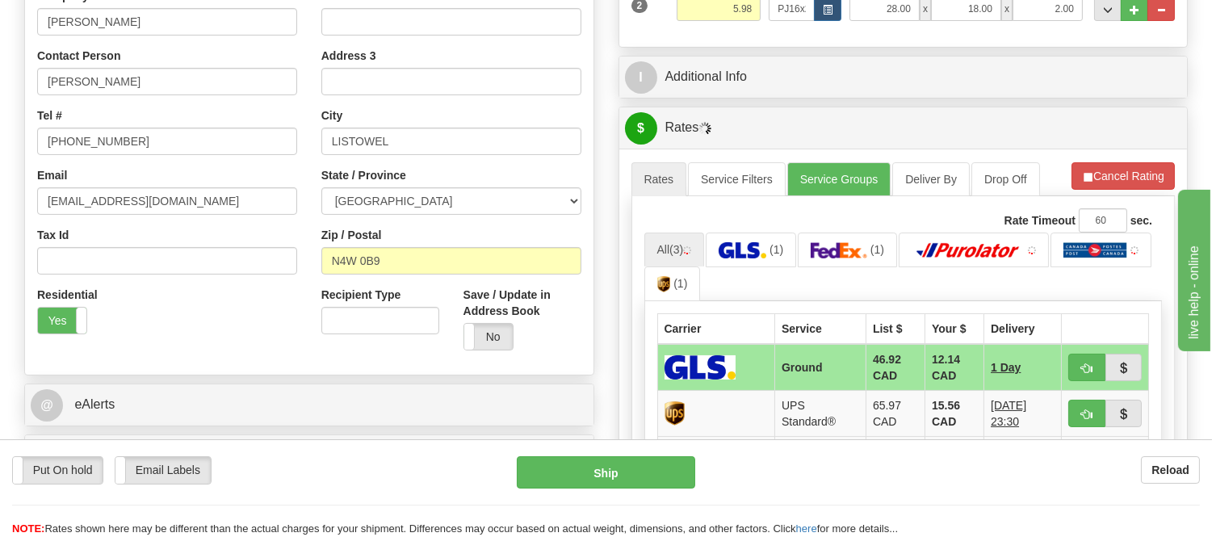
click at [1121, 157] on div "A change has been made which could impact your rate estimate. To ensure the est…" at bounding box center [903, 410] width 568 height 522
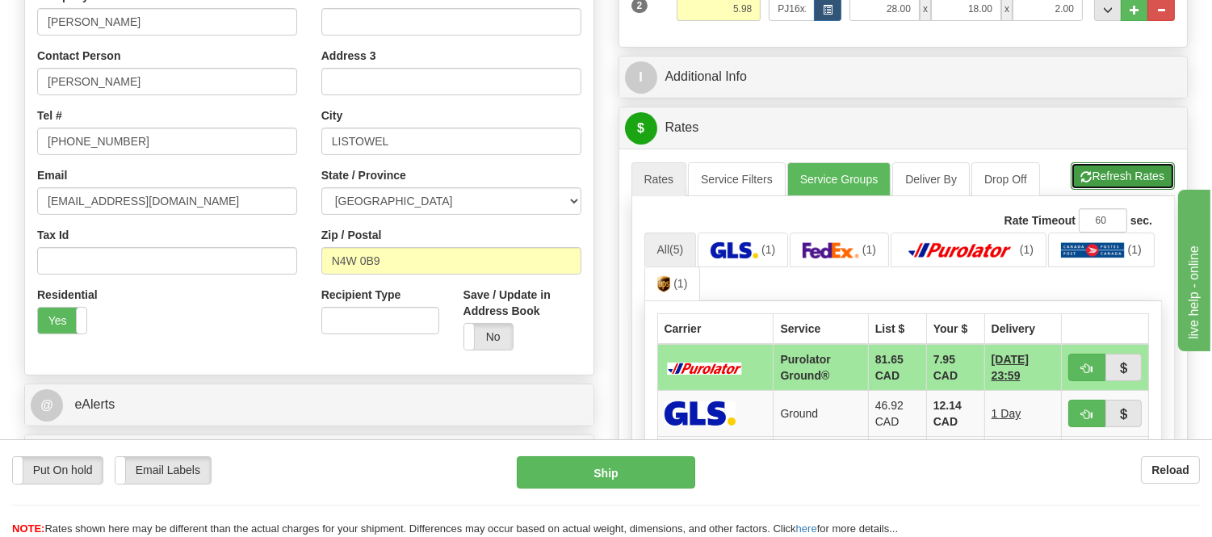
click at [1129, 176] on button "Refresh Rates" at bounding box center [1123, 175] width 104 height 27
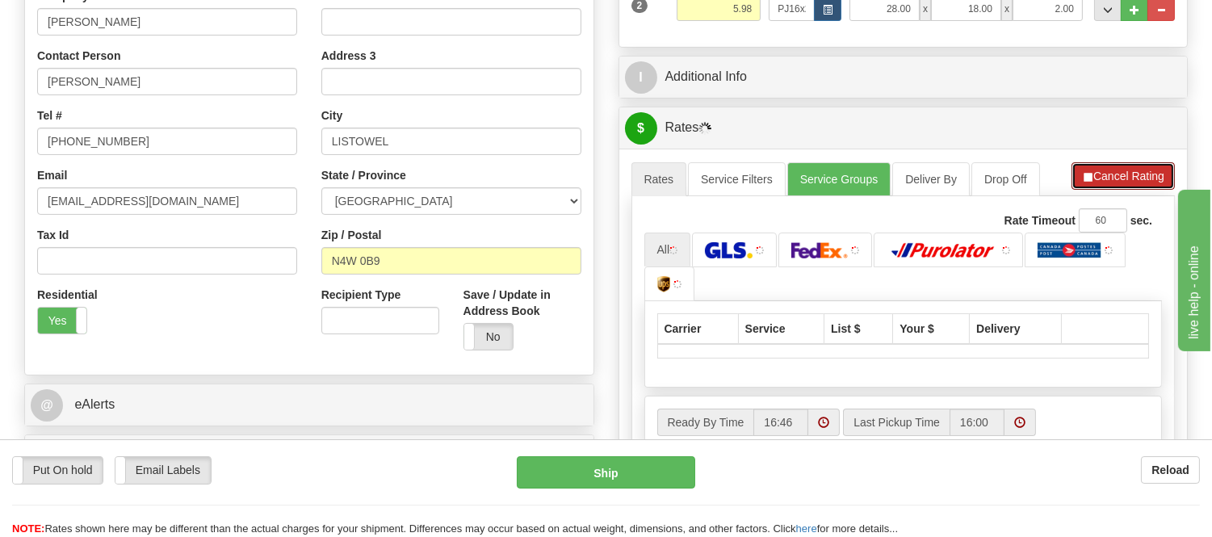
click at [1129, 176] on button "Cancel Rating" at bounding box center [1122, 175] width 103 height 27
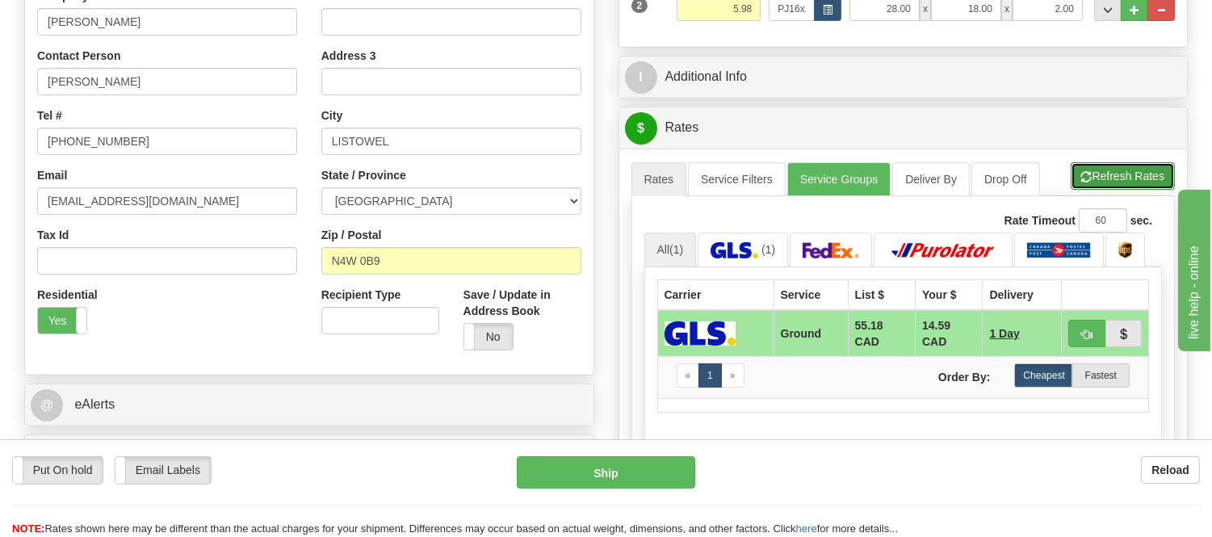
click at [1126, 178] on button "Refresh Rates" at bounding box center [1123, 175] width 104 height 27
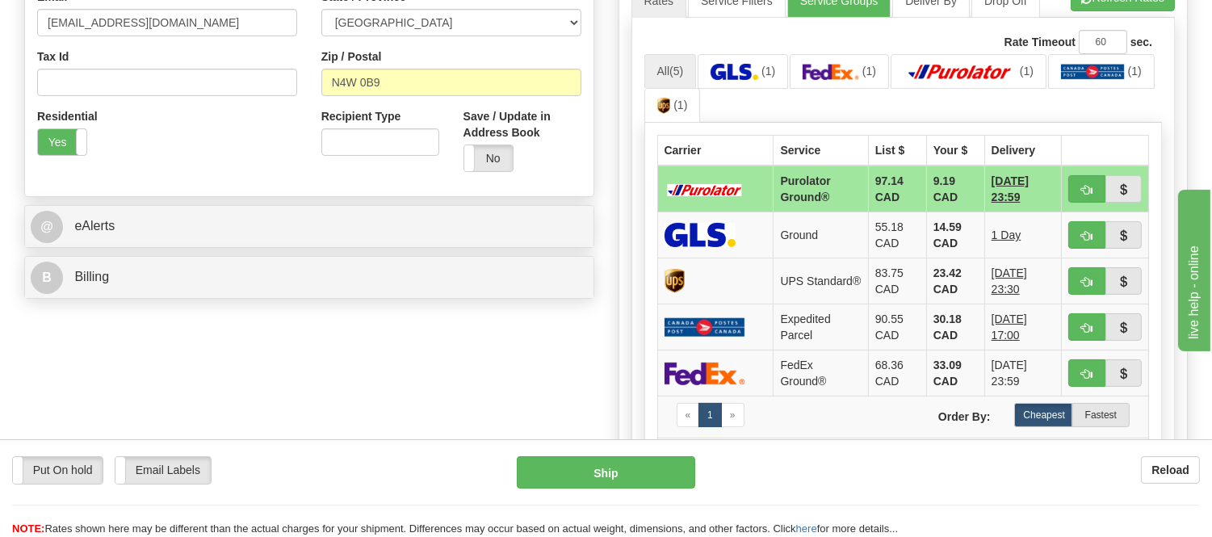
scroll to position [538, 0]
click at [1076, 188] on button "button" at bounding box center [1086, 187] width 37 height 27
type input "260"
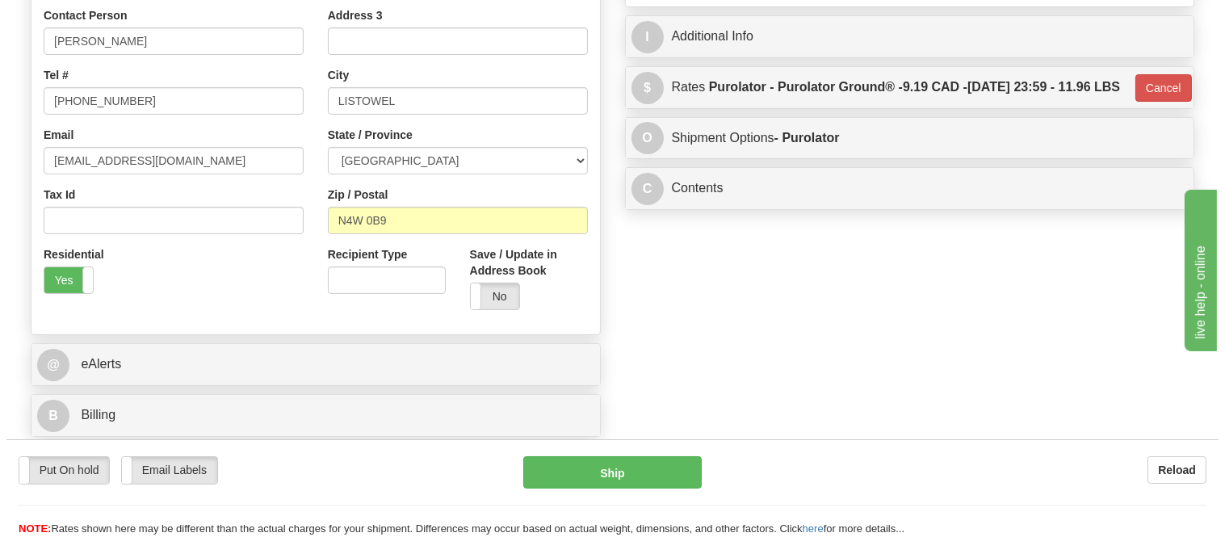
scroll to position [179, 0]
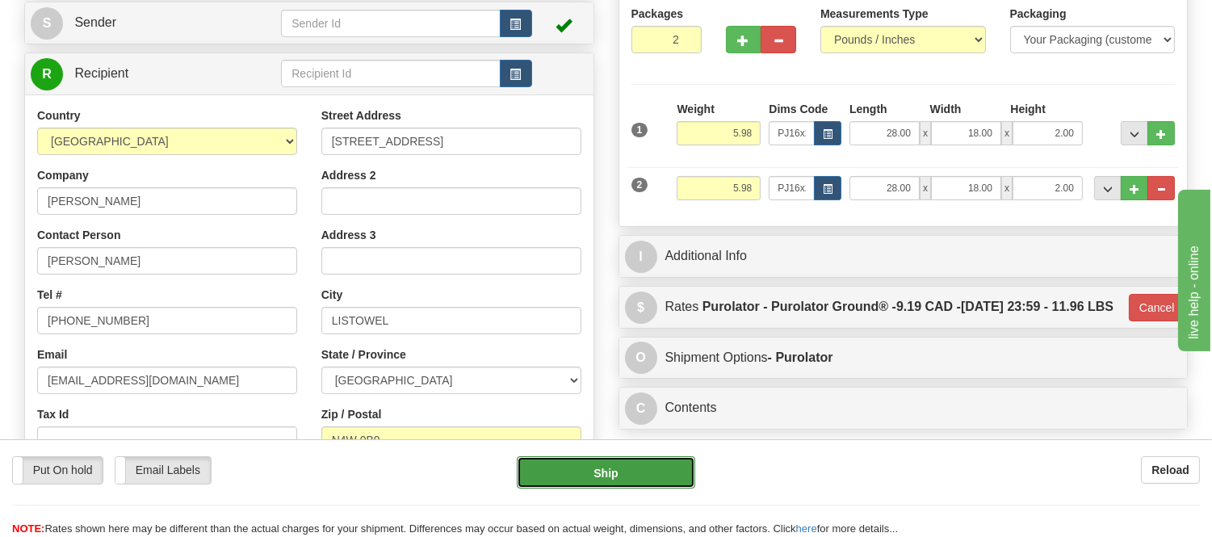
click at [644, 472] on button "Ship" at bounding box center [606, 472] width 178 height 32
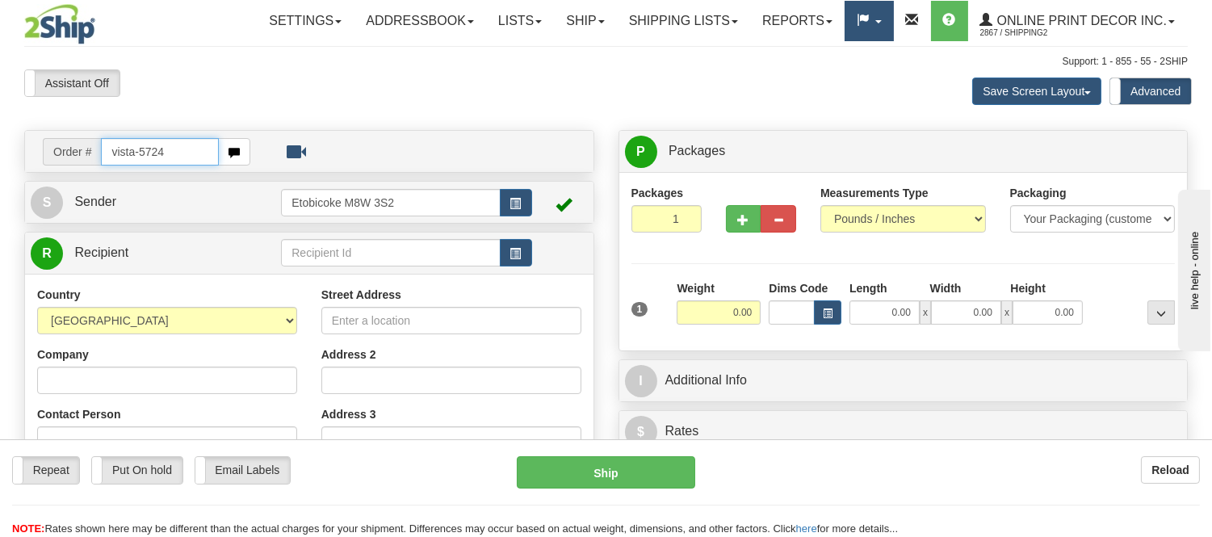
type input "vista-5724"
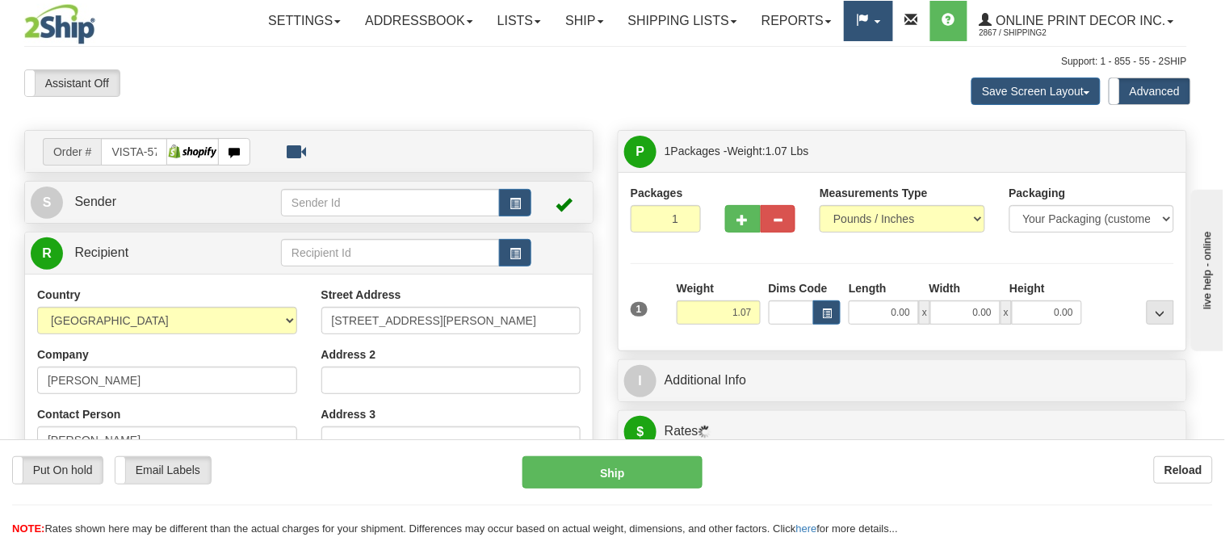
type input "[GEOGRAPHIC_DATA]"
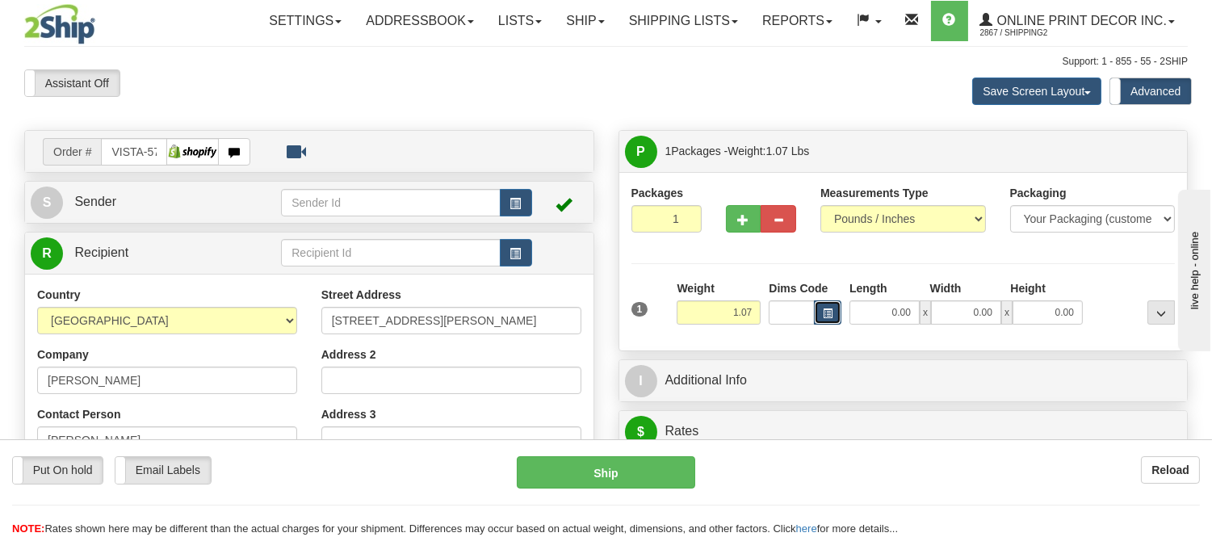
click at [818, 317] on button "button" at bounding box center [827, 312] width 27 height 24
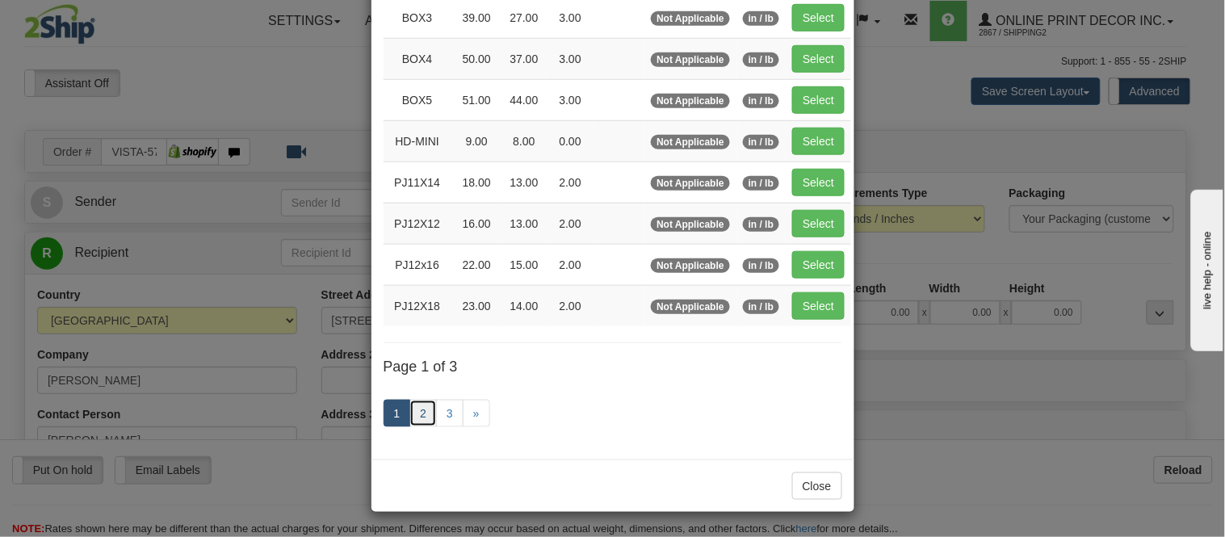
click at [420, 417] on link "2" at bounding box center [422, 413] width 27 height 27
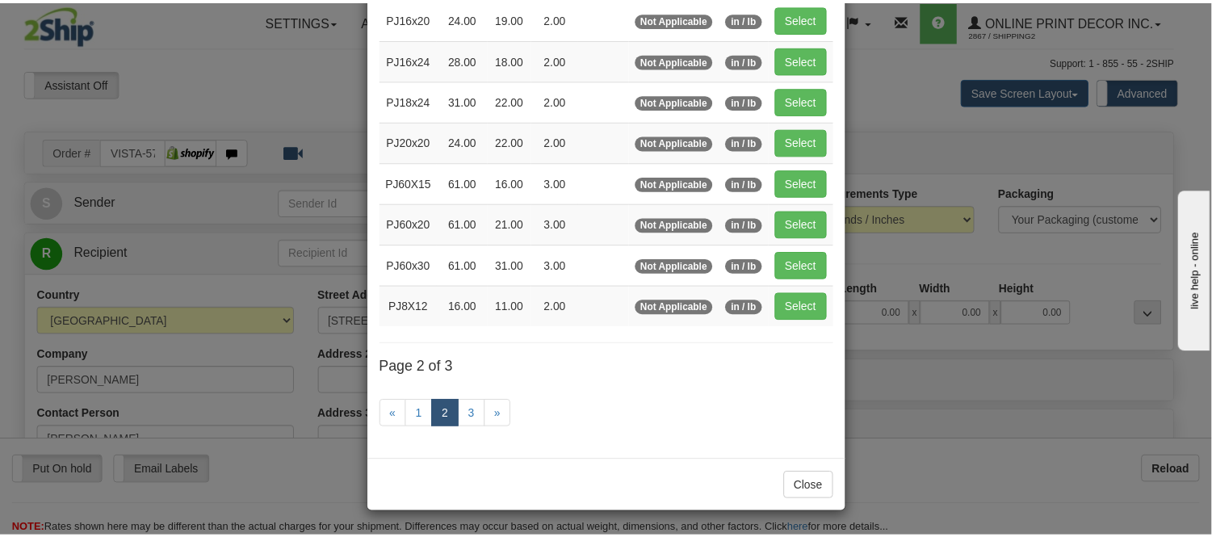
scroll to position [262, 0]
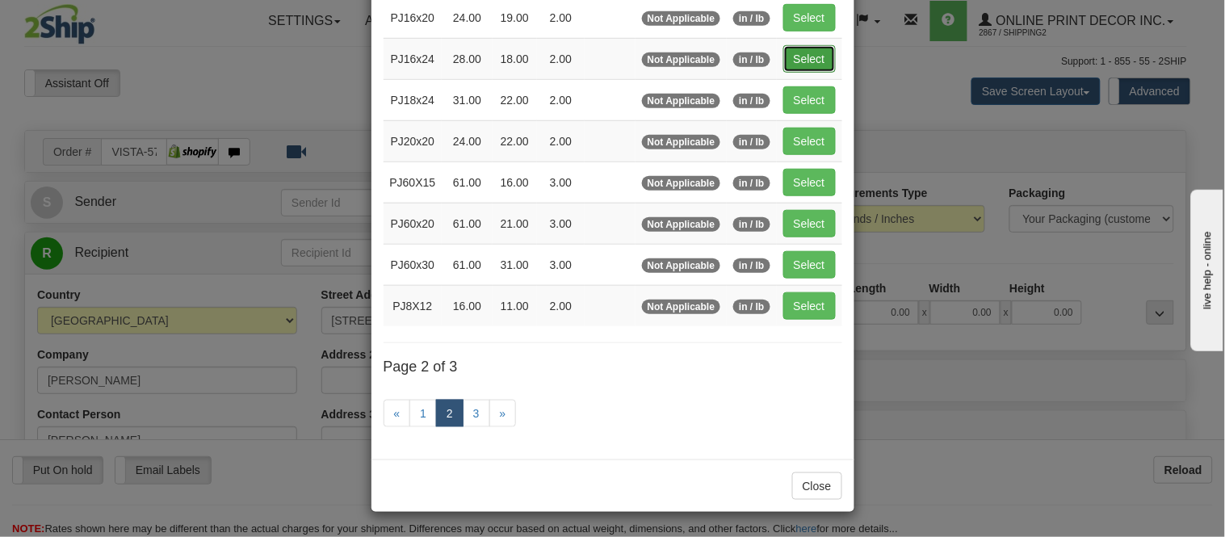
click at [825, 47] on button "Select" at bounding box center [809, 58] width 52 height 27
type input "PJ16x24"
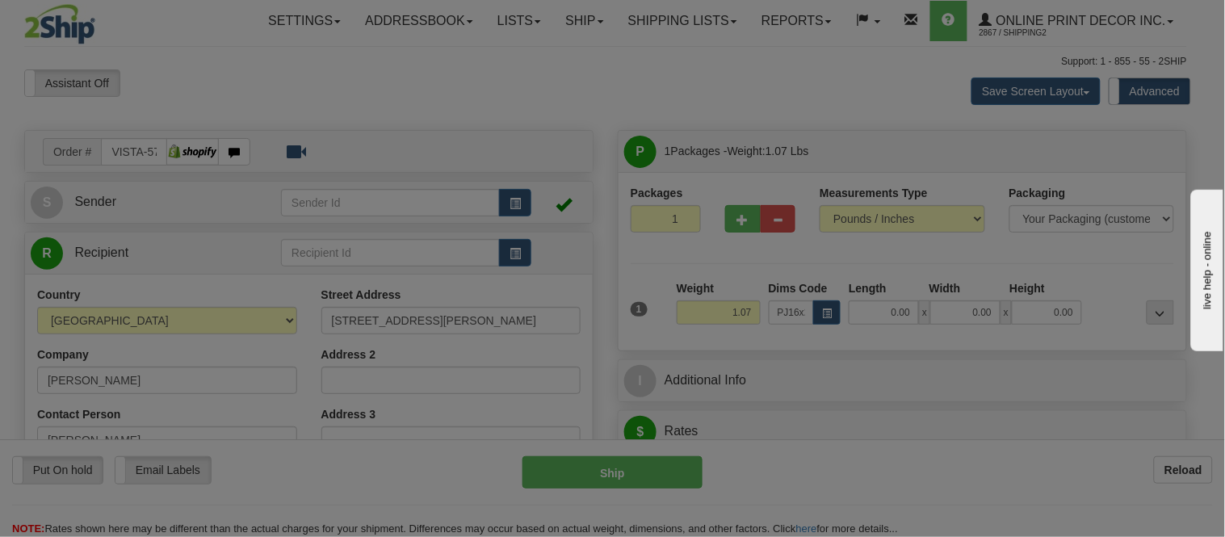
type input "28.00"
type input "18.00"
type input "2.00"
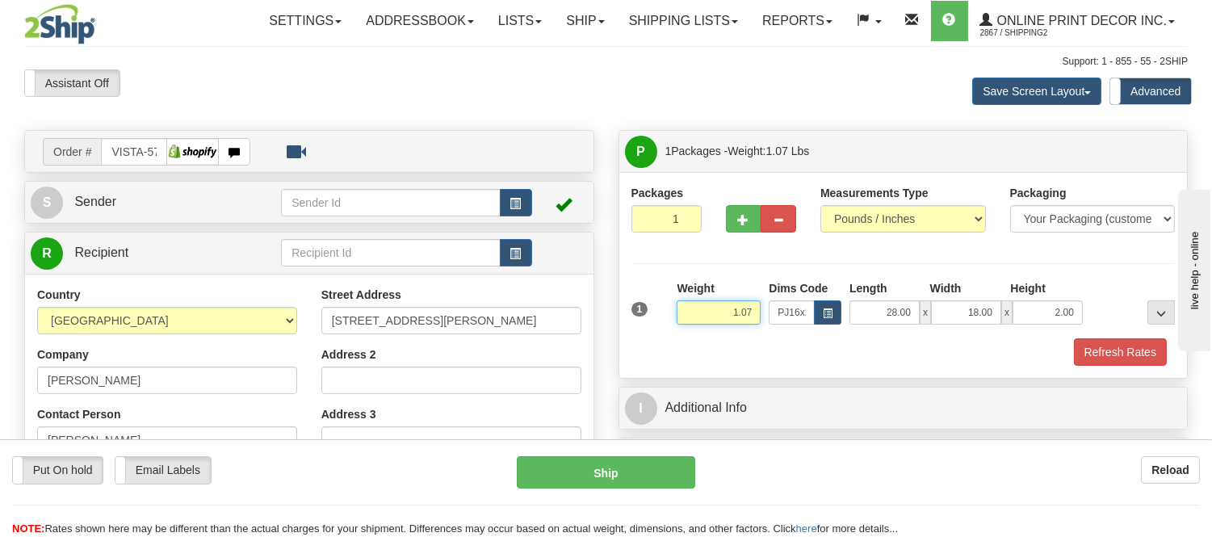
drag, startPoint x: 756, startPoint y: 311, endPoint x: 672, endPoint y: 310, distance: 84.0
click at [672, 310] on div "1 Weight 1.07 Dims Code x x" at bounding box center [903, 308] width 552 height 57
type input "2.10"
click at [1143, 358] on button "Refresh Rates" at bounding box center [1120, 351] width 93 height 27
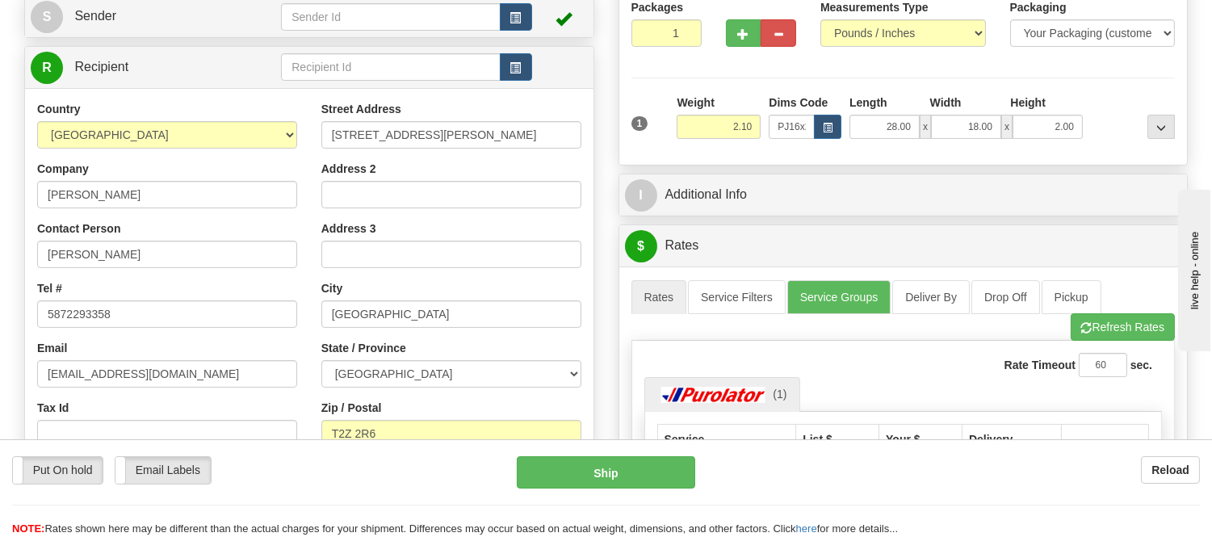
scroll to position [130, 0]
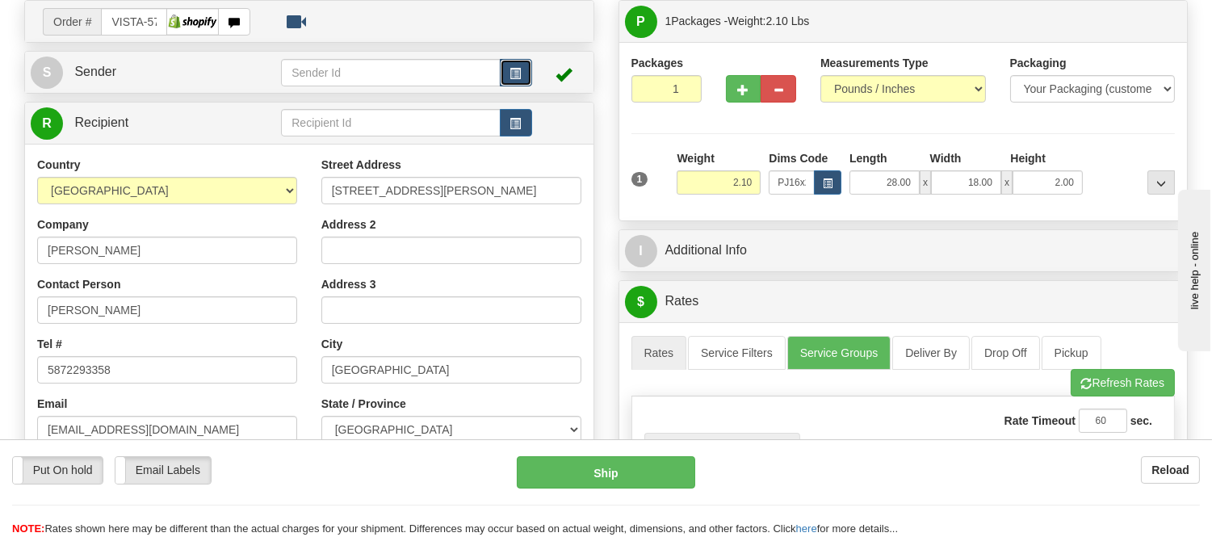
click at [515, 69] on span "button" at bounding box center [515, 74] width 11 height 10
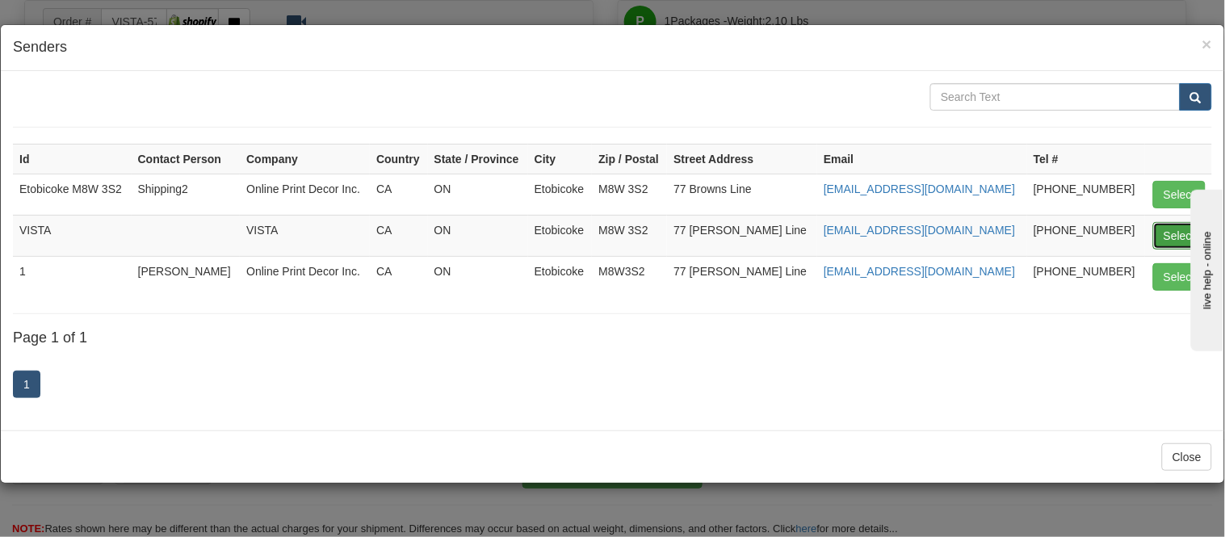
click at [1168, 227] on button "Select" at bounding box center [1179, 235] width 52 height 27
type input "VISTA"
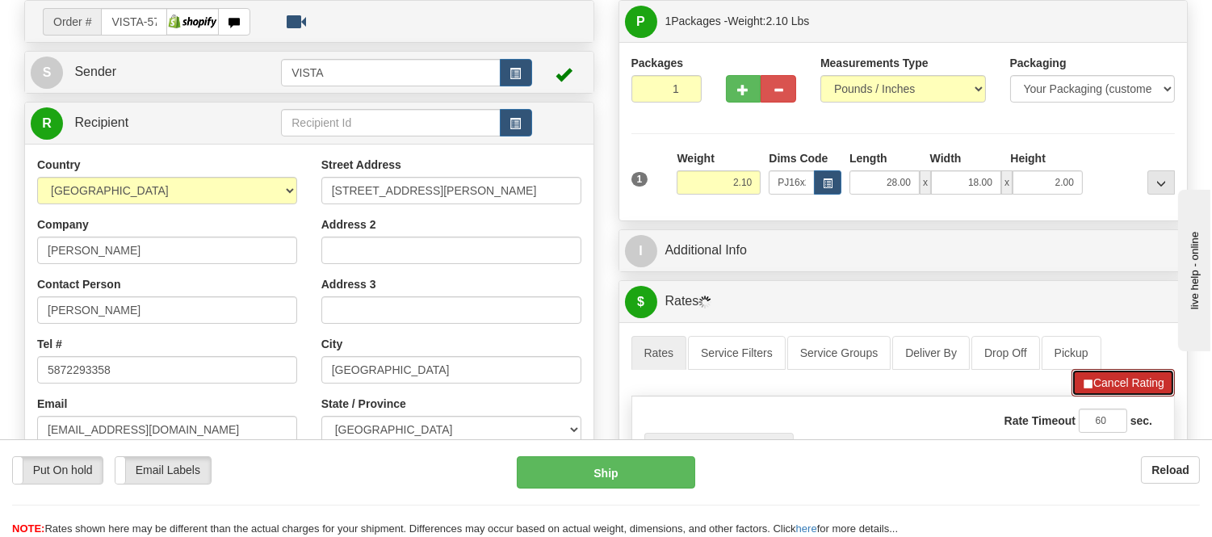
click at [1121, 376] on div "A change has been made which could impact your rate estimate. To ensure the est…" at bounding box center [903, 485] width 544 height 301
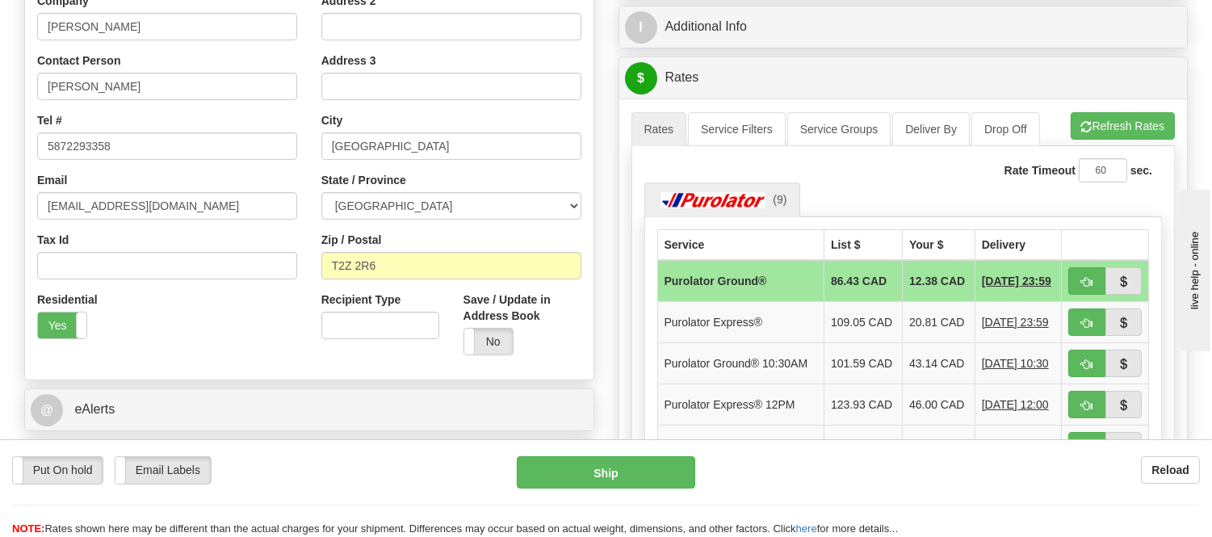
scroll to position [384, 0]
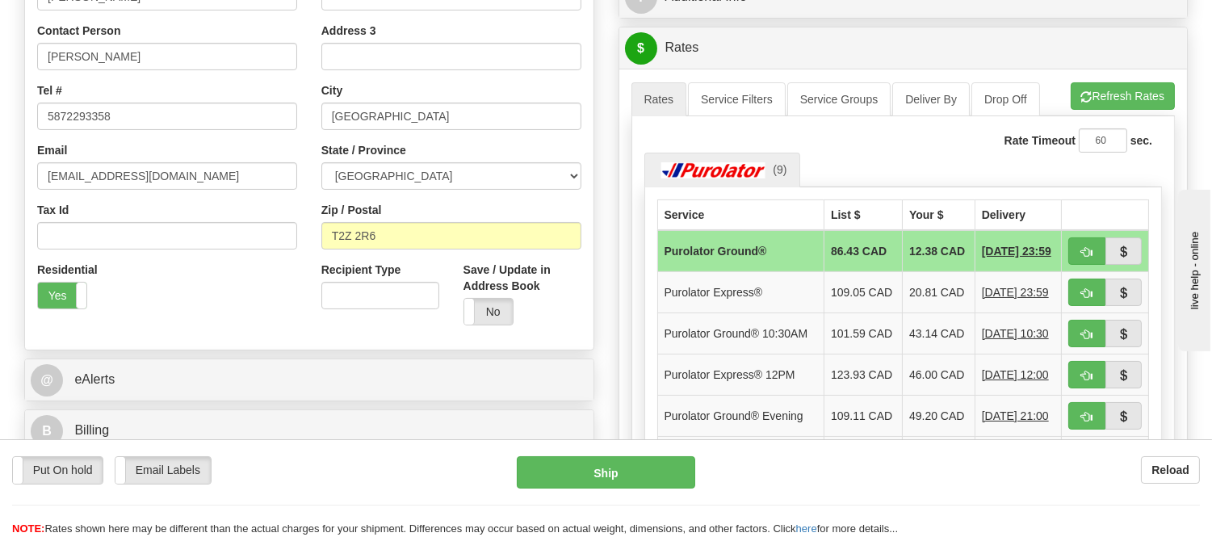
click at [1093, 239] on td at bounding box center [1105, 251] width 87 height 42
click at [1083, 252] on span "button" at bounding box center [1086, 252] width 11 height 10
type input "260"
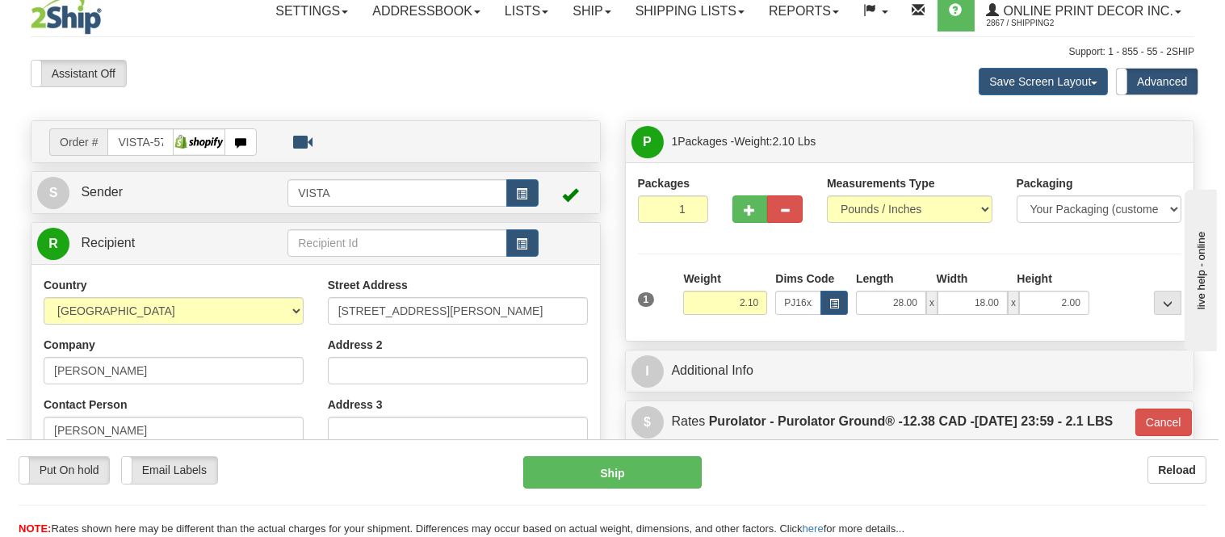
scroll to position [0, 0]
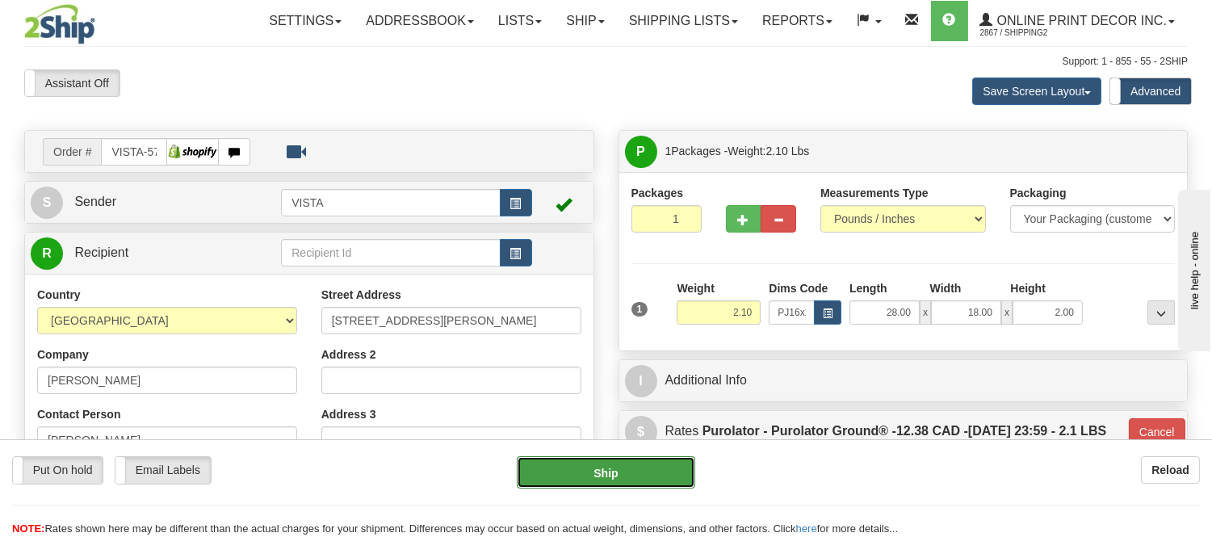
click at [635, 468] on button "Ship" at bounding box center [606, 472] width 178 height 32
